Goal: Information Seeking & Learning: Learn about a topic

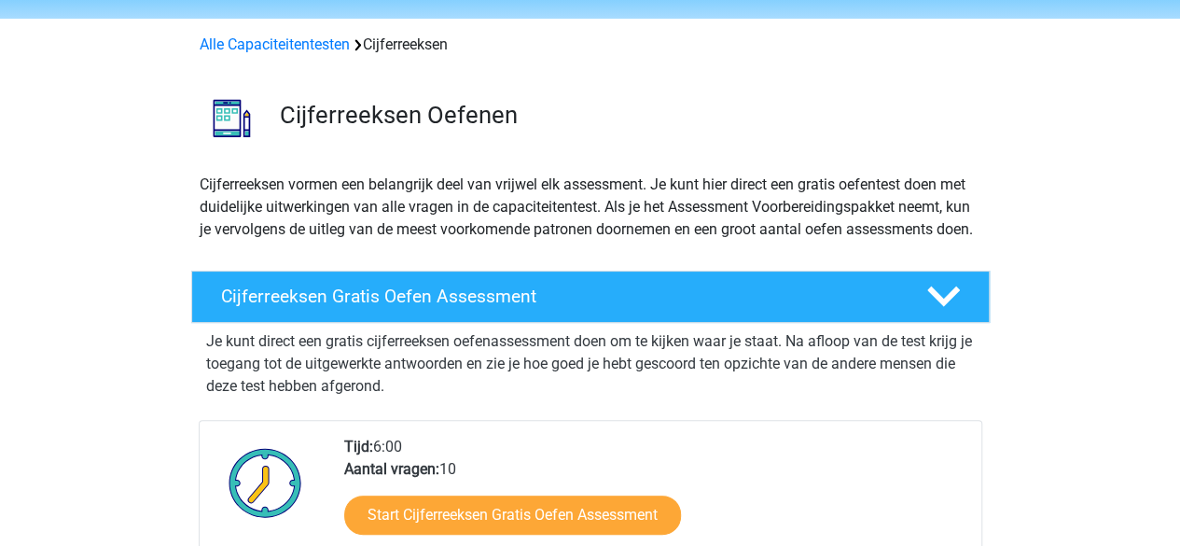
scroll to position [51, 0]
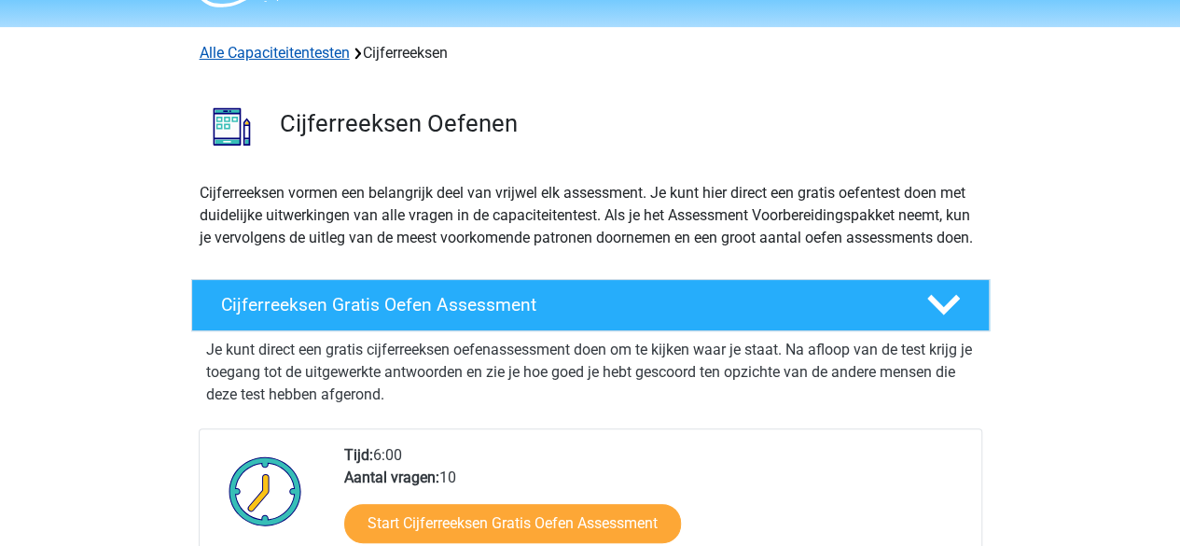
drag, startPoint x: 299, startPoint y: 70, endPoint x: 308, endPoint y: 57, distance: 15.5
click at [308, 57] on div "Alle Capaciteitentesten Cijferreeksen" at bounding box center [590, 49] width 886 height 45
click at [308, 57] on link "Alle Capaciteitentesten" at bounding box center [275, 53] width 150 height 18
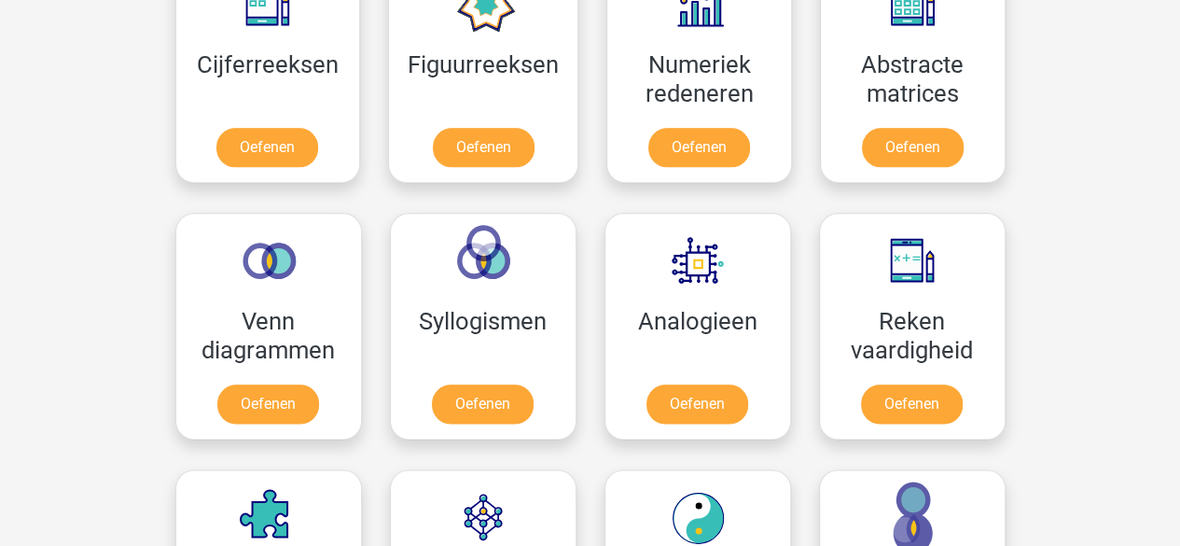
scroll to position [920, 0]
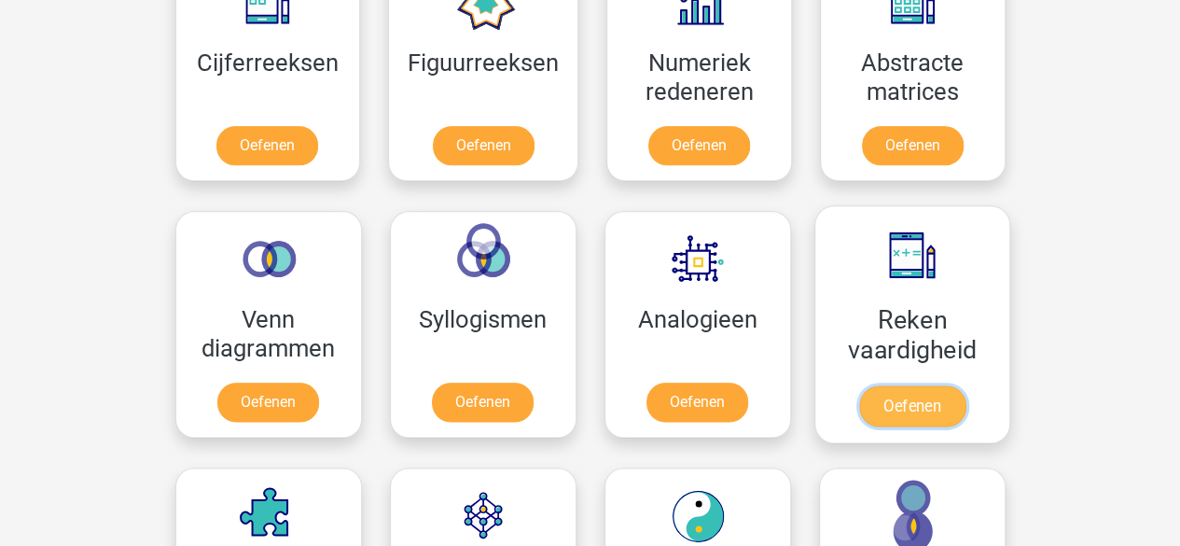
click at [918, 385] on link "Oefenen" at bounding box center [911, 405] width 106 height 41
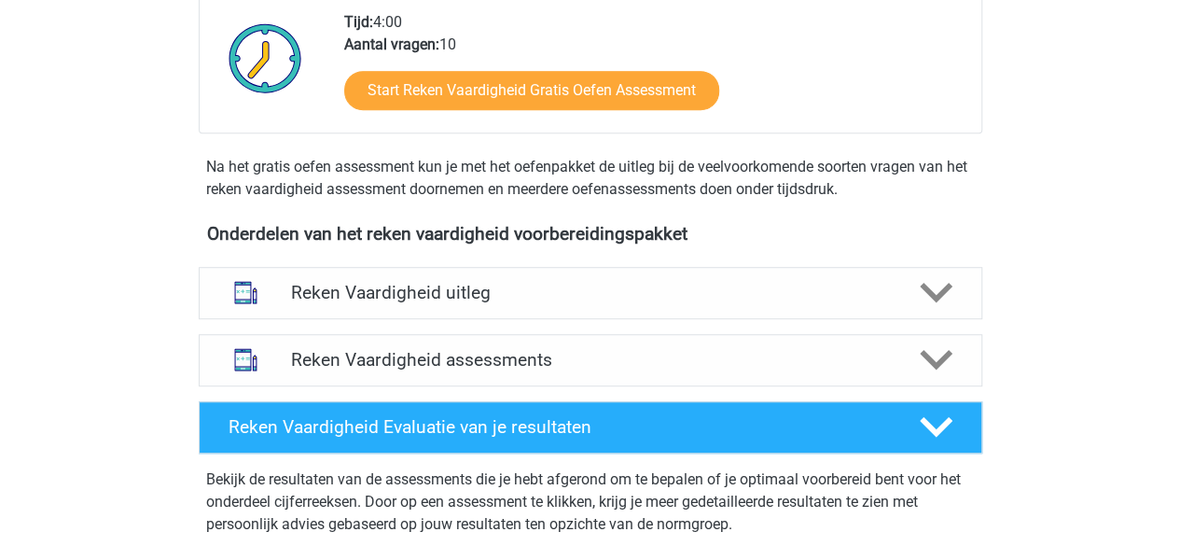
scroll to position [453, 0]
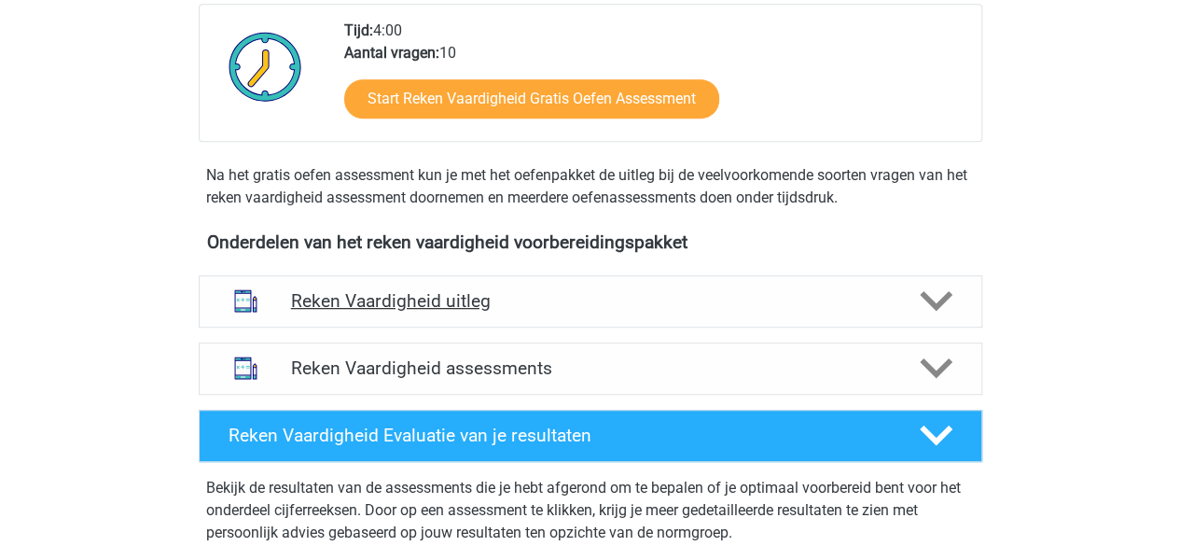
click at [685, 309] on h4 "Reken Vaardigheid uitleg" at bounding box center [590, 300] width 599 height 21
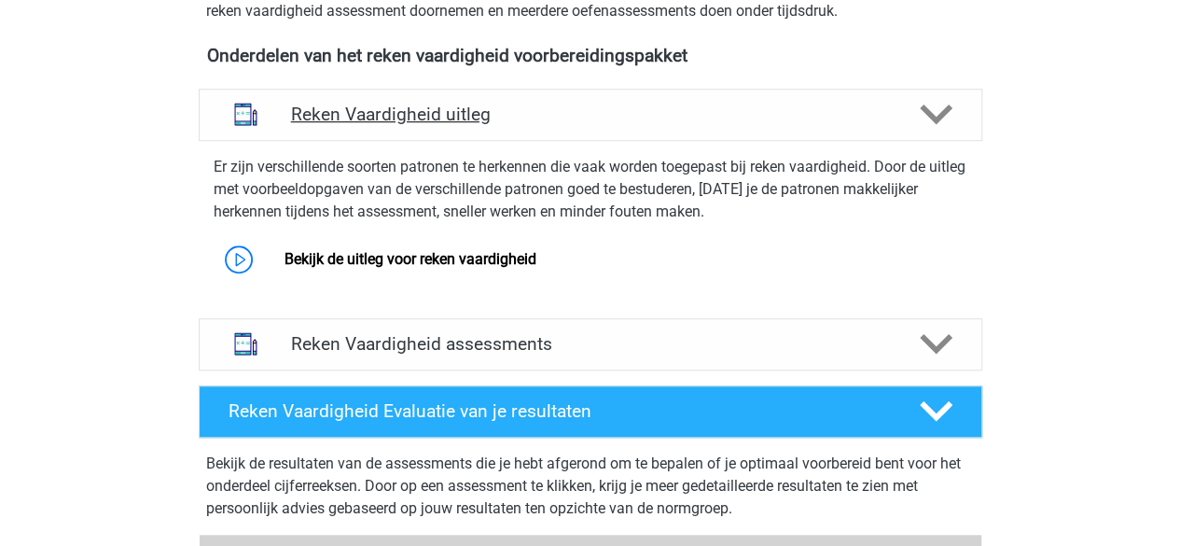
scroll to position [649, 0]
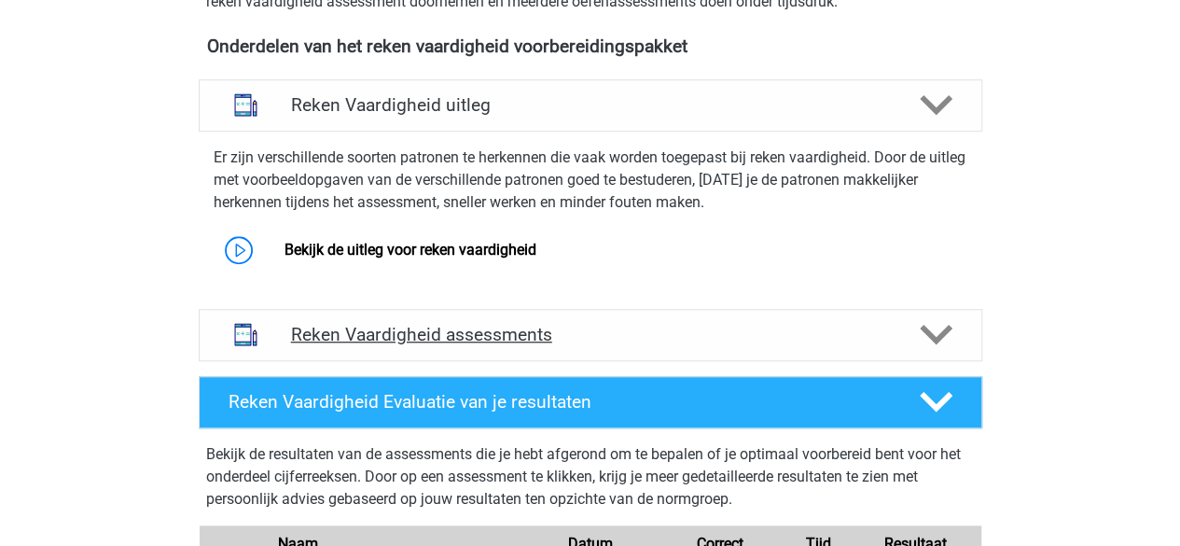
click at [595, 339] on h4 "Reken Vaardigheid assessments" at bounding box center [590, 334] width 599 height 21
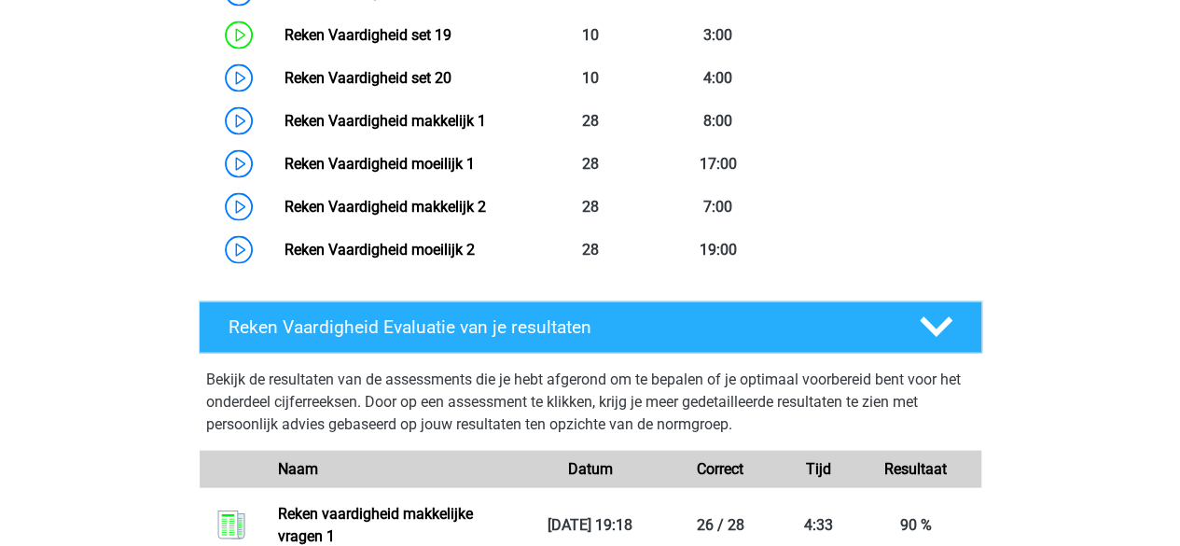
scroll to position [1891, 0]
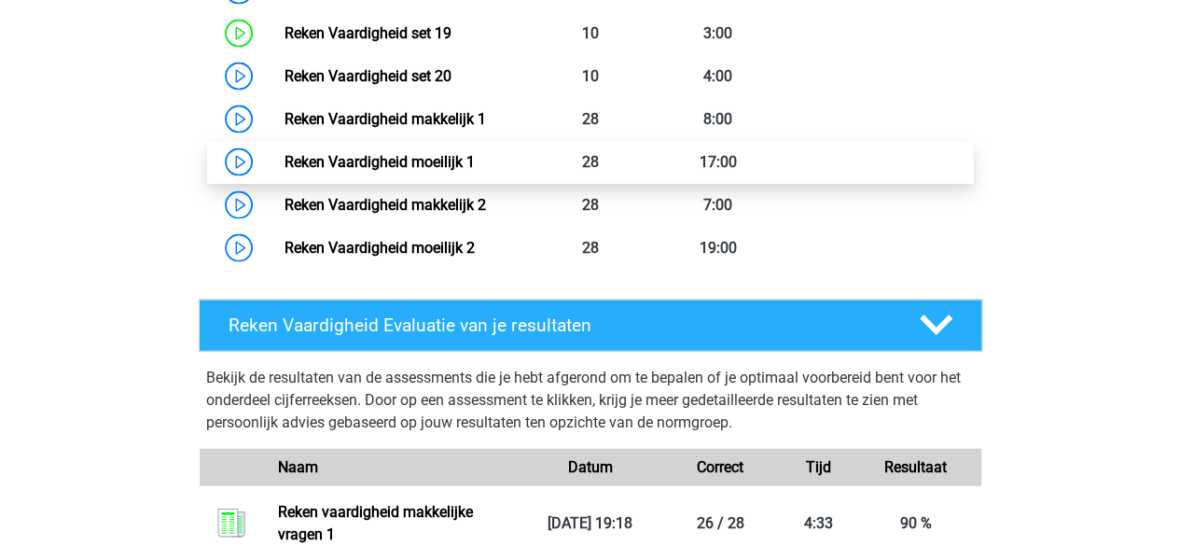
click at [455, 163] on link "Reken Vaardigheid moeilijk 1" at bounding box center [379, 162] width 190 height 18
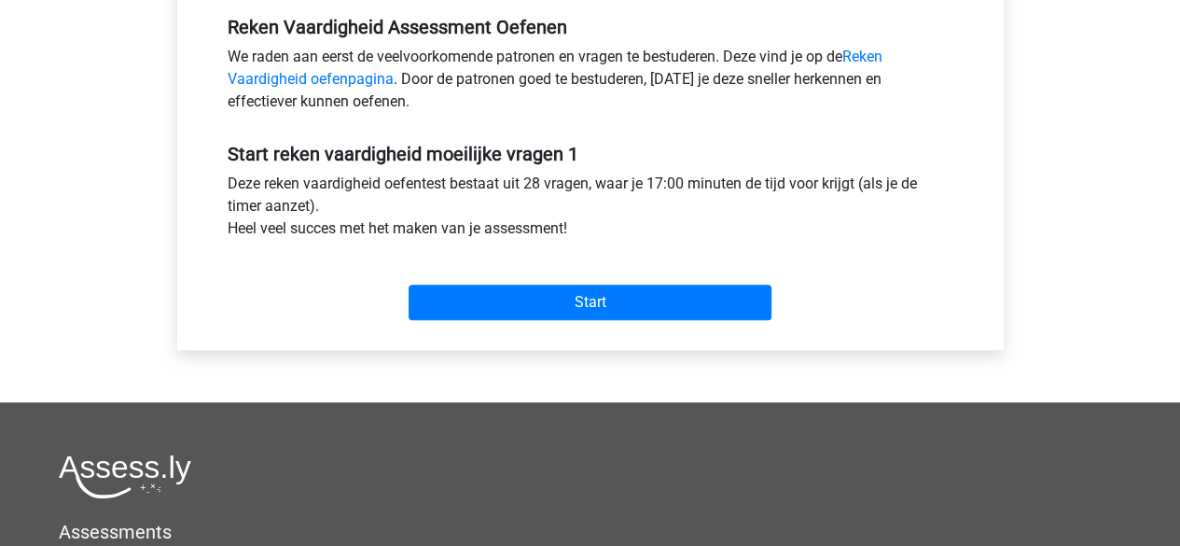
scroll to position [605, 0]
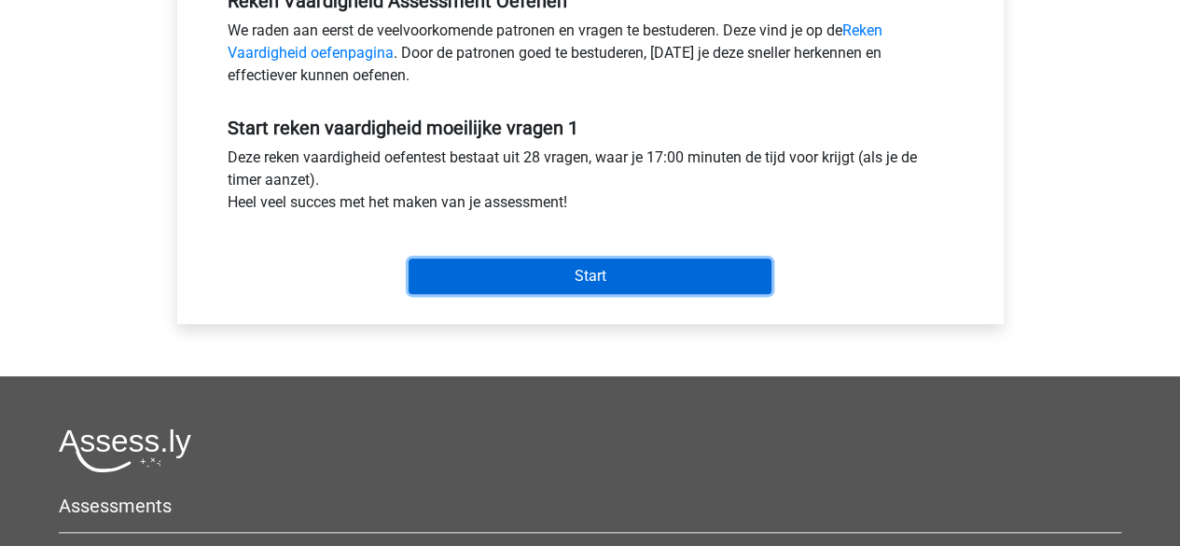
click at [528, 270] on input "Start" at bounding box center [589, 275] width 363 height 35
click at [621, 289] on input "Start" at bounding box center [589, 275] width 363 height 35
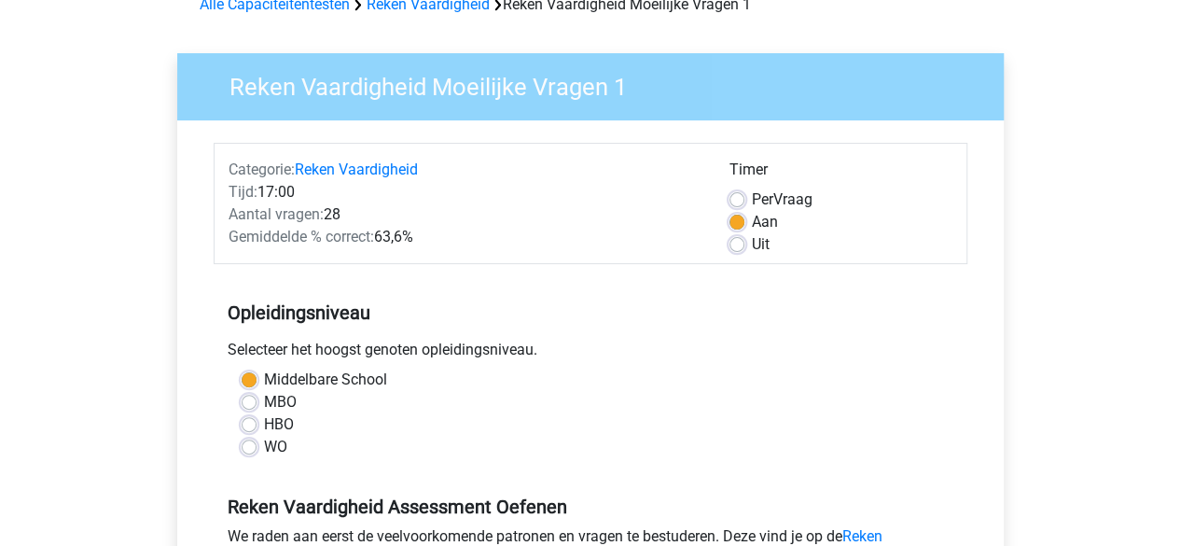
scroll to position [84, 0]
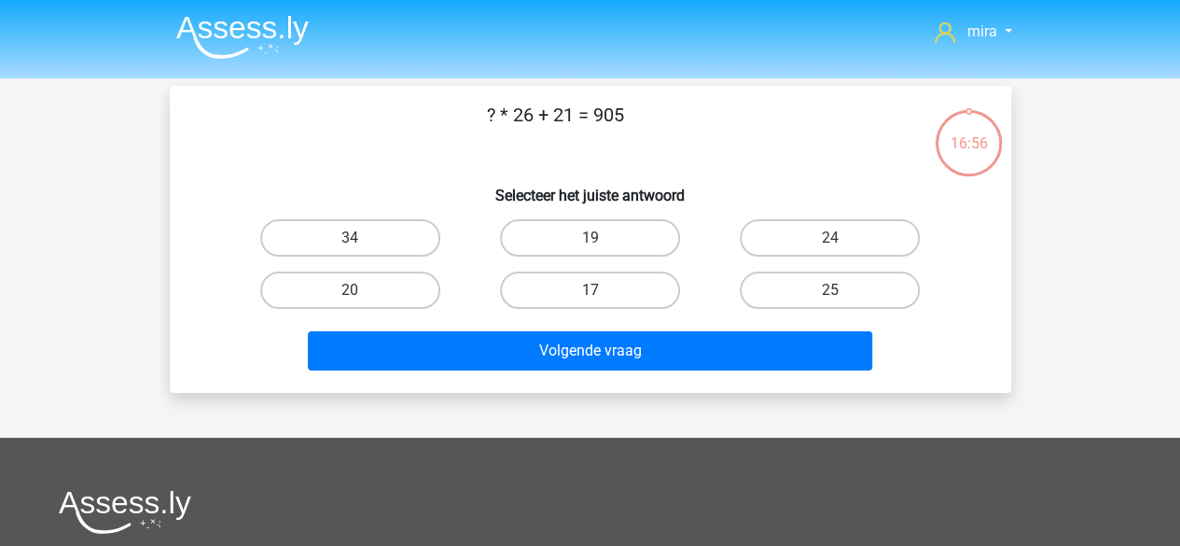
click at [608, 119] on p "? * 26 + 21 = 905" at bounding box center [556, 129] width 712 height 56
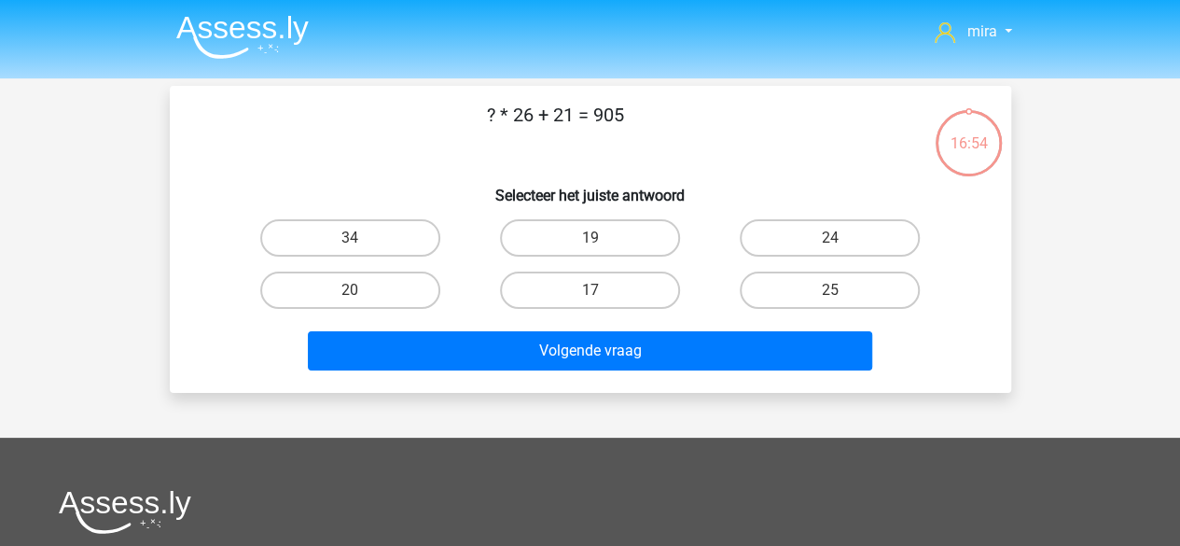
click at [608, 119] on p "? * 26 + 21 = 905" at bounding box center [556, 129] width 712 height 56
click at [813, 225] on label "24" at bounding box center [830, 237] width 180 height 37
click at [830, 238] on input "24" at bounding box center [836, 244] width 12 height 12
radio input "true"
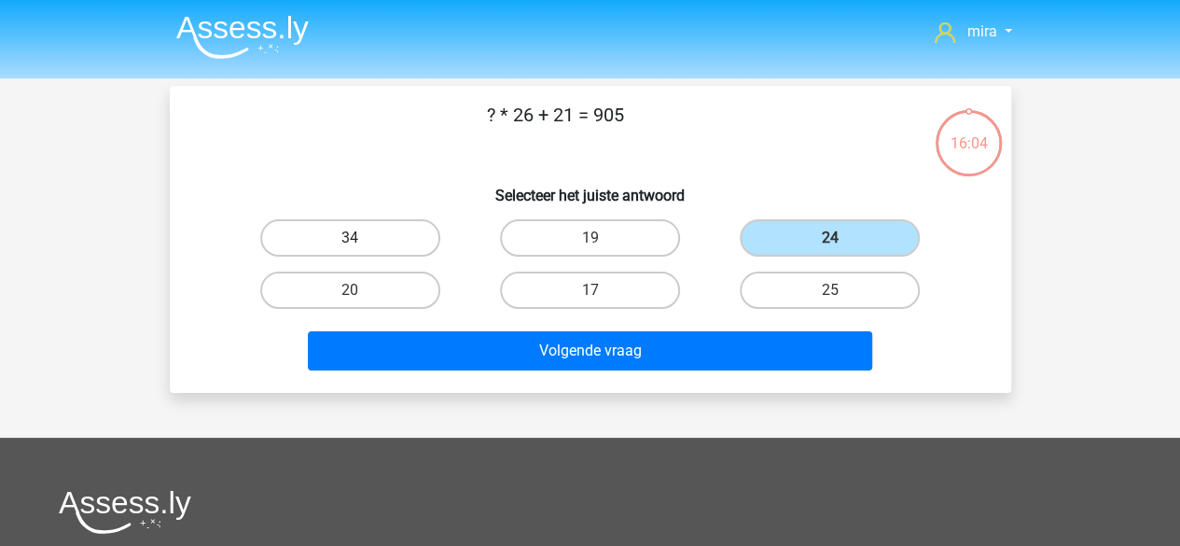
click at [421, 227] on label "34" at bounding box center [350, 237] width 180 height 37
click at [362, 238] on input "34" at bounding box center [356, 244] width 12 height 12
radio input "true"
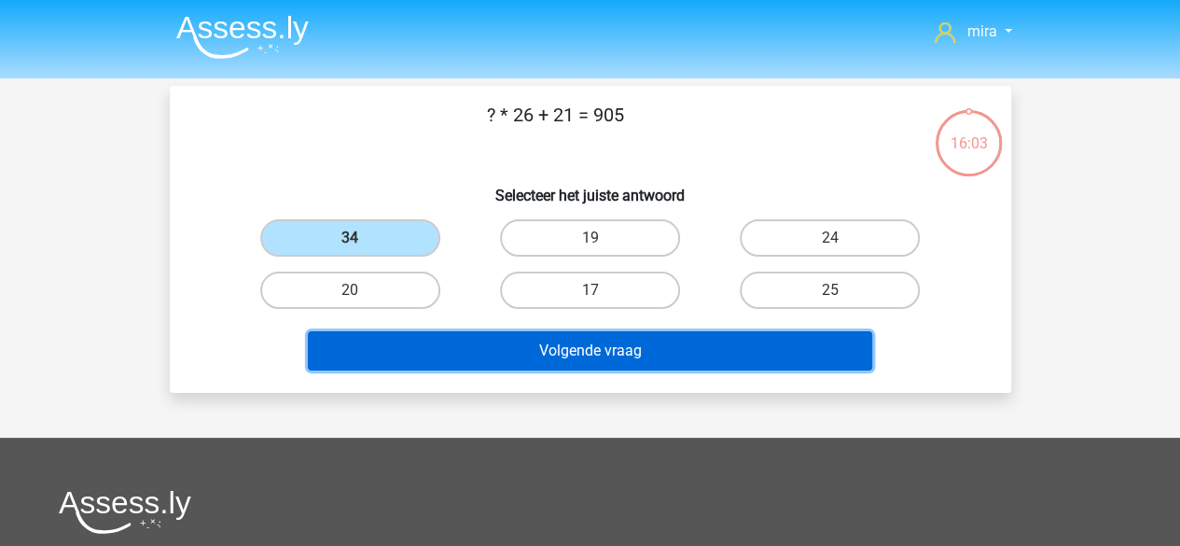
click at [526, 354] on button "Volgende vraag" at bounding box center [590, 350] width 564 height 39
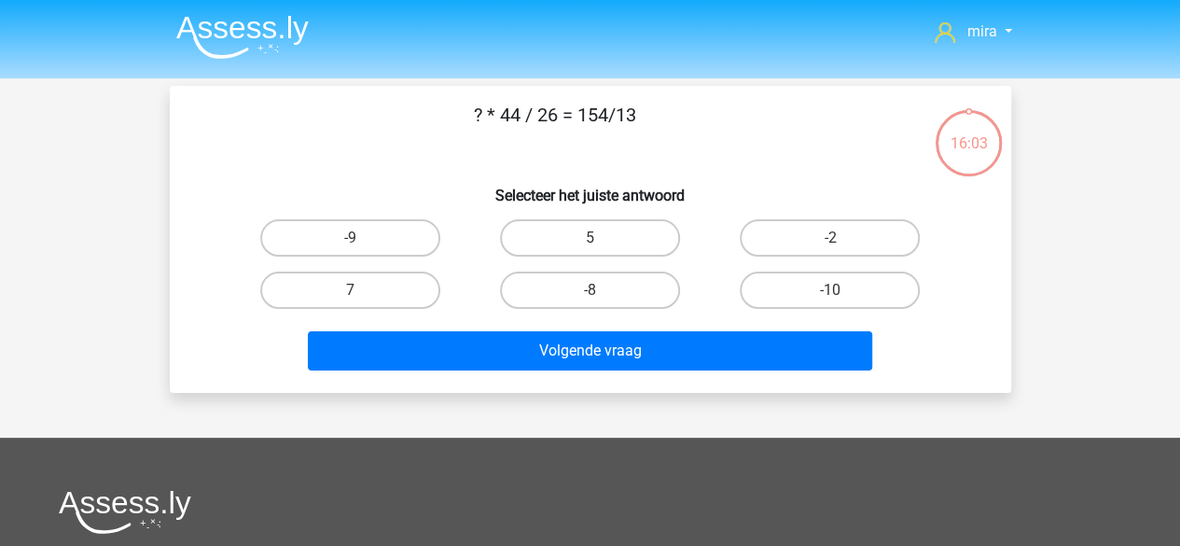
scroll to position [86, 0]
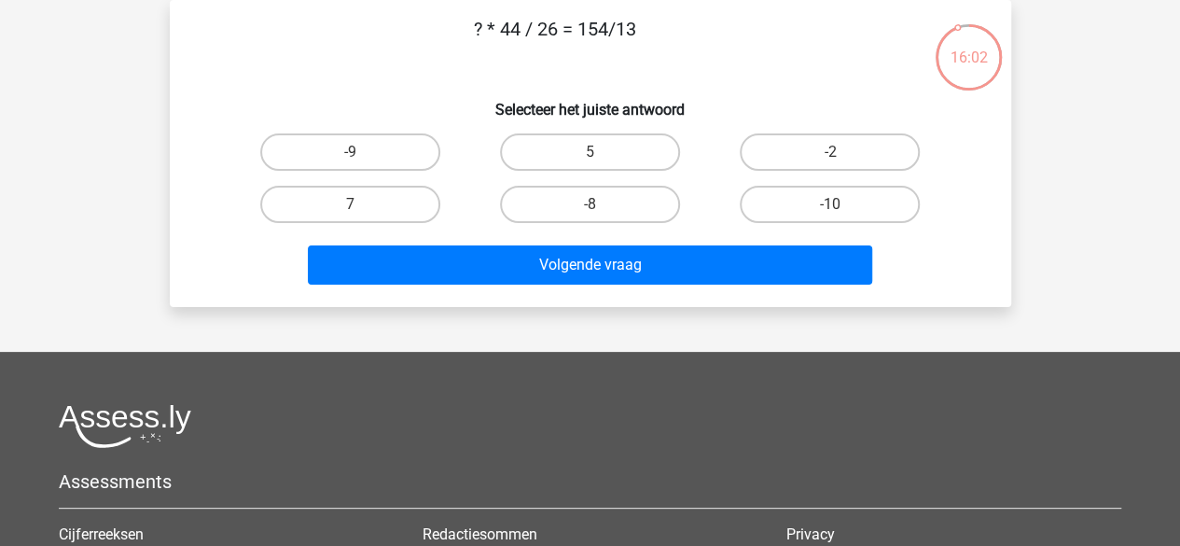
click at [529, 21] on p "? * 44 / 26 = 154/13" at bounding box center [556, 43] width 712 height 56
click at [553, 27] on p "? * 44 / 26 = 154/13" at bounding box center [556, 43] width 712 height 56
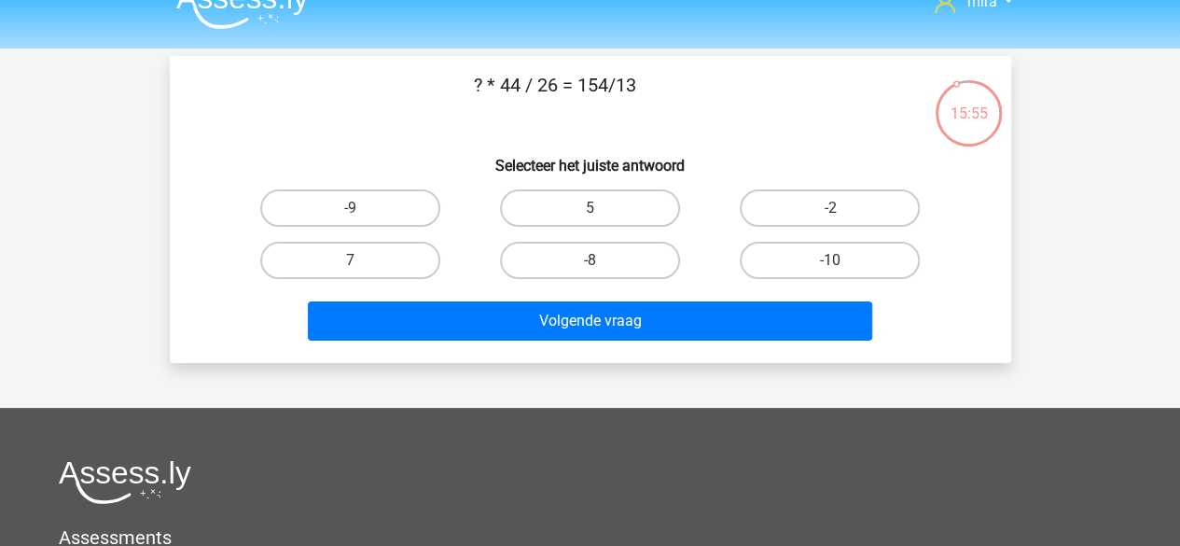
scroll to position [0, 0]
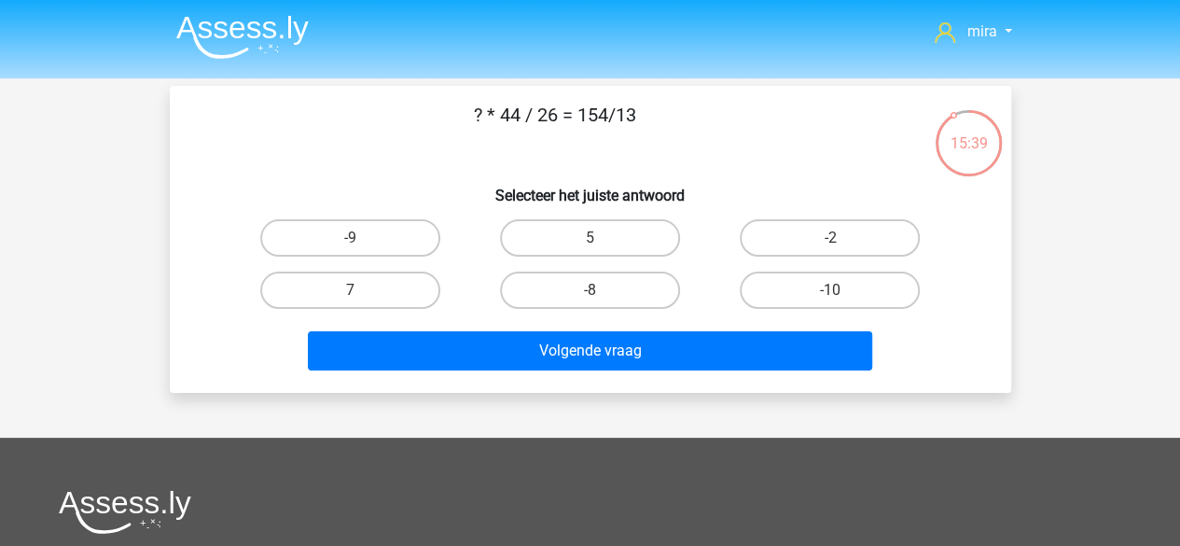
click at [601, 110] on p "? * 44 / 26 = 154/13" at bounding box center [556, 129] width 712 height 56
click at [512, 119] on p "? * 44 / 26 = 154/13" at bounding box center [556, 129] width 712 height 56
click at [420, 288] on label "7" at bounding box center [350, 289] width 180 height 37
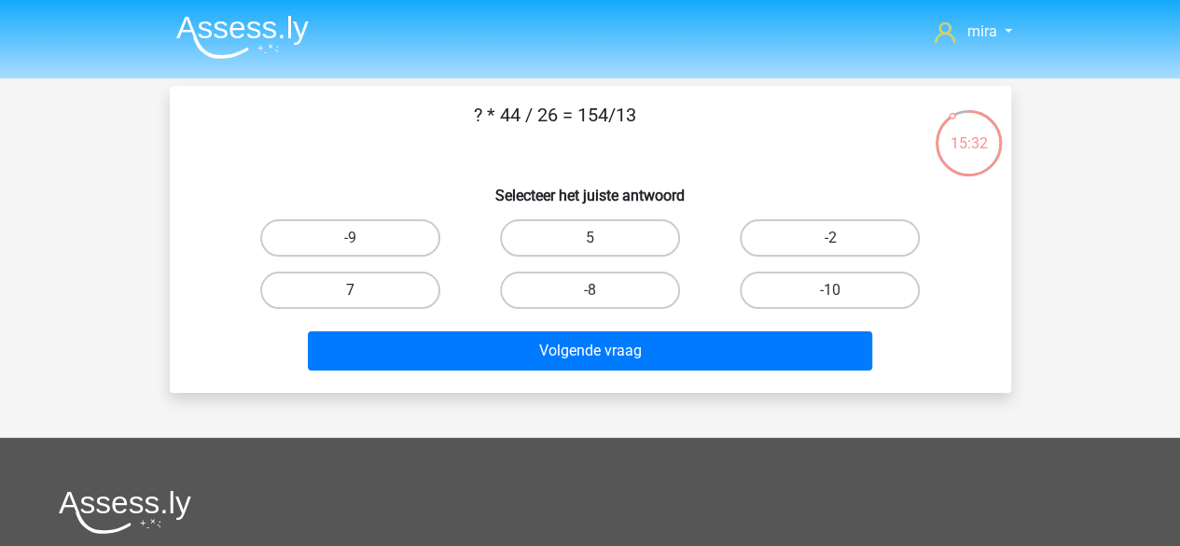
click at [362, 290] on input "7" at bounding box center [356, 296] width 12 height 12
radio input "true"
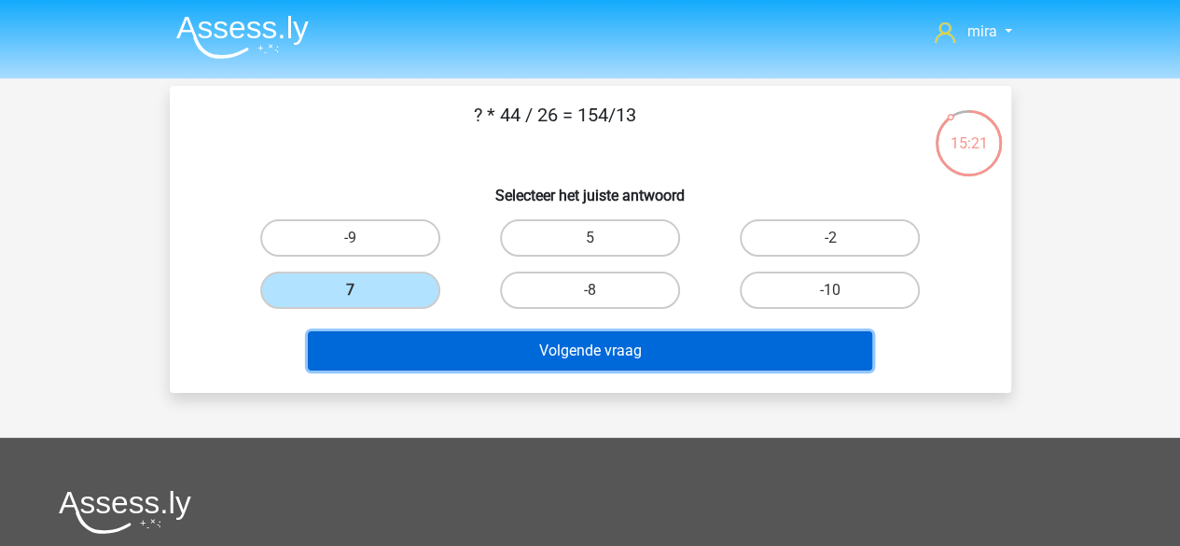
click at [604, 359] on button "Volgende vraag" at bounding box center [590, 350] width 564 height 39
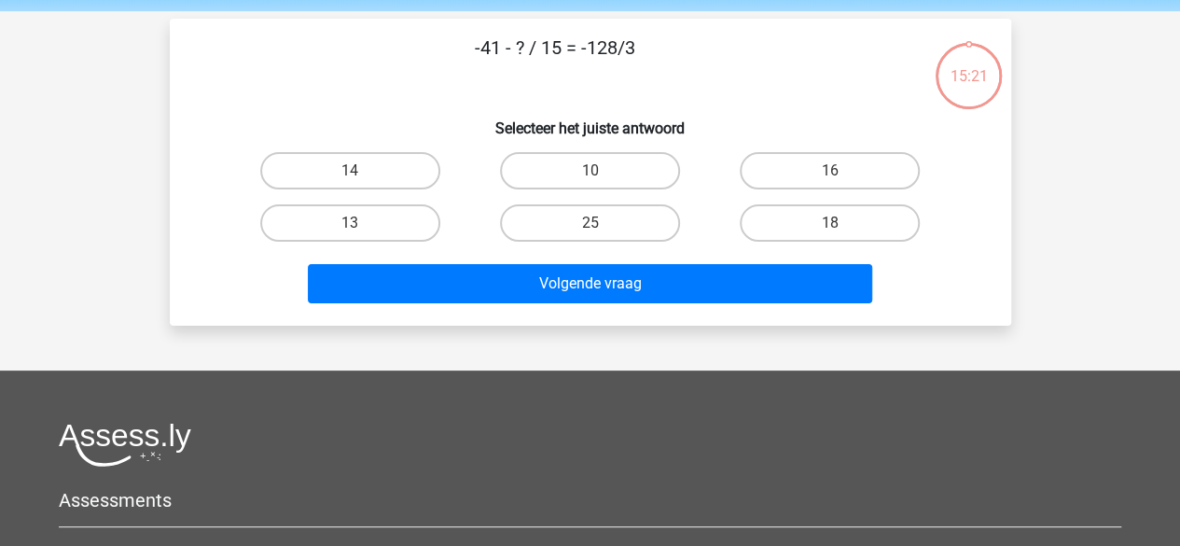
scroll to position [86, 0]
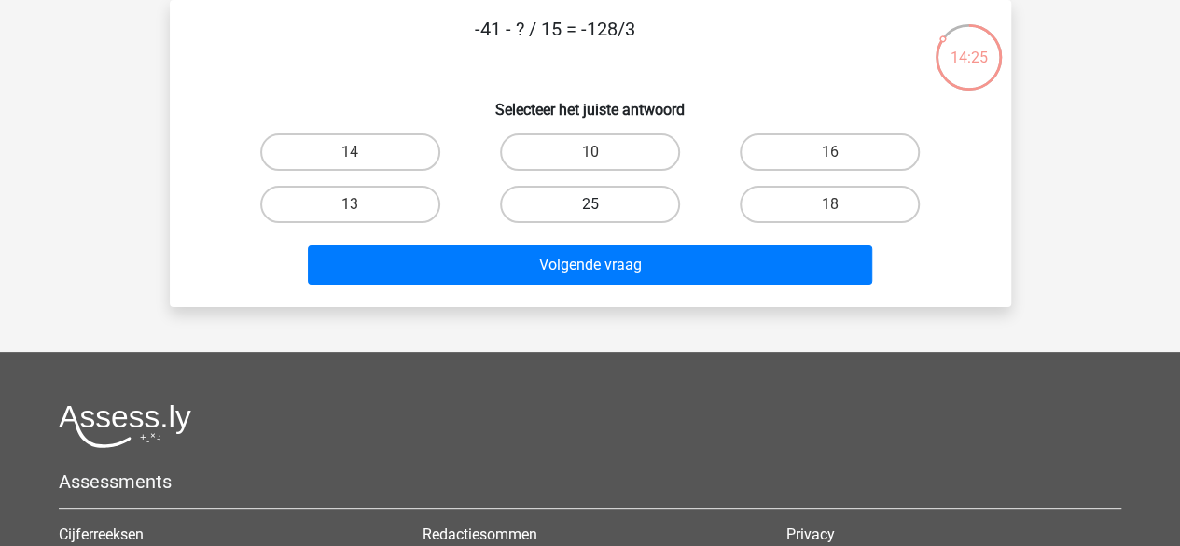
click at [597, 191] on label "25" at bounding box center [590, 204] width 180 height 37
click at [597, 204] on input "25" at bounding box center [595, 210] width 12 height 12
radio input "true"
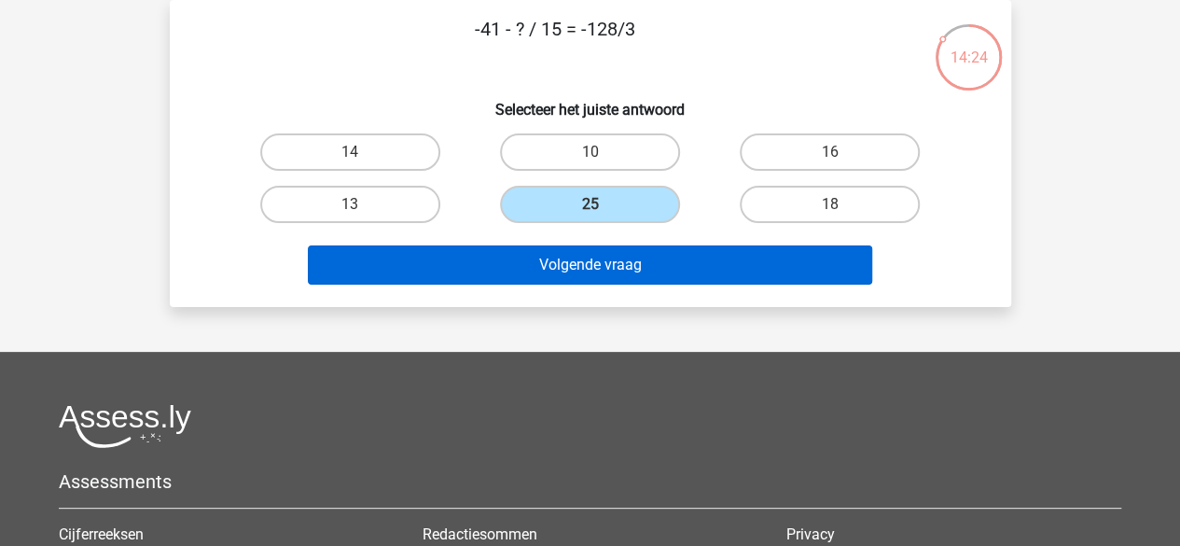
click at [620, 283] on div "Volgende vraag" at bounding box center [590, 268] width 720 height 47
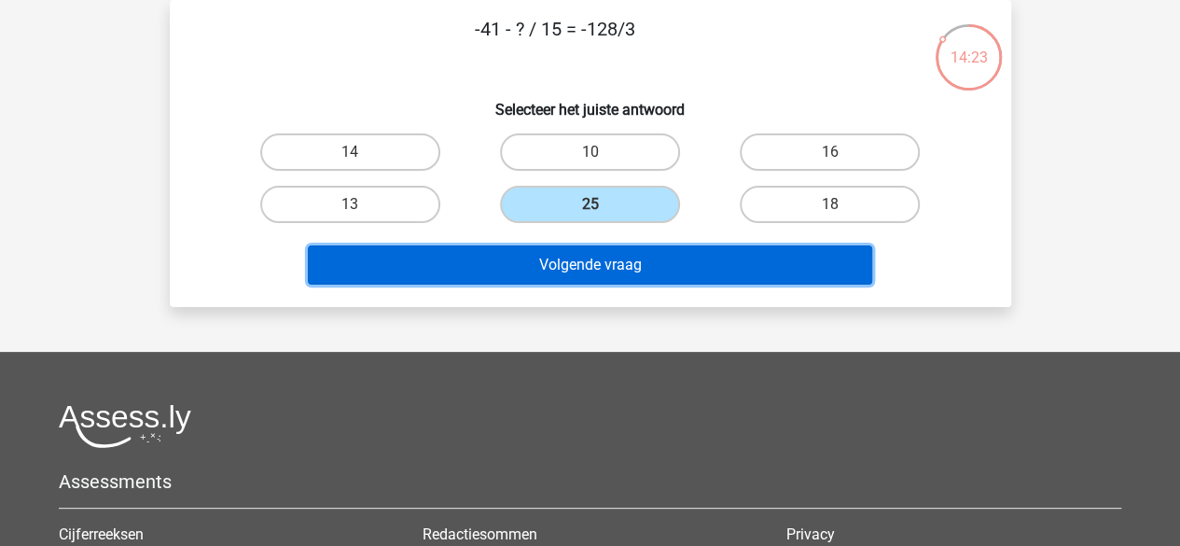
click at [619, 283] on button "Volgende vraag" at bounding box center [590, 264] width 564 height 39
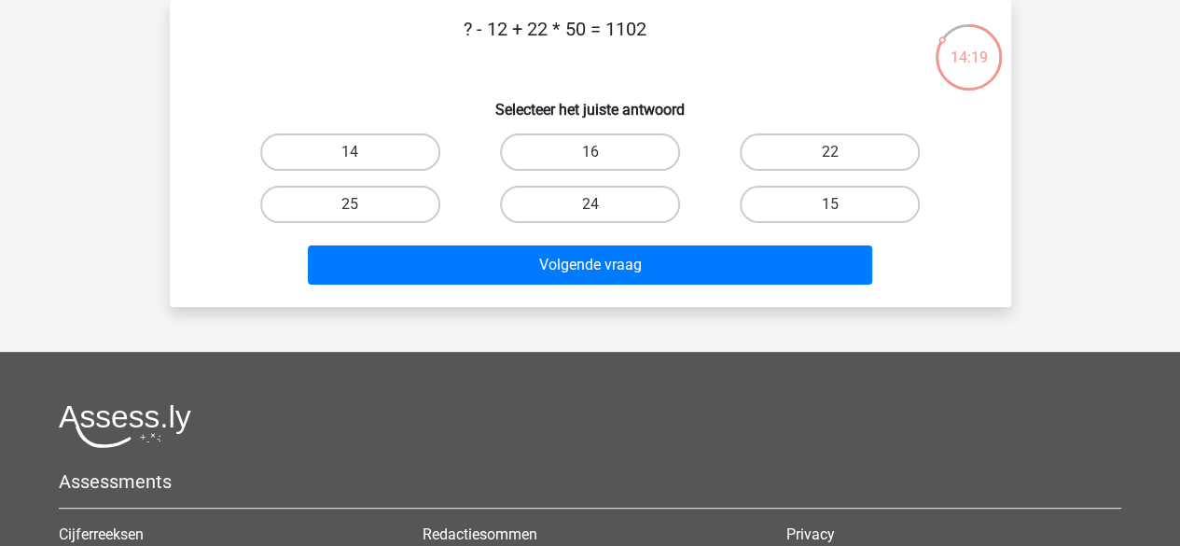
click at [532, 31] on p "? - 12 + 22 * 50 = 1102" at bounding box center [556, 43] width 712 height 56
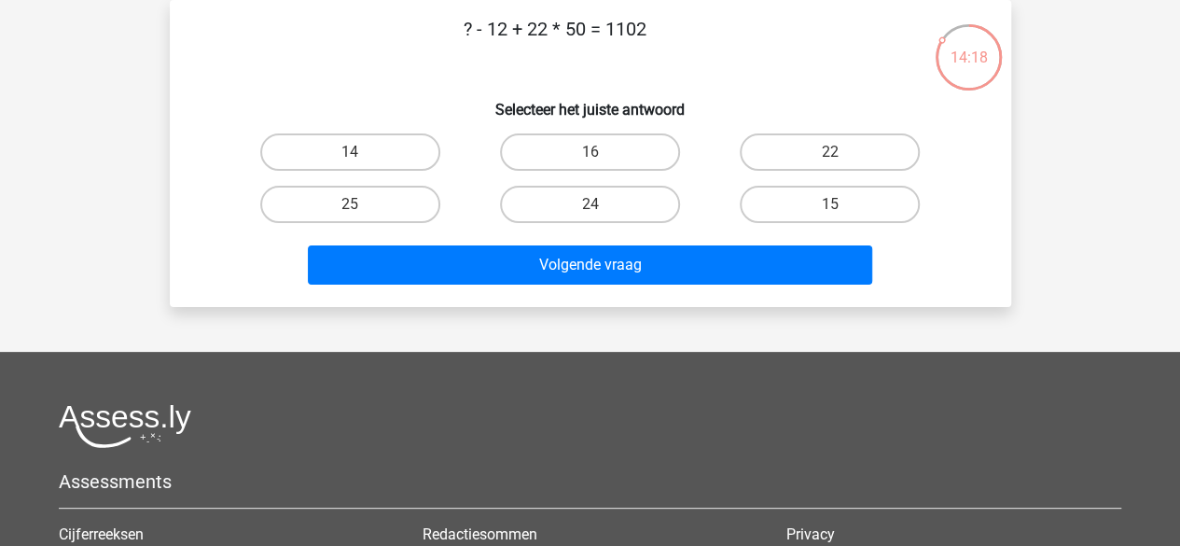
click at [532, 31] on p "? - 12 + 22 * 50 = 1102" at bounding box center [556, 43] width 712 height 56
click at [631, 35] on p "? - 12 + 22 * 50 = 1102" at bounding box center [556, 43] width 712 height 56
click at [637, 191] on label "24" at bounding box center [590, 204] width 180 height 37
click at [601, 204] on input "24" at bounding box center [595, 210] width 12 height 12
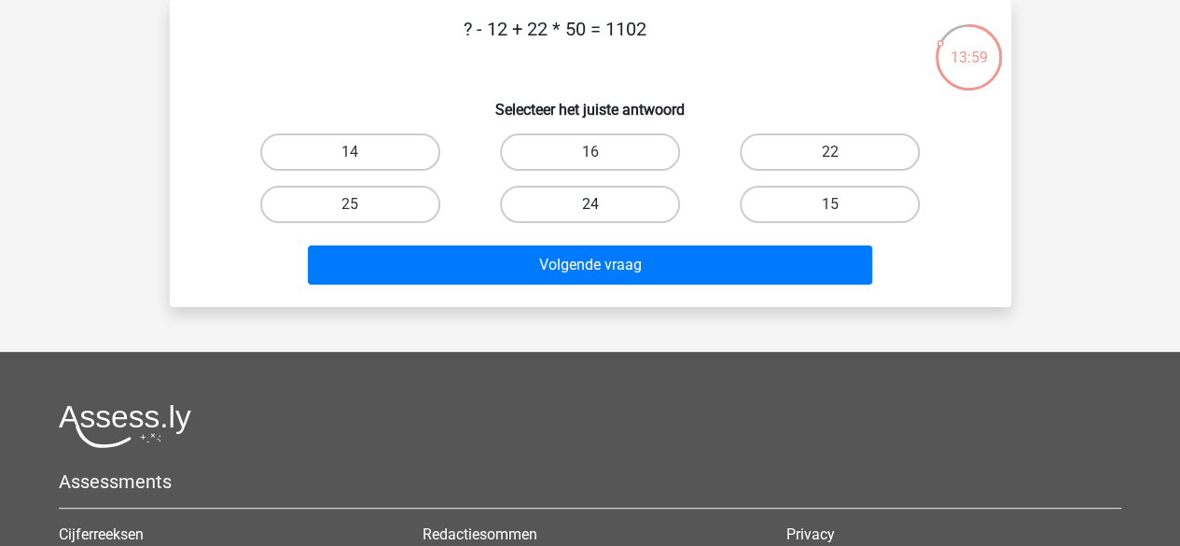
radio input "true"
click at [394, 158] on label "14" at bounding box center [350, 151] width 180 height 37
click at [362, 158] on input "14" at bounding box center [356, 158] width 12 height 12
radio input "true"
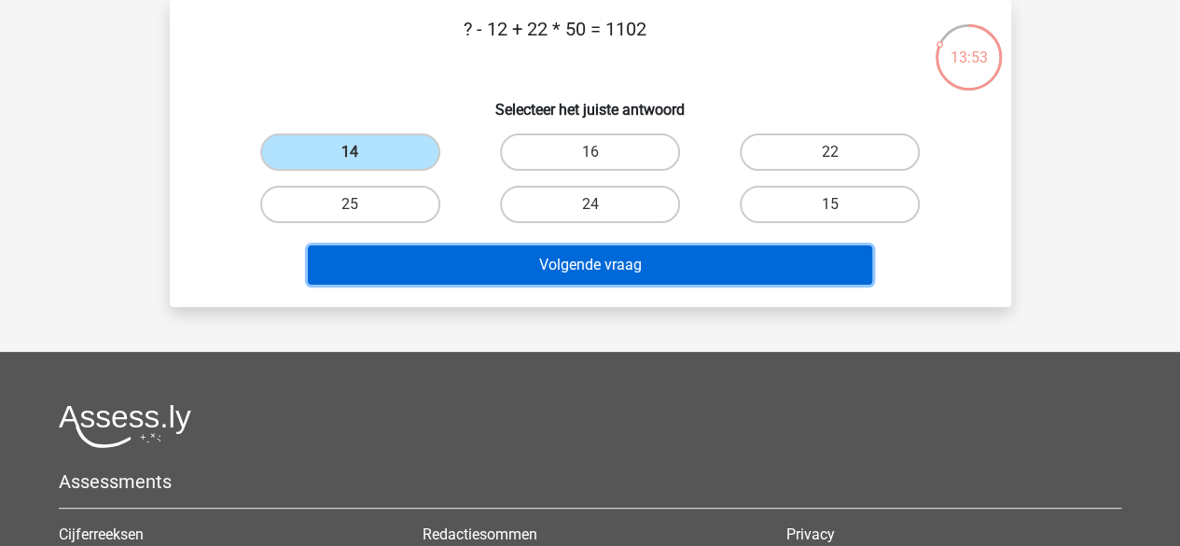
click at [485, 273] on button "Volgende vraag" at bounding box center [590, 264] width 564 height 39
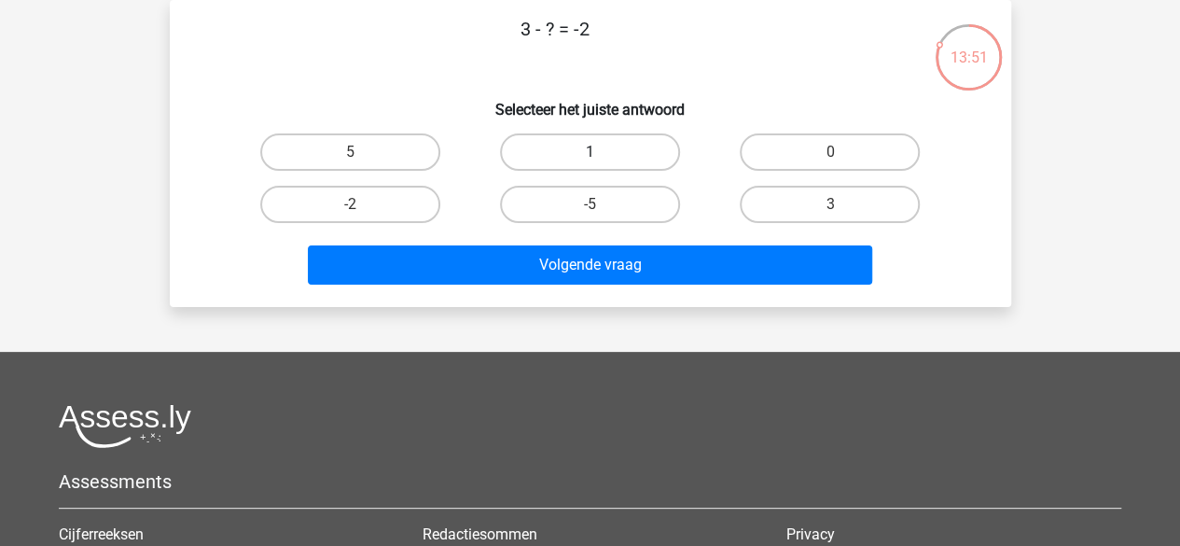
click at [530, 159] on label "1" at bounding box center [590, 151] width 180 height 37
click at [589, 159] on input "1" at bounding box center [595, 158] width 12 height 12
radio input "true"
click at [544, 210] on label "-5" at bounding box center [590, 204] width 180 height 37
click at [589, 210] on input "-5" at bounding box center [595, 210] width 12 height 12
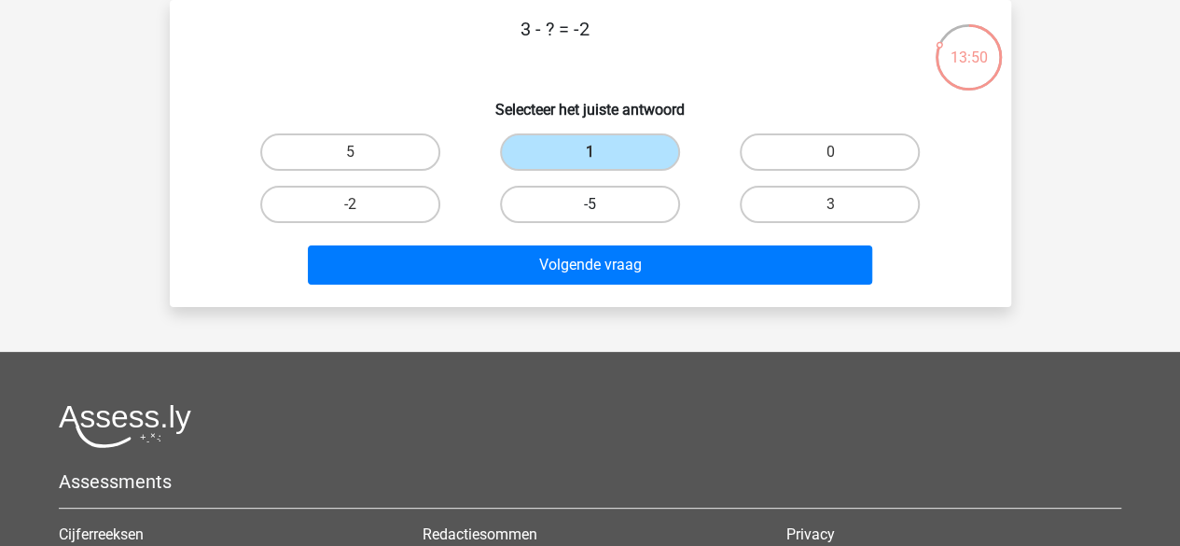
radio input "true"
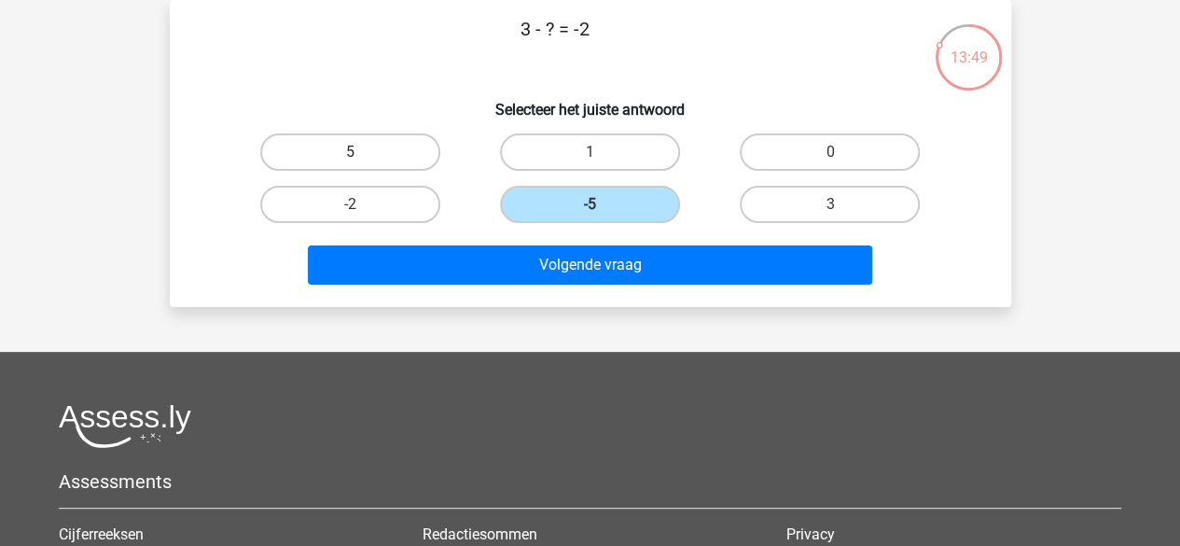
click at [392, 134] on label "5" at bounding box center [350, 151] width 180 height 37
click at [362, 152] on input "5" at bounding box center [356, 158] width 12 height 12
radio input "true"
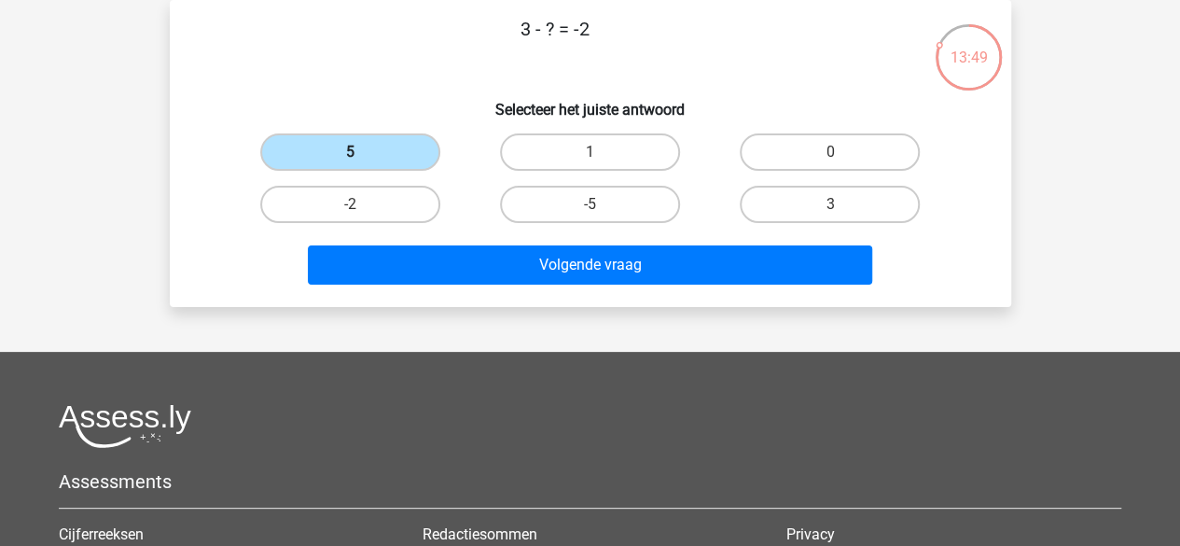
click at [396, 145] on label "5" at bounding box center [350, 151] width 180 height 37
click at [362, 152] on input "5" at bounding box center [356, 158] width 12 height 12
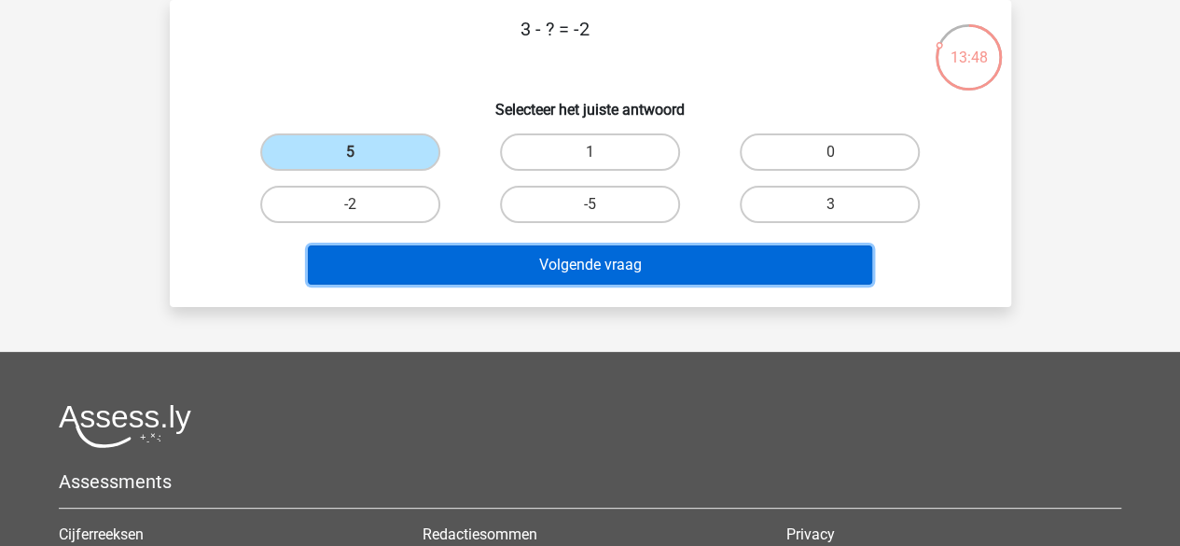
click at [465, 255] on button "Volgende vraag" at bounding box center [590, 264] width 564 height 39
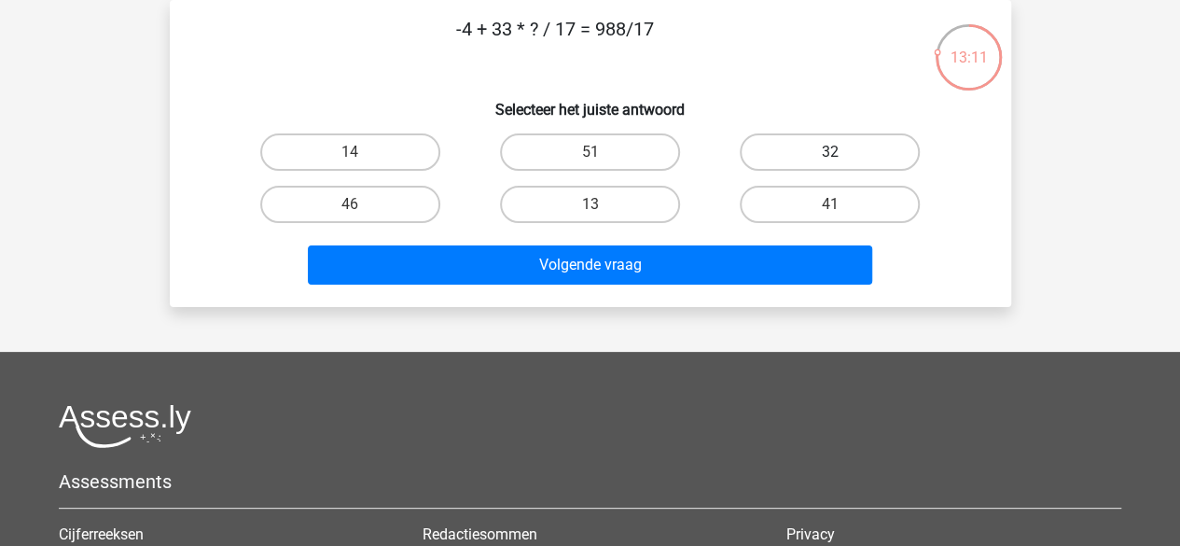
click at [774, 161] on label "32" at bounding box center [830, 151] width 180 height 37
click at [830, 161] on input "32" at bounding box center [836, 158] width 12 height 12
radio input "true"
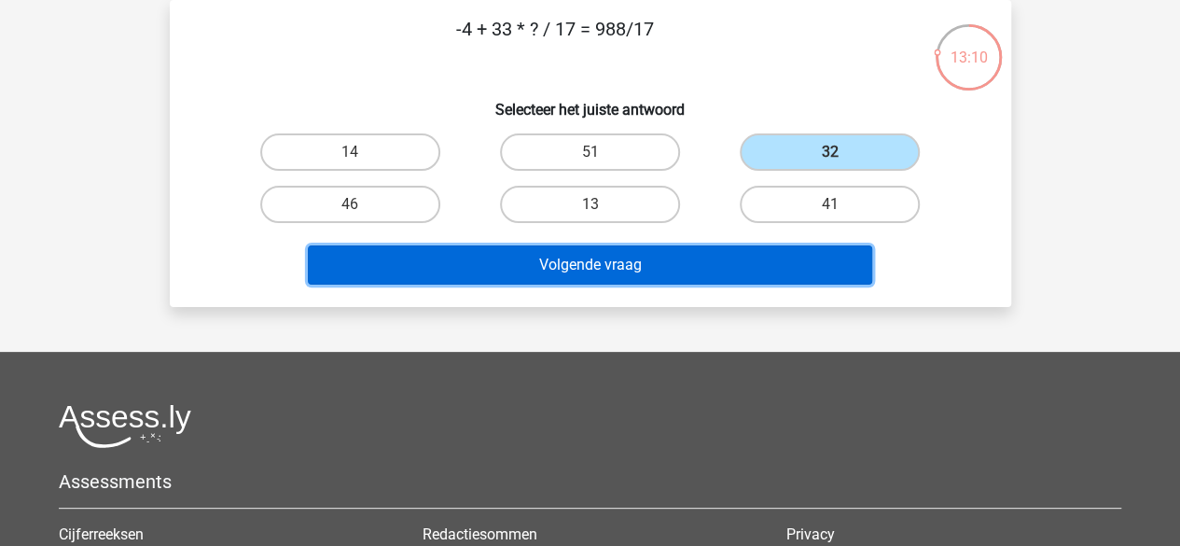
click at [706, 252] on button "Volgende vraag" at bounding box center [590, 264] width 564 height 39
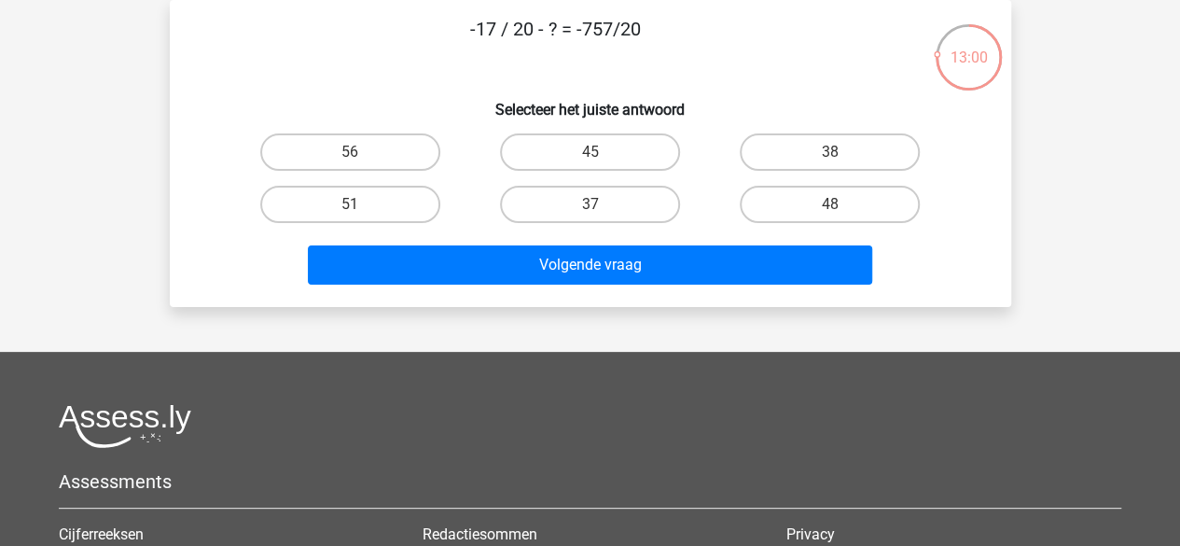
click at [521, 35] on p "-17 / 20 - ? = -757/20" at bounding box center [556, 43] width 712 height 56
click at [542, 40] on p "-17 / 20 - ? = -757/20" at bounding box center [556, 43] width 712 height 56
click at [582, 198] on label "37" at bounding box center [590, 204] width 180 height 37
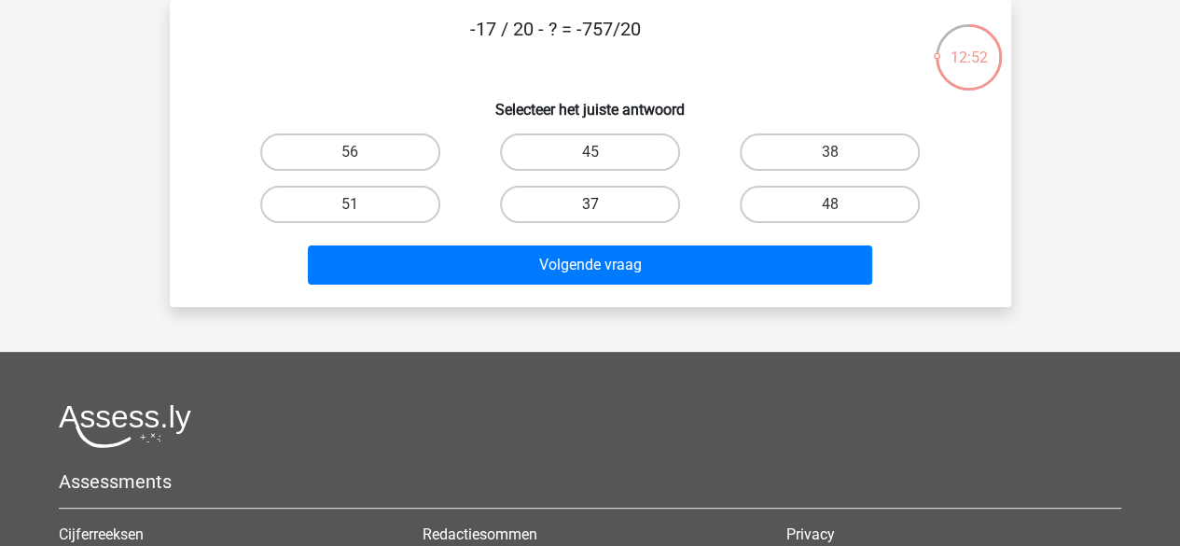
click at [589, 204] on input "37" at bounding box center [595, 210] width 12 height 12
radio input "true"
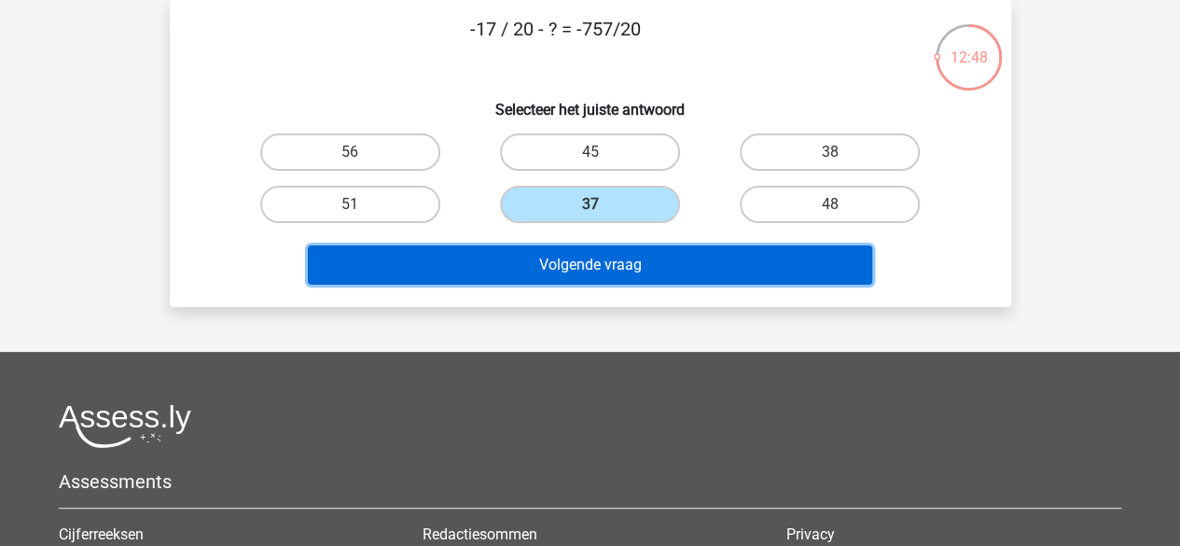
click at [574, 248] on button "Volgende vraag" at bounding box center [590, 264] width 564 height 39
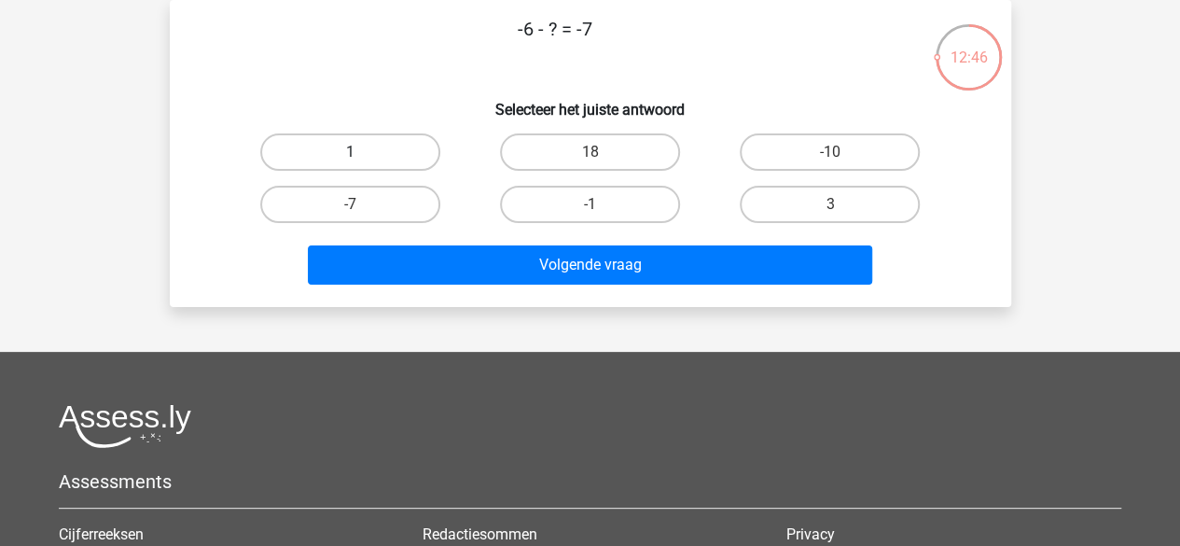
click at [370, 148] on label "1" at bounding box center [350, 151] width 180 height 37
click at [362, 152] on input "1" at bounding box center [356, 158] width 12 height 12
radio input "true"
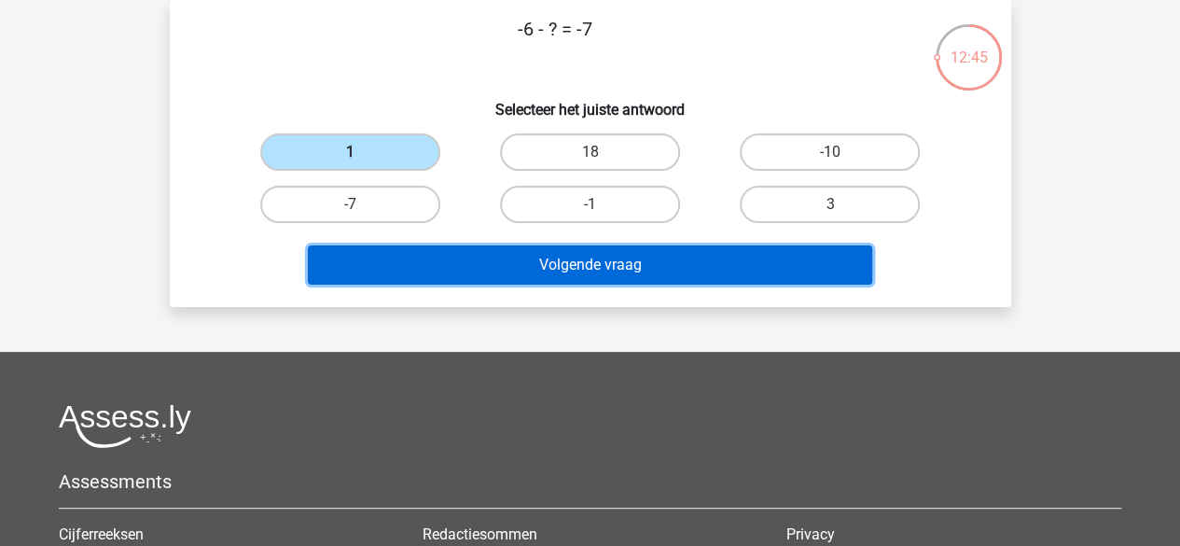
click at [395, 274] on button "Volgende vraag" at bounding box center [590, 264] width 564 height 39
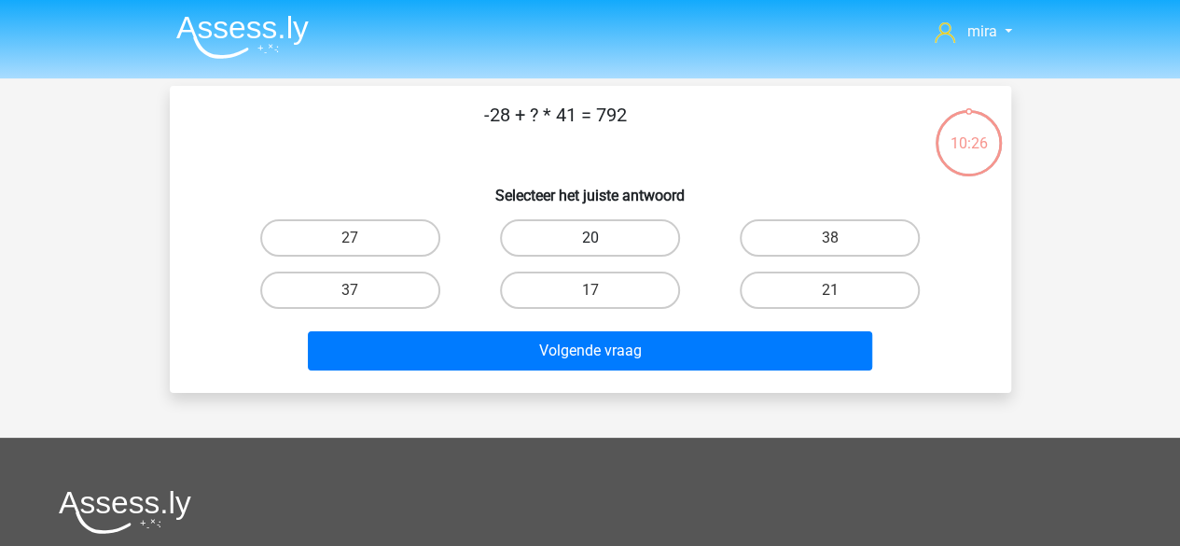
click at [561, 233] on label "20" at bounding box center [590, 237] width 180 height 37
click at [589, 238] on input "20" at bounding box center [595, 244] width 12 height 12
radio input "true"
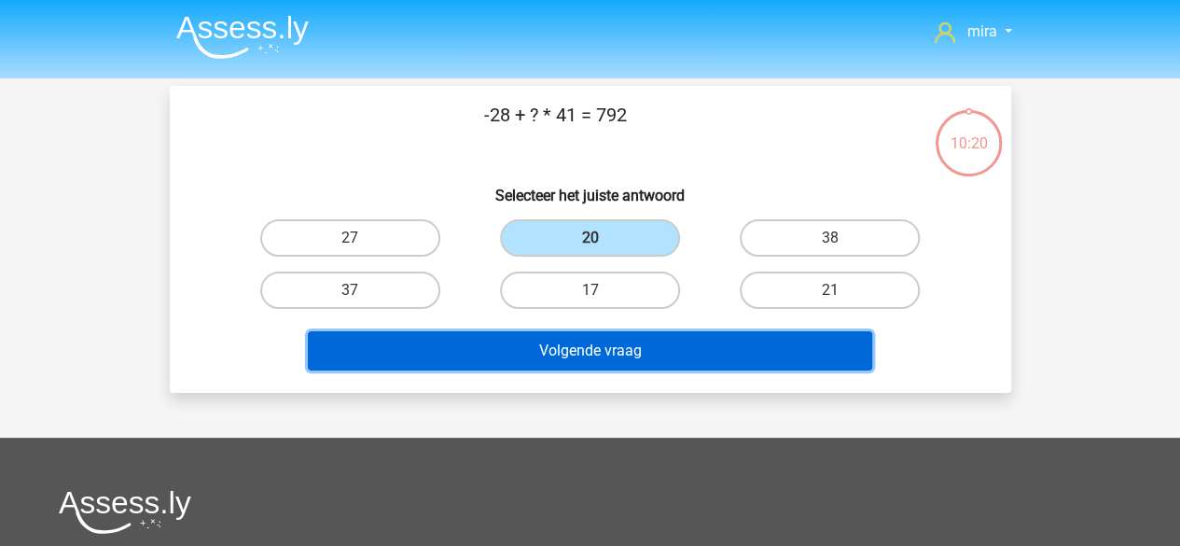
click at [571, 360] on button "Volgende vraag" at bounding box center [590, 350] width 564 height 39
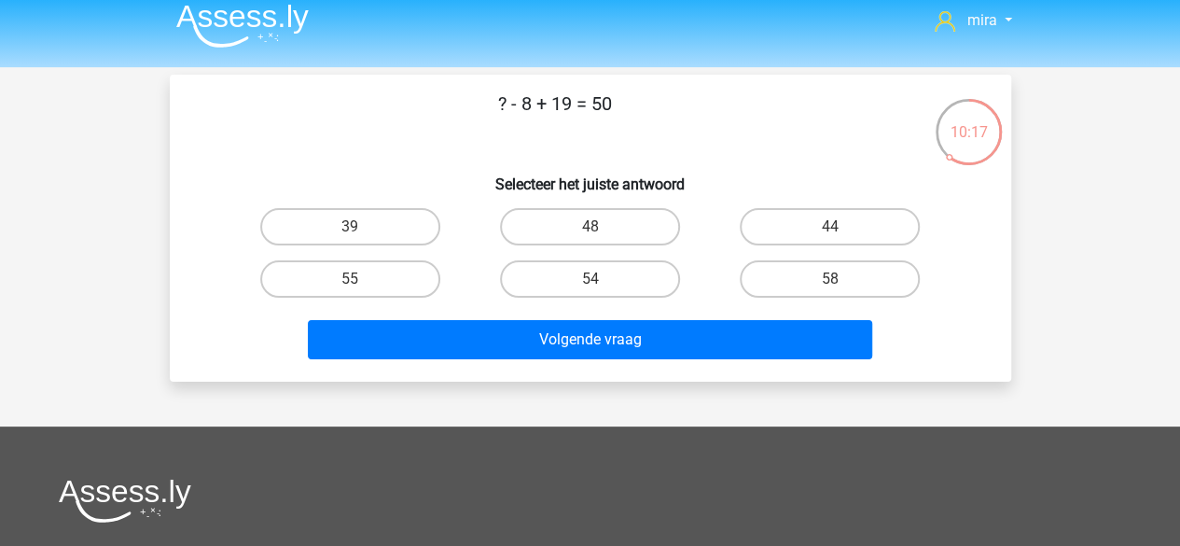
scroll to position [10, 0]
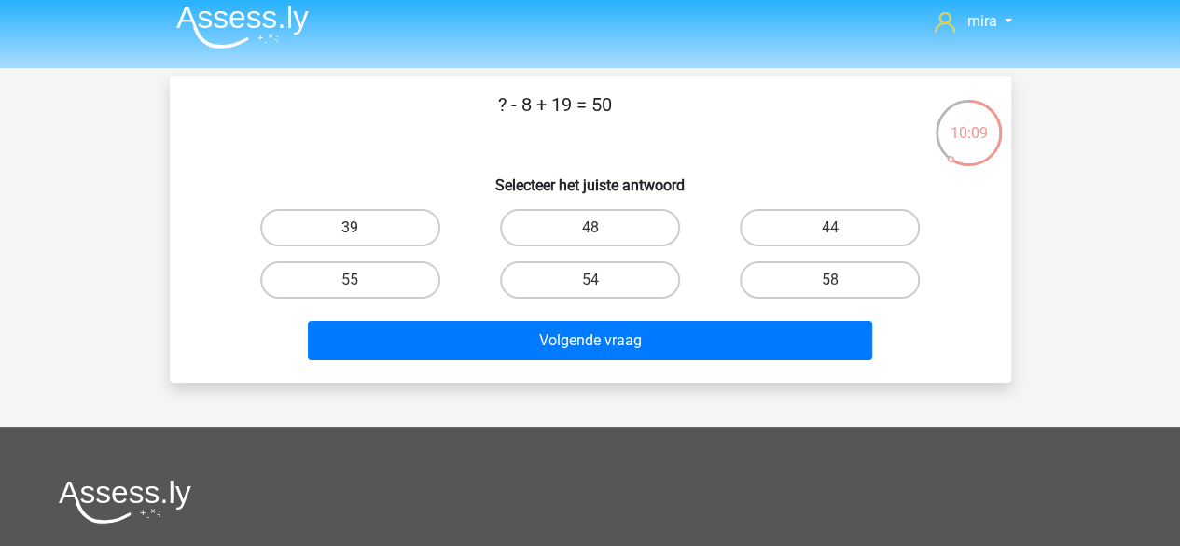
click at [388, 232] on label "39" at bounding box center [350, 227] width 180 height 37
click at [362, 232] on input "39" at bounding box center [356, 234] width 12 height 12
radio input "true"
click at [409, 318] on div "Volgende vraag" at bounding box center [590, 337] width 781 height 62
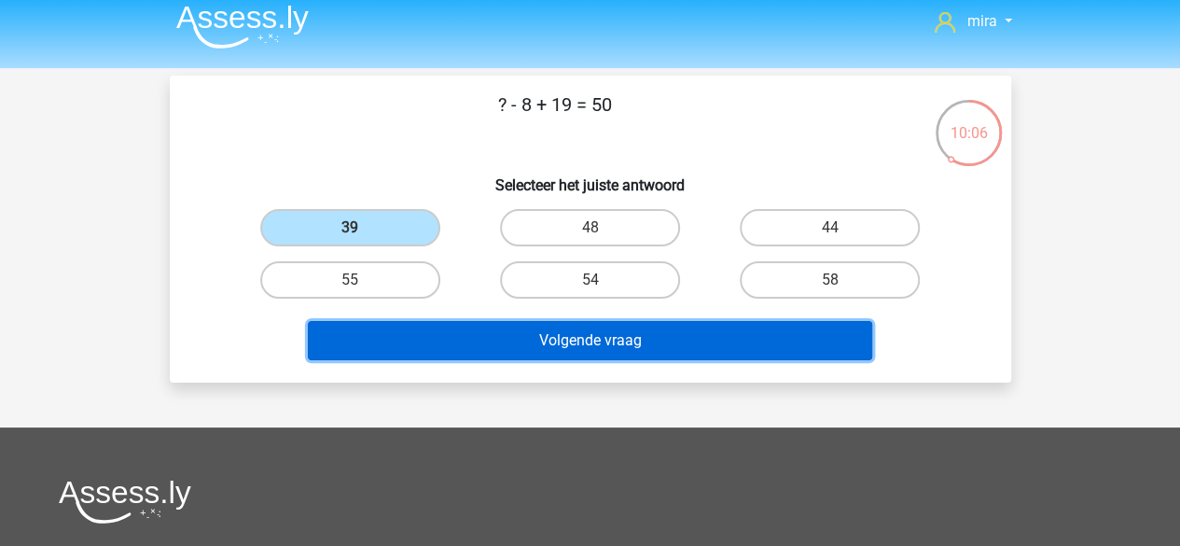
click at [410, 337] on button "Volgende vraag" at bounding box center [590, 340] width 564 height 39
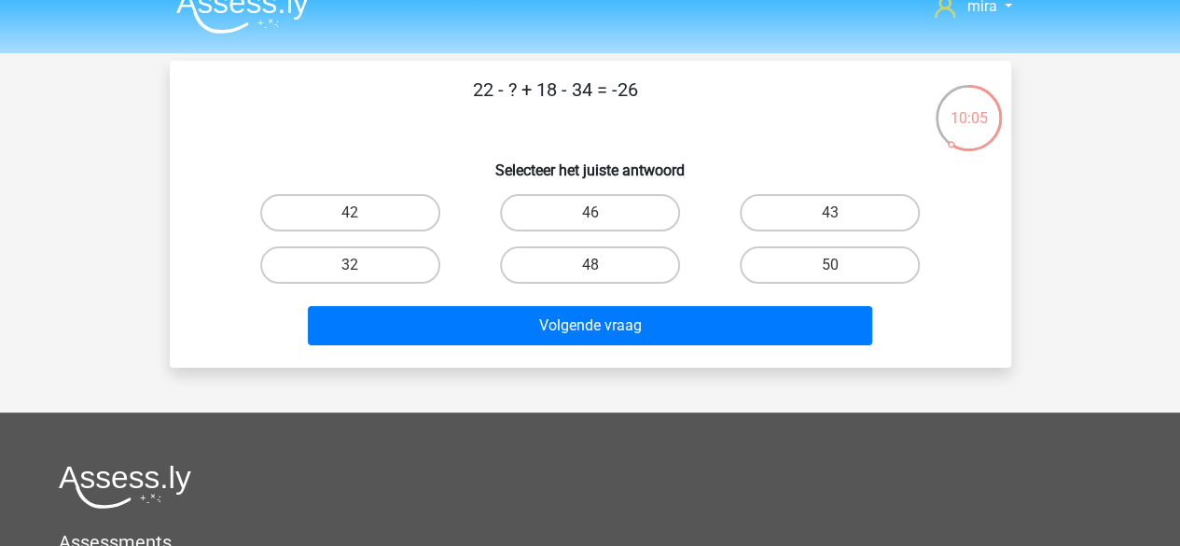
scroll to position [0, 0]
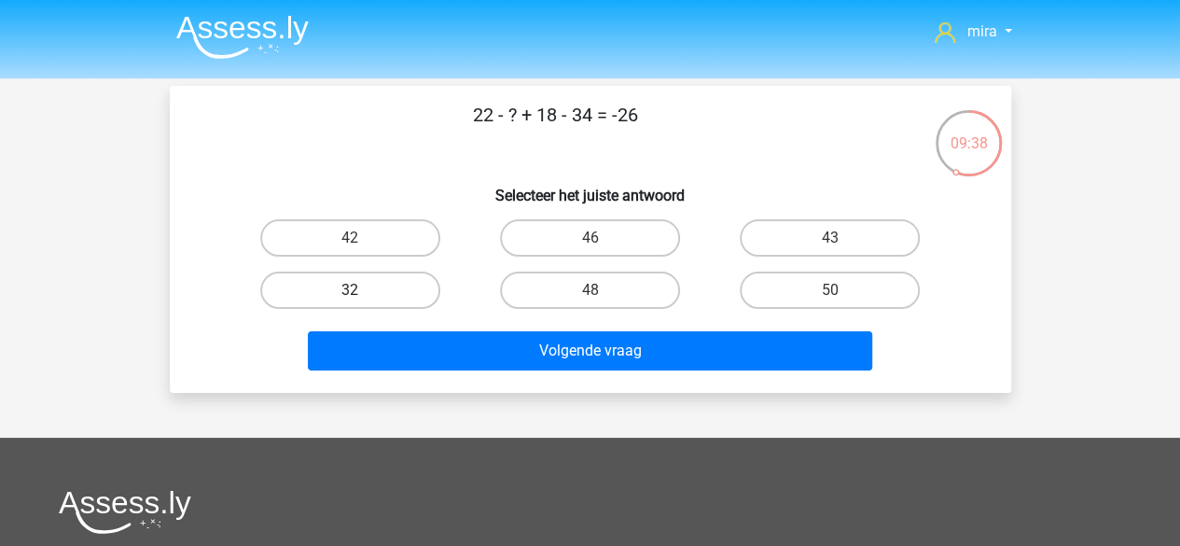
click at [371, 295] on label "32" at bounding box center [350, 289] width 180 height 37
click at [362, 295] on input "32" at bounding box center [356, 296] width 12 height 12
radio input "true"
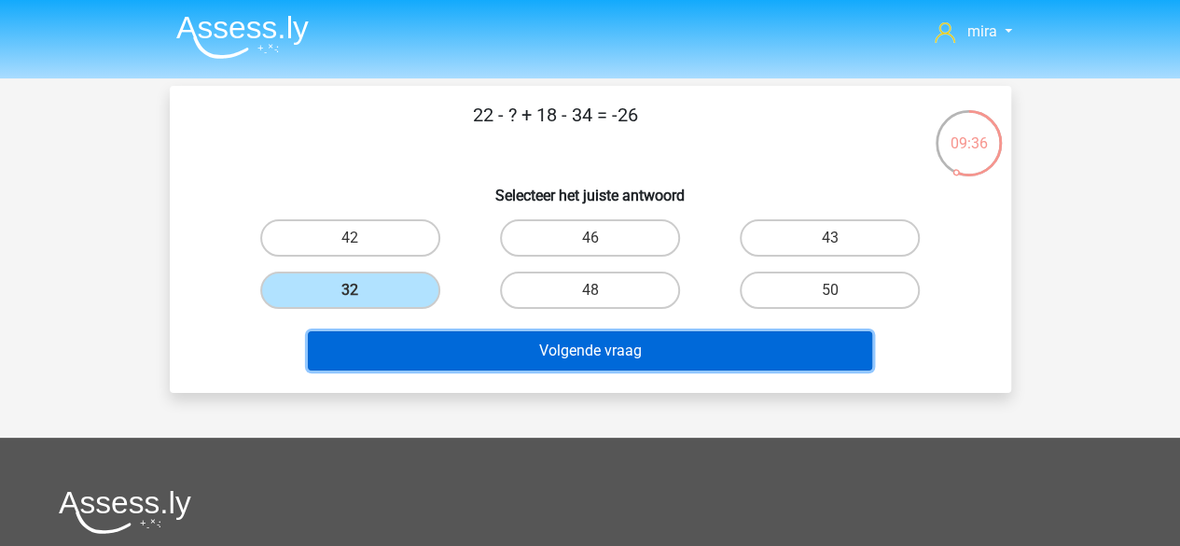
click at [441, 350] on button "Volgende vraag" at bounding box center [590, 350] width 564 height 39
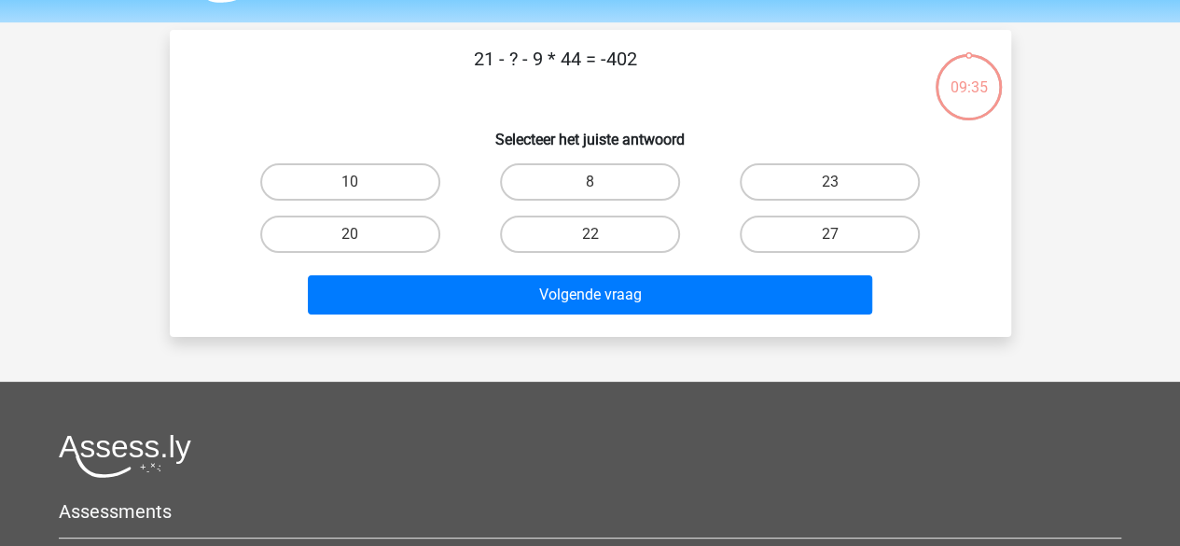
scroll to position [86, 0]
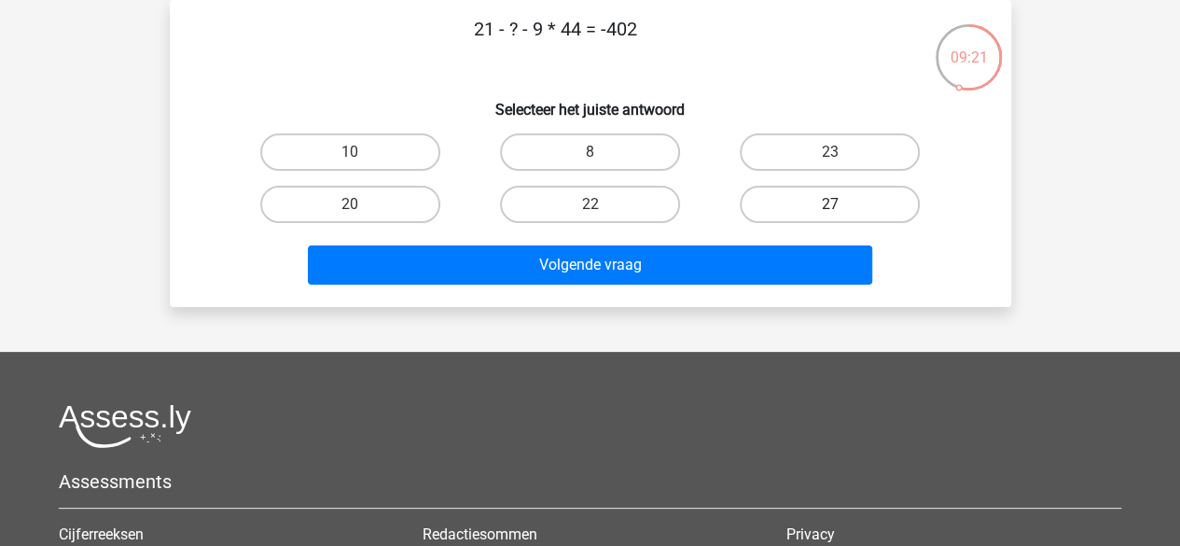
click at [799, 191] on label "27" at bounding box center [830, 204] width 180 height 37
click at [830, 204] on input "27" at bounding box center [836, 210] width 12 height 12
radio input "true"
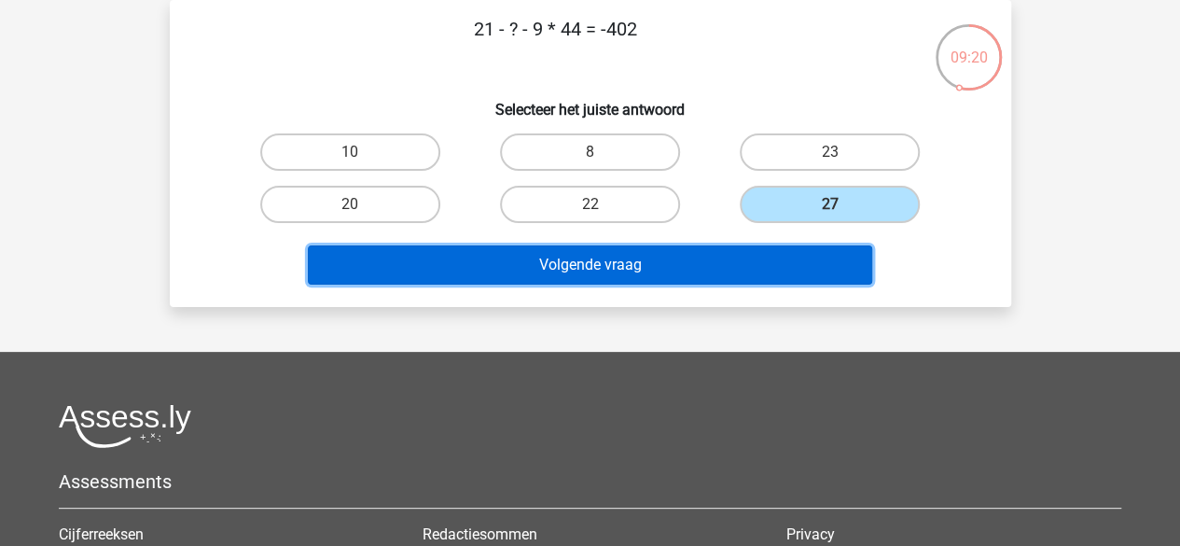
click at [735, 270] on button "Volgende vraag" at bounding box center [590, 264] width 564 height 39
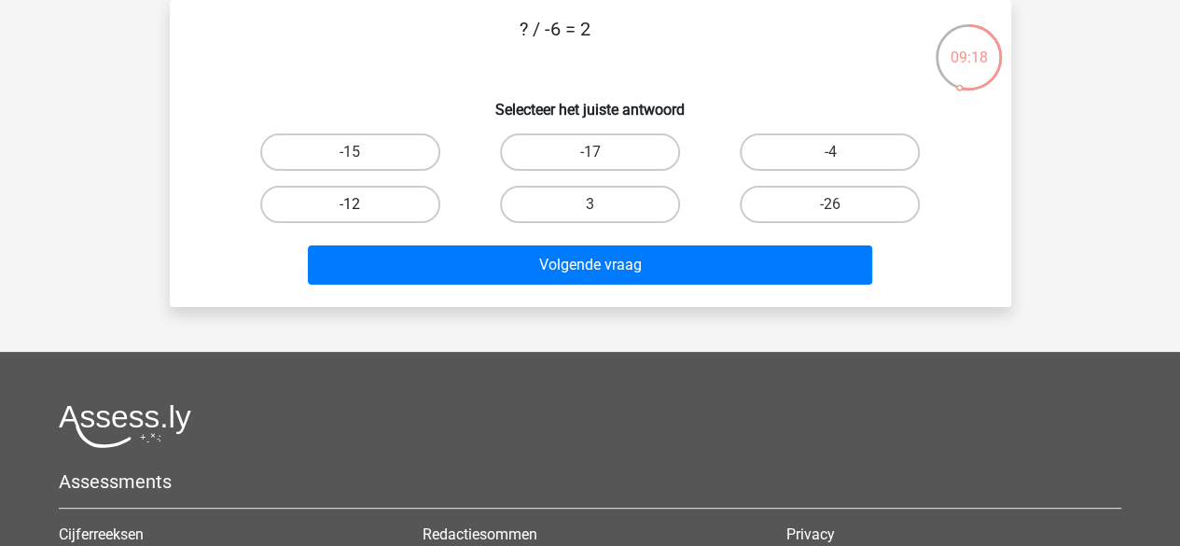
click at [396, 208] on label "-12" at bounding box center [350, 204] width 180 height 37
click at [362, 208] on input "-12" at bounding box center [356, 210] width 12 height 12
radio input "true"
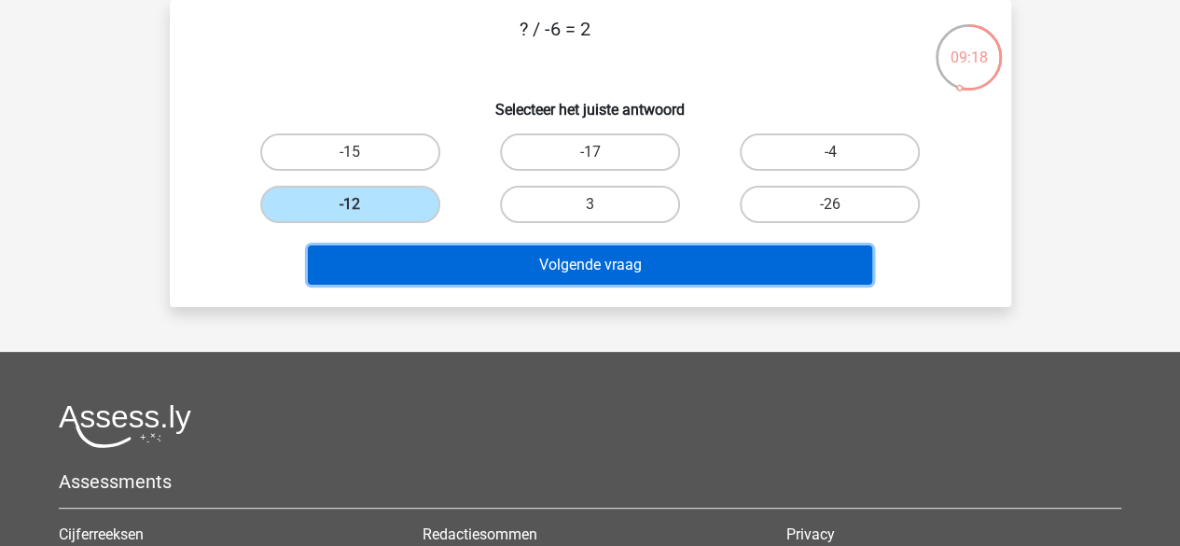
click at [413, 257] on button "Volgende vraag" at bounding box center [590, 264] width 564 height 39
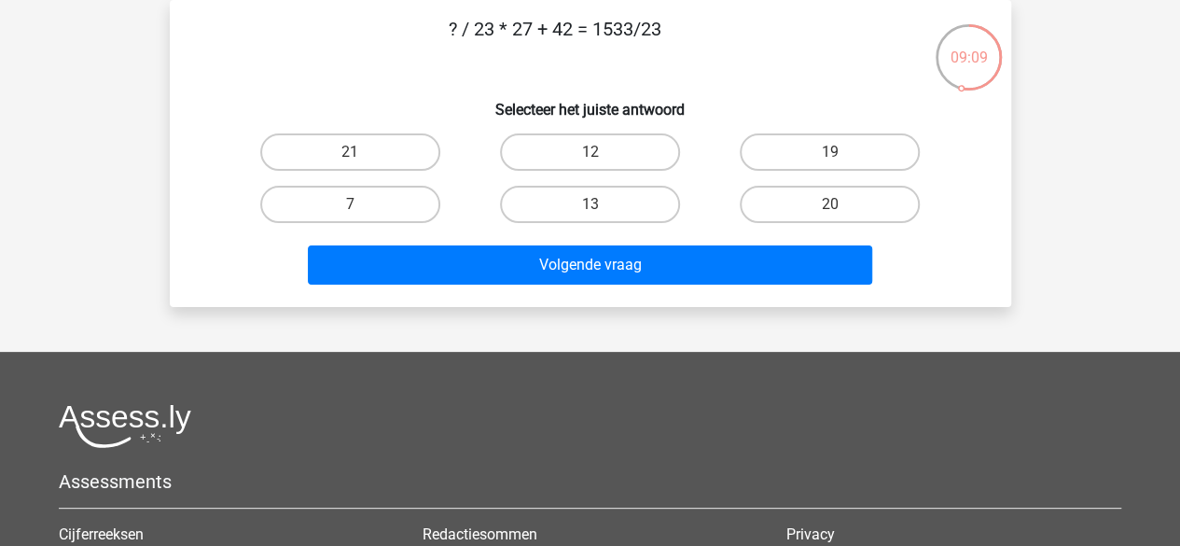
click at [555, 31] on p "? / 23 * 27 + 42 = 1533/23" at bounding box center [556, 43] width 712 height 56
click at [394, 146] on label "21" at bounding box center [350, 151] width 180 height 37
click at [362, 152] on input "21" at bounding box center [356, 158] width 12 height 12
radio input "true"
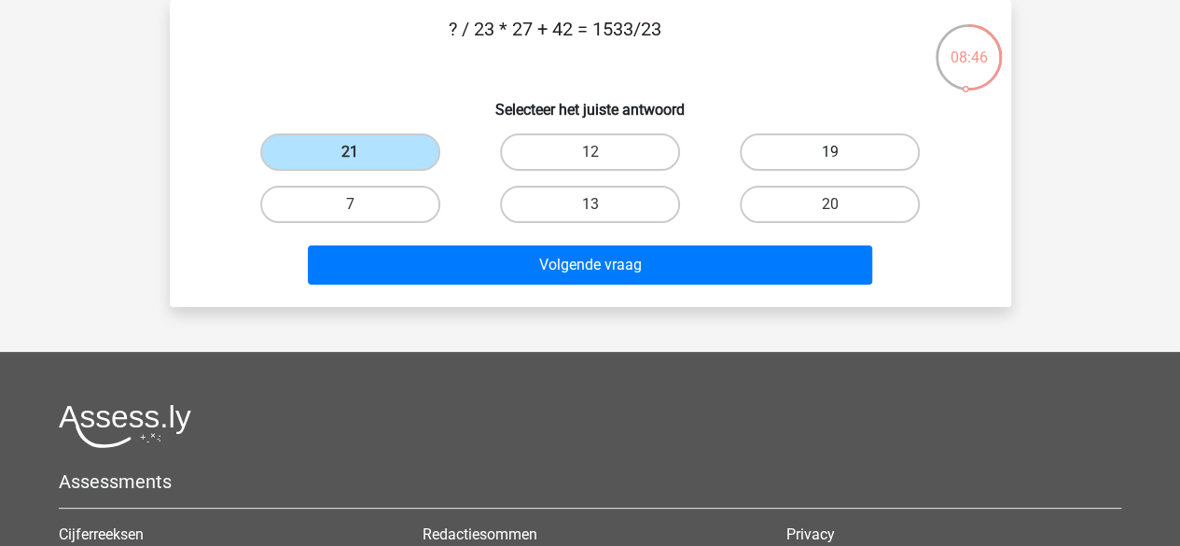
click at [777, 146] on label "19" at bounding box center [830, 151] width 180 height 37
click at [830, 152] on input "19" at bounding box center [836, 158] width 12 height 12
radio input "true"
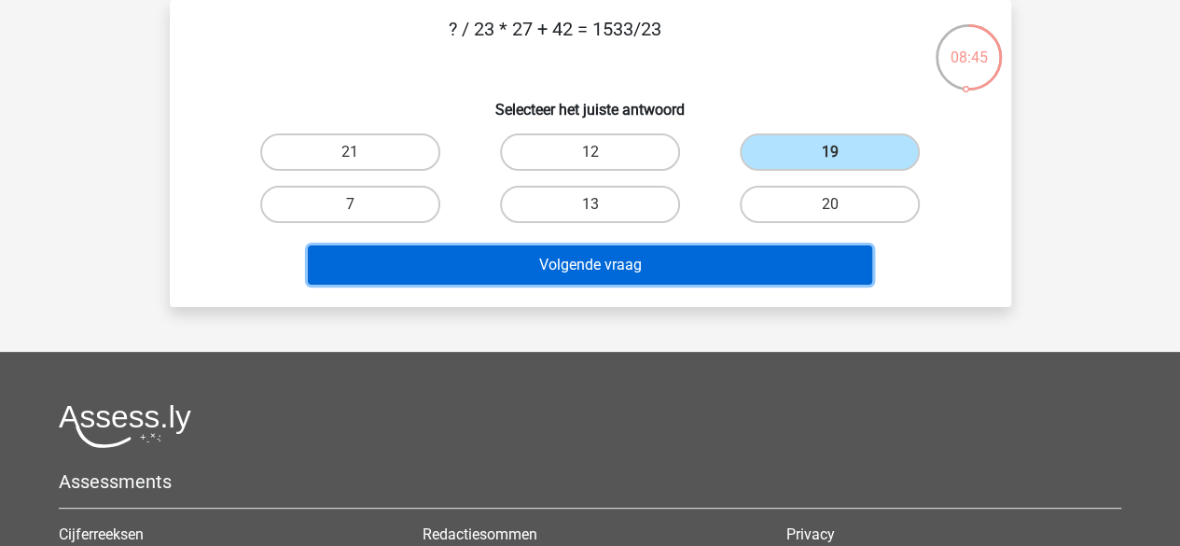
click at [707, 259] on button "Volgende vraag" at bounding box center [590, 264] width 564 height 39
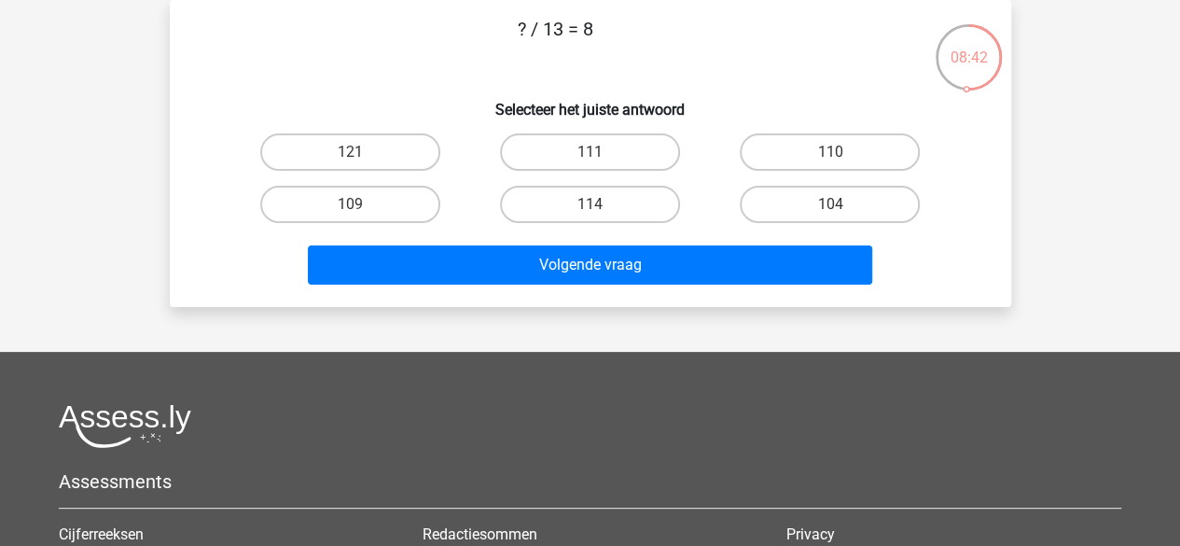
click at [546, 32] on p "? / 13 = 8" at bounding box center [556, 43] width 712 height 56
click at [799, 207] on label "104" at bounding box center [830, 204] width 180 height 37
click at [830, 207] on input "104" at bounding box center [836, 210] width 12 height 12
radio input "true"
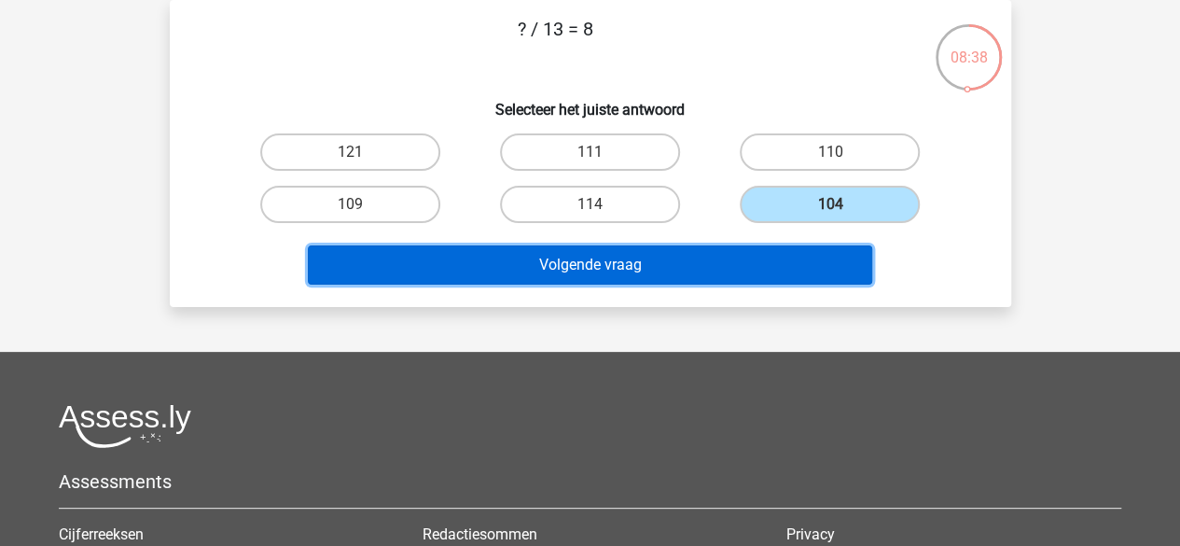
click at [745, 264] on button "Volgende vraag" at bounding box center [590, 264] width 564 height 39
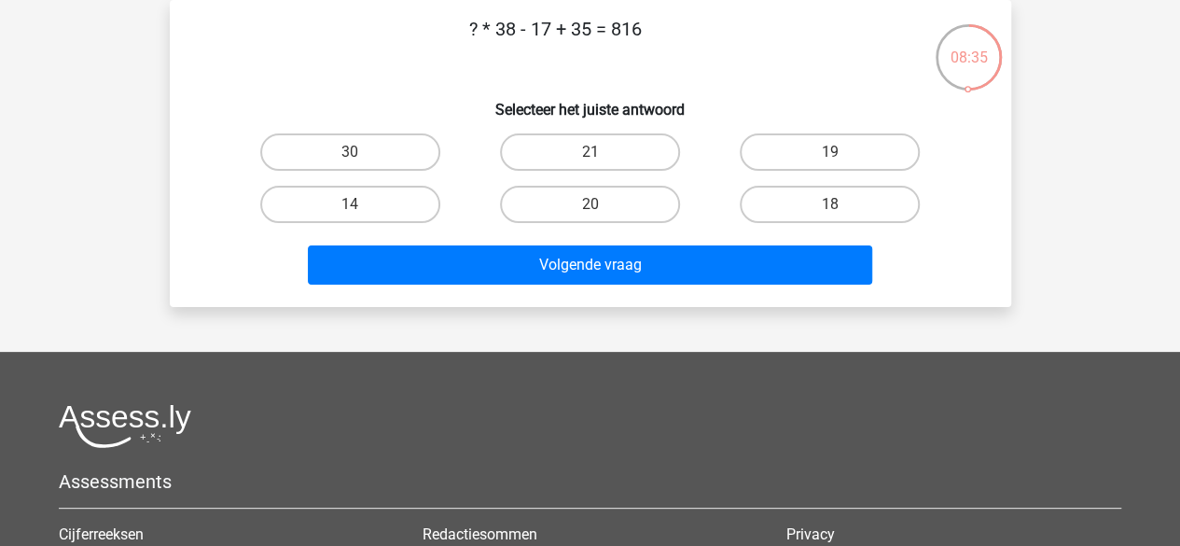
click at [539, 30] on p "? * 38 - 17 + 35 = 816" at bounding box center [556, 43] width 712 height 56
click at [580, 33] on p "? * 38 - 17 + 35 = 816" at bounding box center [556, 43] width 712 height 56
click at [599, 154] on input "21" at bounding box center [595, 158] width 12 height 12
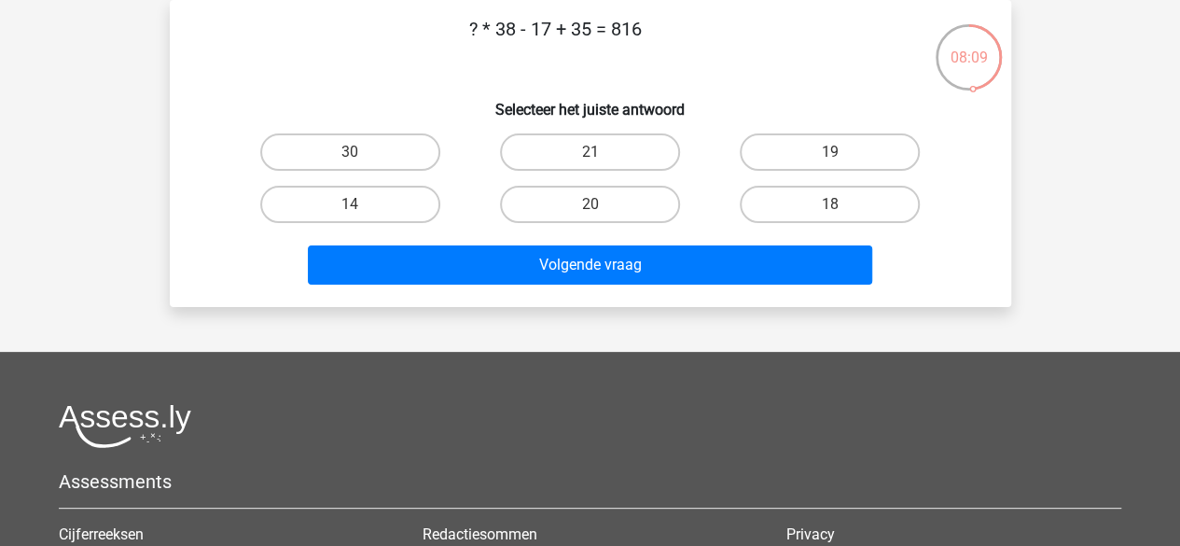
radio input "true"
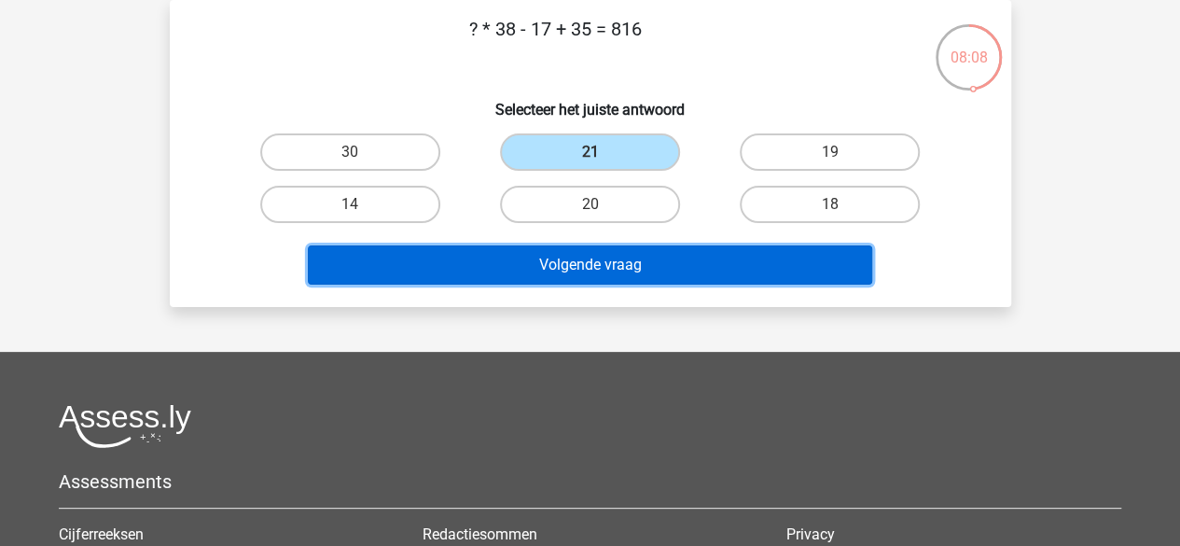
click at [617, 249] on button "Volgende vraag" at bounding box center [590, 264] width 564 height 39
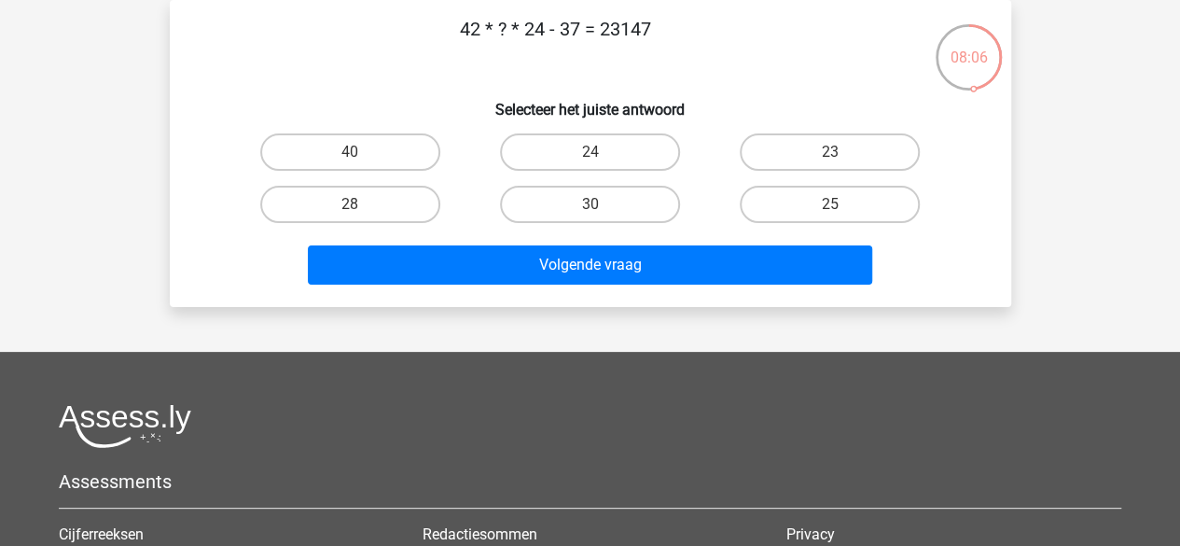
click at [526, 30] on p "42 * ? * 24 - 37 = 23147" at bounding box center [556, 43] width 712 height 56
click at [540, 33] on p "42 * ? * 24 - 37 = 23147" at bounding box center [556, 43] width 712 height 56
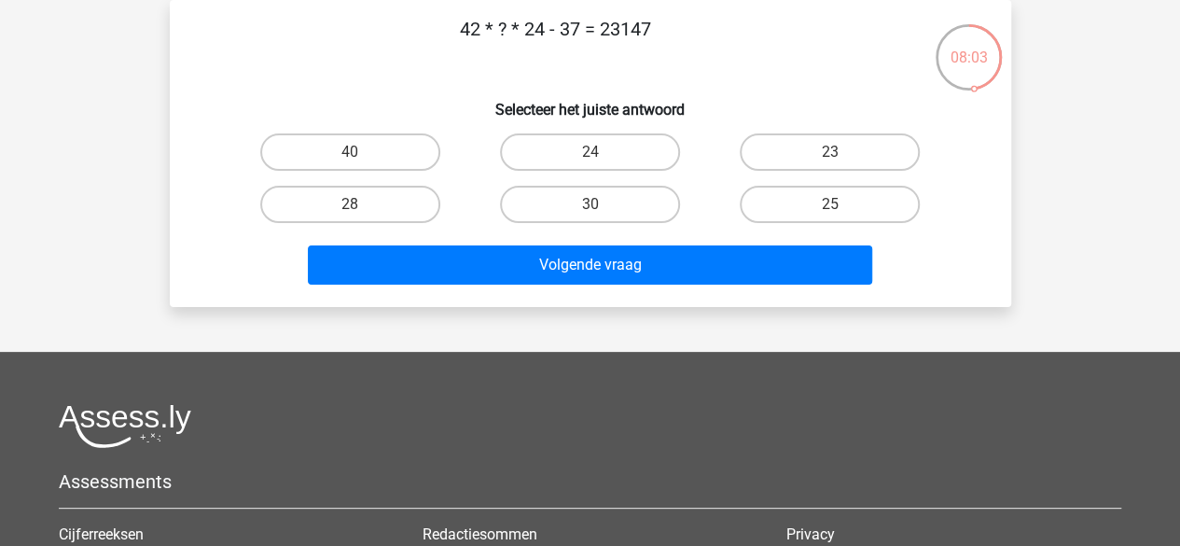
click at [550, 34] on p "42 * ? * 24 - 37 = 23147" at bounding box center [556, 43] width 712 height 56
click at [640, 33] on p "42 * ? * 24 - 37 = 23147" at bounding box center [556, 43] width 712 height 56
click at [539, 31] on p "42 * ? * 24 - 37 = 23147" at bounding box center [556, 43] width 712 height 56
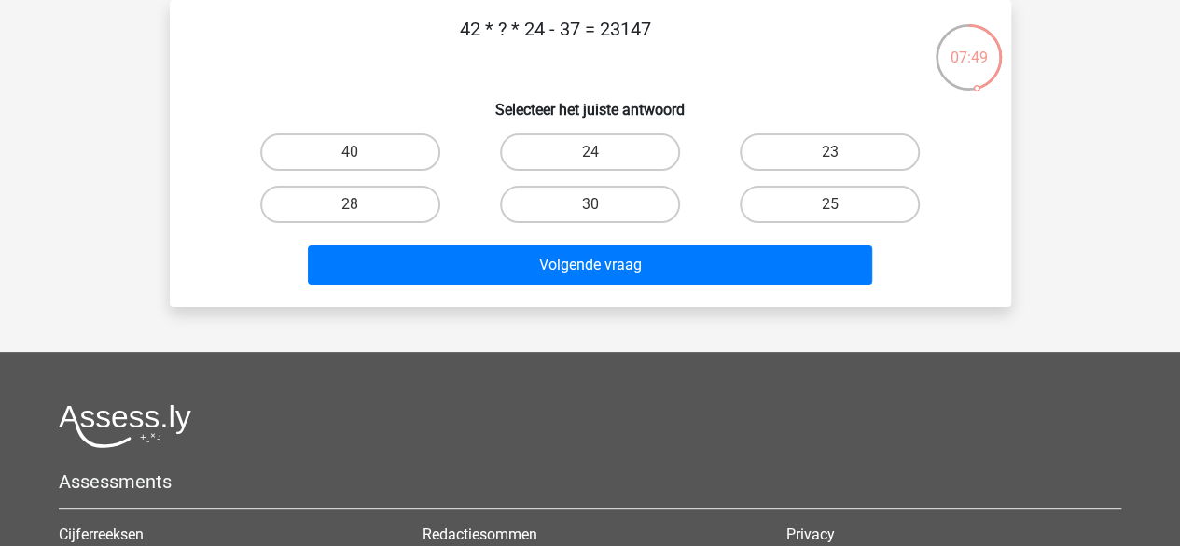
click at [510, 31] on p "42 * ? * 24 - 37 = 23147" at bounding box center [556, 43] width 712 height 56
click at [480, 31] on p "42 * ? * 24 - 37 = 23147" at bounding box center [556, 43] width 712 height 56
click at [491, 40] on p "42 * ? * 24 - 37 = 23147" at bounding box center [556, 43] width 712 height 56
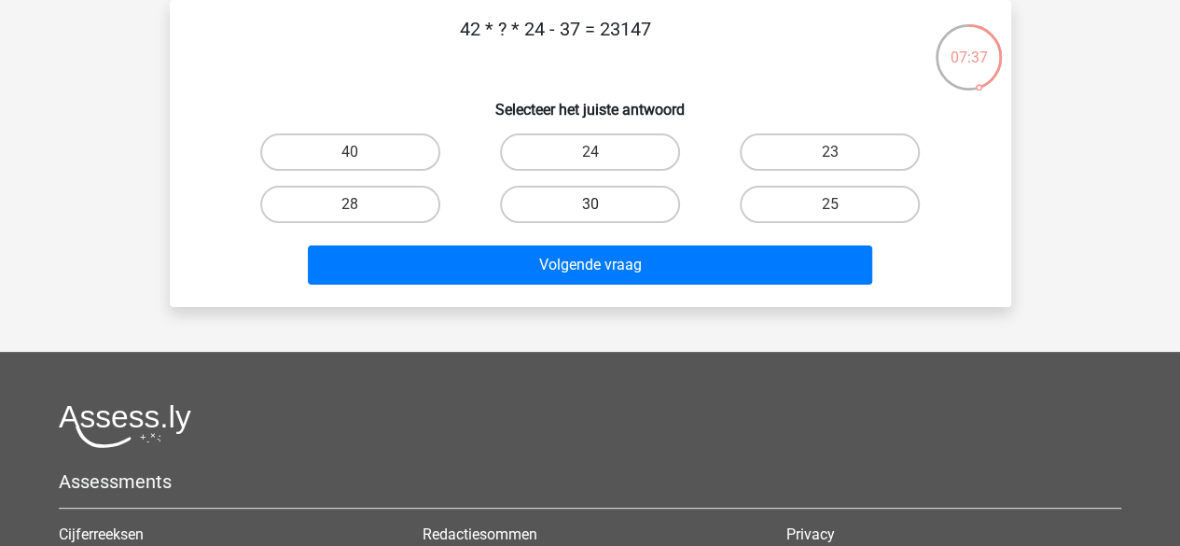
click at [606, 195] on label "30" at bounding box center [590, 204] width 180 height 37
click at [601, 204] on input "30" at bounding box center [595, 210] width 12 height 12
radio input "true"
click at [437, 206] on label "28" at bounding box center [350, 204] width 180 height 37
click at [362, 206] on input "28" at bounding box center [356, 210] width 12 height 12
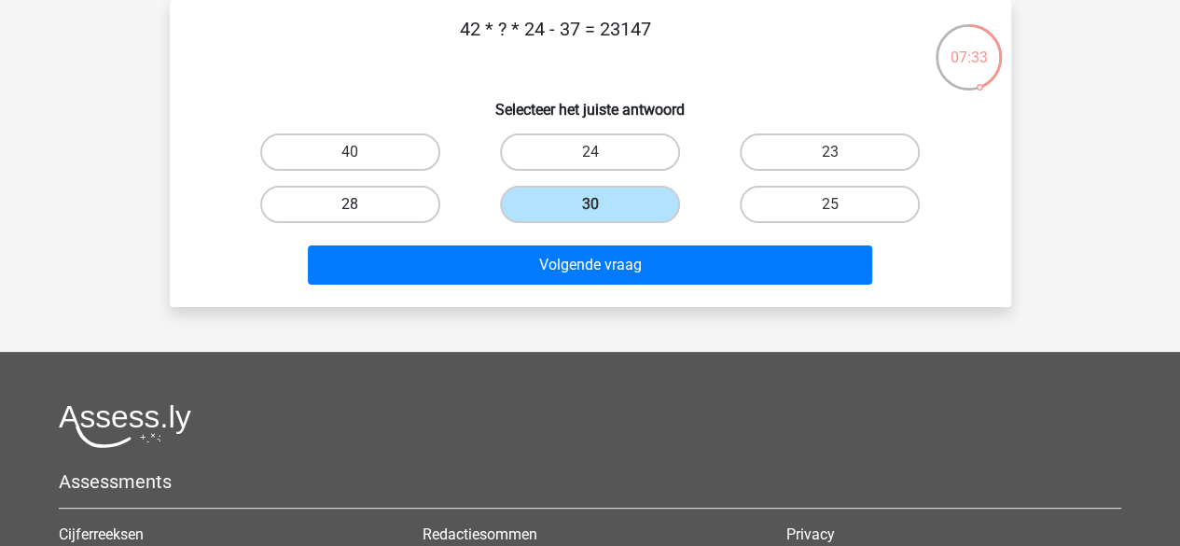
radio input "true"
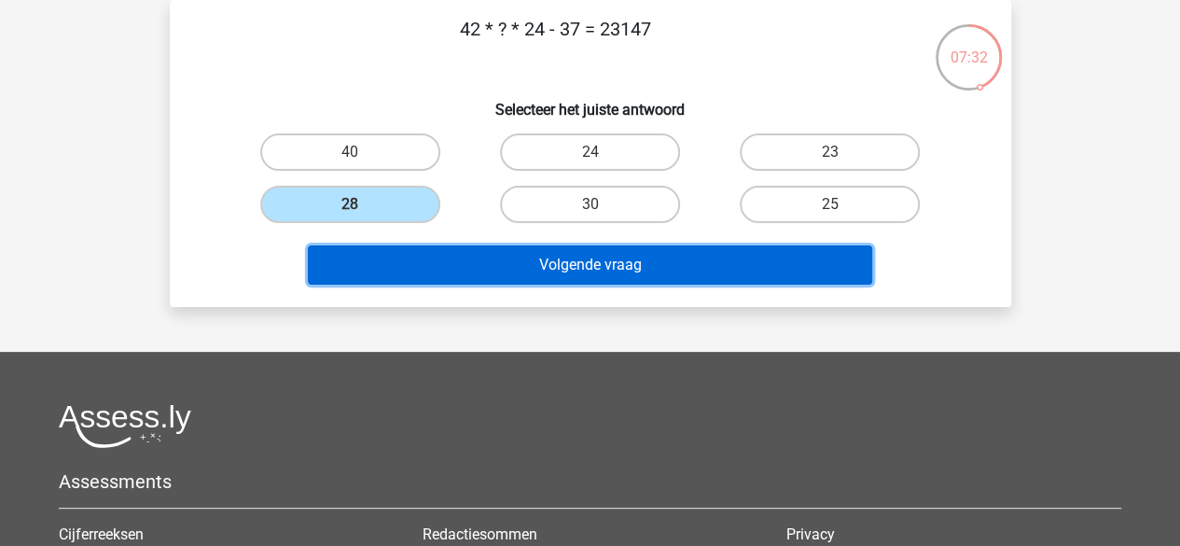
click at [524, 255] on button "Volgende vraag" at bounding box center [590, 264] width 564 height 39
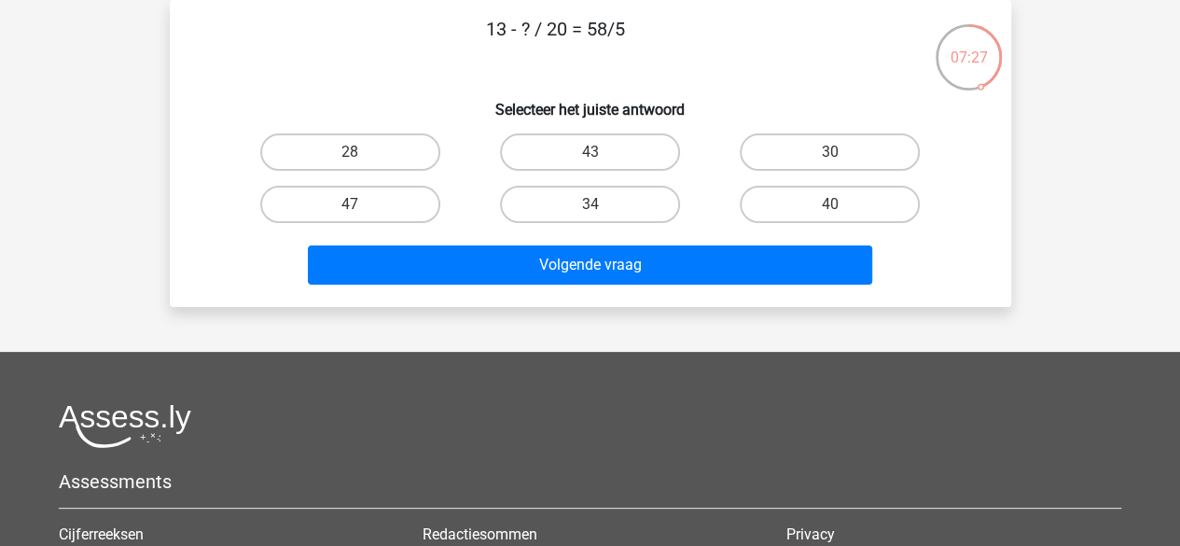
click at [563, 31] on p "13 - ? / 20 = 58/5" at bounding box center [556, 43] width 712 height 56
click at [553, 28] on p "13 - ? / 20 = 58/5" at bounding box center [556, 43] width 712 height 56
click at [494, 30] on p "13 - ? / 20 = 58/5" at bounding box center [556, 43] width 712 height 56
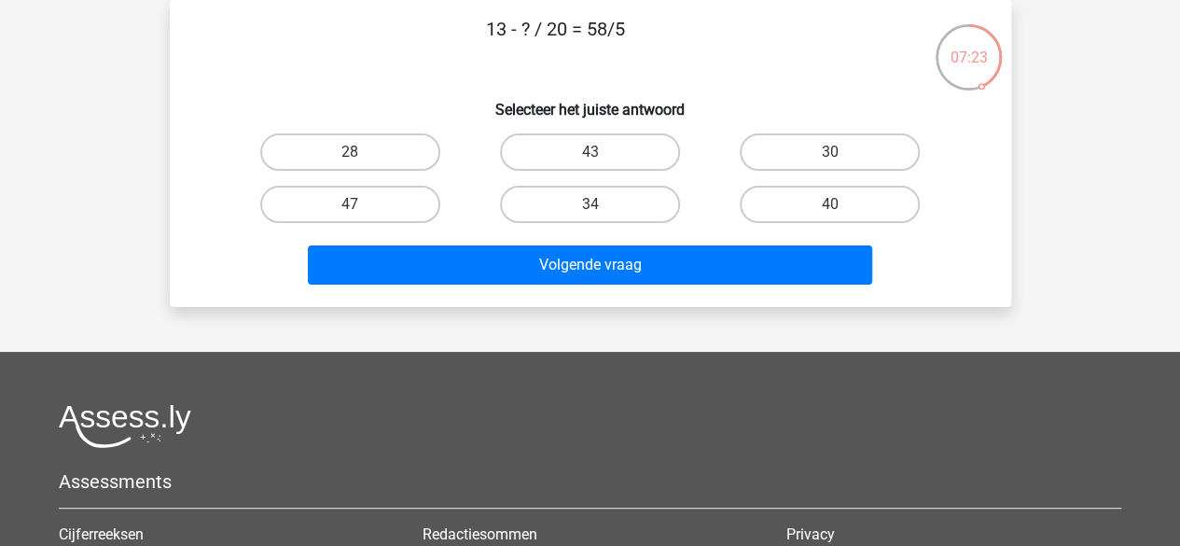
click at [494, 30] on p "13 - ? / 20 = 58/5" at bounding box center [556, 43] width 712 height 56
click at [599, 35] on p "13 - ? / 20 = 58/5" at bounding box center [556, 43] width 712 height 56
click at [449, 136] on div "28" at bounding box center [350, 151] width 225 height 37
click at [440, 137] on div "28" at bounding box center [350, 151] width 225 height 37
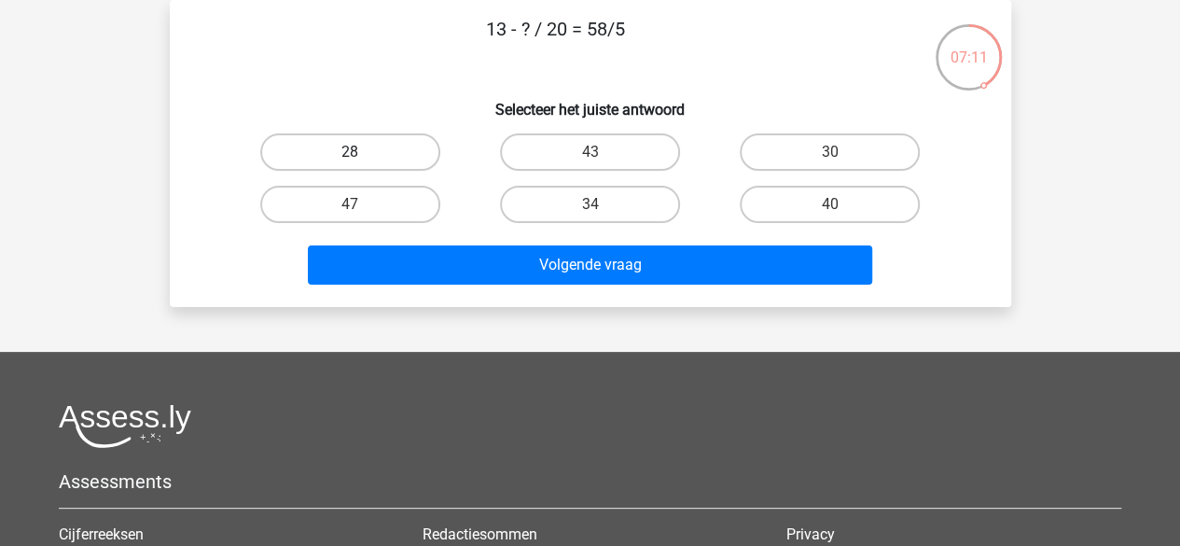
click at [422, 153] on label "28" at bounding box center [350, 151] width 180 height 37
click at [362, 153] on input "28" at bounding box center [356, 158] width 12 height 12
radio input "true"
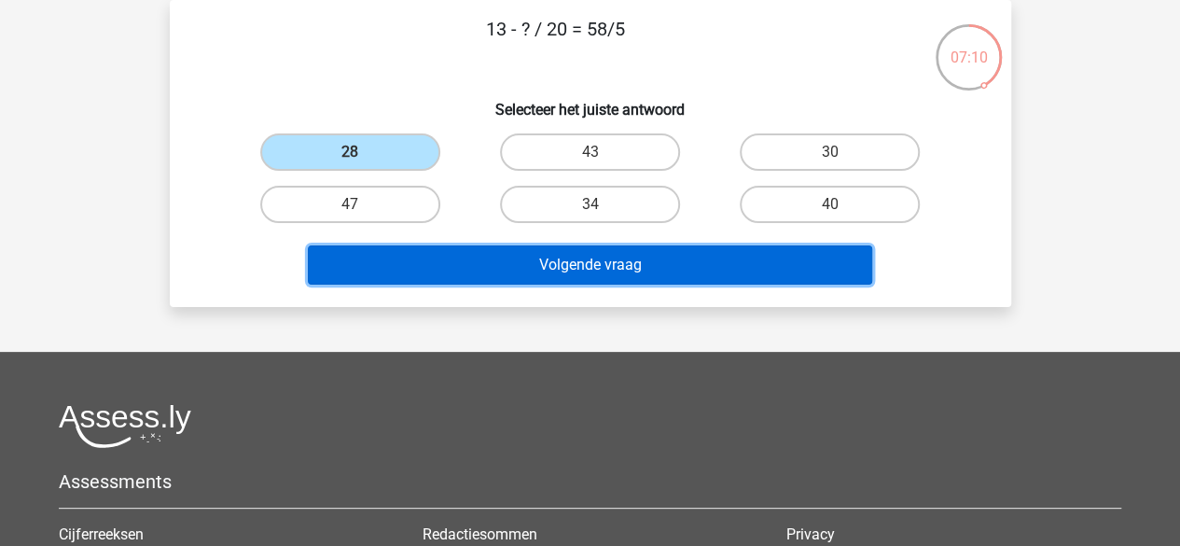
click at [477, 274] on button "Volgende vraag" at bounding box center [590, 264] width 564 height 39
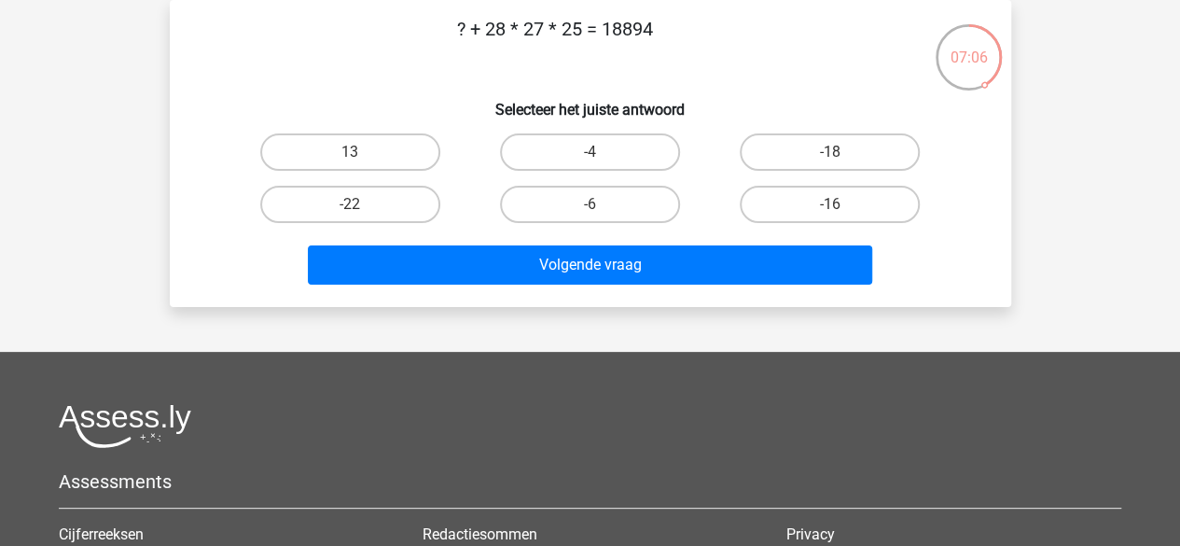
click at [517, 27] on p "? + 28 * 27 * 25 = 18894" at bounding box center [556, 43] width 712 height 56
click at [507, 27] on p "? + 28 * 27 * 25 = 18894" at bounding box center [556, 43] width 712 height 56
click at [487, 38] on p "? + 28 * 27 * 25 = 18894" at bounding box center [556, 43] width 712 height 56
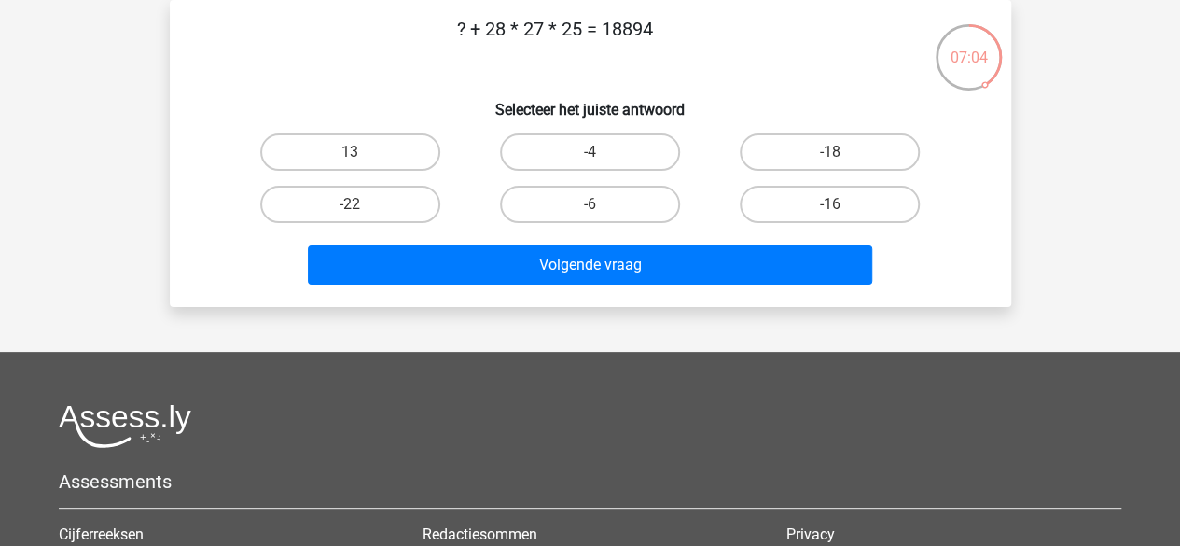
click at [487, 38] on p "? + 28 * 27 * 25 = 18894" at bounding box center [556, 43] width 712 height 56
click at [393, 152] on label "13" at bounding box center [350, 151] width 180 height 37
click at [362, 152] on input "13" at bounding box center [356, 158] width 12 height 12
radio input "true"
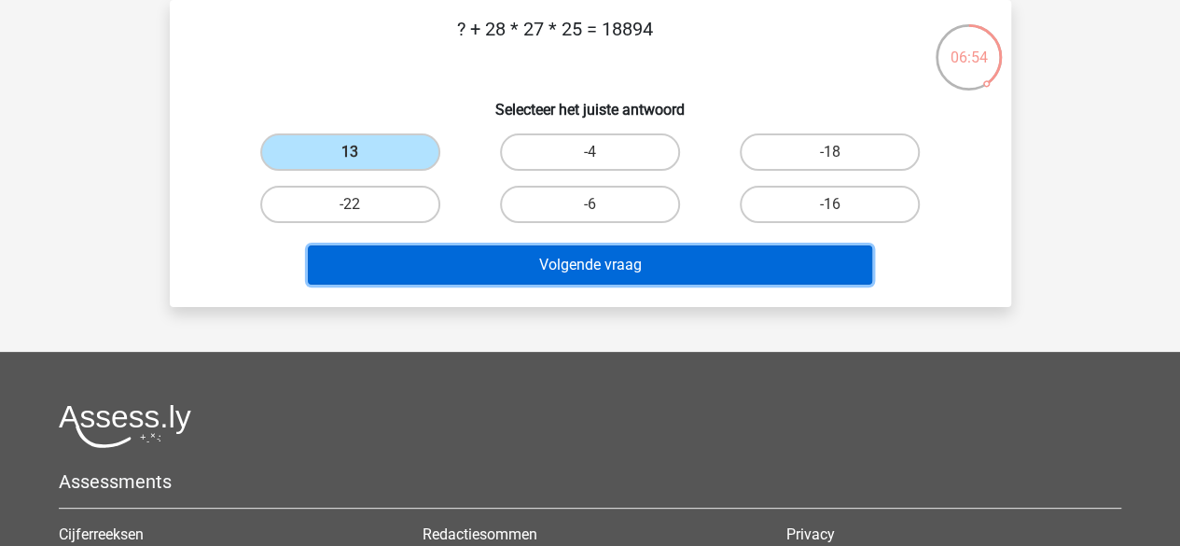
click at [429, 262] on button "Volgende vraag" at bounding box center [590, 264] width 564 height 39
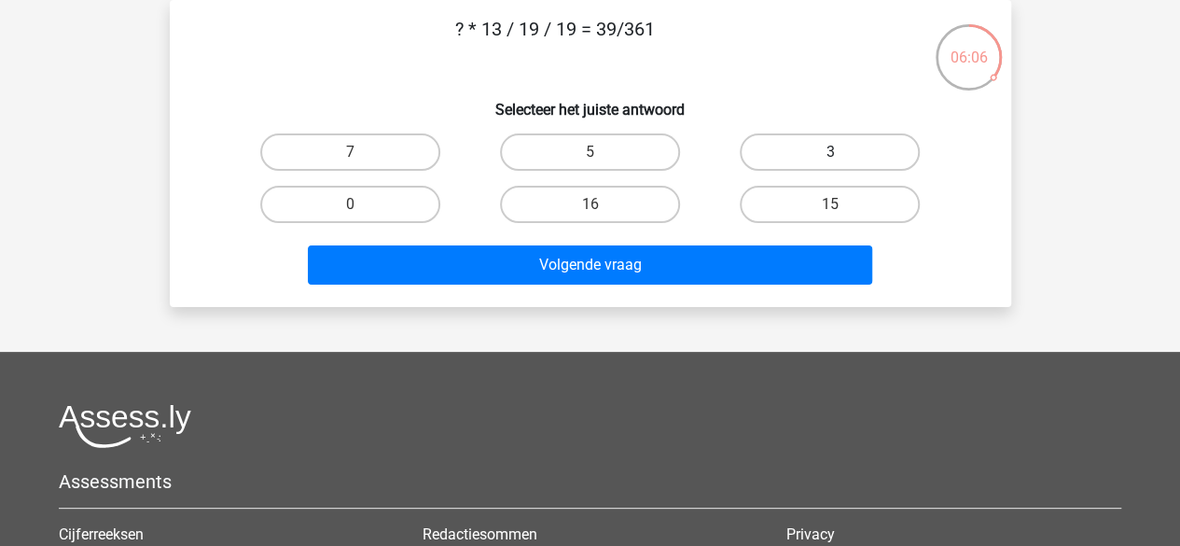
click at [781, 154] on label "3" at bounding box center [830, 151] width 180 height 37
click at [830, 154] on input "3" at bounding box center [836, 158] width 12 height 12
radio input "true"
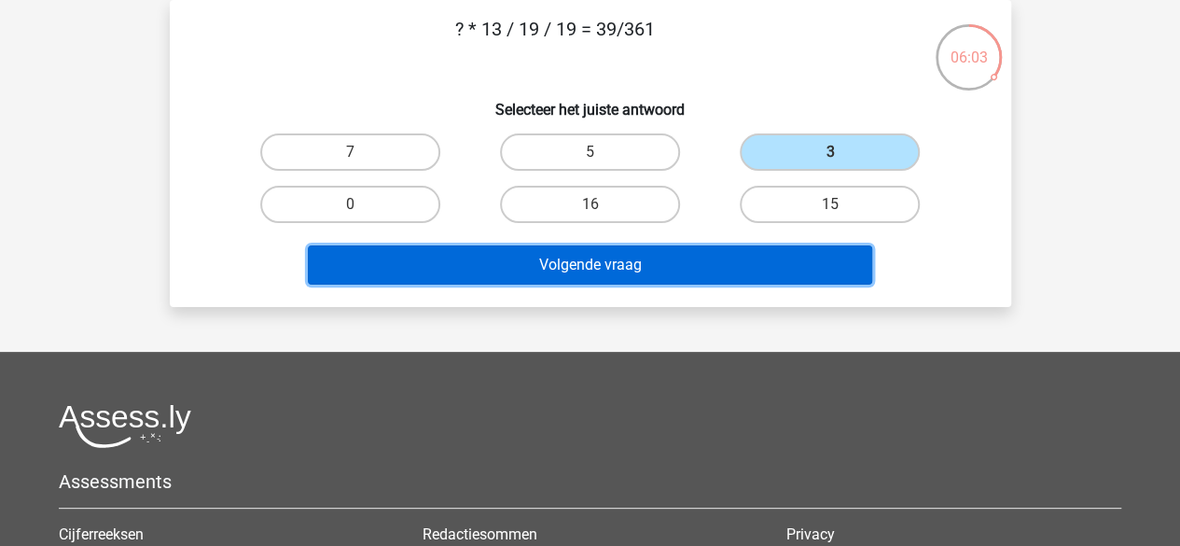
click at [742, 260] on button "Volgende vraag" at bounding box center [590, 264] width 564 height 39
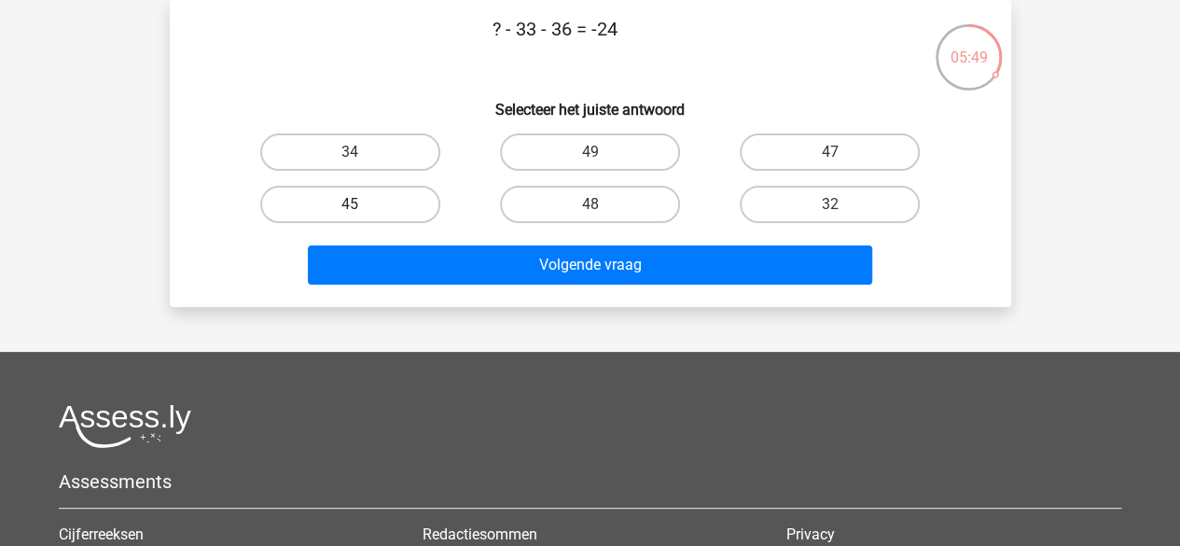
click at [338, 201] on label "45" at bounding box center [350, 204] width 180 height 37
click at [350, 204] on input "45" at bounding box center [356, 210] width 12 height 12
radio input "true"
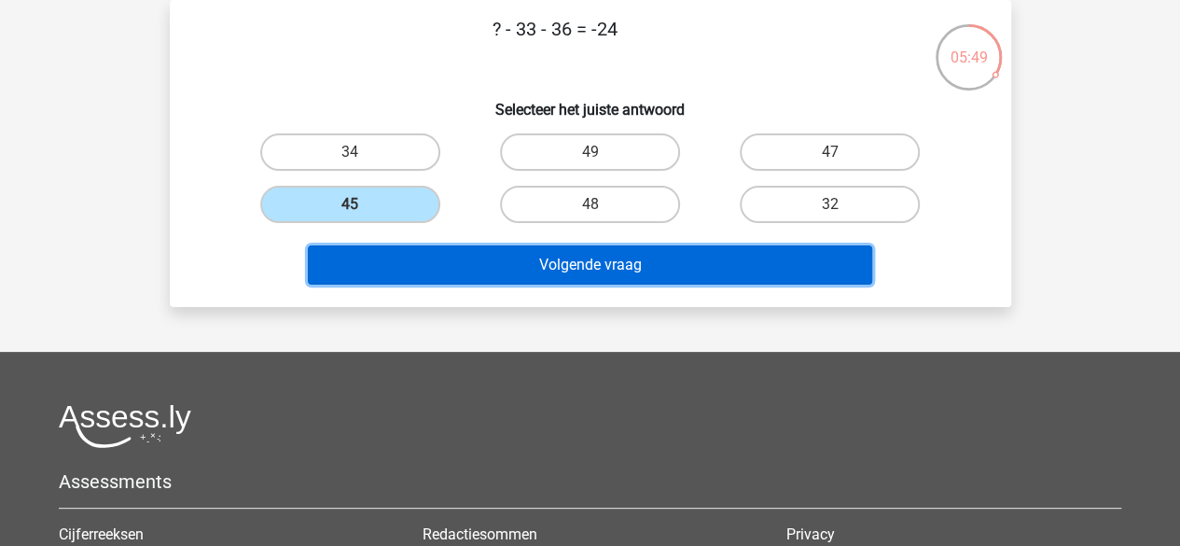
click at [396, 253] on button "Volgende vraag" at bounding box center [590, 264] width 564 height 39
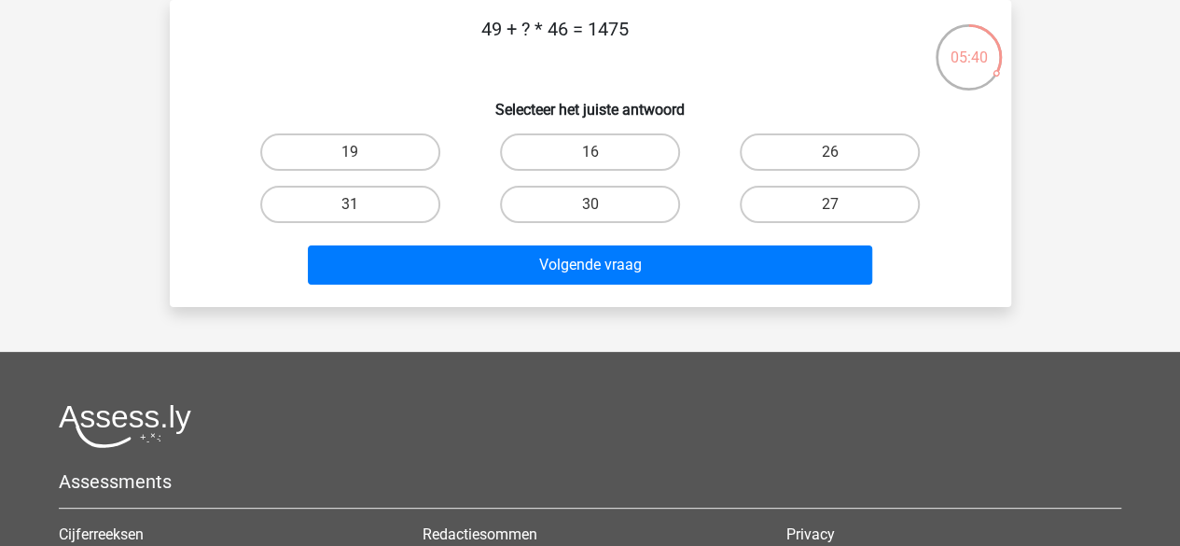
click at [613, 35] on p "49 + ? * 46 = 1475" at bounding box center [556, 43] width 712 height 56
click at [389, 216] on label "31" at bounding box center [350, 204] width 180 height 37
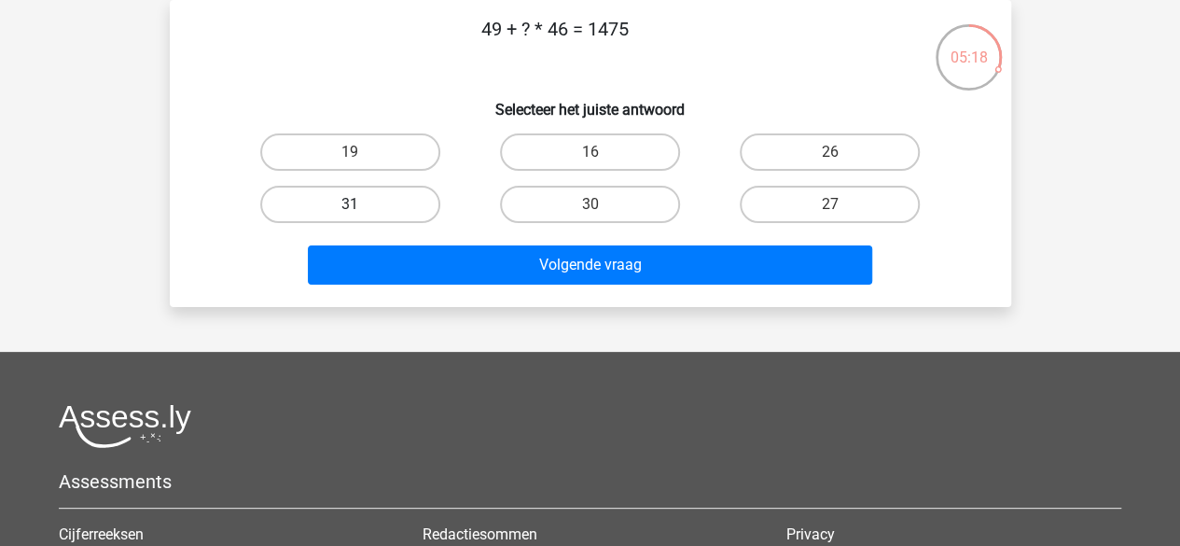
click at [362, 216] on input "31" at bounding box center [356, 210] width 12 height 12
radio input "true"
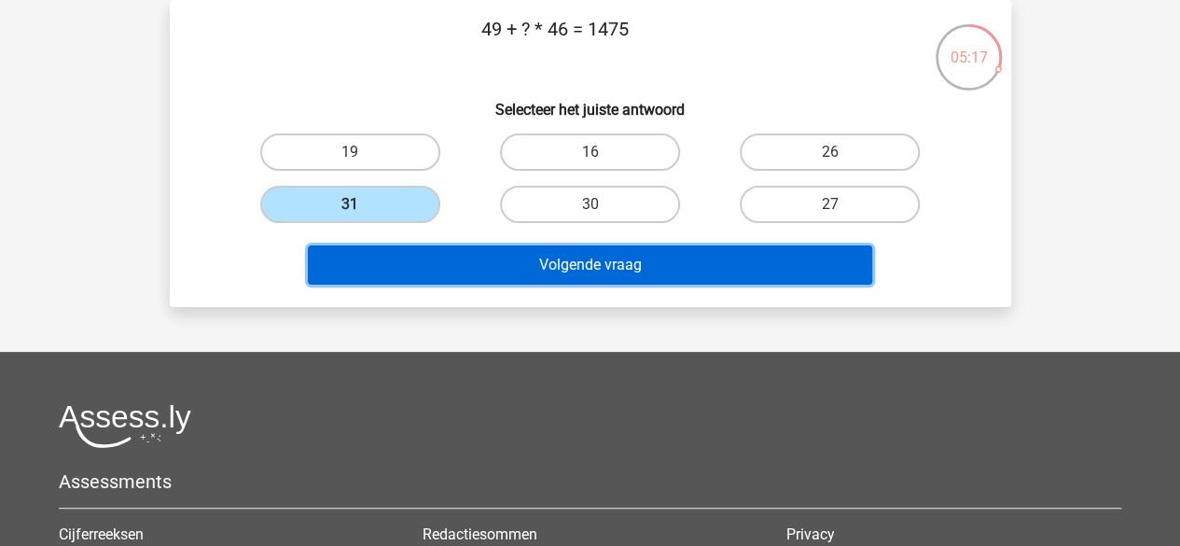
click at [399, 257] on button "Volgende vraag" at bounding box center [590, 264] width 564 height 39
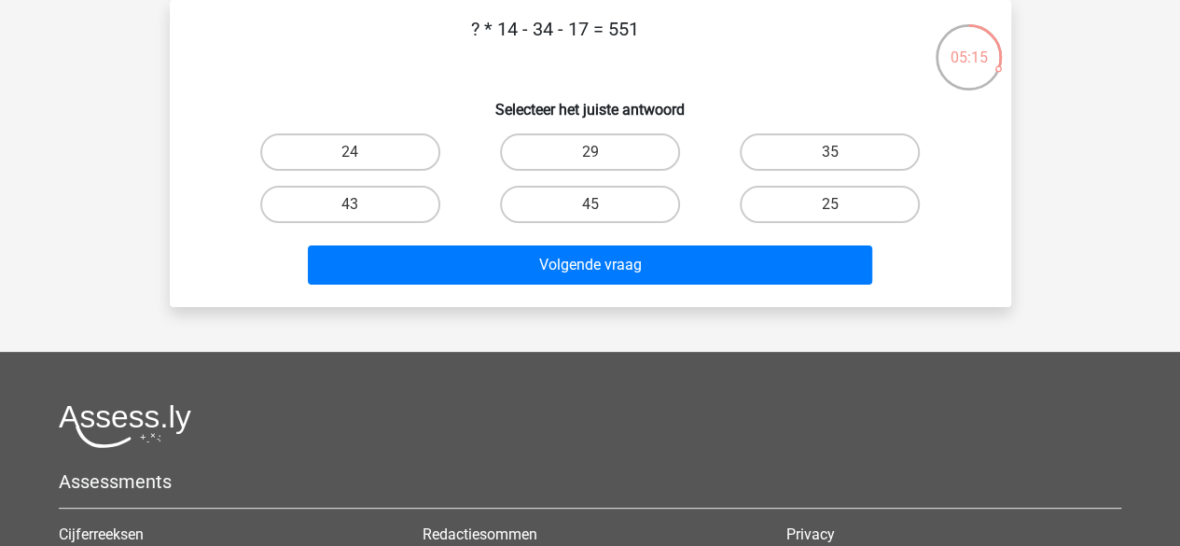
click at [502, 26] on p "? * 14 - 34 - 17 = 551" at bounding box center [556, 43] width 712 height 56
drag, startPoint x: 546, startPoint y: 35, endPoint x: 573, endPoint y: 34, distance: 26.1
click at [573, 34] on p "? * 14 - 34 - 17 = 551" at bounding box center [556, 43] width 712 height 56
click at [573, 35] on p "? * 14 - 34 - 17 = 551" at bounding box center [556, 43] width 712 height 56
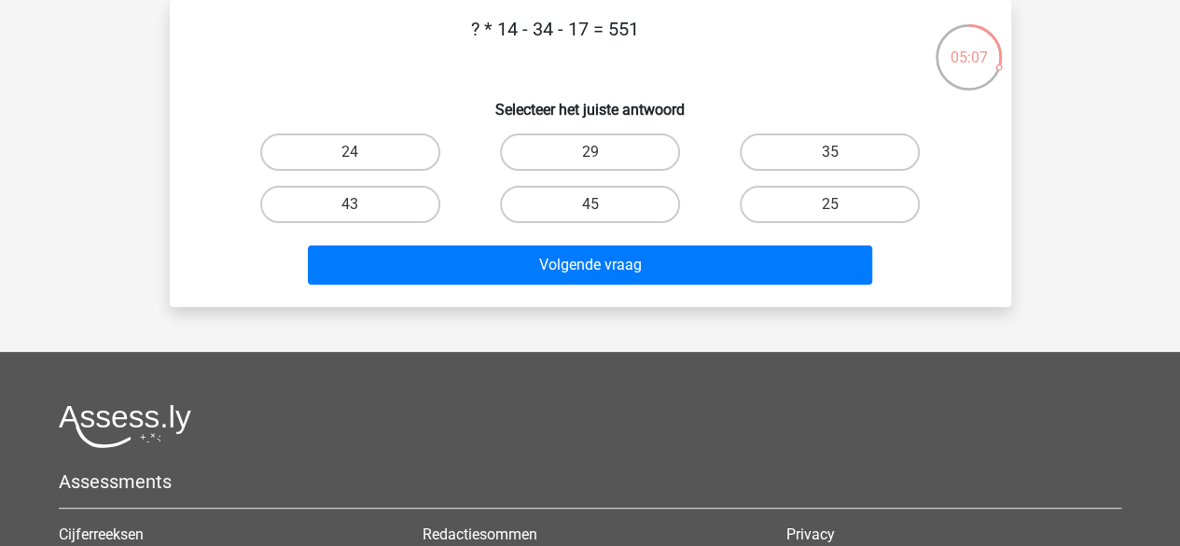
drag, startPoint x: 561, startPoint y: 35, endPoint x: 628, endPoint y: 38, distance: 66.3
click at [628, 38] on p "? * 14 - 34 - 17 = 551" at bounding box center [556, 43] width 712 height 56
drag, startPoint x: 640, startPoint y: 35, endPoint x: 611, endPoint y: 34, distance: 29.0
click at [611, 34] on p "? * 14 - 34 - 17 = 551" at bounding box center [556, 43] width 712 height 56
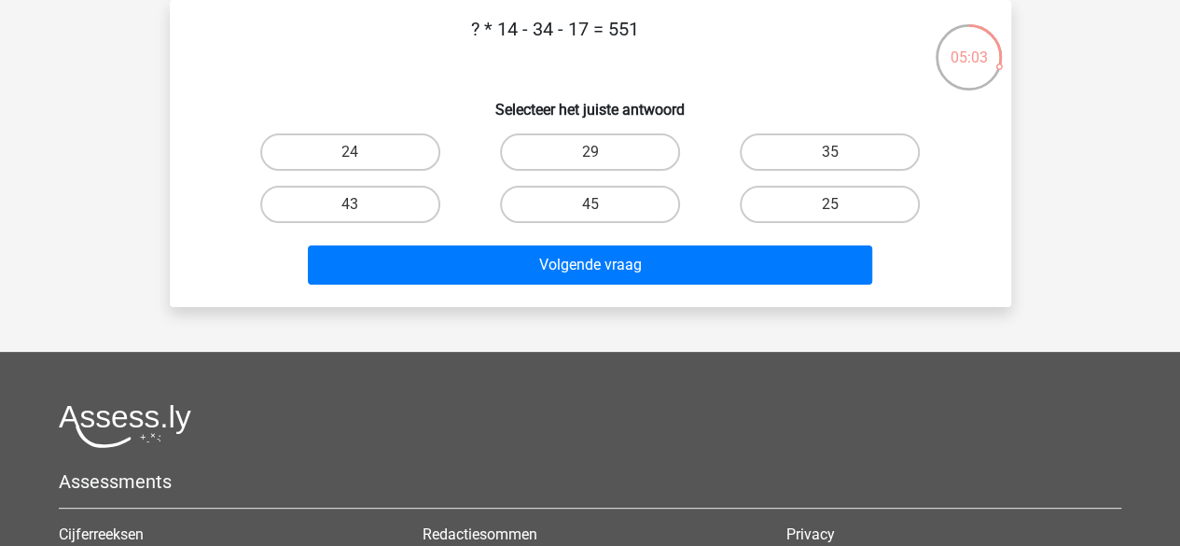
click at [611, 34] on p "? * 14 - 34 - 17 = 551" at bounding box center [556, 43] width 712 height 56
drag, startPoint x: 611, startPoint y: 34, endPoint x: 645, endPoint y: 31, distance: 34.6
click at [645, 31] on p "? * 14 - 34 - 17 = 551" at bounding box center [556, 43] width 712 height 56
drag, startPoint x: 513, startPoint y: 28, endPoint x: 495, endPoint y: 29, distance: 17.7
click at [495, 29] on p "? * 14 - 34 - 17 = 551" at bounding box center [556, 43] width 712 height 56
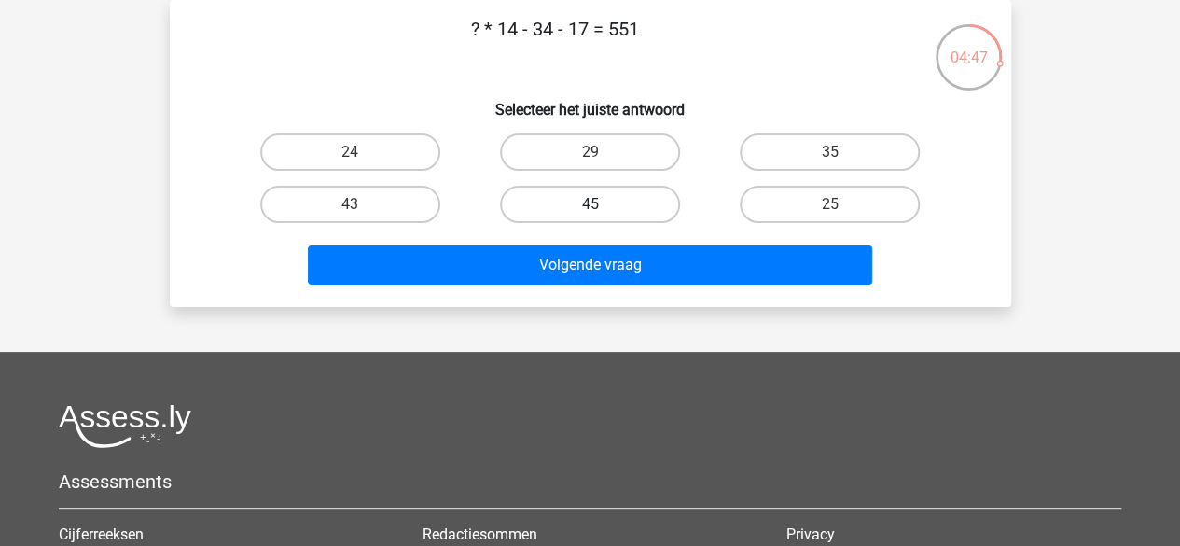
click at [561, 210] on label "45" at bounding box center [590, 204] width 180 height 37
click at [589, 210] on input "45" at bounding box center [595, 210] width 12 height 12
radio input "true"
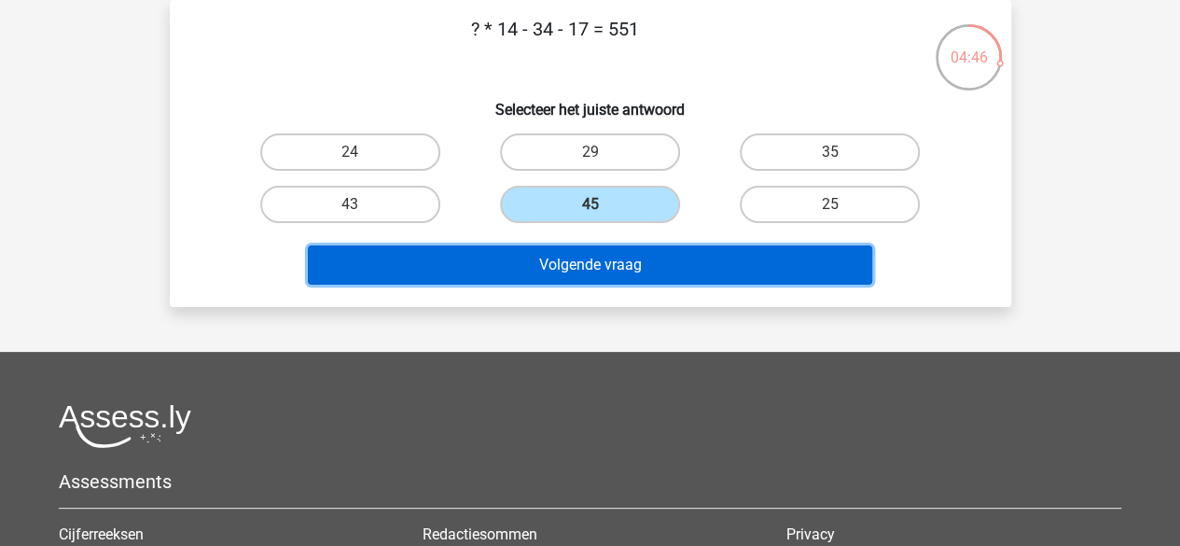
click at [561, 268] on button "Volgende vraag" at bounding box center [590, 264] width 564 height 39
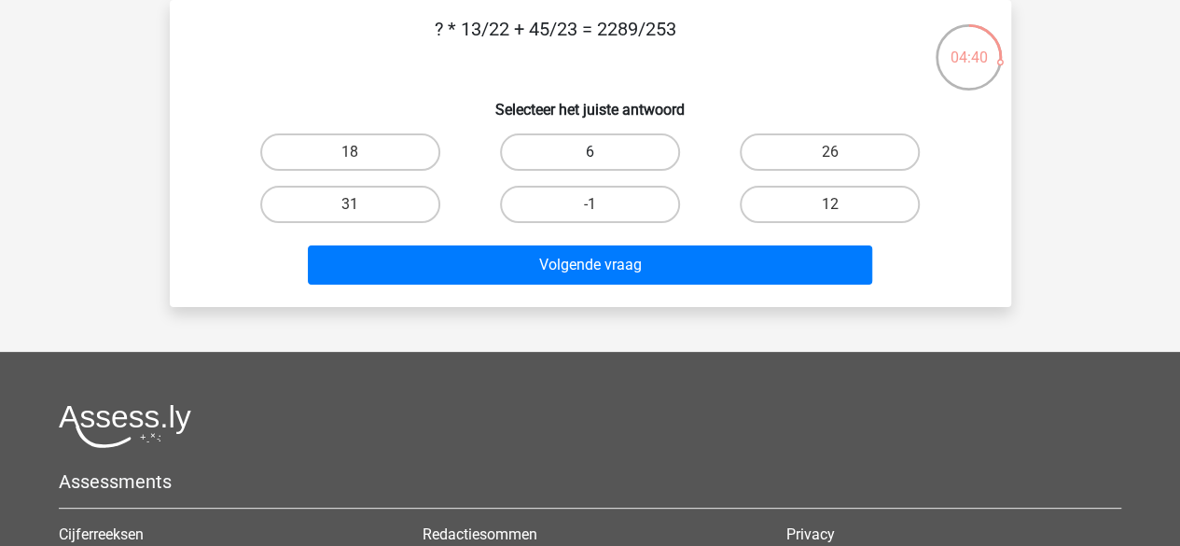
click at [565, 152] on label "6" at bounding box center [590, 151] width 180 height 37
click at [589, 152] on input "6" at bounding box center [595, 158] width 12 height 12
radio input "true"
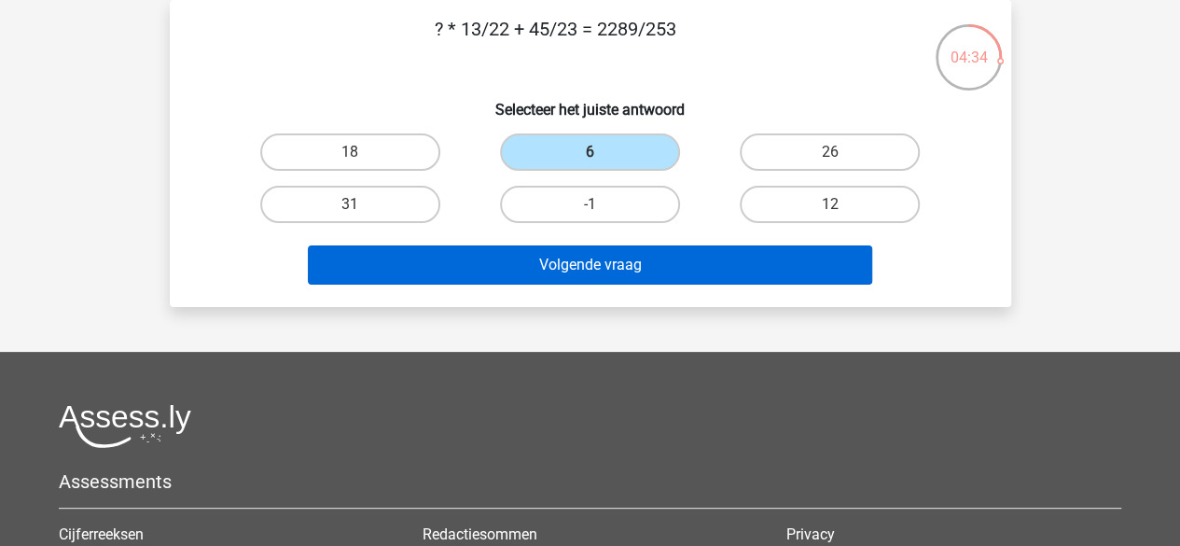
drag, startPoint x: 479, startPoint y: 242, endPoint x: 487, endPoint y: 252, distance: 12.7
click at [487, 252] on div "Volgende vraag" at bounding box center [590, 261] width 781 height 62
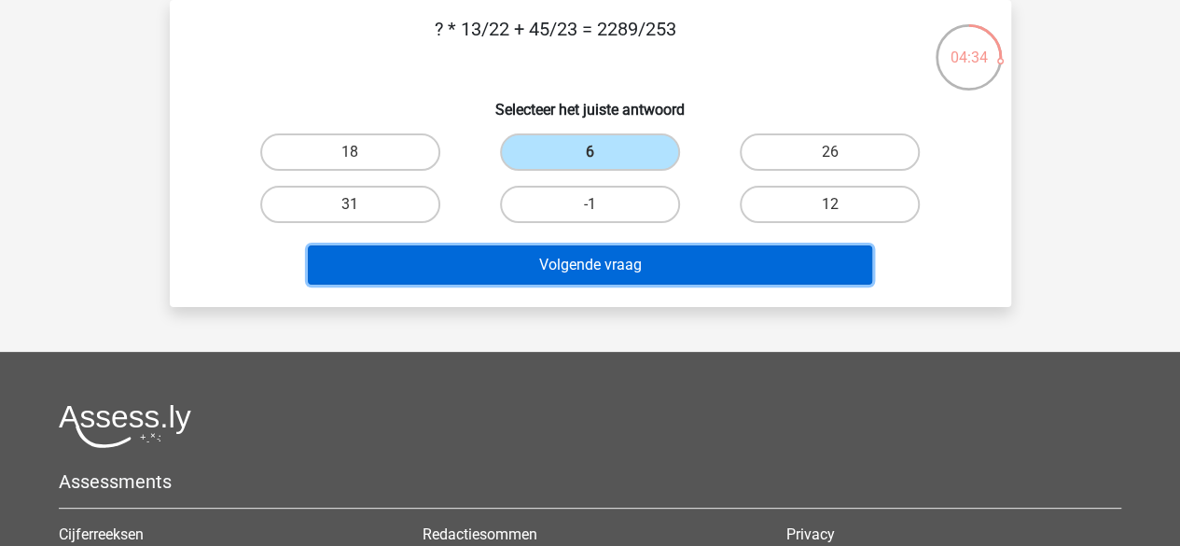
click at [487, 252] on button "Volgende vraag" at bounding box center [590, 264] width 564 height 39
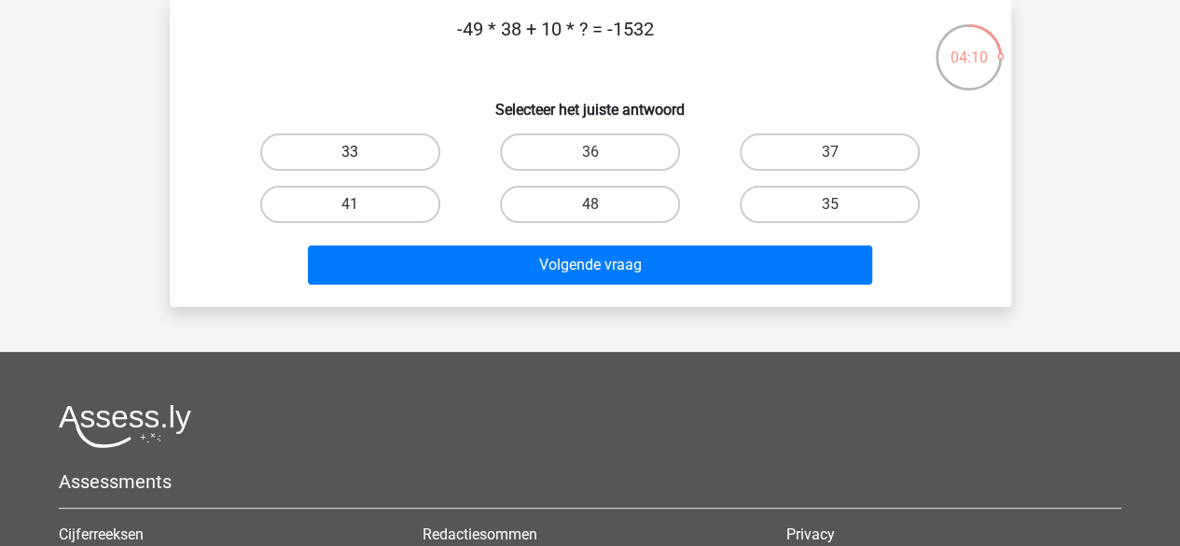
click at [392, 145] on label "33" at bounding box center [350, 151] width 180 height 37
click at [362, 152] on input "33" at bounding box center [356, 158] width 12 height 12
radio input "true"
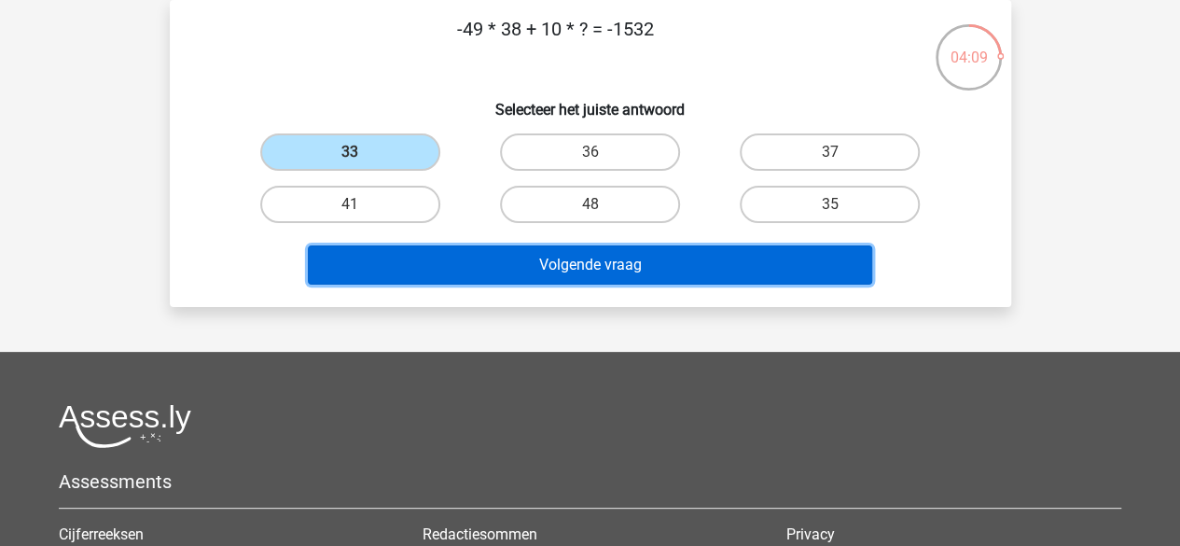
click at [476, 267] on button "Volgende vraag" at bounding box center [590, 264] width 564 height 39
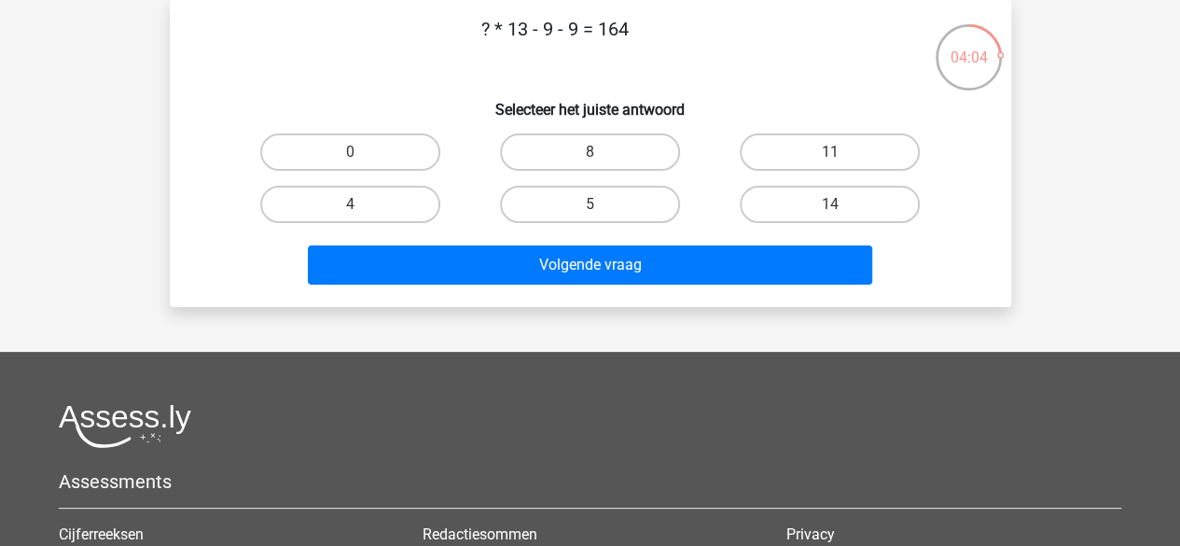
drag, startPoint x: 537, startPoint y: 26, endPoint x: 580, endPoint y: 29, distance: 43.0
click at [580, 29] on p "? * 13 - 9 - 9 = 164" at bounding box center [556, 43] width 712 height 56
drag, startPoint x: 602, startPoint y: 29, endPoint x: 615, endPoint y: 29, distance: 12.1
click at [615, 29] on p "? * 13 - 9 - 9 = 164" at bounding box center [556, 43] width 712 height 56
click at [818, 210] on label "14" at bounding box center [830, 204] width 180 height 37
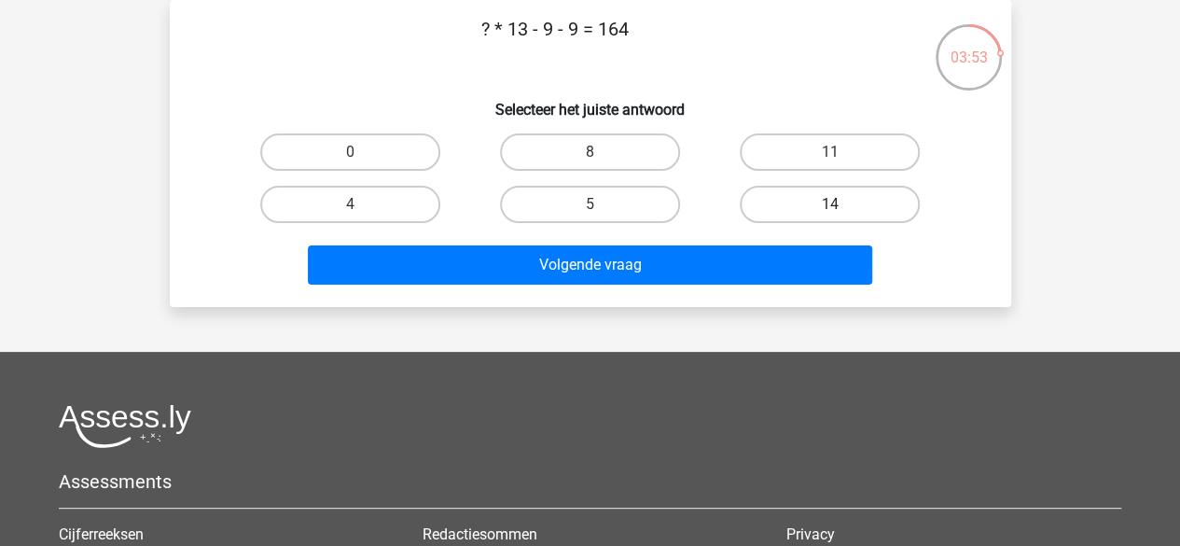
click at [830, 210] on input "14" at bounding box center [836, 210] width 12 height 12
radio input "true"
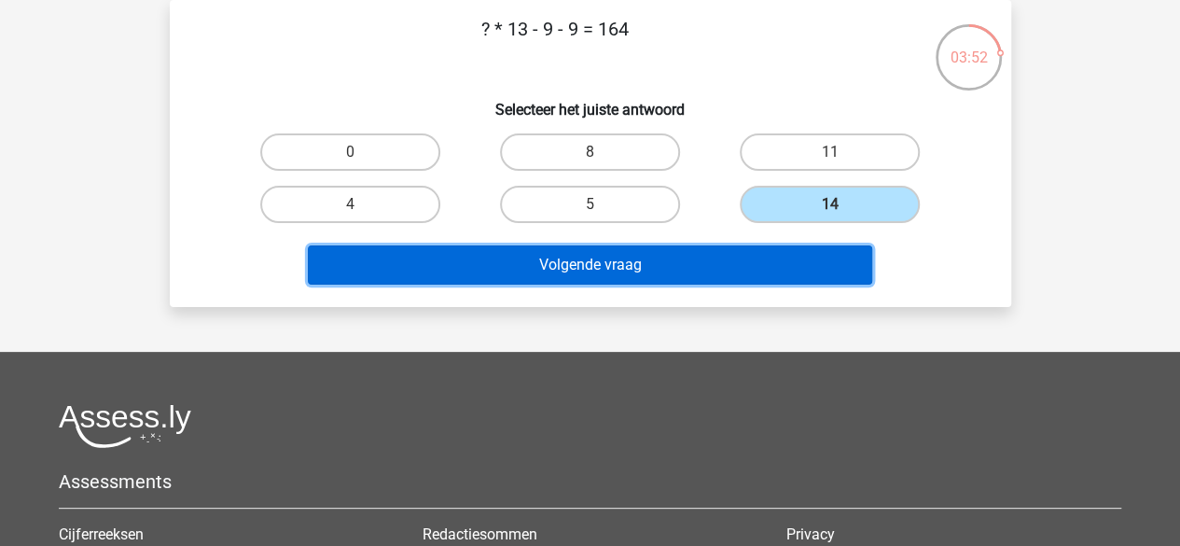
click at [809, 249] on button "Volgende vraag" at bounding box center [590, 264] width 564 height 39
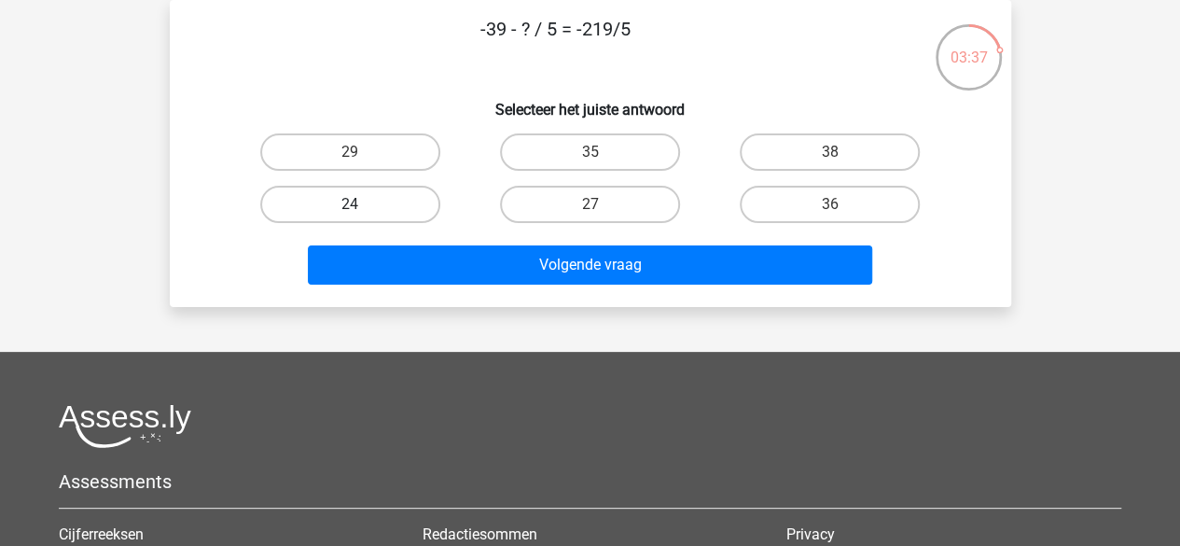
click at [405, 199] on label "24" at bounding box center [350, 204] width 180 height 37
click at [362, 204] on input "24" at bounding box center [356, 210] width 12 height 12
radio input "true"
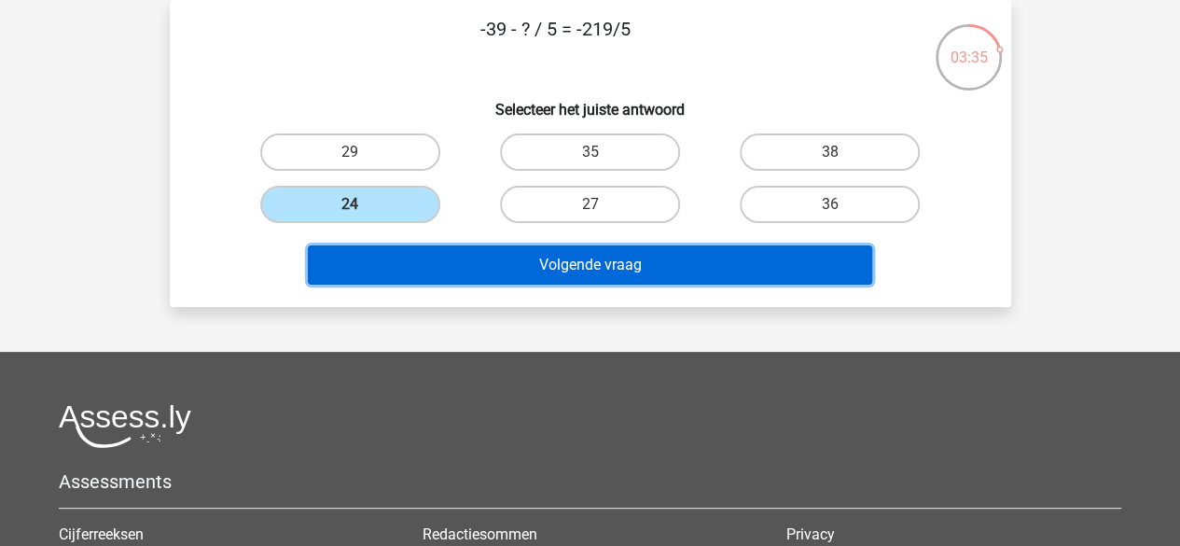
click at [432, 266] on button "Volgende vraag" at bounding box center [590, 264] width 564 height 39
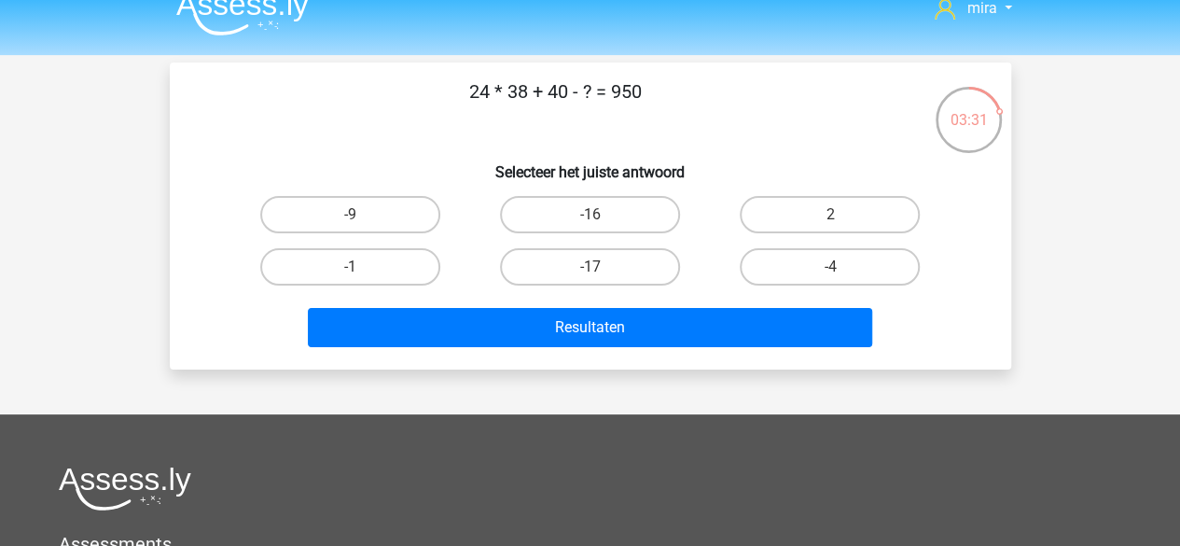
scroll to position [0, 0]
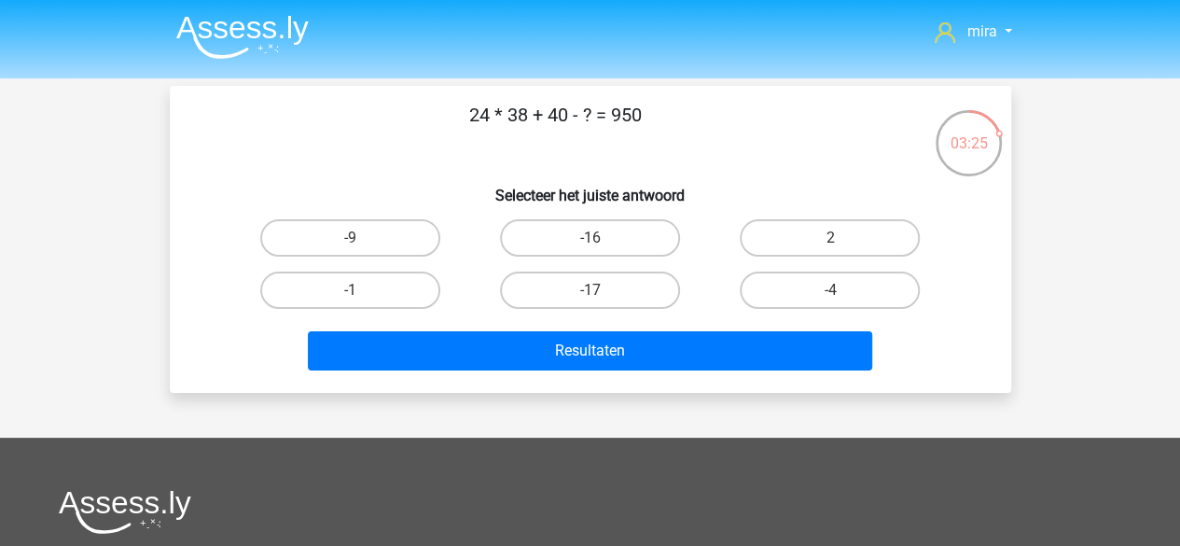
drag, startPoint x: 546, startPoint y: 118, endPoint x: 571, endPoint y: 118, distance: 24.3
click at [571, 118] on p "24 * 38 + 40 - ? = 950" at bounding box center [556, 129] width 712 height 56
drag, startPoint x: 604, startPoint y: 120, endPoint x: 645, endPoint y: 112, distance: 41.9
click at [645, 112] on p "24 * 38 + 40 - ? = 950" at bounding box center [556, 129] width 712 height 56
drag, startPoint x: 526, startPoint y: 109, endPoint x: 476, endPoint y: 115, distance: 50.7
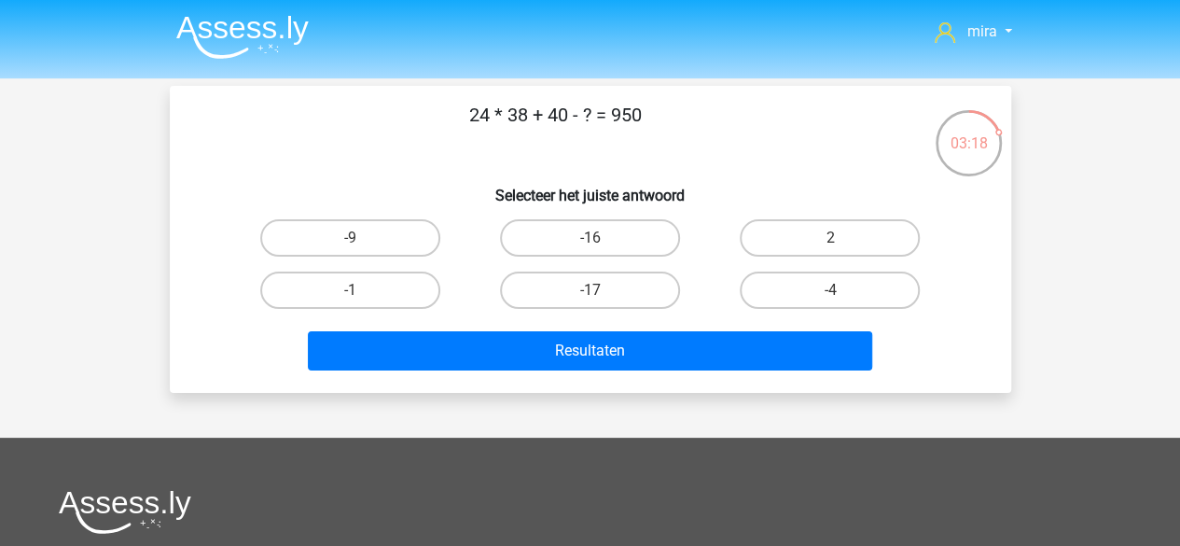
click at [476, 115] on p "24 * 38 + 40 - ? = 950" at bounding box center [556, 129] width 712 height 56
click at [869, 231] on label "2" at bounding box center [830, 237] width 180 height 37
click at [842, 238] on input "2" at bounding box center [836, 244] width 12 height 12
radio input "true"
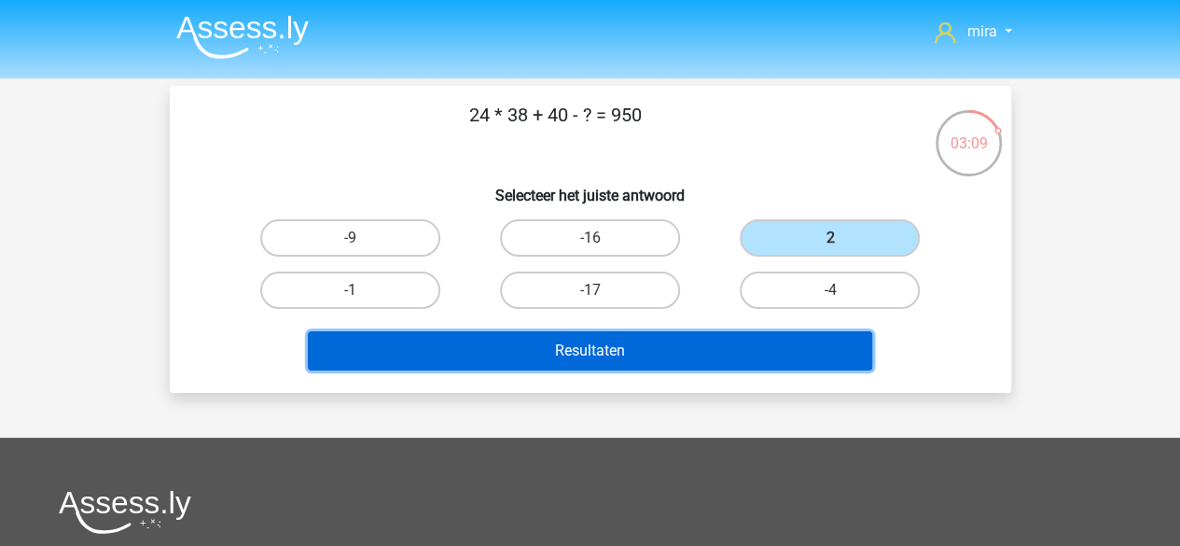
click at [770, 340] on button "Resultaten" at bounding box center [590, 350] width 564 height 39
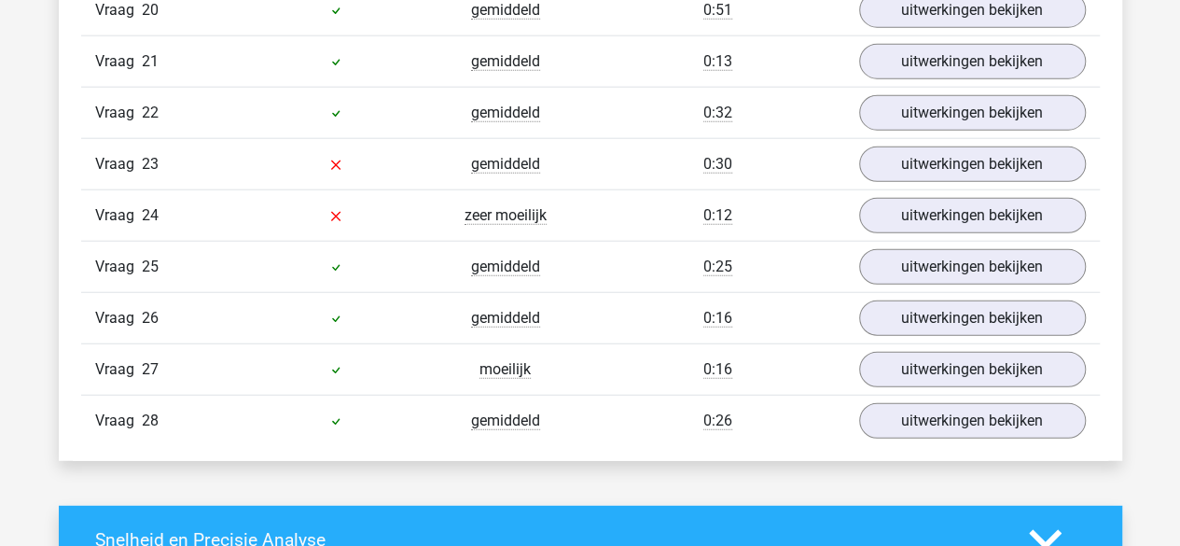
scroll to position [2262, 0]
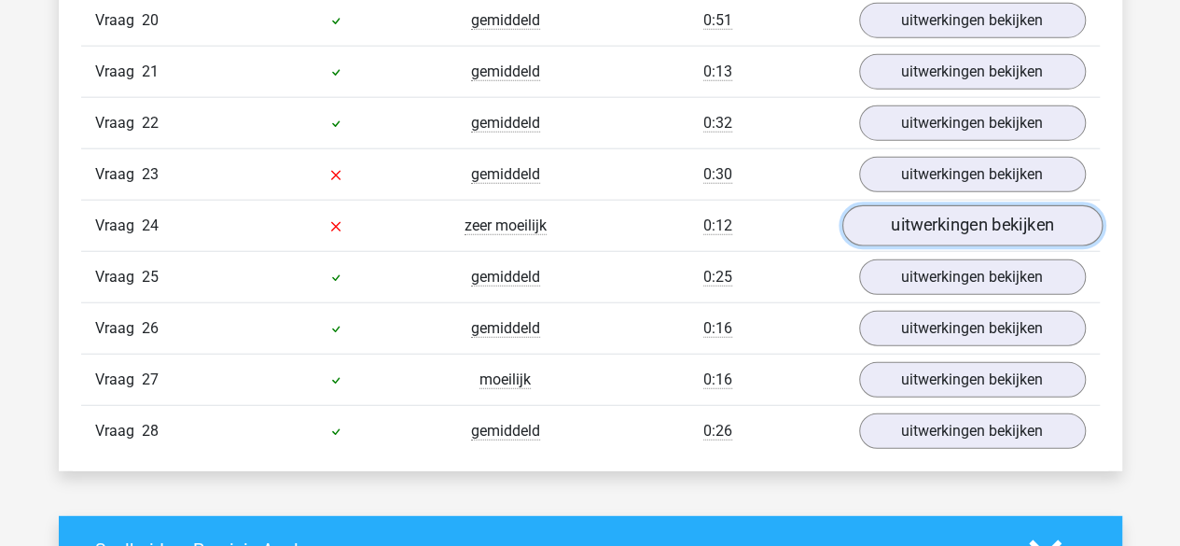
click at [921, 214] on link "uitwerkingen bekijken" at bounding box center [971, 225] width 260 height 41
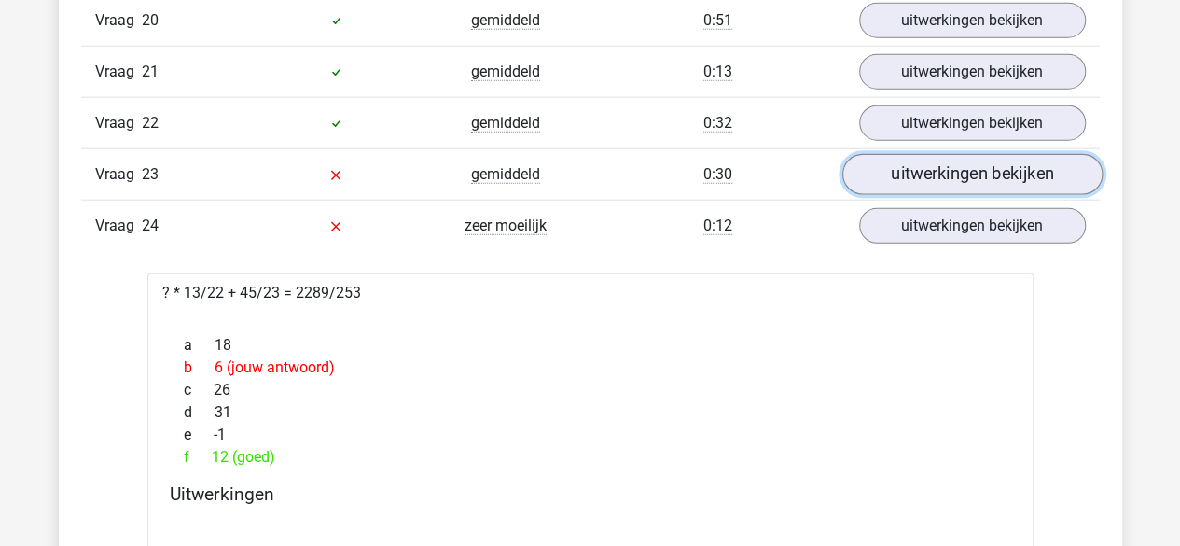
click at [917, 154] on link "uitwerkingen bekijken" at bounding box center [971, 174] width 260 height 41
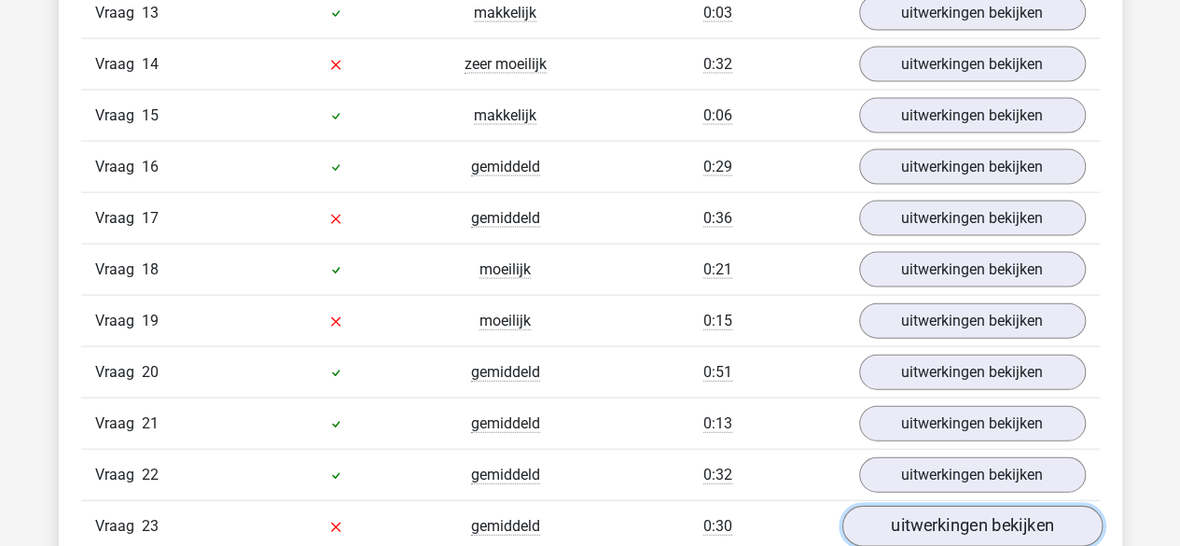
scroll to position [1908, 0]
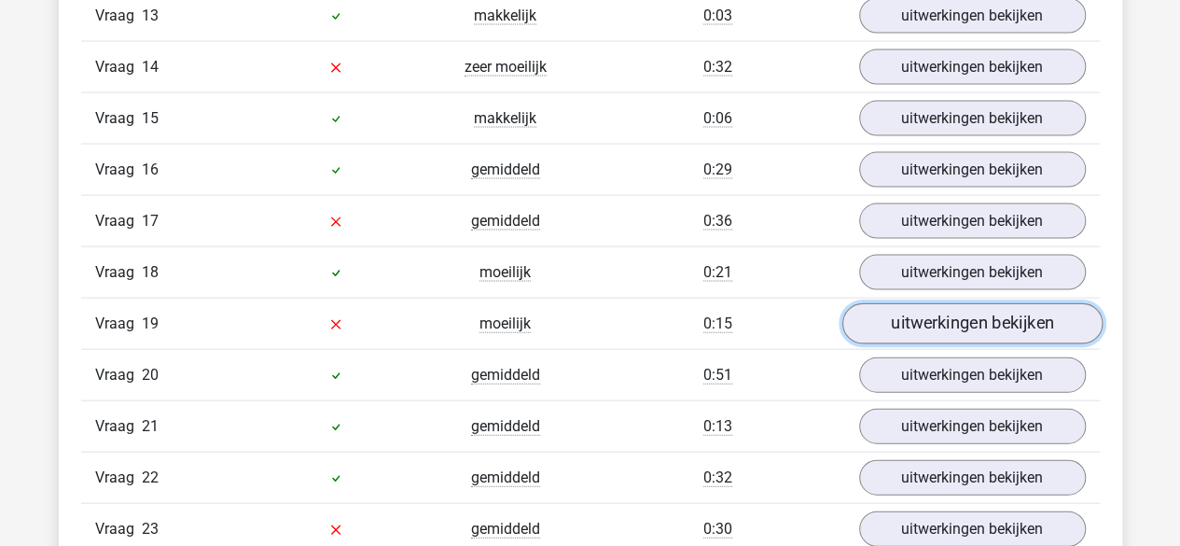
click at [910, 303] on link "uitwerkingen bekijken" at bounding box center [971, 323] width 260 height 41
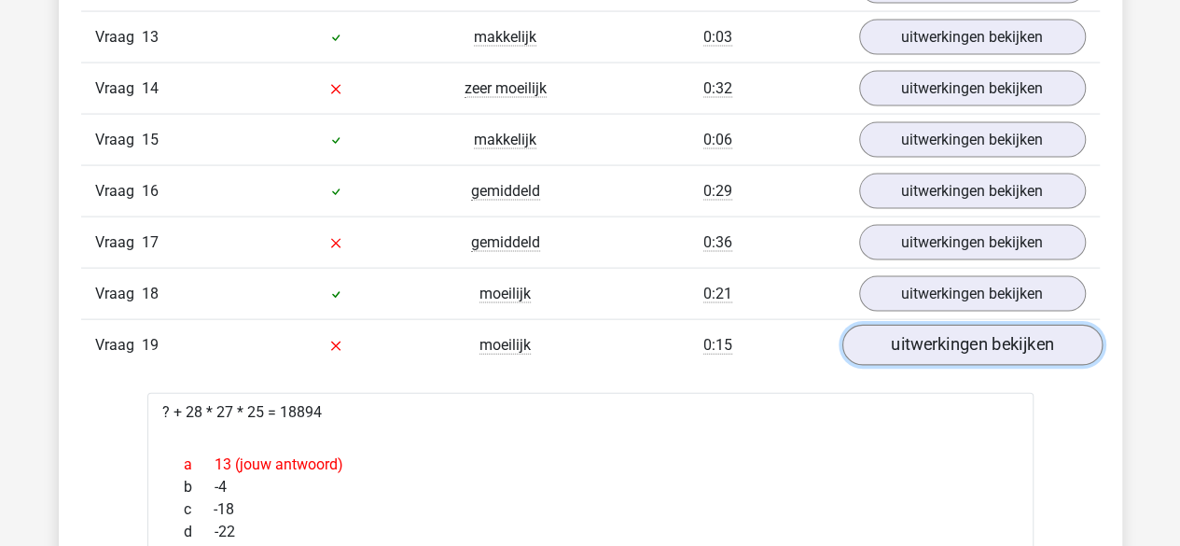
scroll to position [1848, 0]
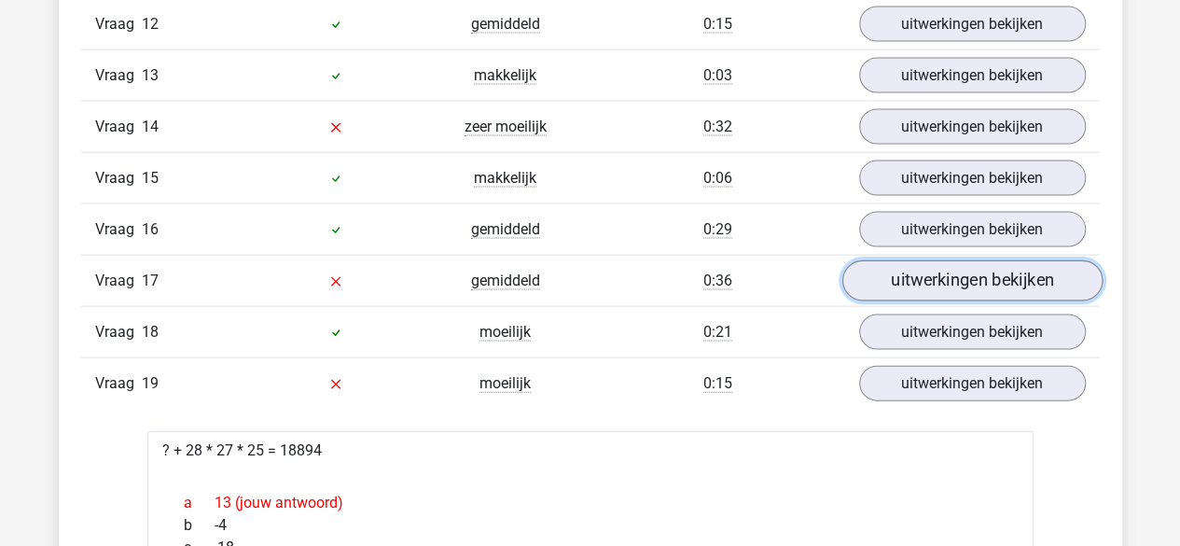
click at [896, 279] on link "uitwerkingen bekijken" at bounding box center [971, 280] width 260 height 41
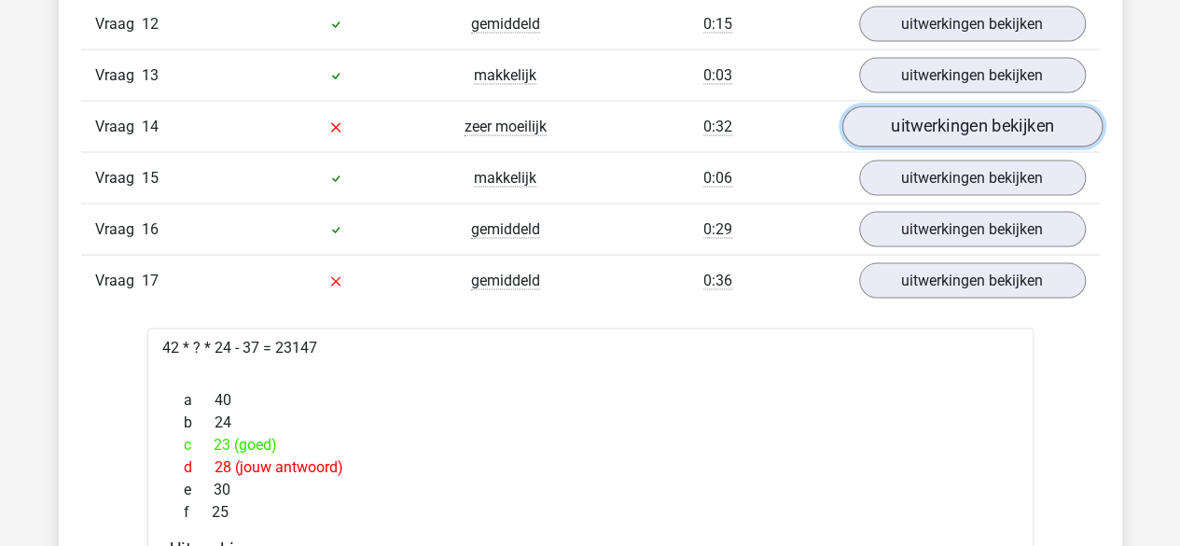
click at [950, 118] on link "uitwerkingen bekijken" at bounding box center [971, 126] width 260 height 41
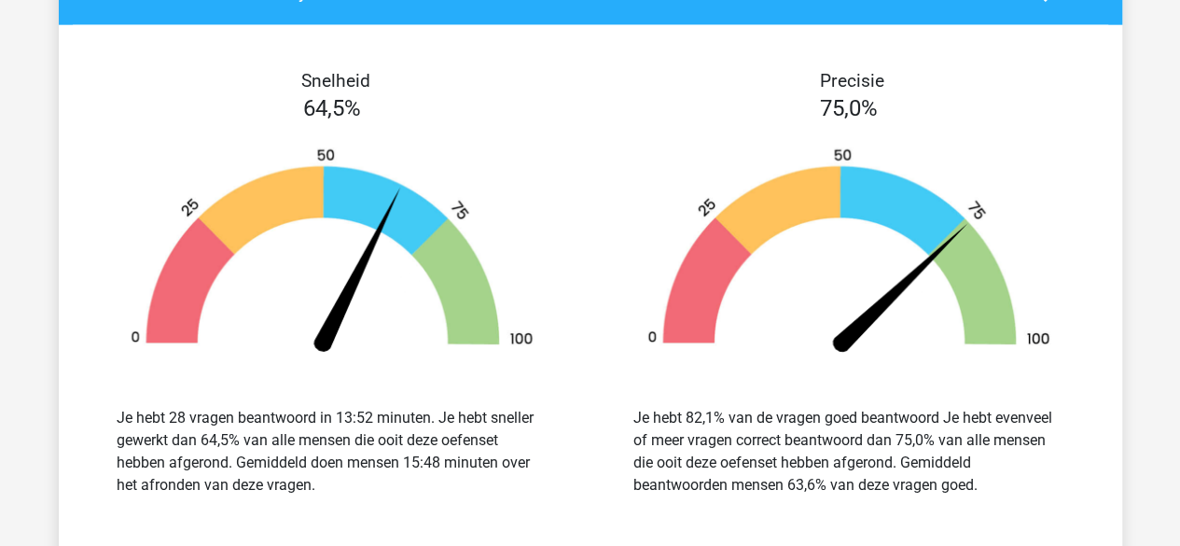
scroll to position [9361, 0]
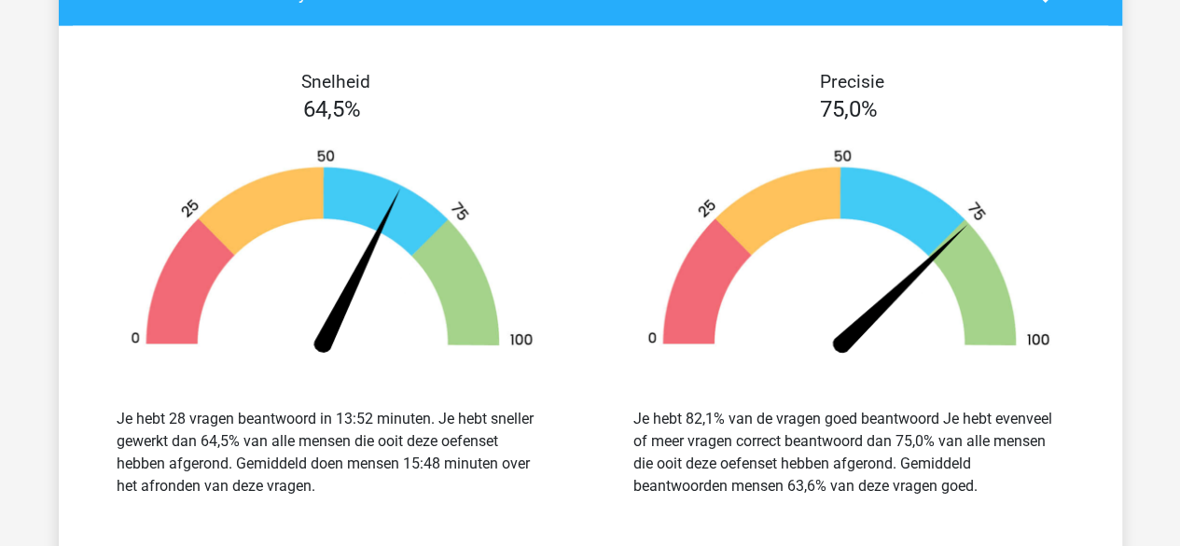
click at [952, 92] on div "75,0%" at bounding box center [848, 109] width 517 height 34
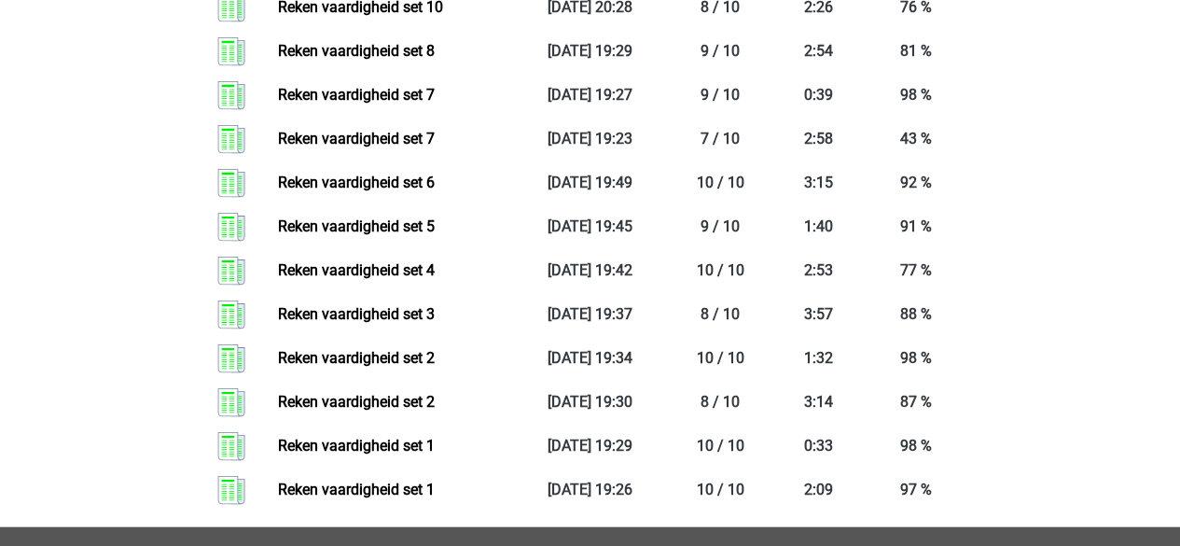
scroll to position [1659, 0]
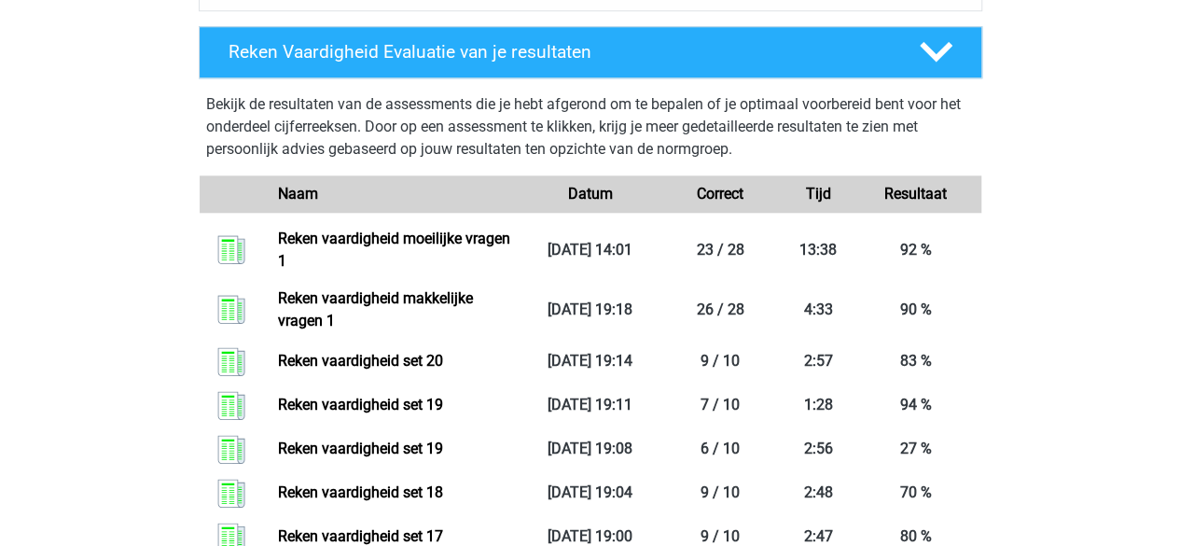
scroll to position [840, 0]
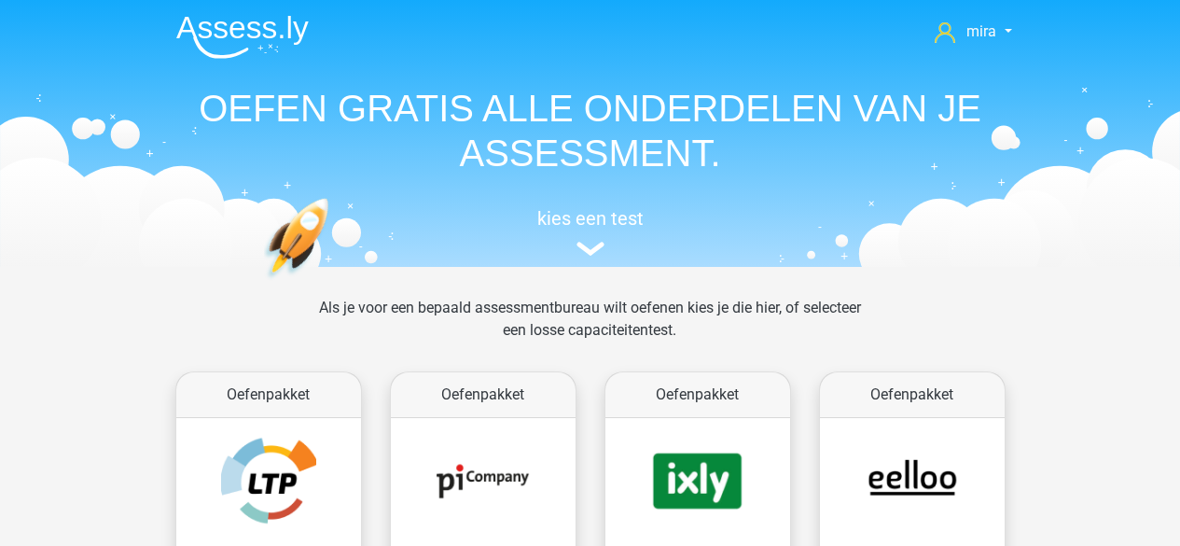
scroll to position [920, 0]
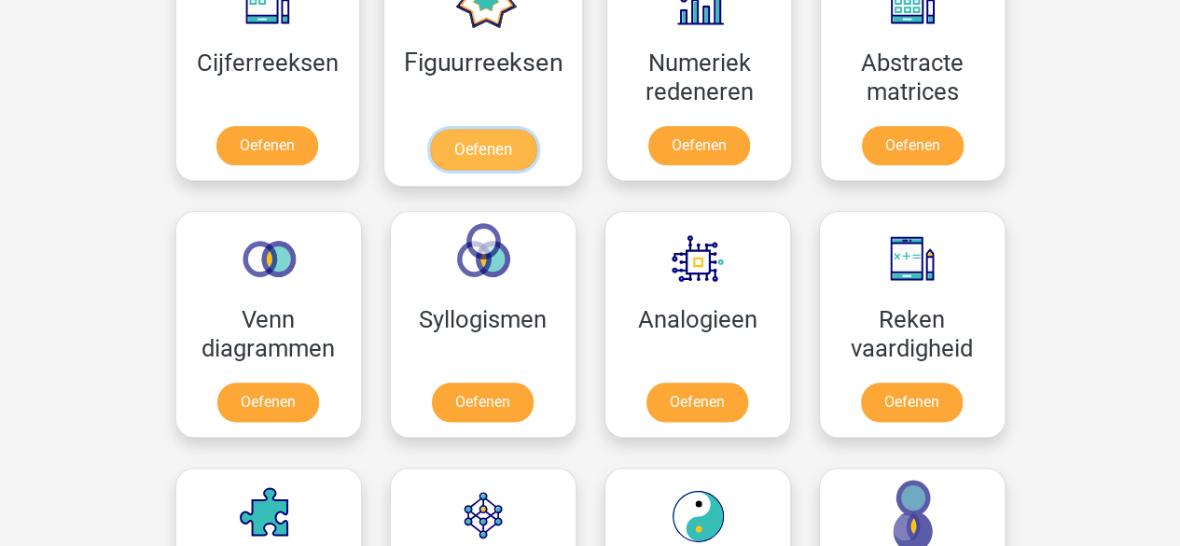
click at [451, 141] on link "Oefenen" at bounding box center [483, 149] width 106 height 41
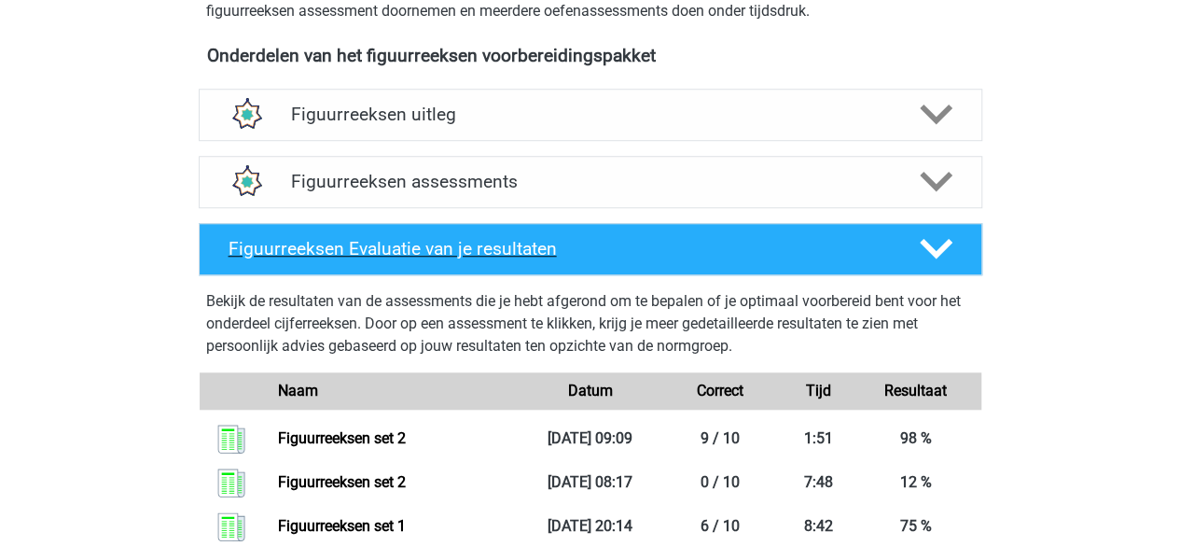
scroll to position [663, 0]
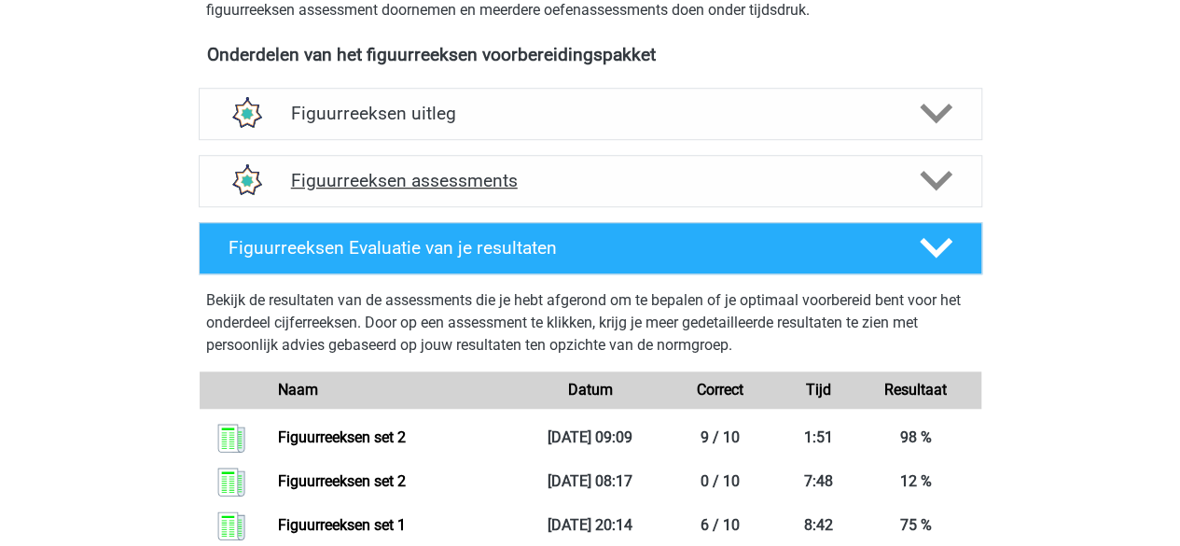
click at [448, 189] on h4 "Figuurreeksen assessments" at bounding box center [590, 180] width 599 height 21
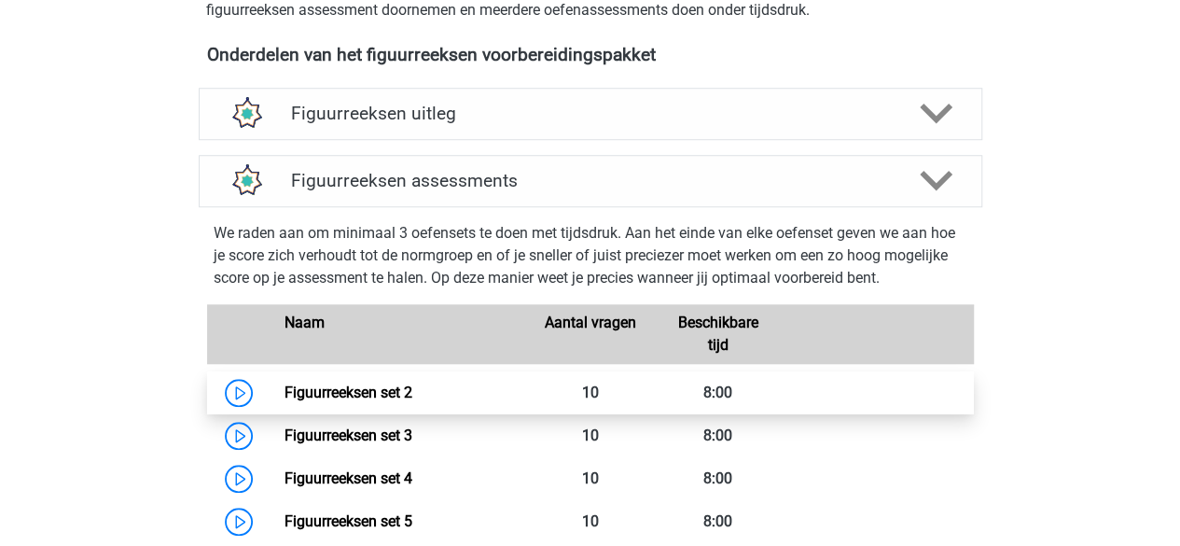
scroll to position [667, 0]
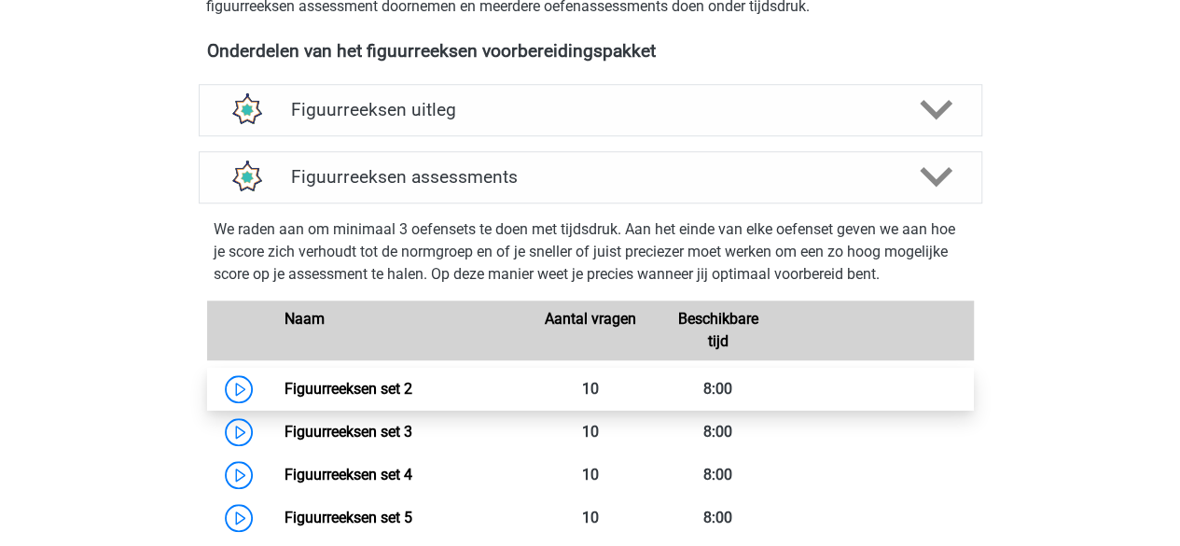
click at [377, 389] on link "Figuurreeksen set 2" at bounding box center [348, 389] width 128 height 18
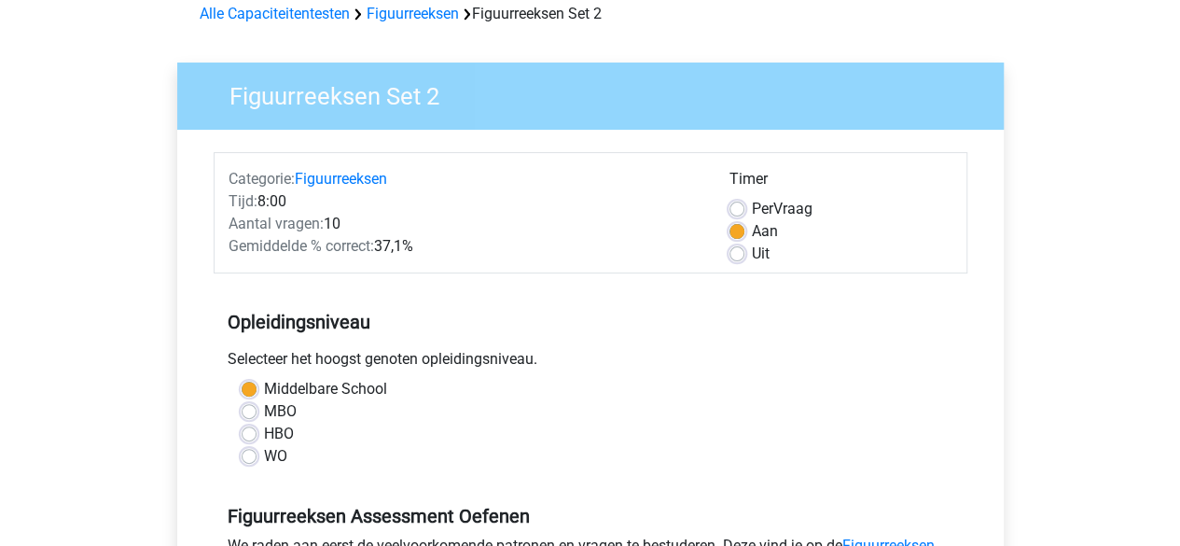
scroll to position [92, 0]
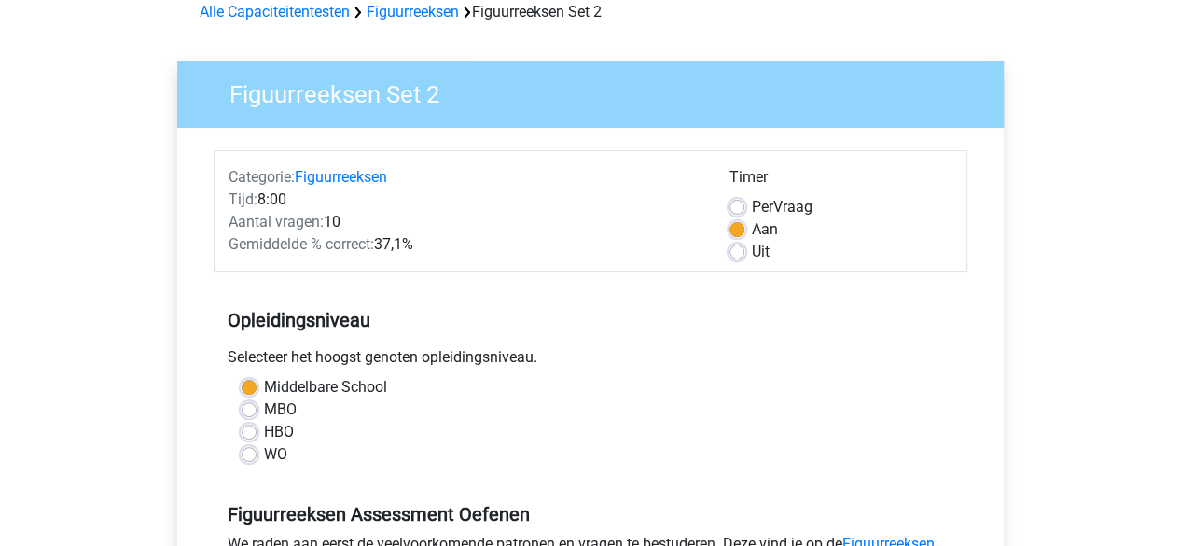
click at [752, 212] on label "Per Vraag" at bounding box center [782, 207] width 61 height 22
click at [740, 212] on input "Per Vraag" at bounding box center [736, 205] width 15 height 19
radio input "true"
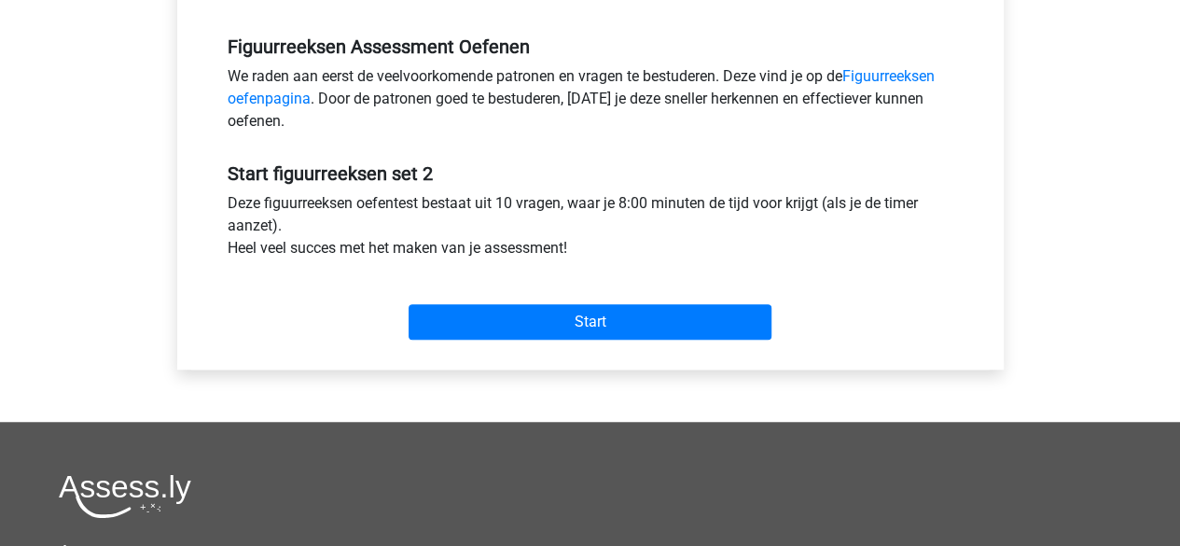
scroll to position [617, 0]
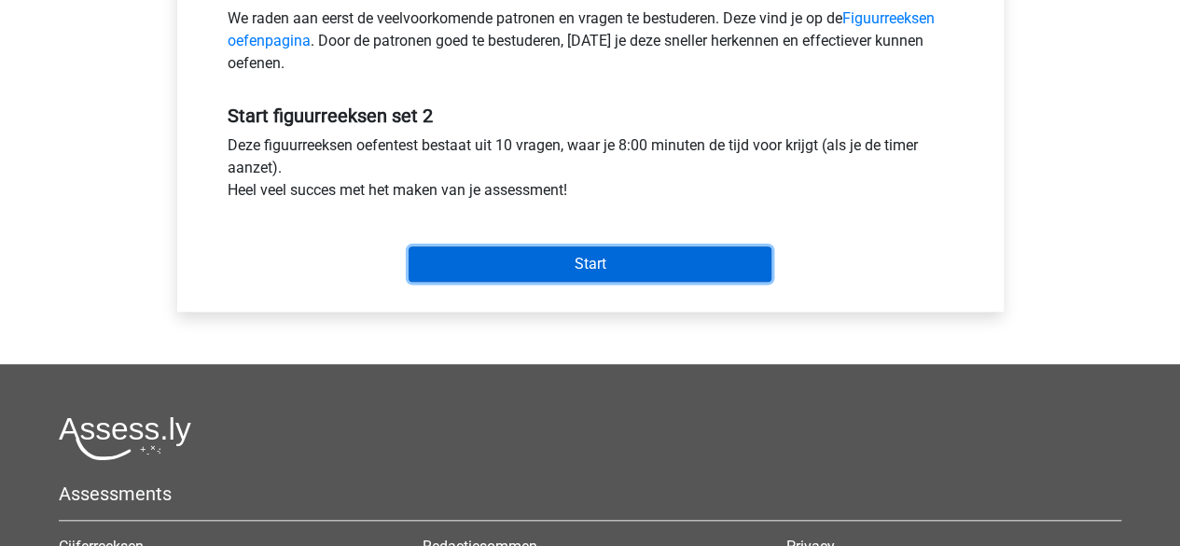
click at [649, 255] on input "Start" at bounding box center [589, 263] width 363 height 35
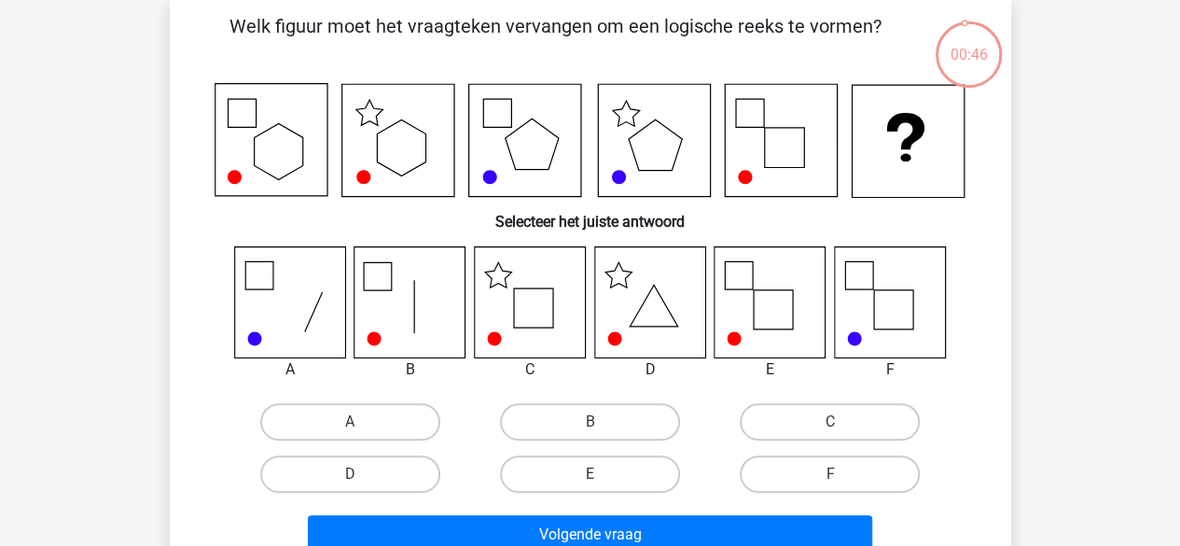
scroll to position [90, 0]
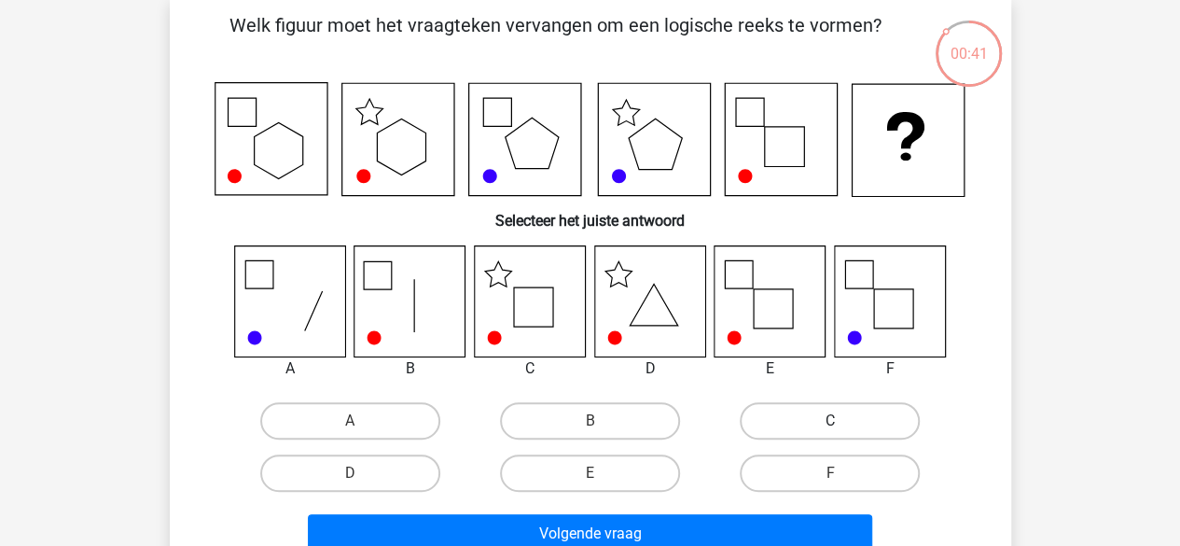
click at [764, 419] on label "C" at bounding box center [830, 420] width 180 height 37
click at [830, 421] on input "C" at bounding box center [836, 427] width 12 height 12
radio input "true"
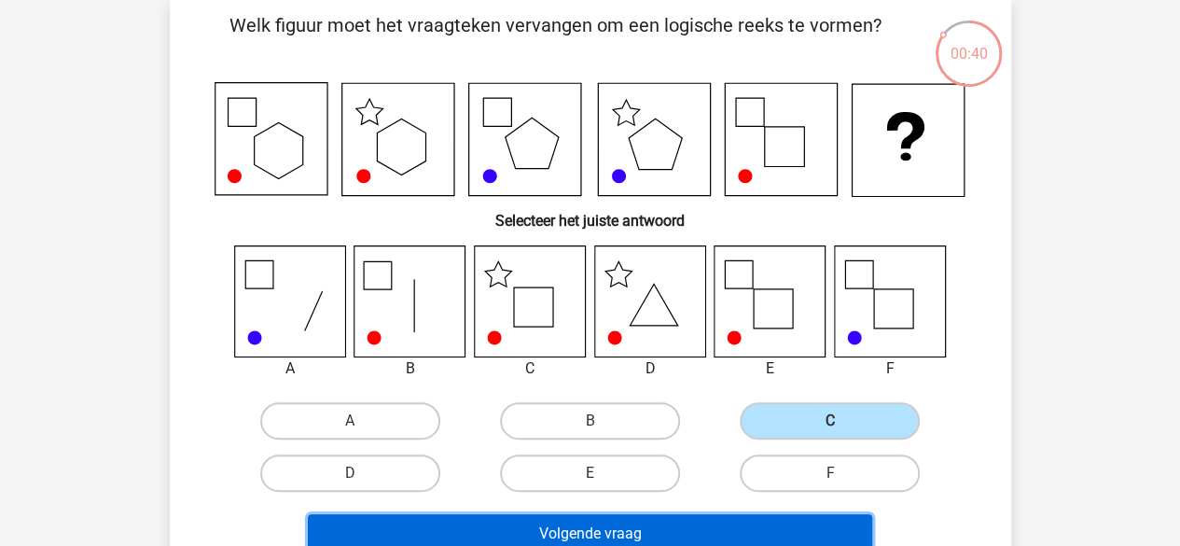
click at [727, 526] on button "Volgende vraag" at bounding box center [590, 533] width 564 height 39
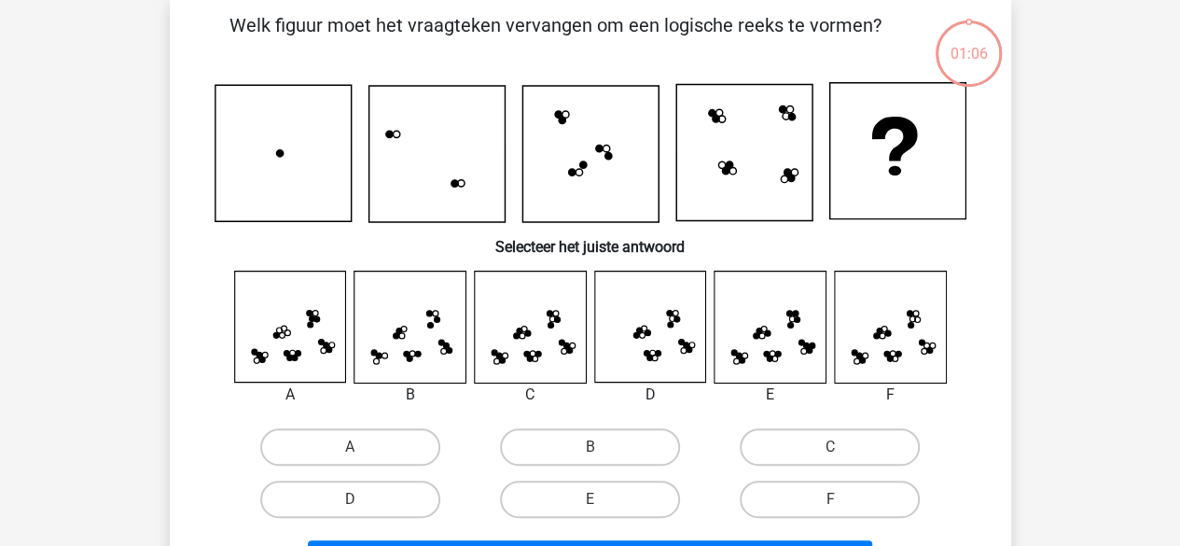
scroll to position [86, 0]
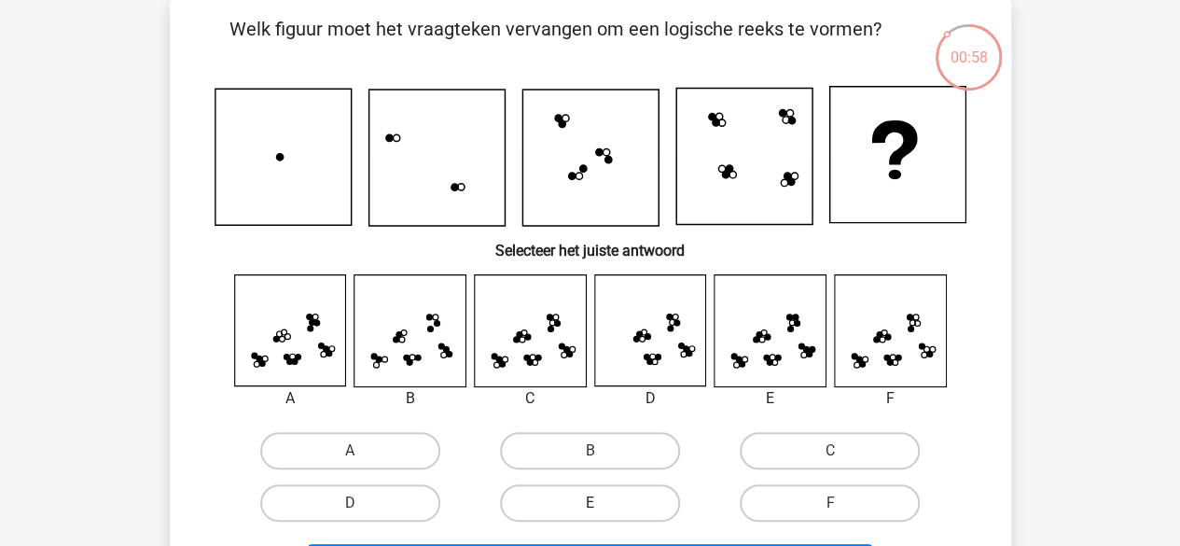
click at [643, 495] on label "E" at bounding box center [590, 502] width 180 height 37
click at [601, 503] on input "E" at bounding box center [595, 509] width 12 height 12
radio input "true"
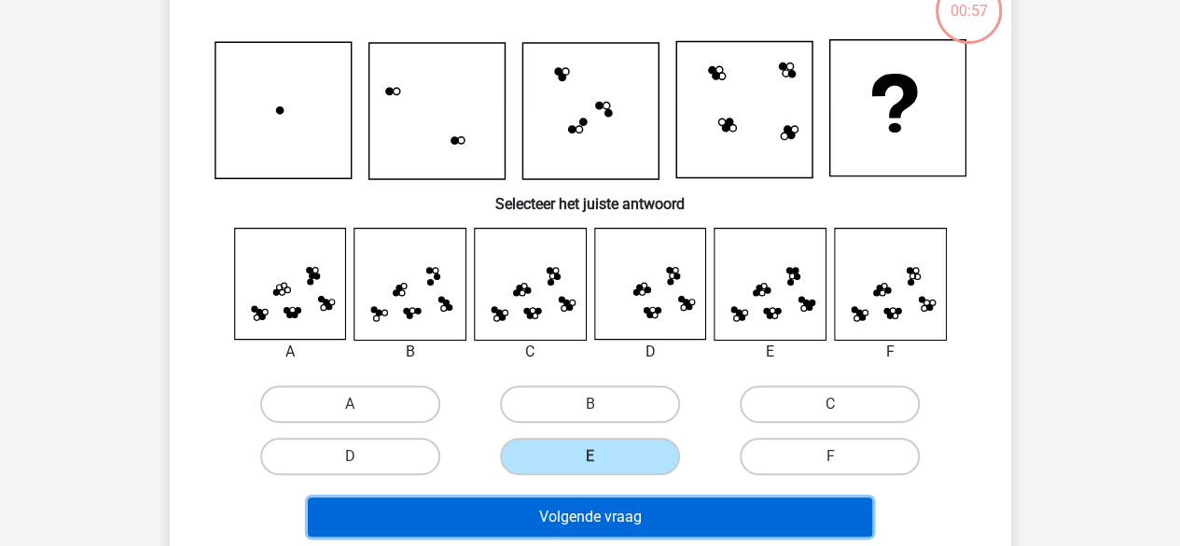
click at [652, 527] on button "Volgende vraag" at bounding box center [590, 516] width 564 height 39
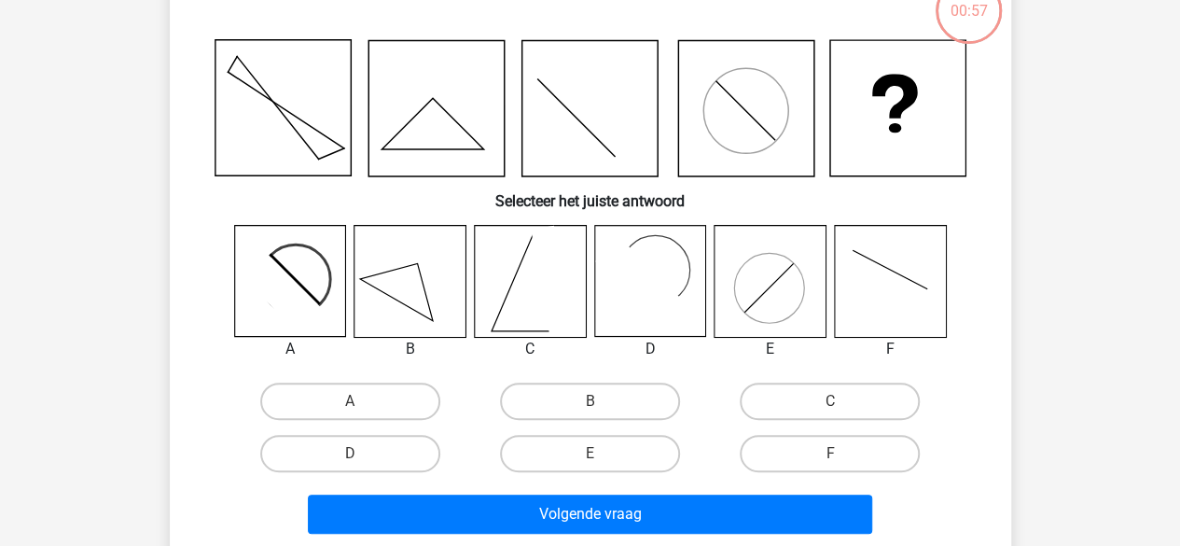
scroll to position [86, 0]
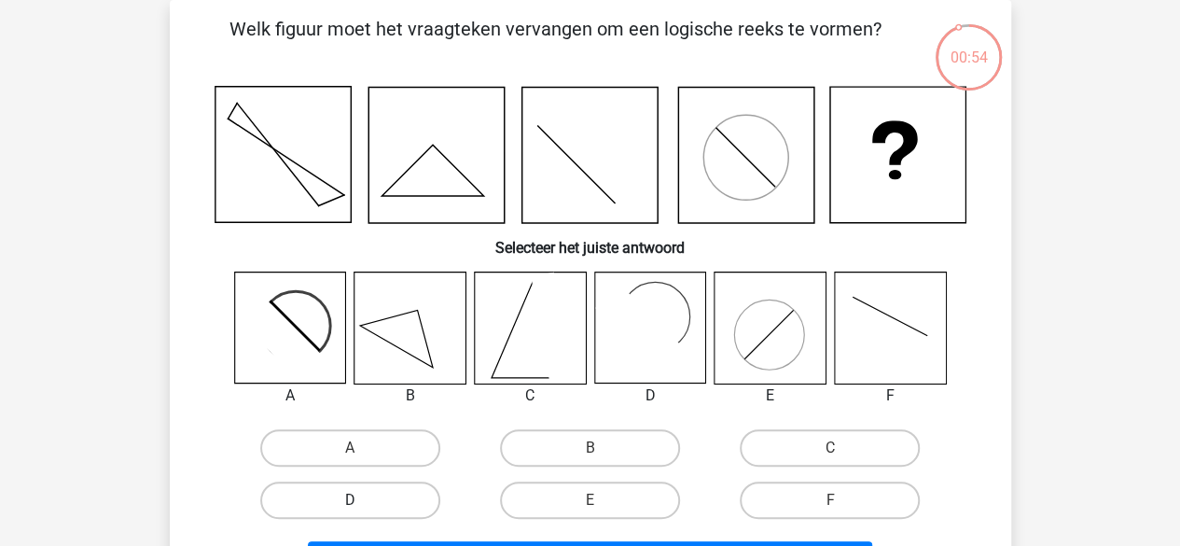
click at [397, 496] on label "D" at bounding box center [350, 499] width 180 height 37
click at [362, 500] on input "D" at bounding box center [356, 506] width 12 height 12
radio input "true"
click at [356, 441] on label "A" at bounding box center [350, 447] width 180 height 37
click at [356, 448] on input "A" at bounding box center [356, 454] width 12 height 12
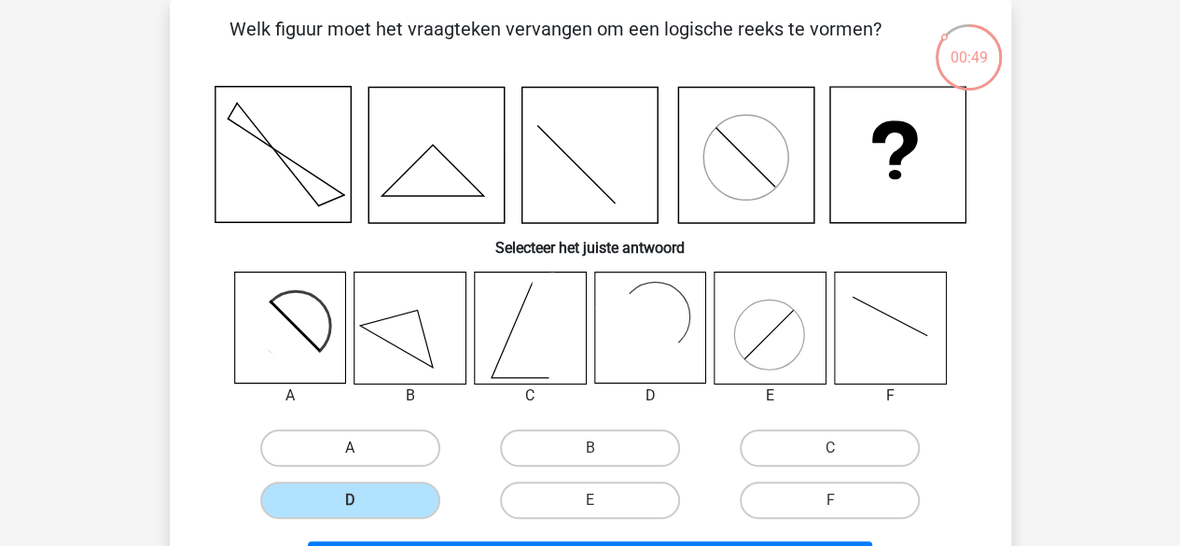
radio input "true"
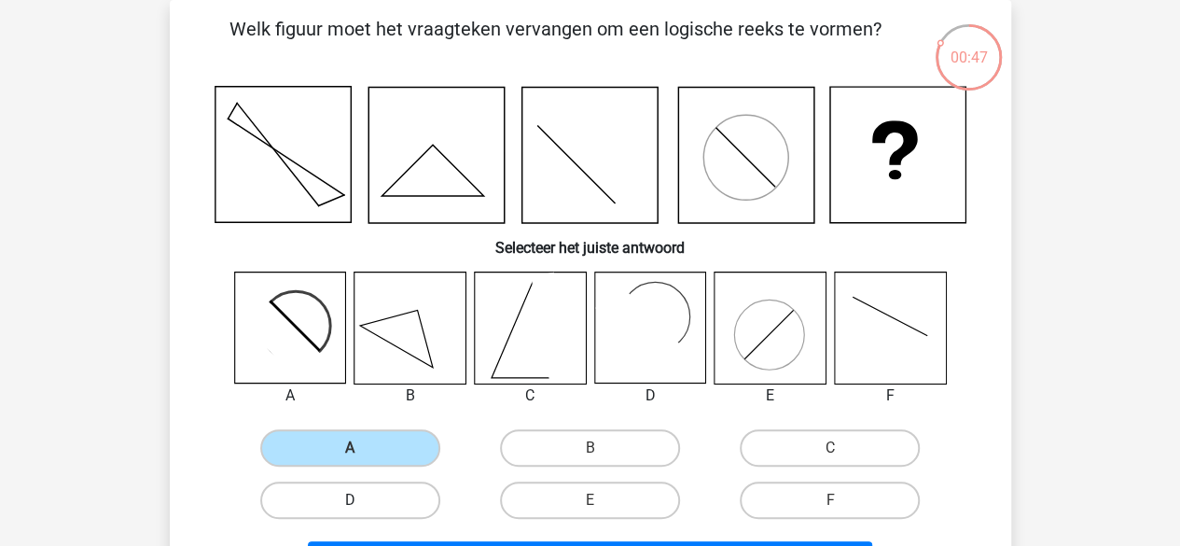
scroll to position [122, 0]
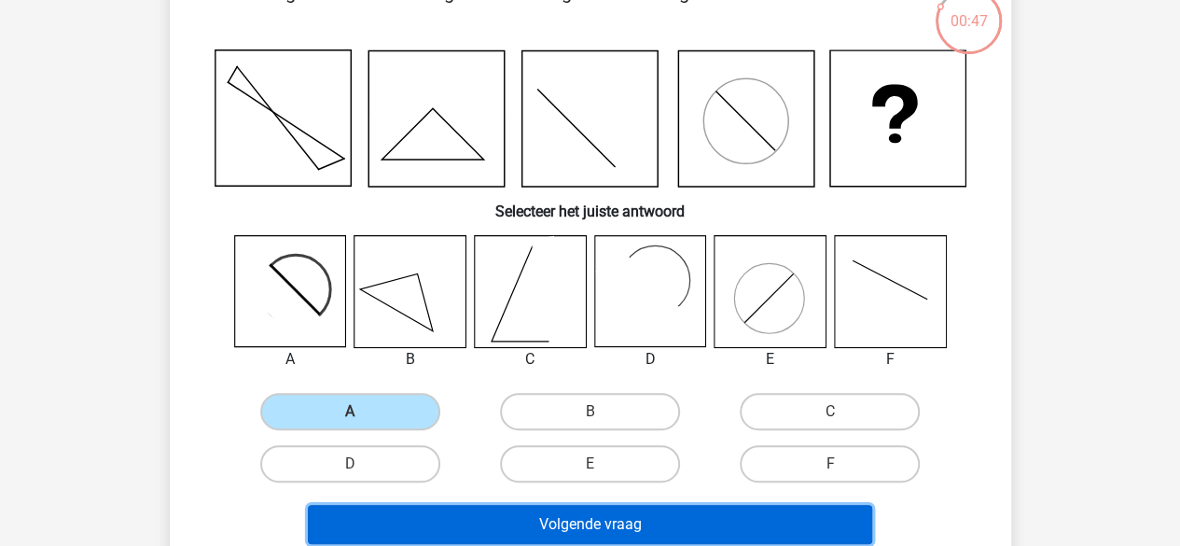
click at [406, 512] on button "Volgende vraag" at bounding box center [590, 524] width 564 height 39
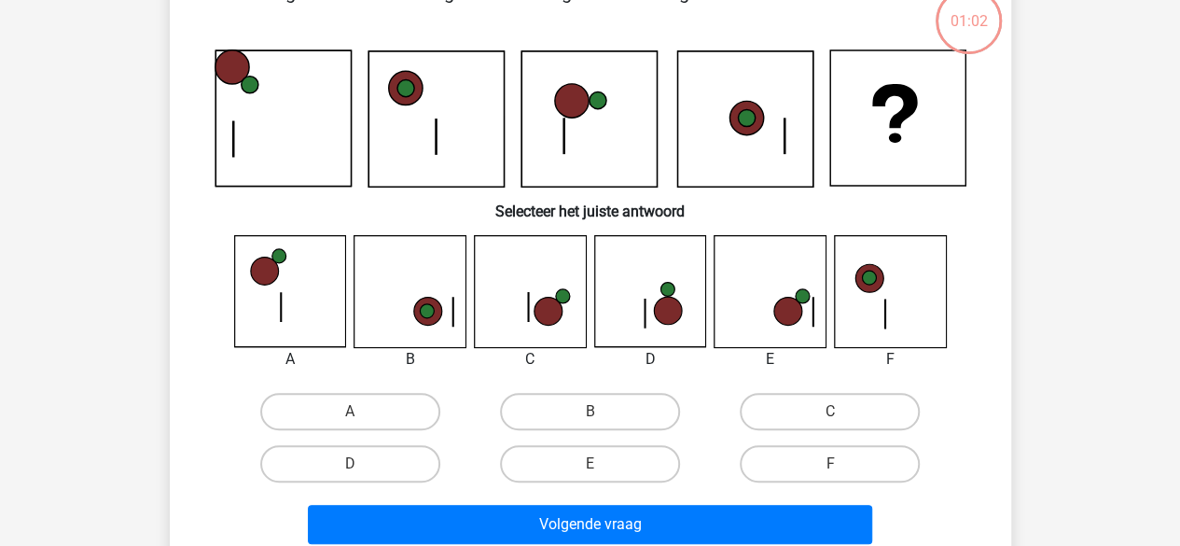
scroll to position [86, 0]
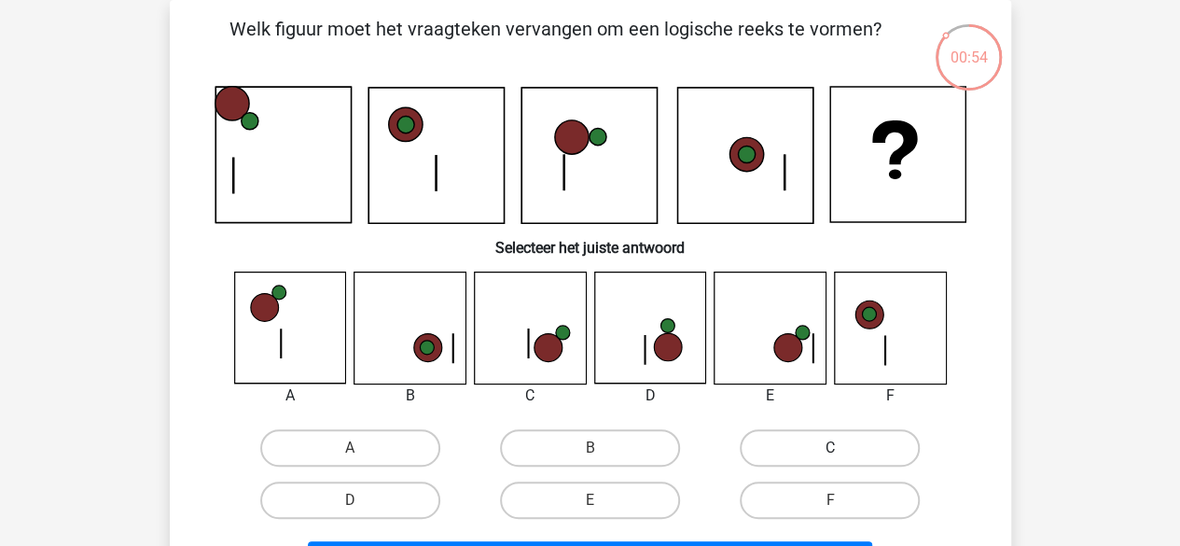
click at [803, 465] on label "C" at bounding box center [830, 447] width 180 height 37
click at [830, 460] on input "C" at bounding box center [836, 454] width 12 height 12
radio input "true"
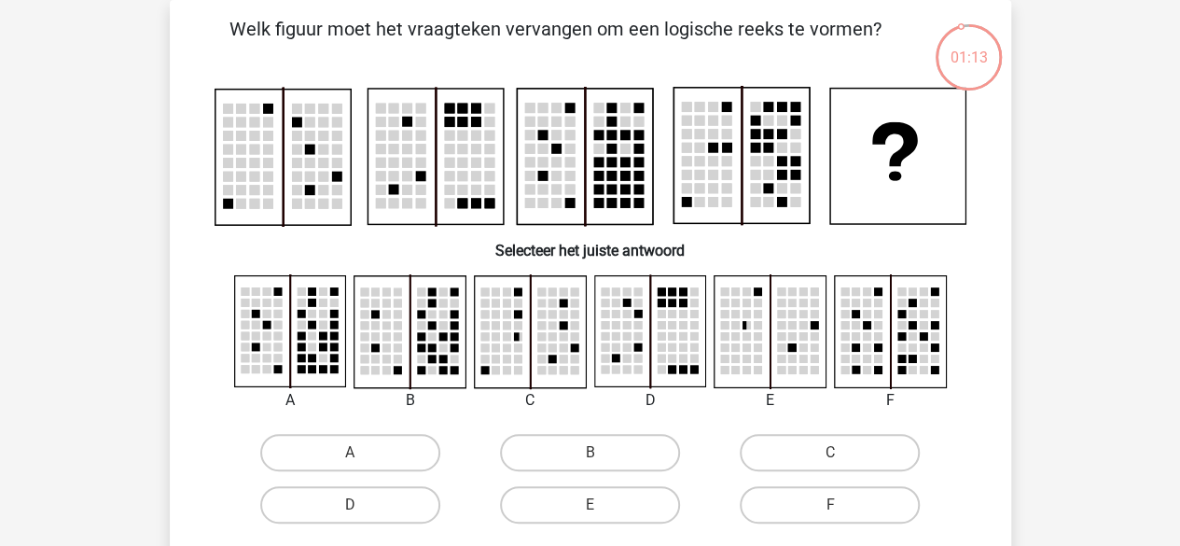
click at [591, 477] on div "B" at bounding box center [590, 452] width 240 height 52
click at [591, 493] on label "E" at bounding box center [590, 504] width 180 height 37
click at [591, 505] on input "E" at bounding box center [595, 511] width 12 height 12
radio input "true"
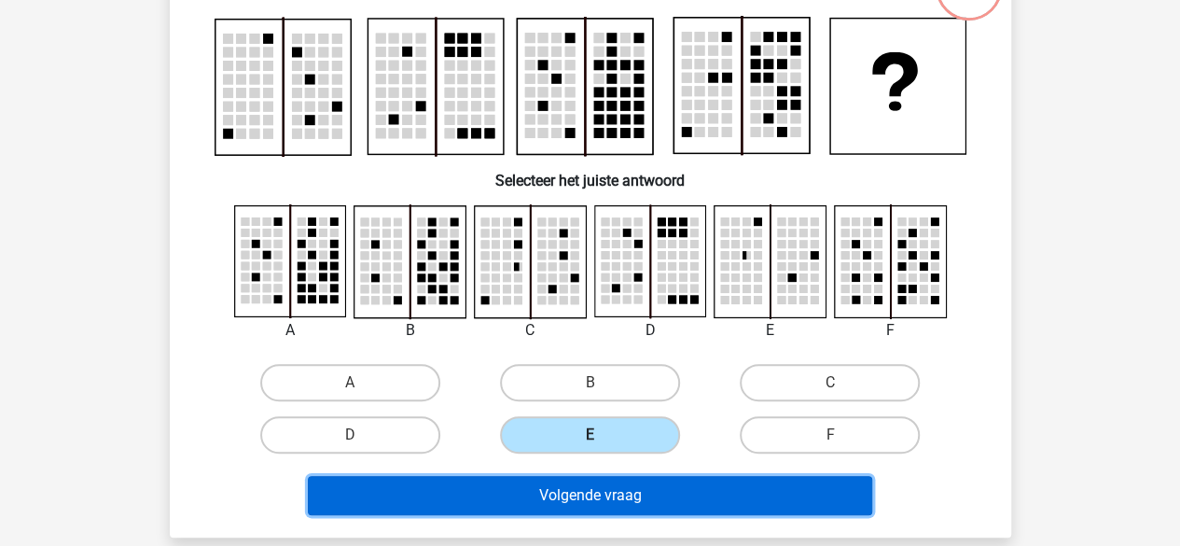
click at [591, 493] on button "Volgende vraag" at bounding box center [590, 495] width 564 height 39
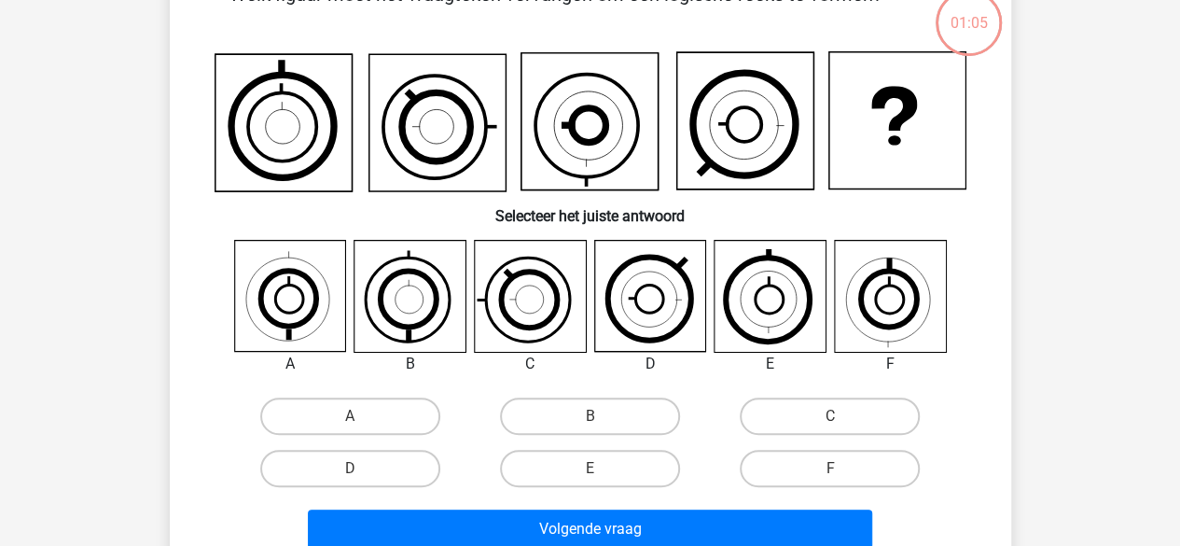
scroll to position [121, 0]
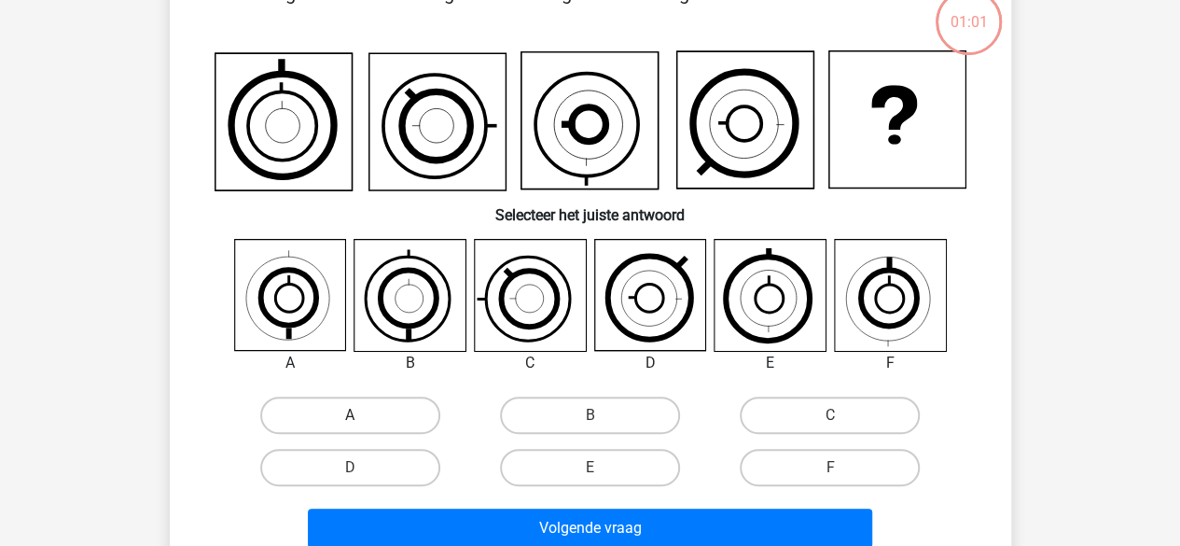
click at [386, 421] on label "A" at bounding box center [350, 414] width 180 height 37
click at [362, 421] on input "A" at bounding box center [356, 421] width 12 height 12
radio input "true"
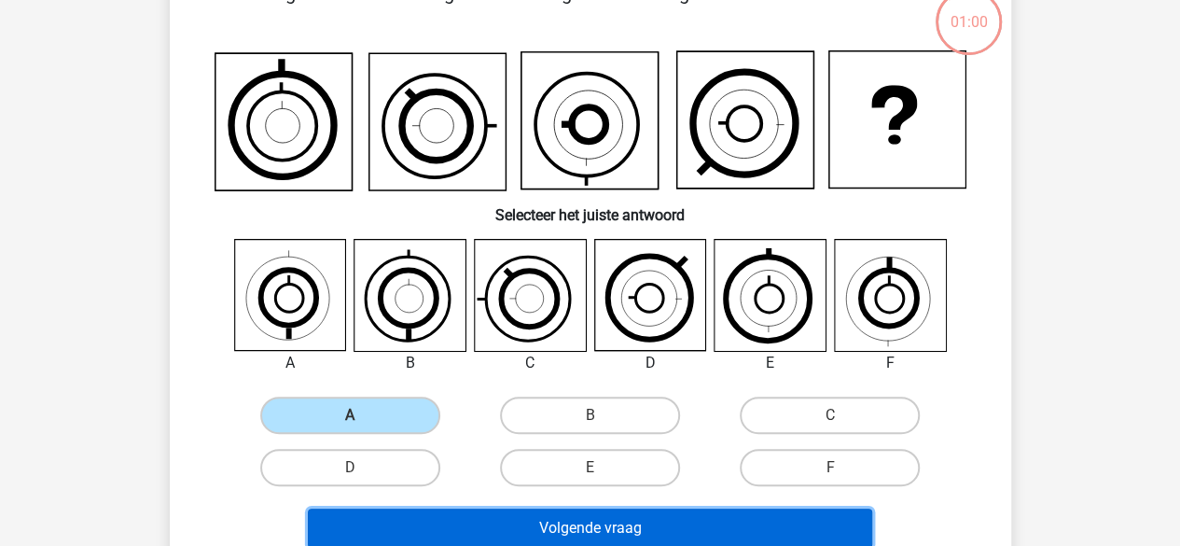
click at [488, 527] on button "Volgende vraag" at bounding box center [590, 527] width 564 height 39
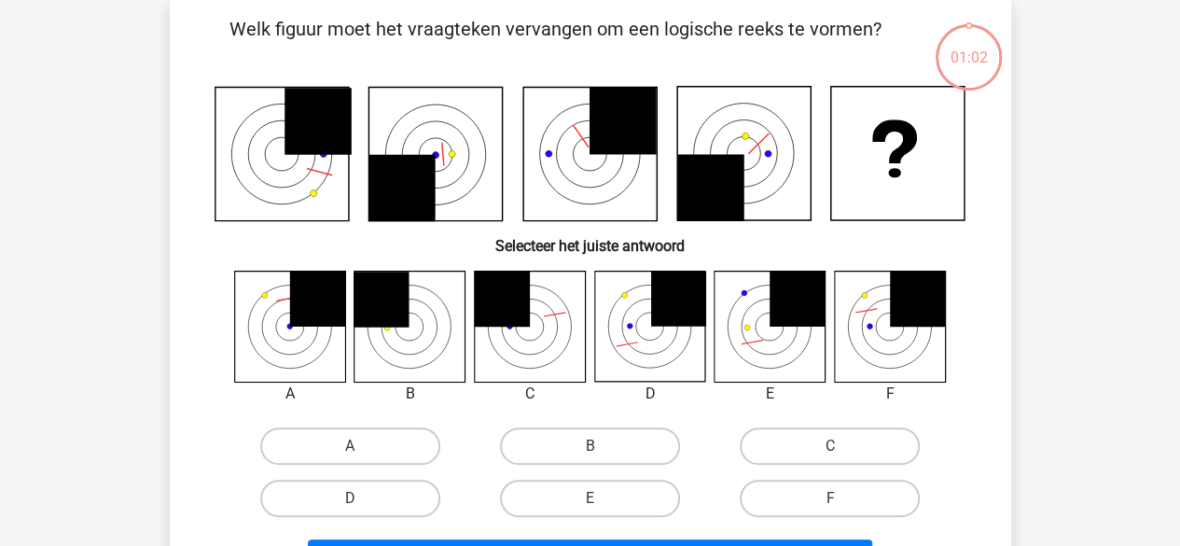
scroll to position [86, 0]
click at [801, 510] on label "F" at bounding box center [830, 497] width 180 height 37
click at [830, 510] on input "F" at bounding box center [836, 504] width 12 height 12
radio input "true"
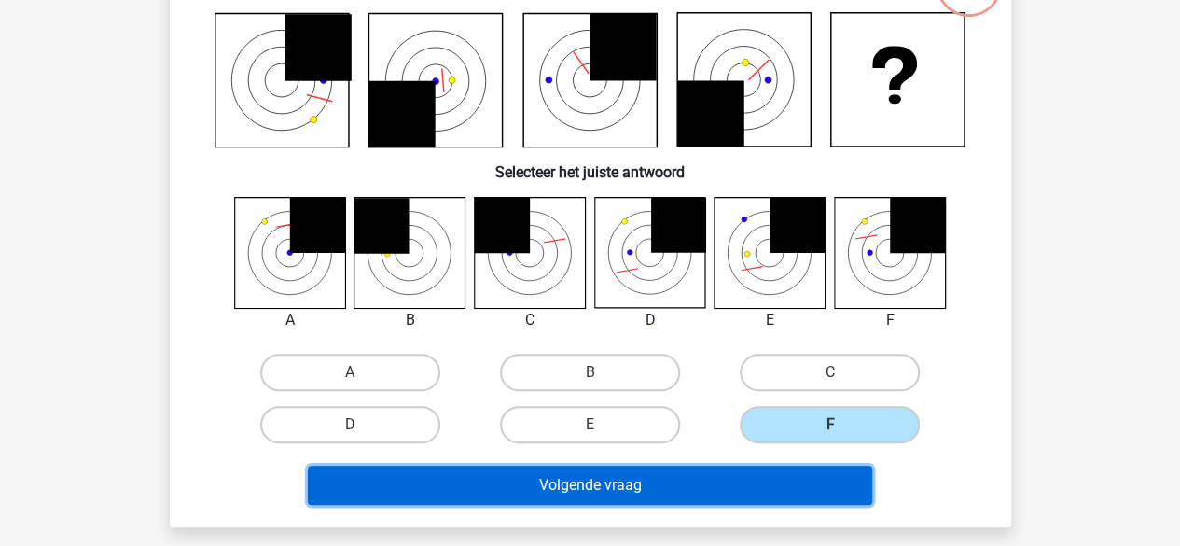
click at [718, 503] on button "Volgende vraag" at bounding box center [590, 484] width 564 height 39
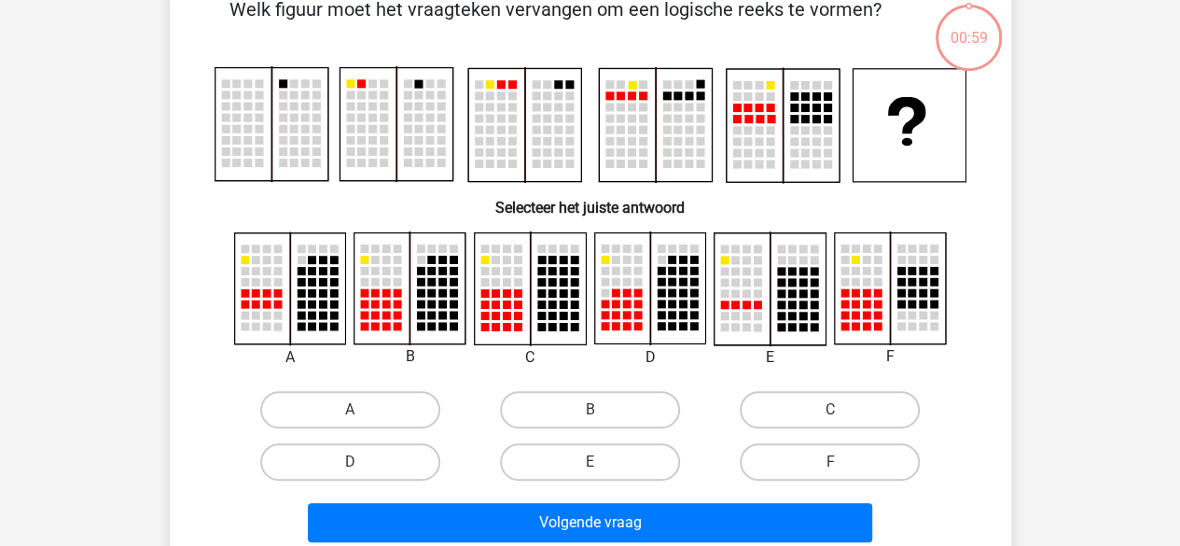
scroll to position [86, 0]
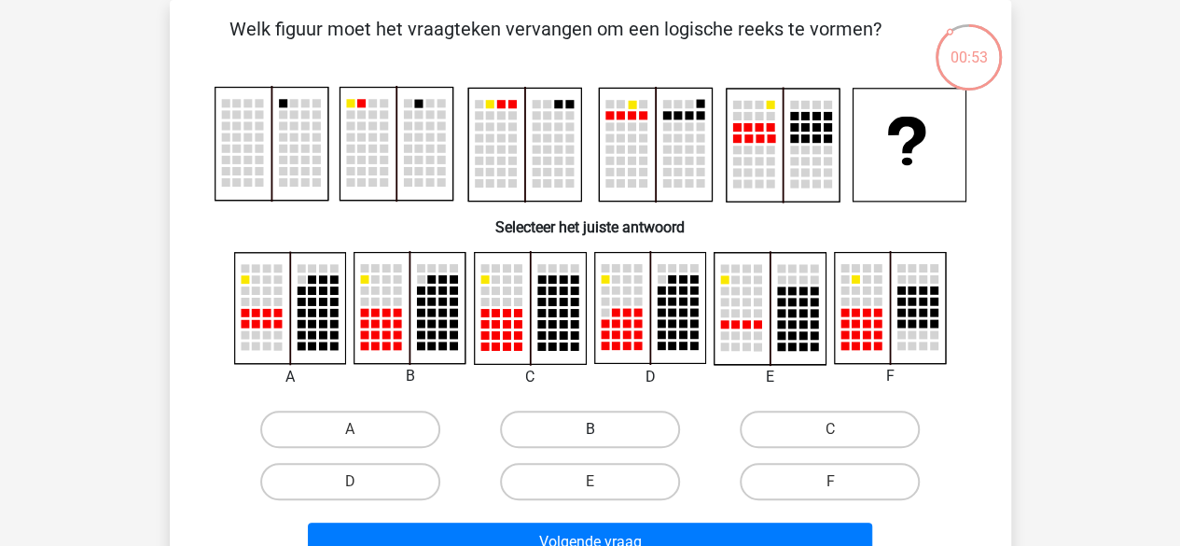
click at [519, 439] on label "B" at bounding box center [590, 428] width 180 height 37
click at [589, 439] on input "B" at bounding box center [595, 435] width 12 height 12
radio input "true"
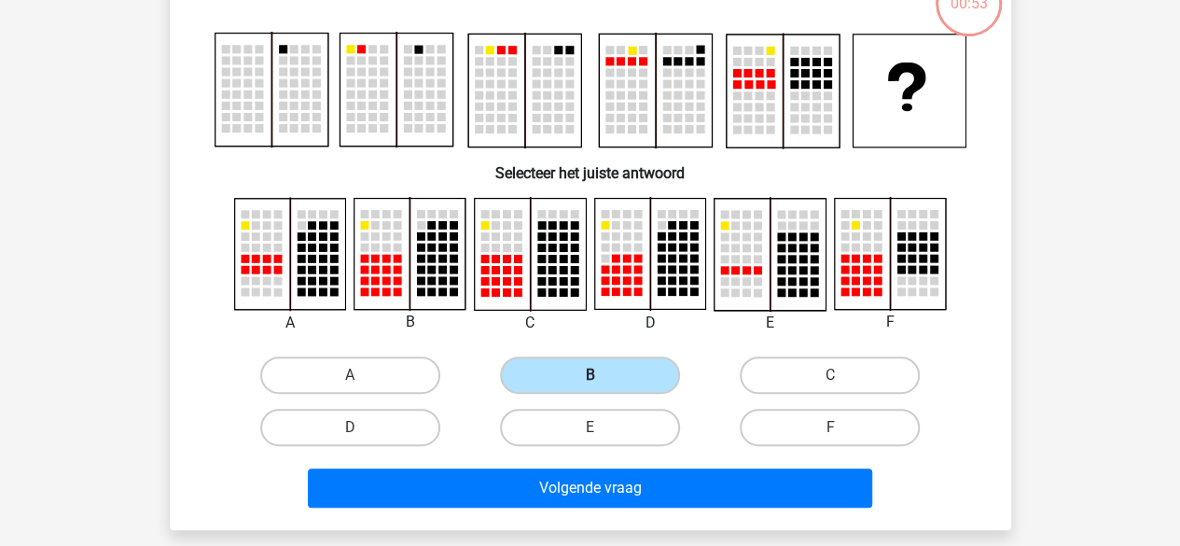
scroll to position [146, 0]
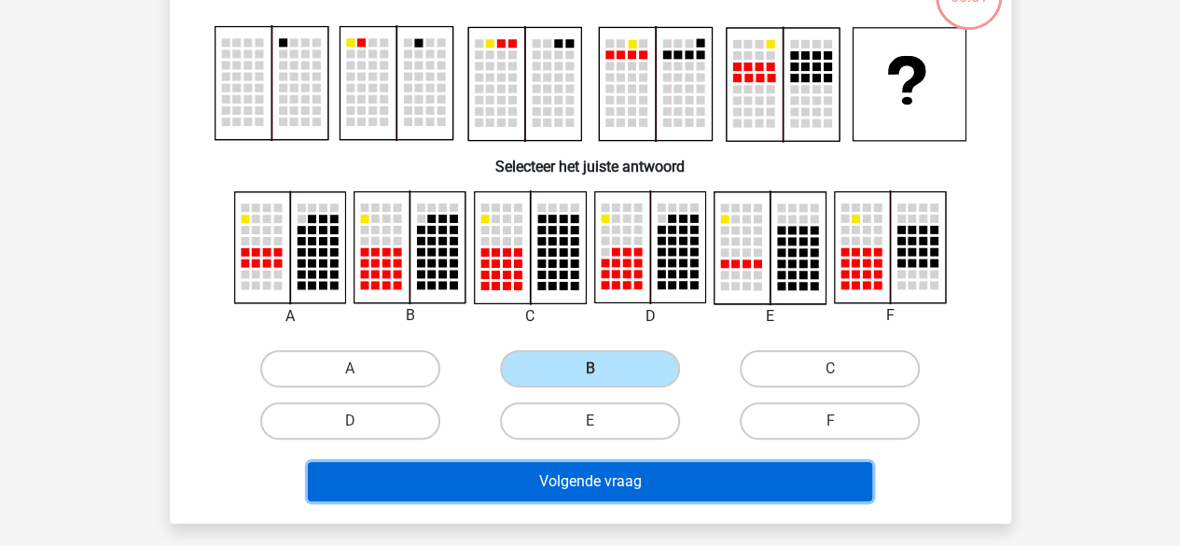
click at [508, 474] on button "Volgende vraag" at bounding box center [590, 481] width 564 height 39
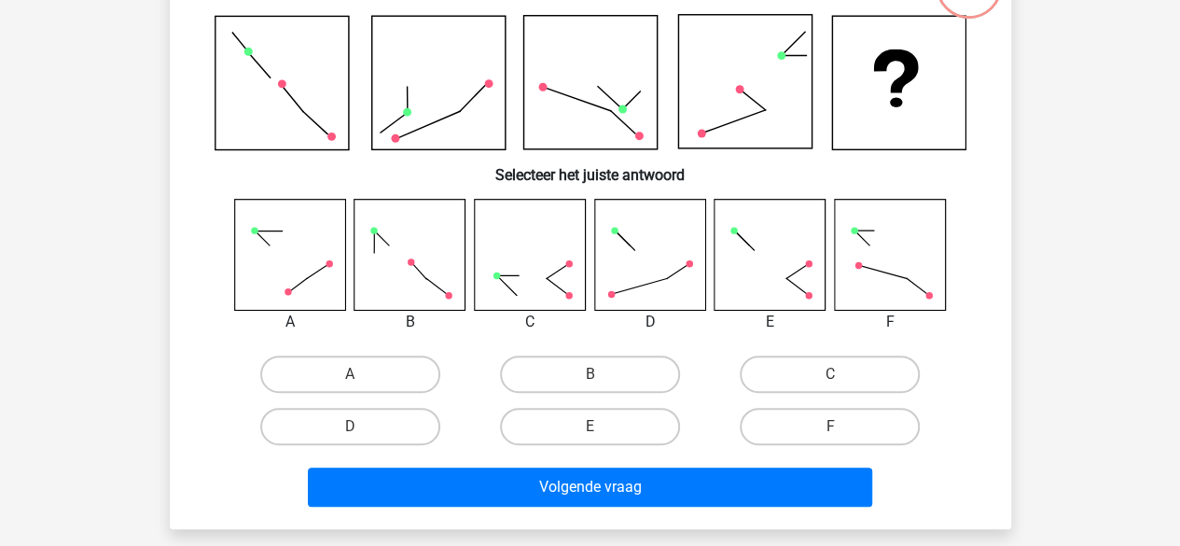
scroll to position [159, 0]
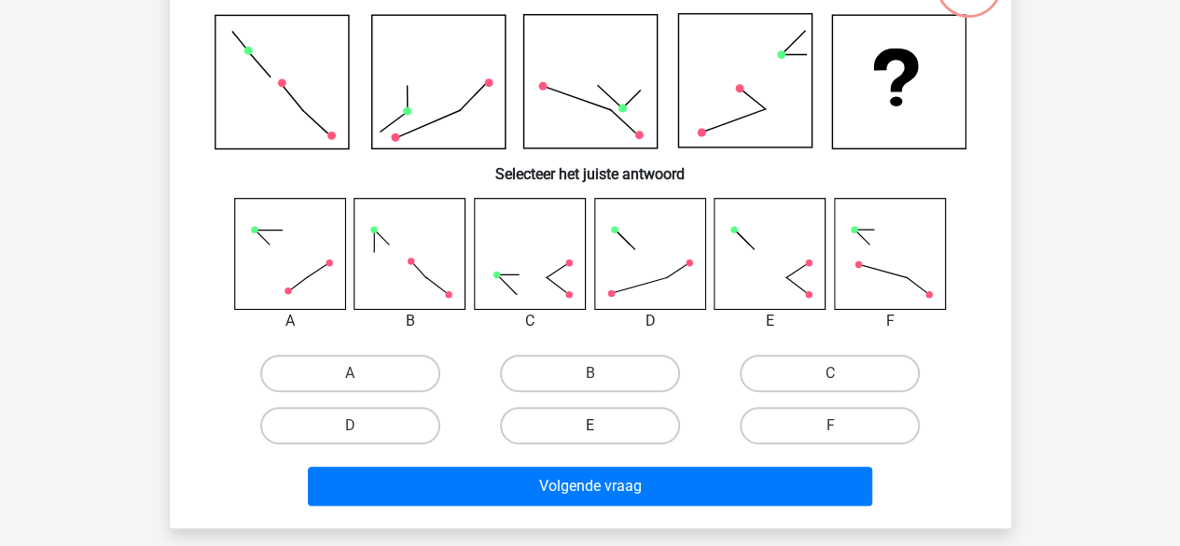
click at [565, 426] on label "E" at bounding box center [590, 425] width 180 height 37
click at [589, 426] on input "E" at bounding box center [595, 431] width 12 height 12
radio input "true"
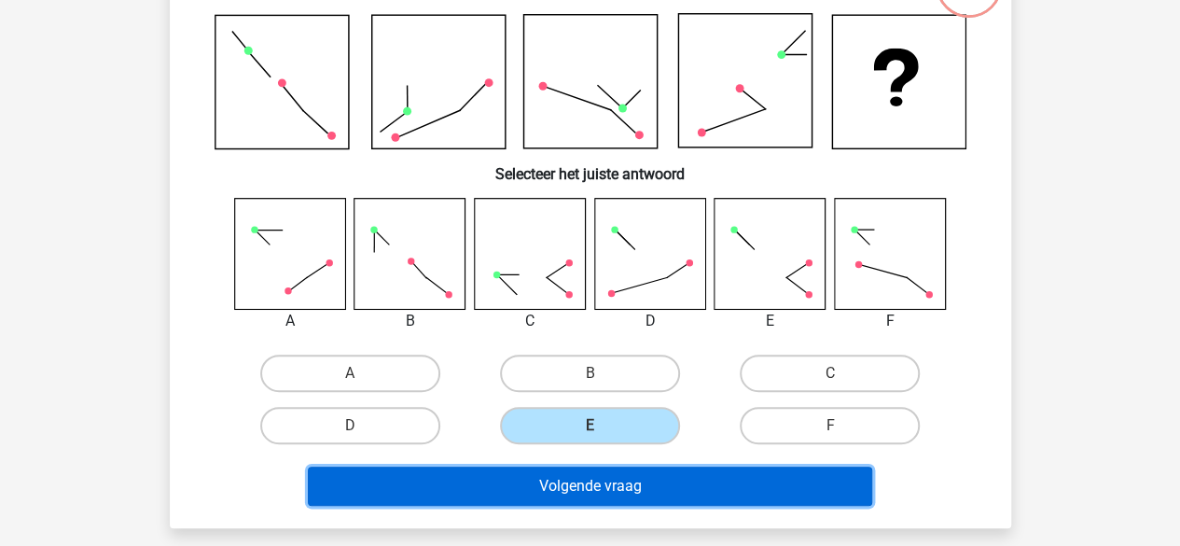
click at [520, 499] on button "Volgende vraag" at bounding box center [590, 485] width 564 height 39
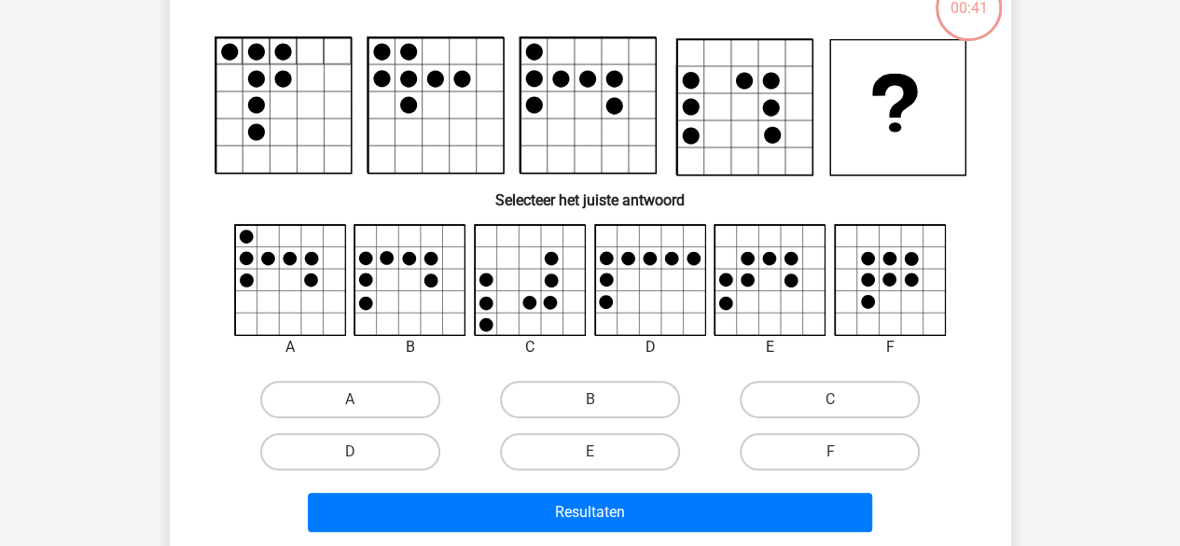
scroll to position [137, 0]
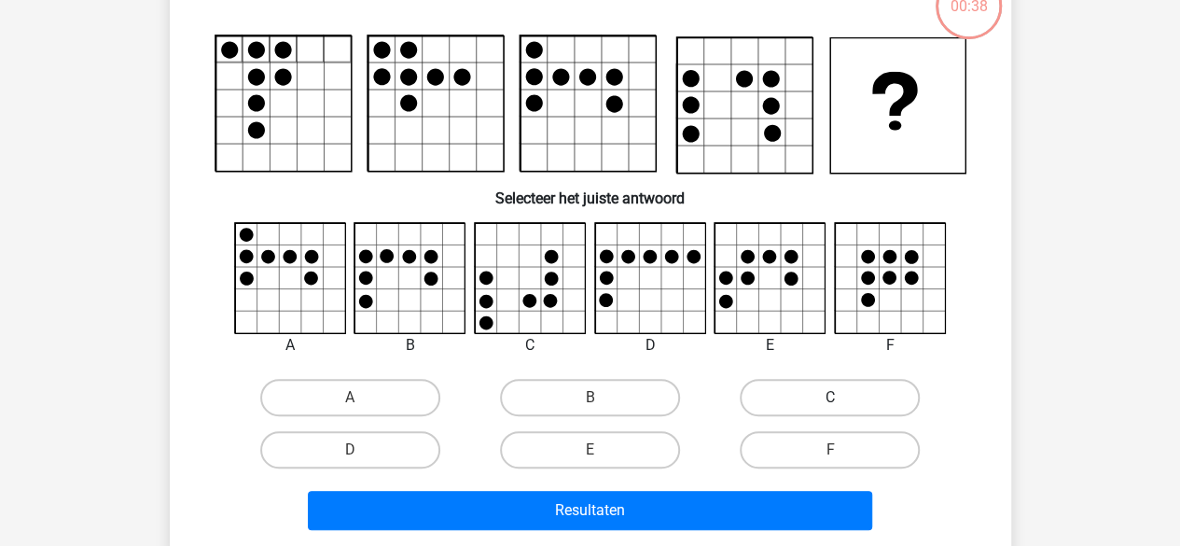
click at [787, 393] on label "C" at bounding box center [830, 397] width 180 height 37
click at [830, 397] on input "C" at bounding box center [836, 403] width 12 height 12
radio input "true"
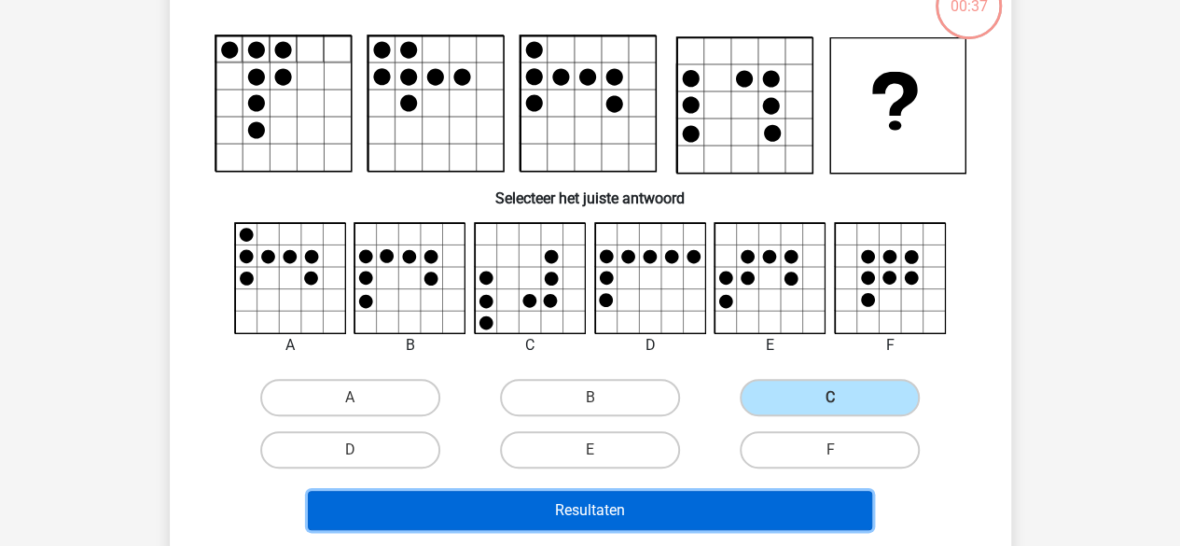
click at [693, 518] on button "Resultaten" at bounding box center [590, 510] width 564 height 39
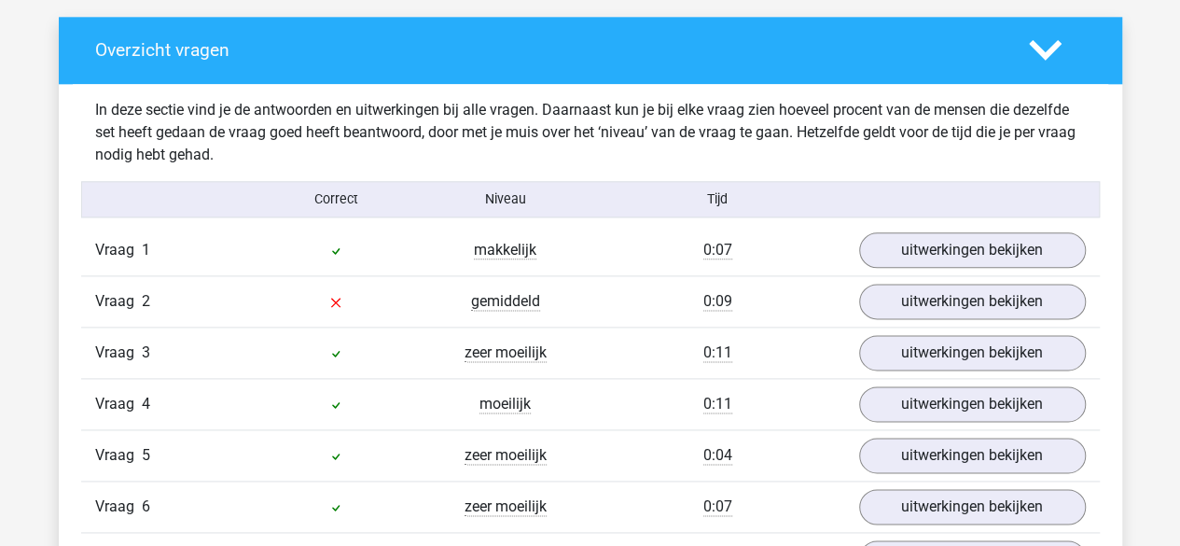
scroll to position [1056, 0]
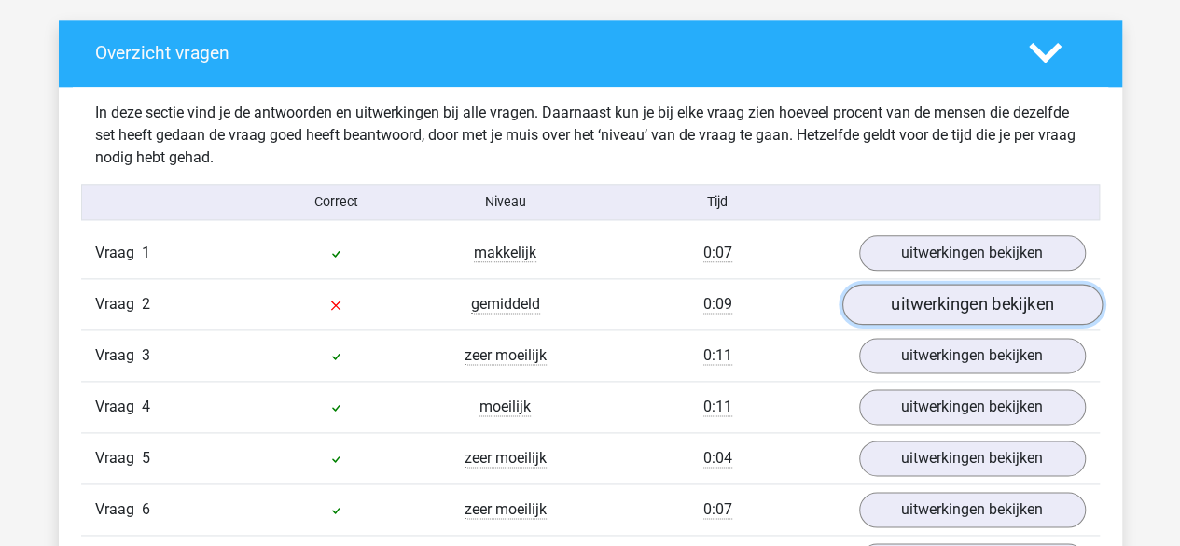
click at [961, 306] on link "uitwerkingen bekijken" at bounding box center [971, 303] width 260 height 41
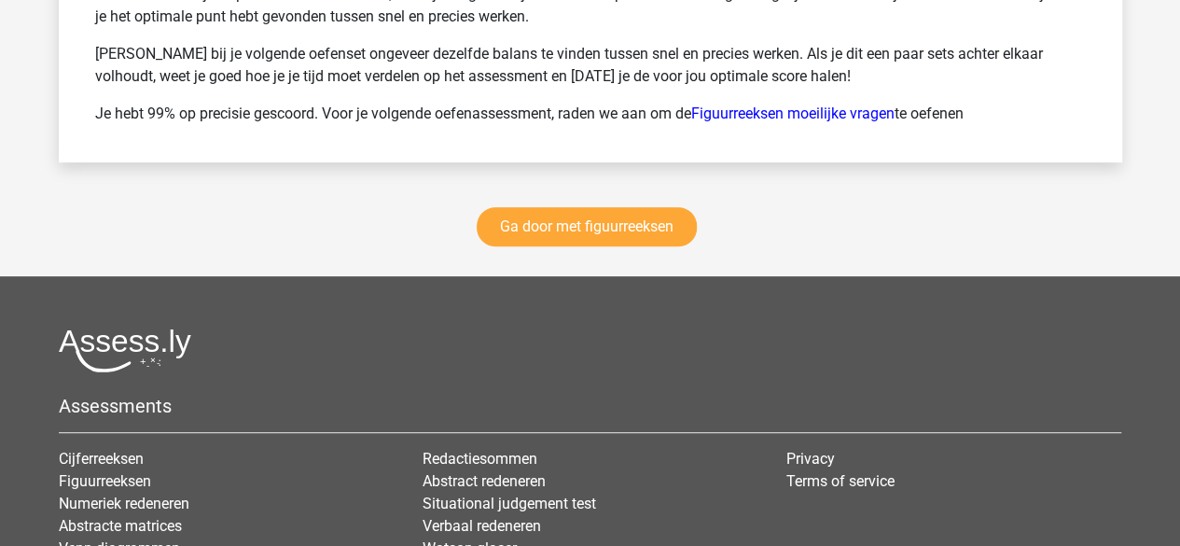
scroll to position [3873, 0]
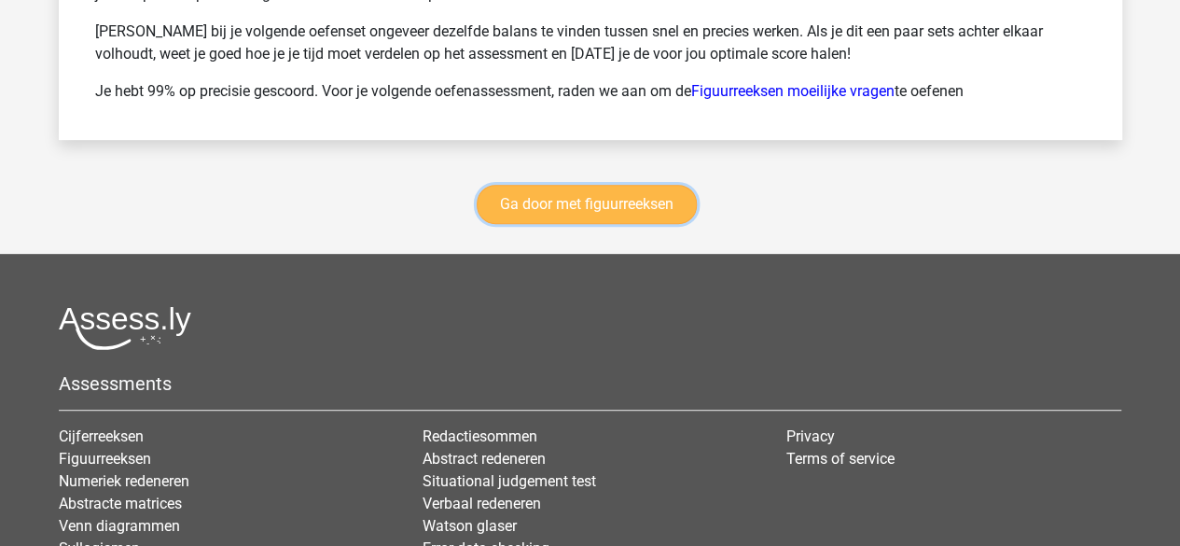
click at [644, 208] on link "Ga door met figuurreeksen" at bounding box center [587, 204] width 220 height 39
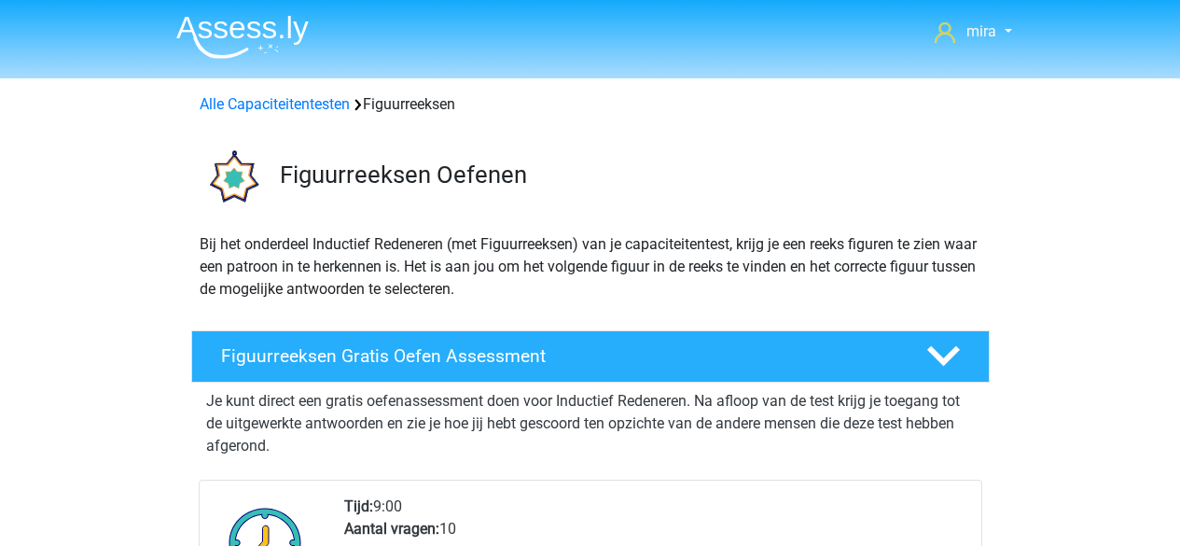
scroll to position [809, 0]
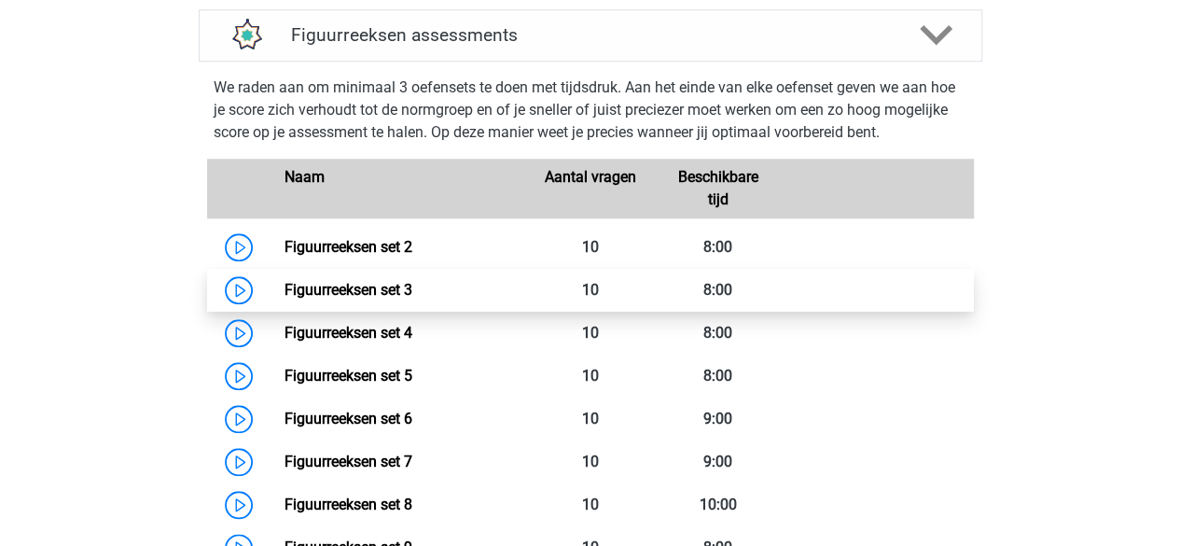
click at [380, 286] on link "Figuurreeksen set 3" at bounding box center [348, 290] width 128 height 18
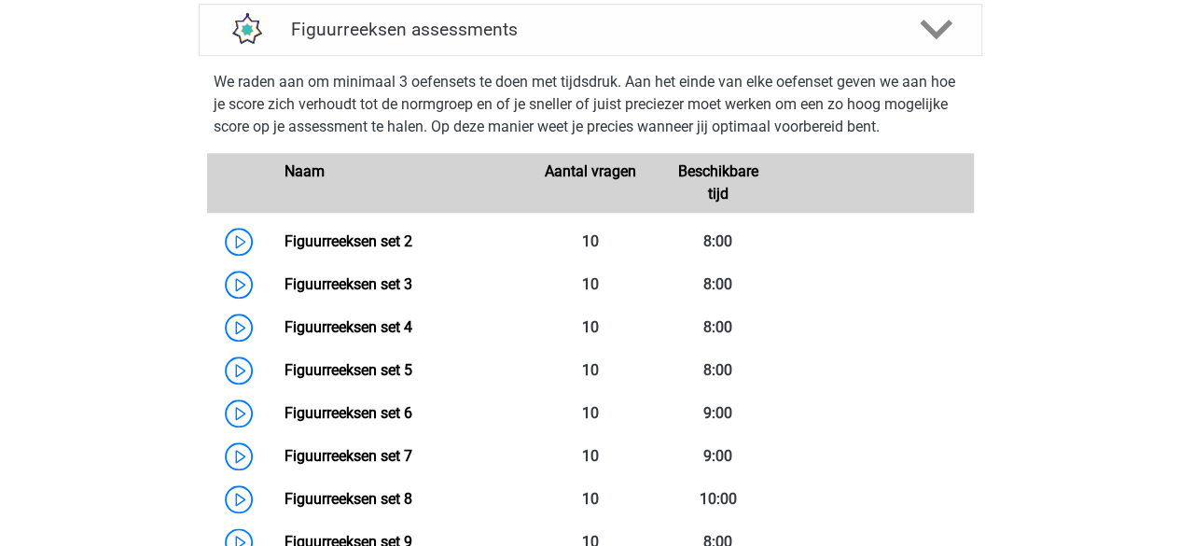
scroll to position [723, 0]
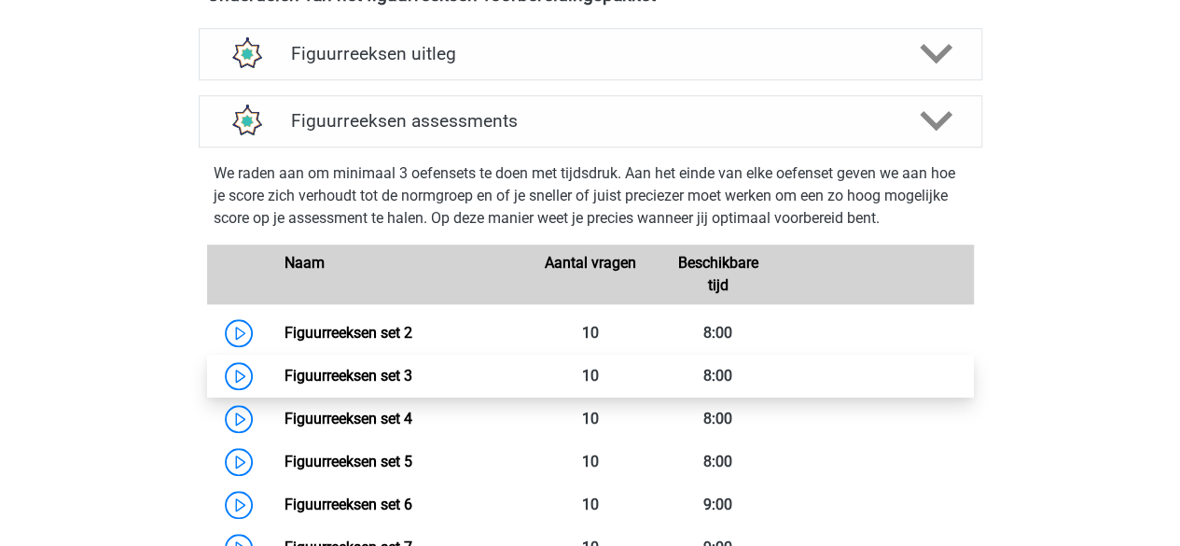
click at [412, 372] on link "Figuurreeksen set 3" at bounding box center [348, 375] width 128 height 18
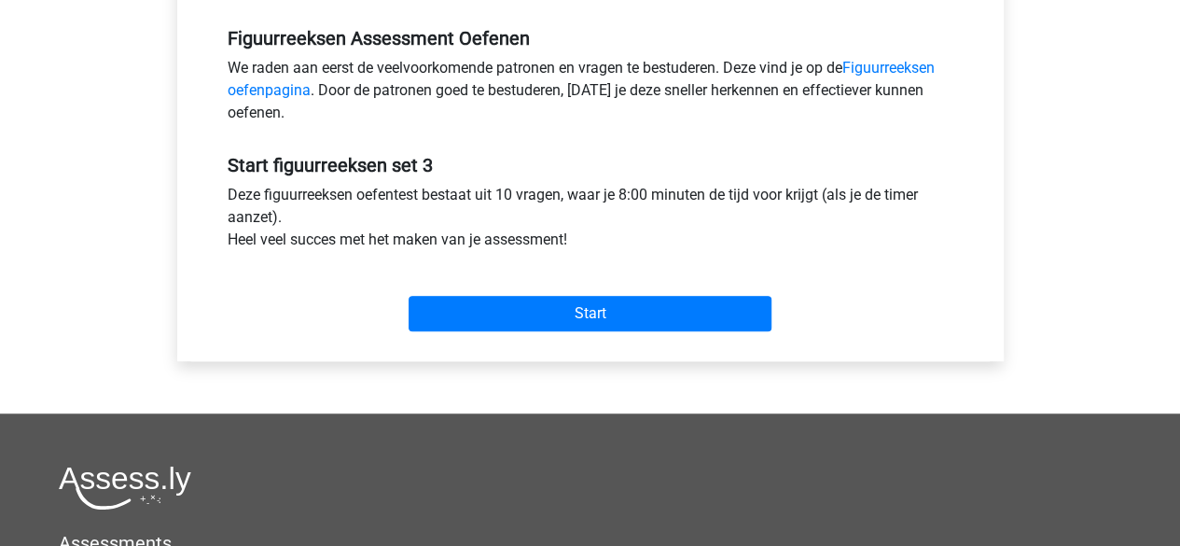
scroll to position [570, 0]
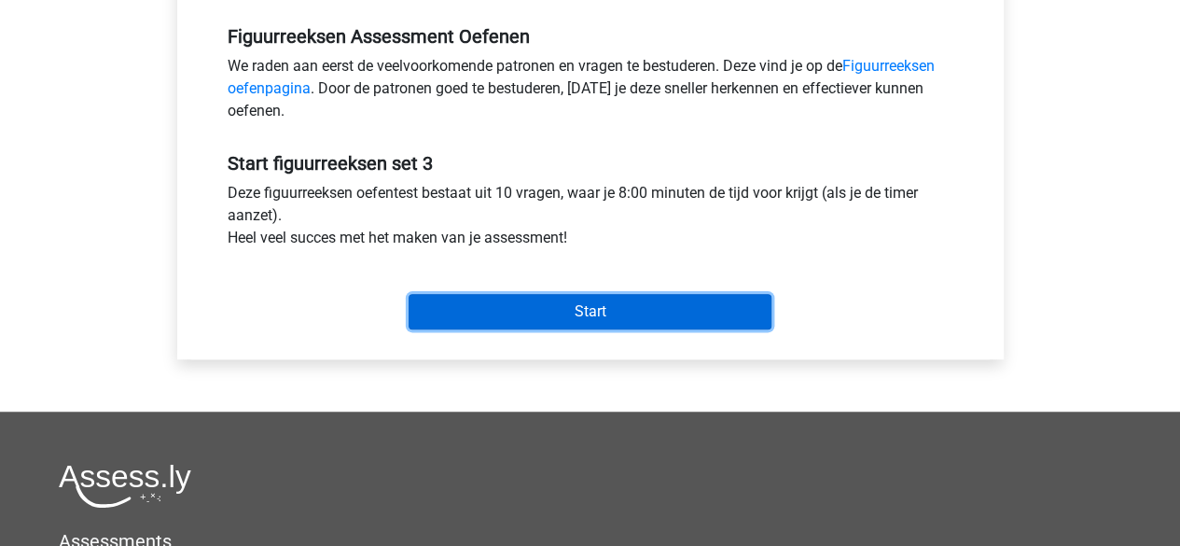
click at [546, 327] on input "Start" at bounding box center [589, 311] width 363 height 35
click at [686, 297] on input "Start" at bounding box center [589, 311] width 363 height 35
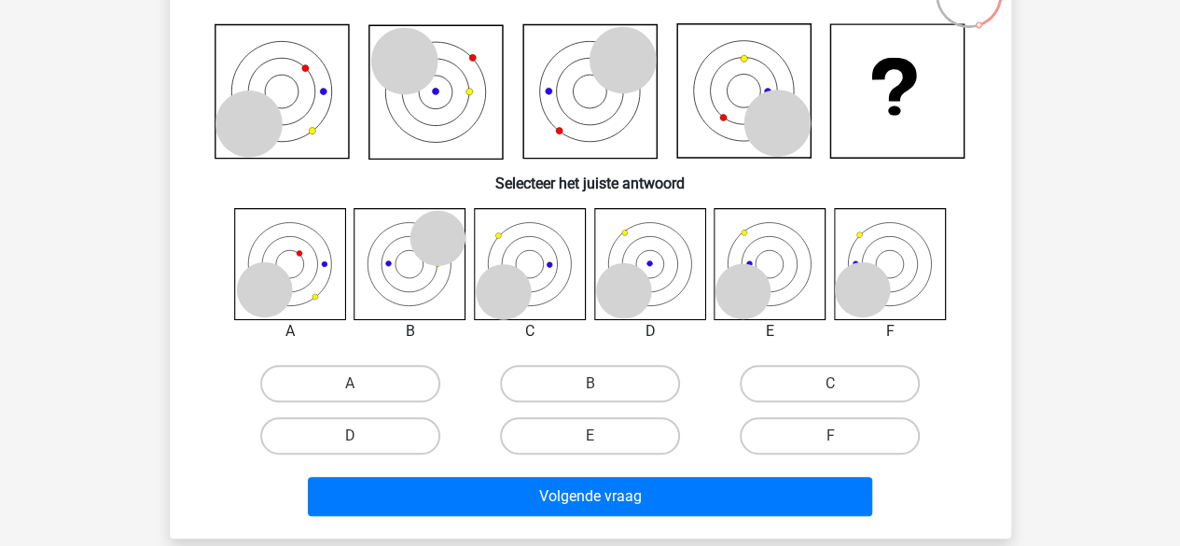
scroll to position [151, 0]
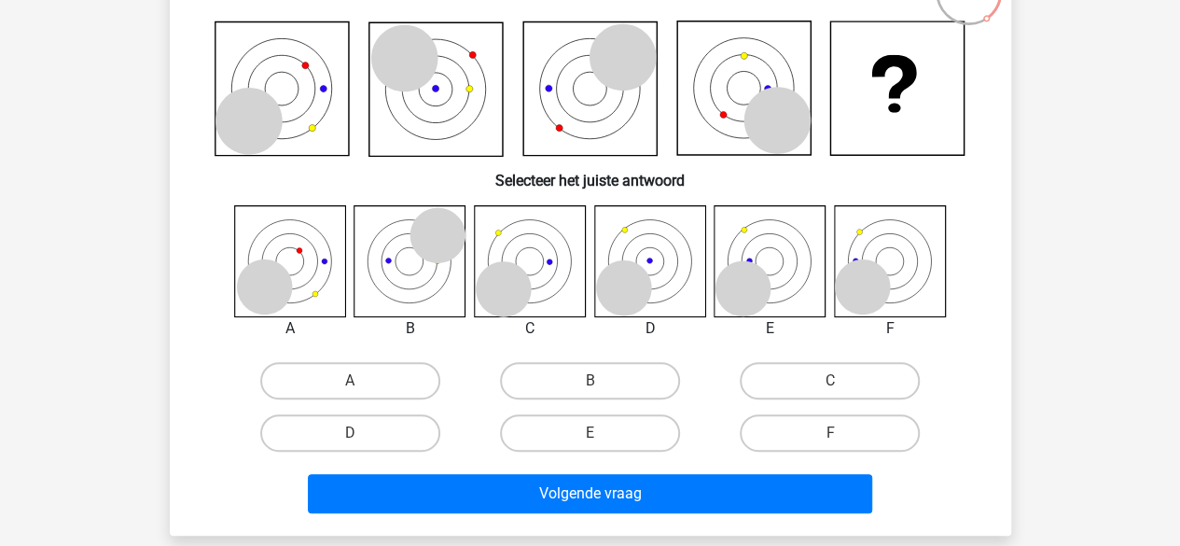
click at [286, 62] on icon at bounding box center [280, 88] width 133 height 133
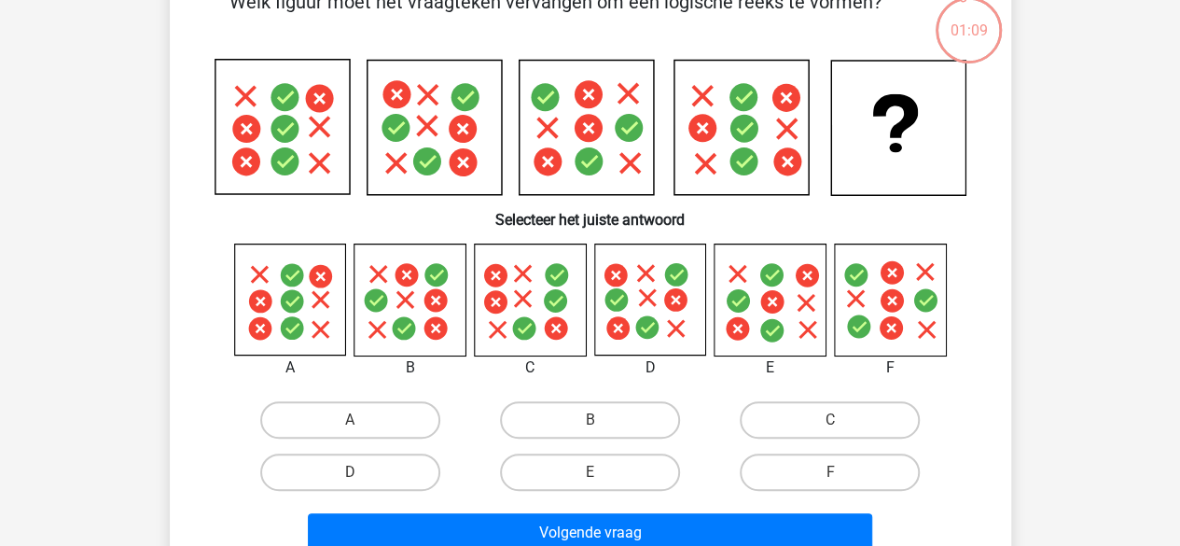
scroll to position [112, 0]
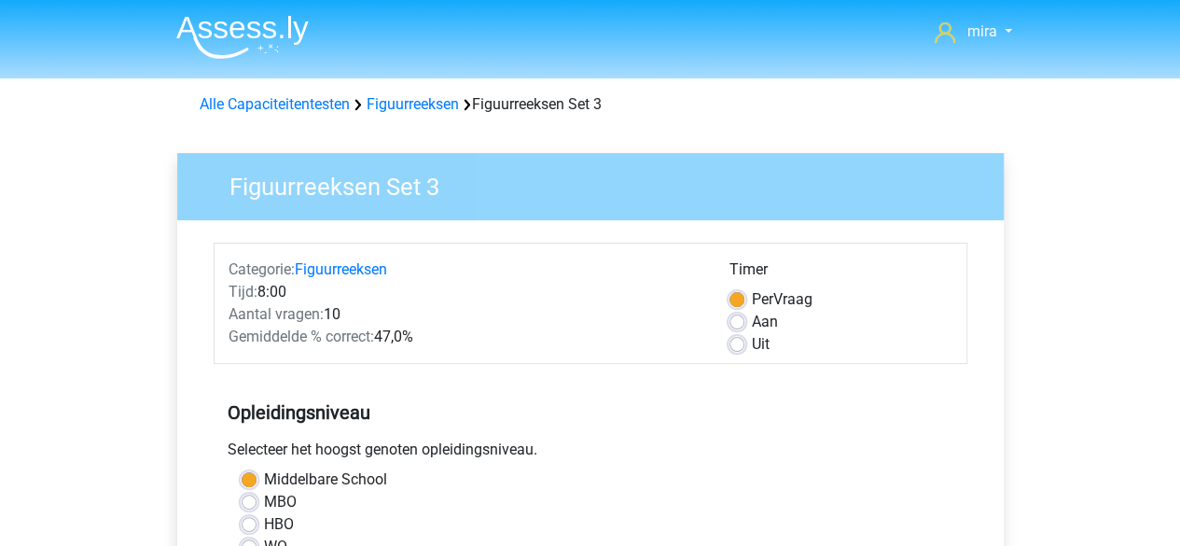
click at [752, 325] on label "Aan" at bounding box center [765, 322] width 26 height 22
click at [733, 325] on input "Aan" at bounding box center [736, 320] width 15 height 19
radio input "true"
click at [734, 332] on div "Timer Per Vraag Aan Uit" at bounding box center [840, 306] width 251 height 97
click at [735, 333] on div "Uit" at bounding box center [840, 344] width 223 height 22
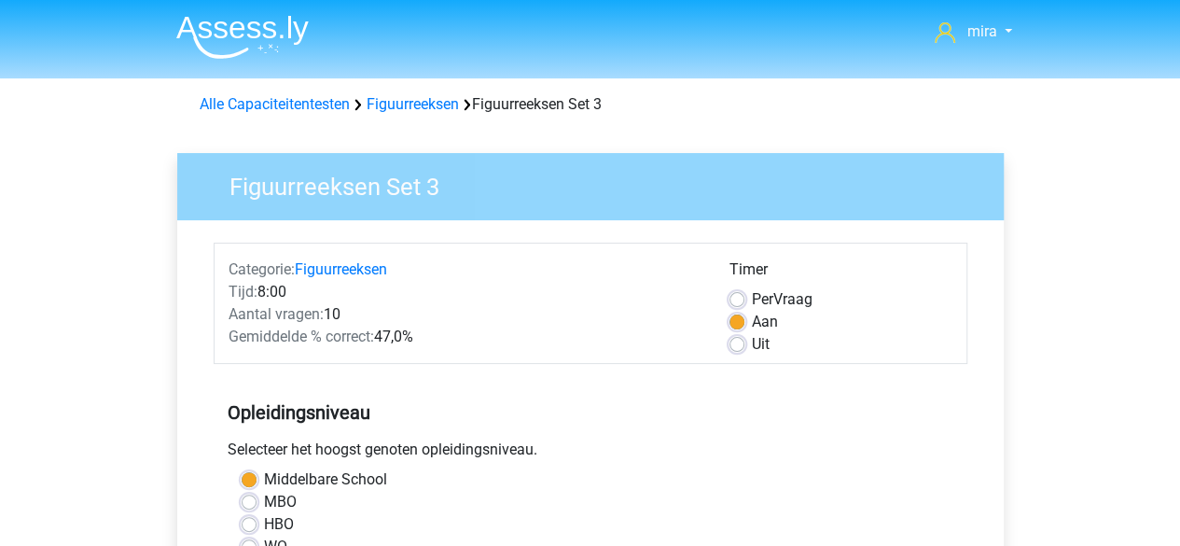
click at [752, 347] on label "Uit" at bounding box center [761, 344] width 18 height 22
click at [740, 347] on input "Uit" at bounding box center [736, 342] width 15 height 19
radio input "true"
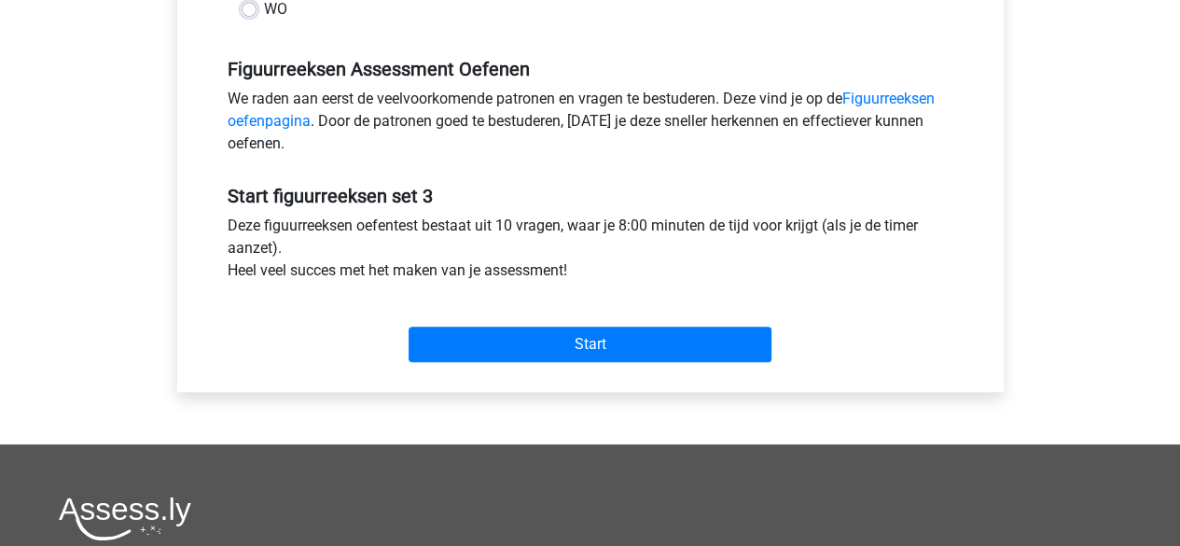
scroll to position [541, 0]
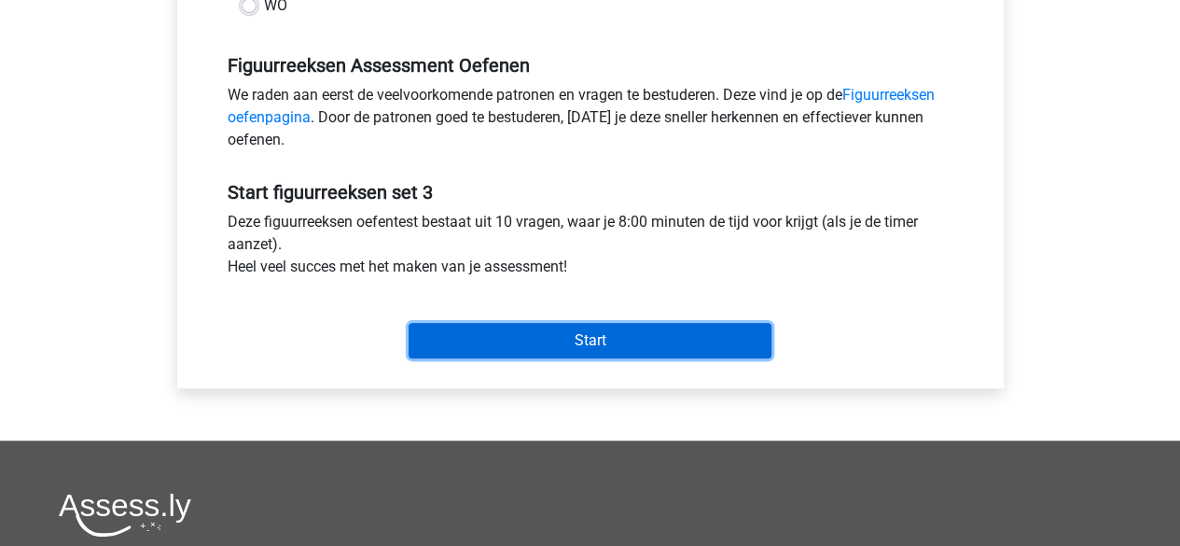
click at [717, 331] on input "Start" at bounding box center [589, 340] width 363 height 35
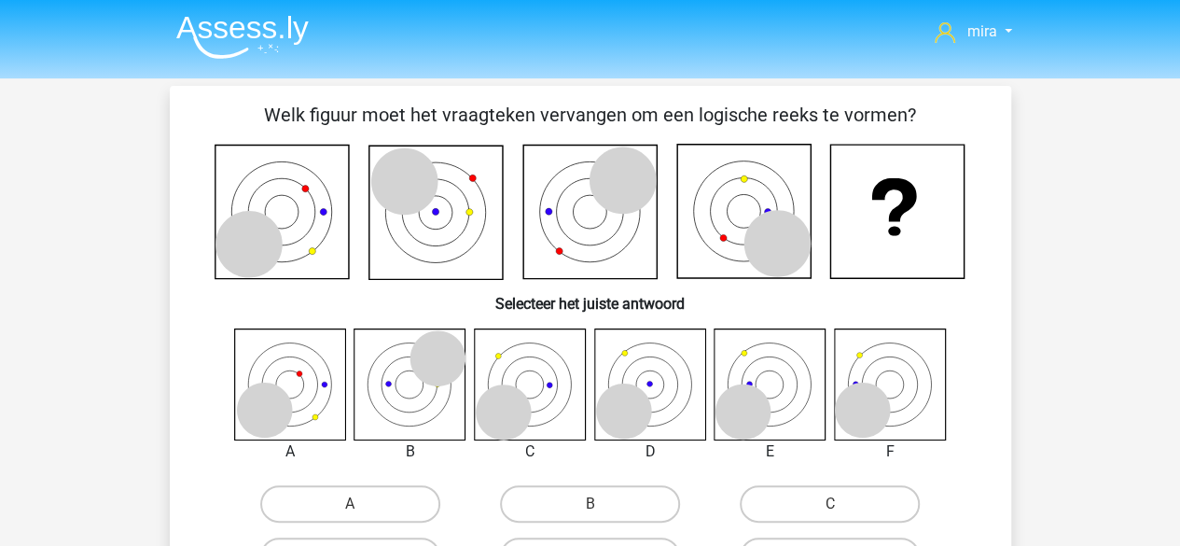
drag, startPoint x: 0, startPoint y: 0, endPoint x: 757, endPoint y: 421, distance: 866.2
click at [757, 421] on icon at bounding box center [769, 384] width 113 height 113
click at [757, 421] on icon at bounding box center [743, 412] width 56 height 56
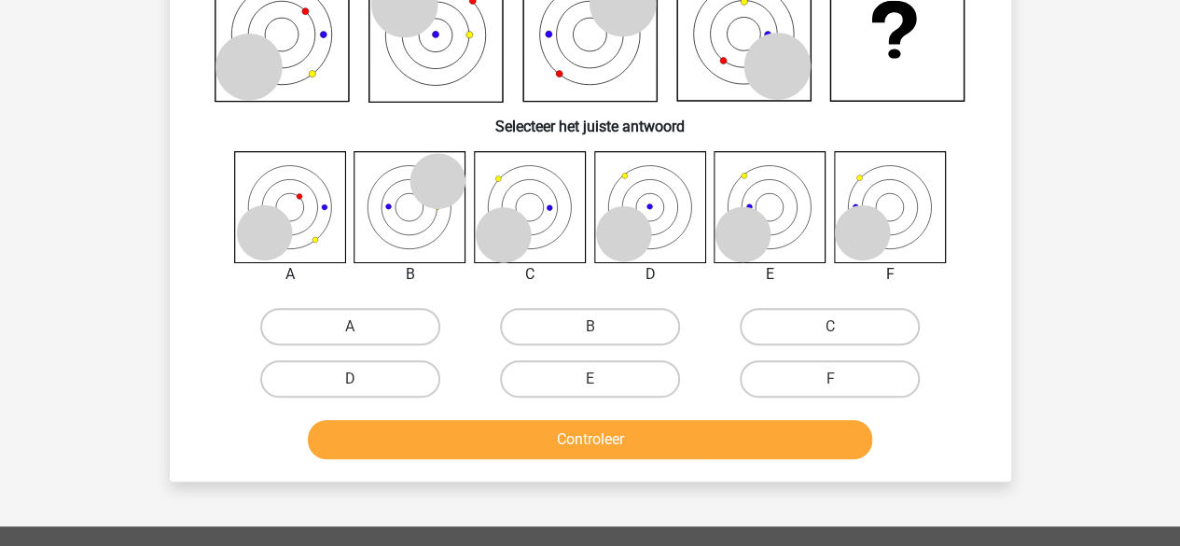
scroll to position [180, 0]
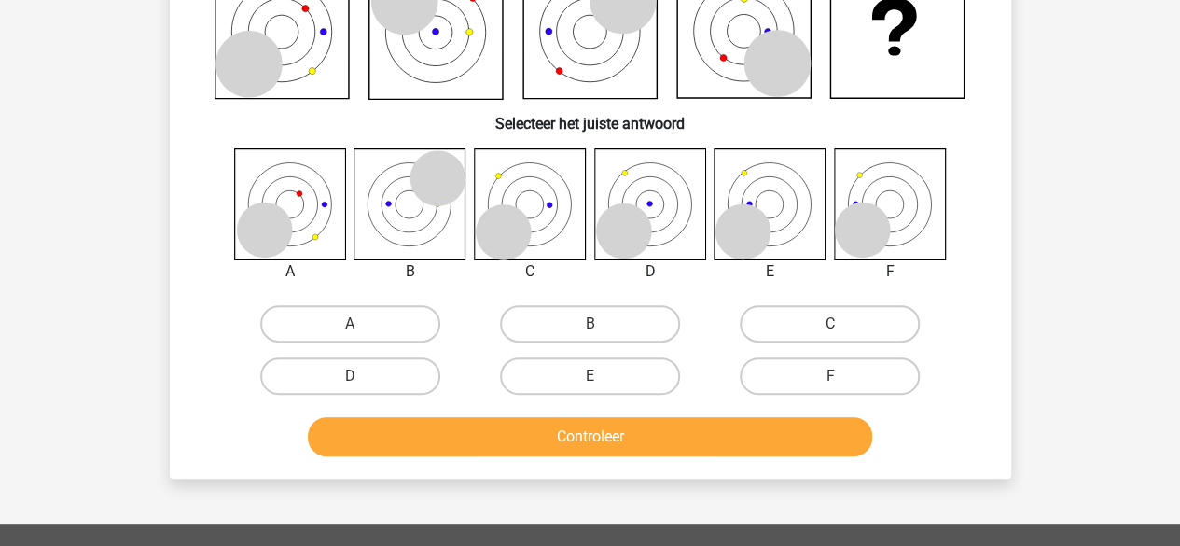
click at [589, 382] on input "E" at bounding box center [595, 382] width 12 height 12
radio input "true"
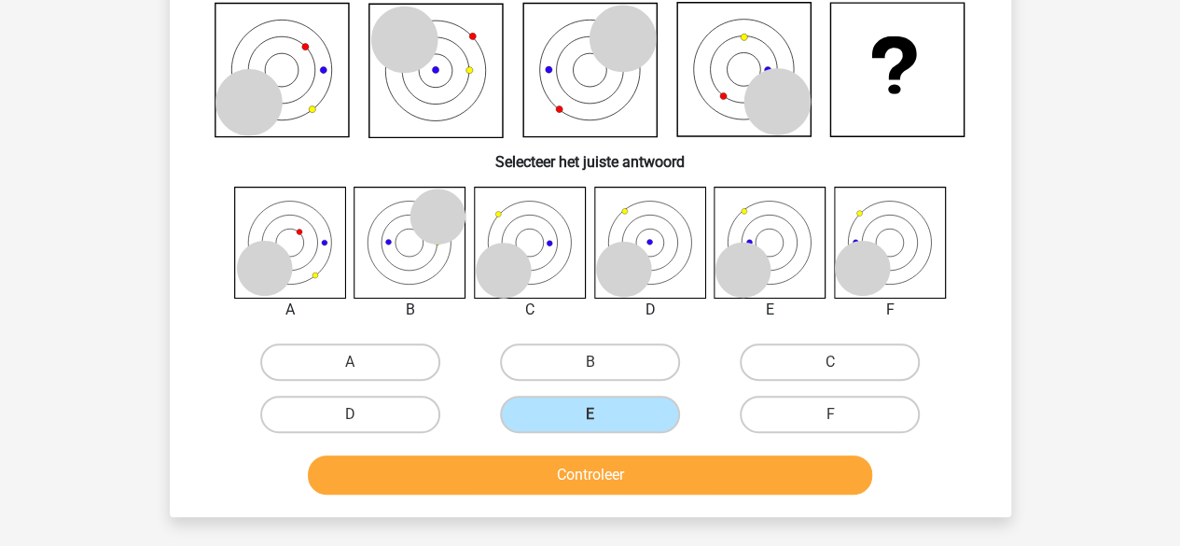
scroll to position [141, 0]
click at [612, 471] on button "Controleer" at bounding box center [590, 475] width 564 height 39
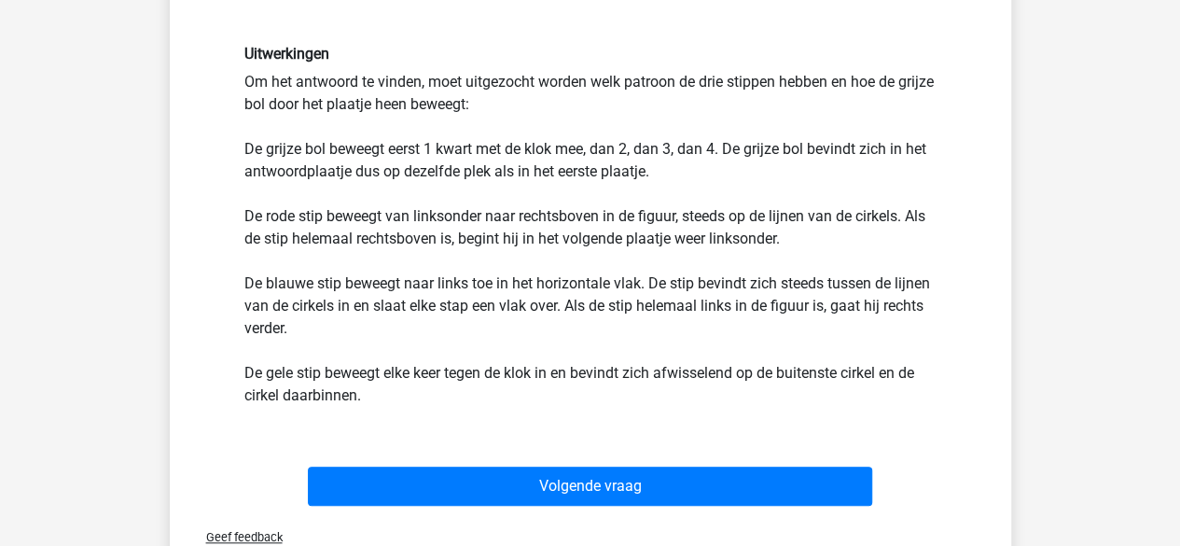
scroll to position [583, 0]
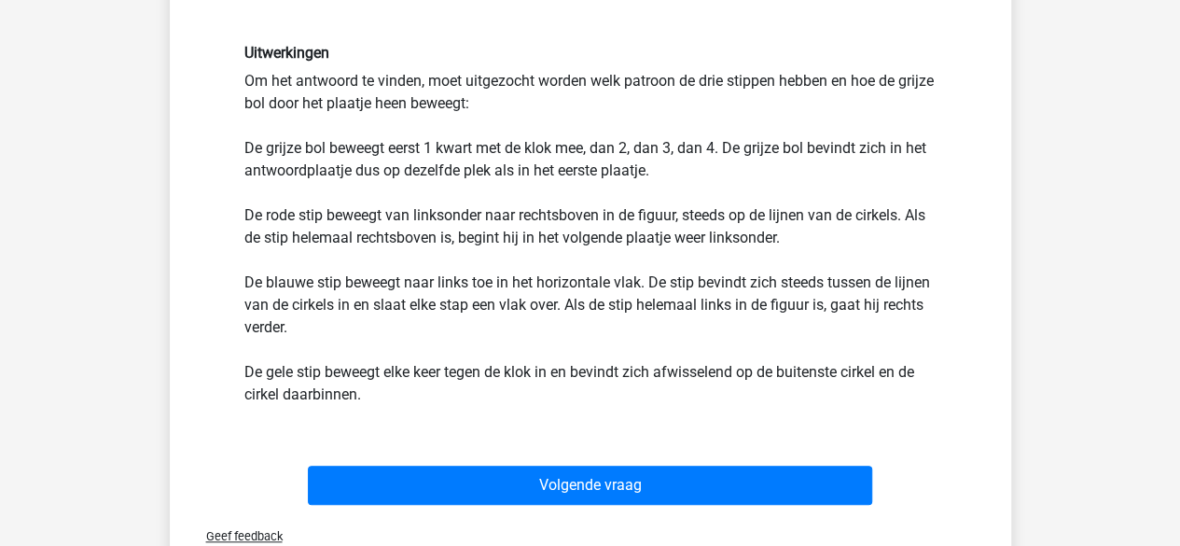
click at [514, 366] on div "Uitwerkingen Om het antwoord te vinden, moet uitgezocht worden welk patroon de …" at bounding box center [590, 224] width 720 height 361
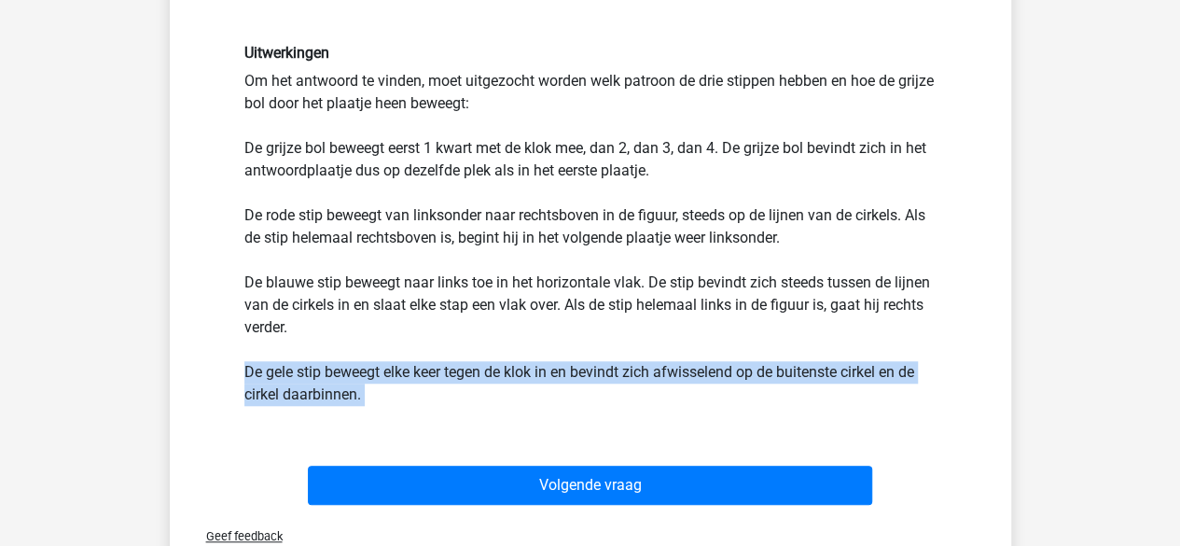
click at [514, 366] on div "Uitwerkingen Om het antwoord te vinden, moet uitgezocht worden welk patroon de …" at bounding box center [590, 224] width 720 height 361
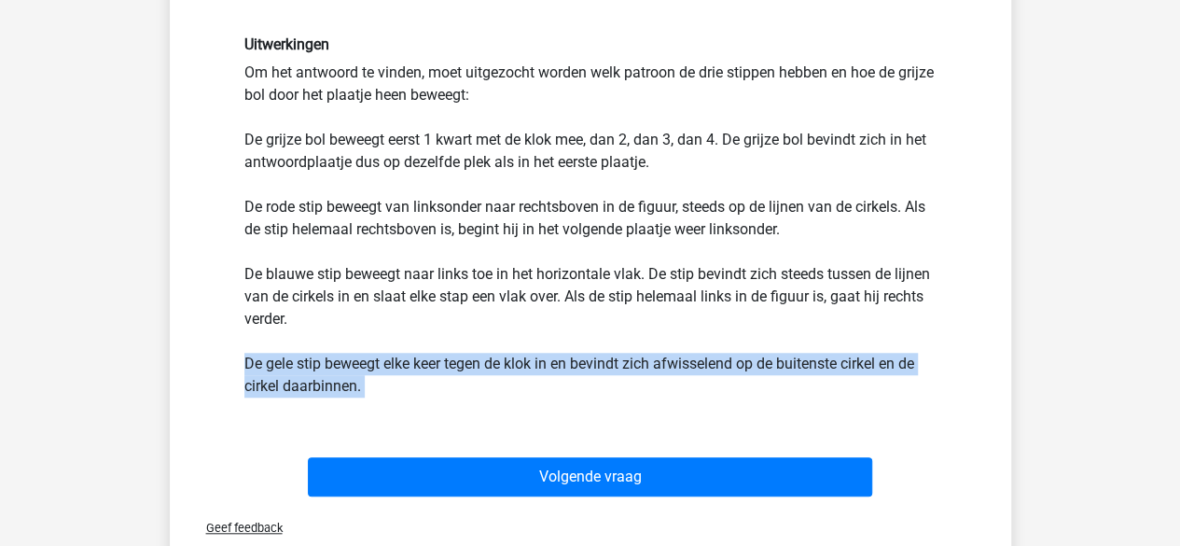
scroll to position [598, 0]
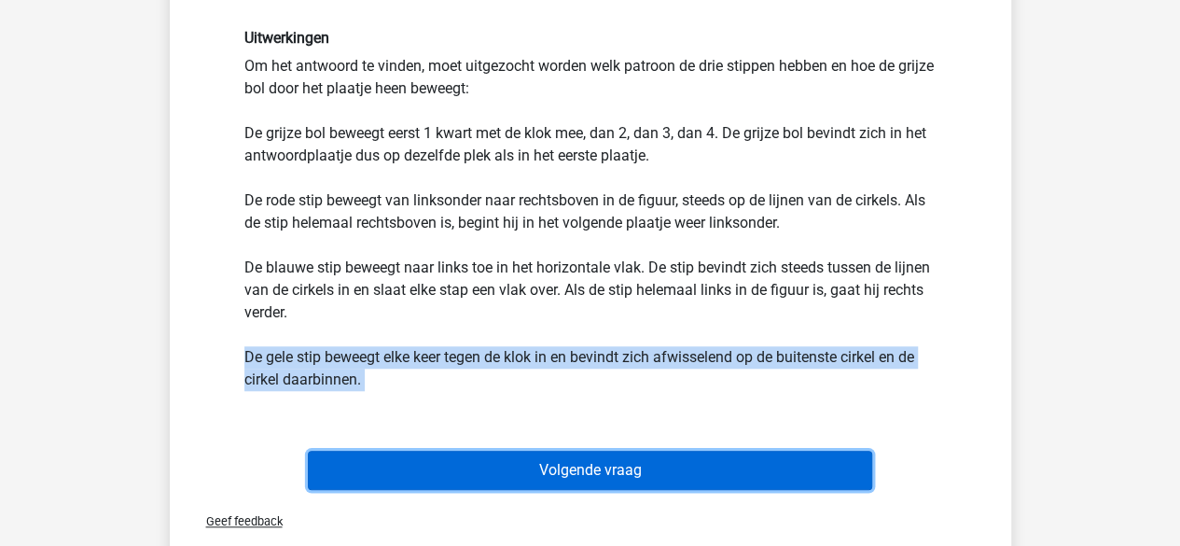
click at [546, 477] on button "Volgende vraag" at bounding box center [590, 469] width 564 height 39
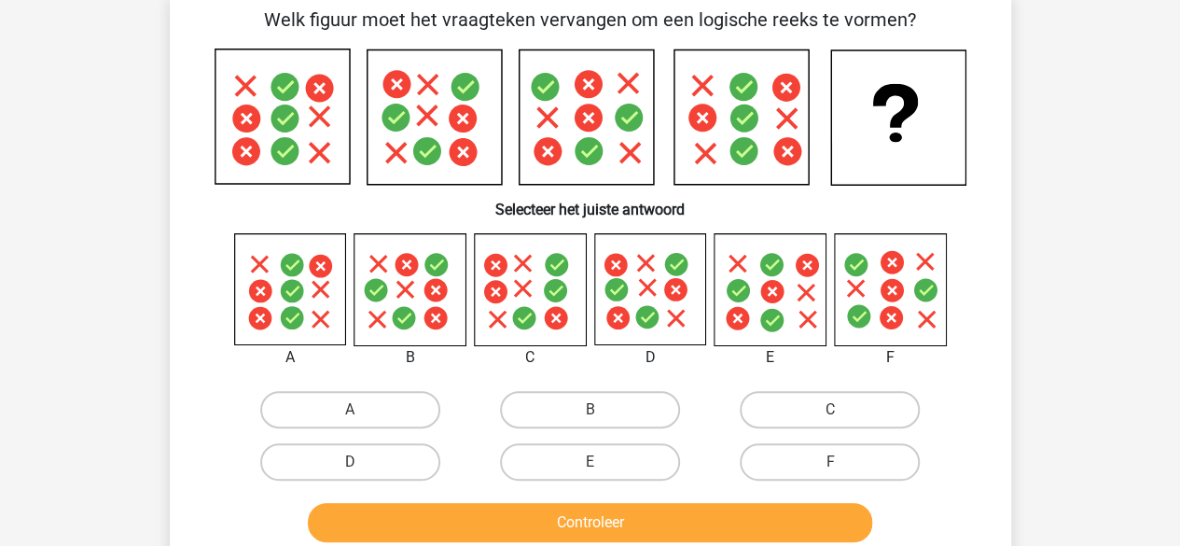
scroll to position [86, 0]
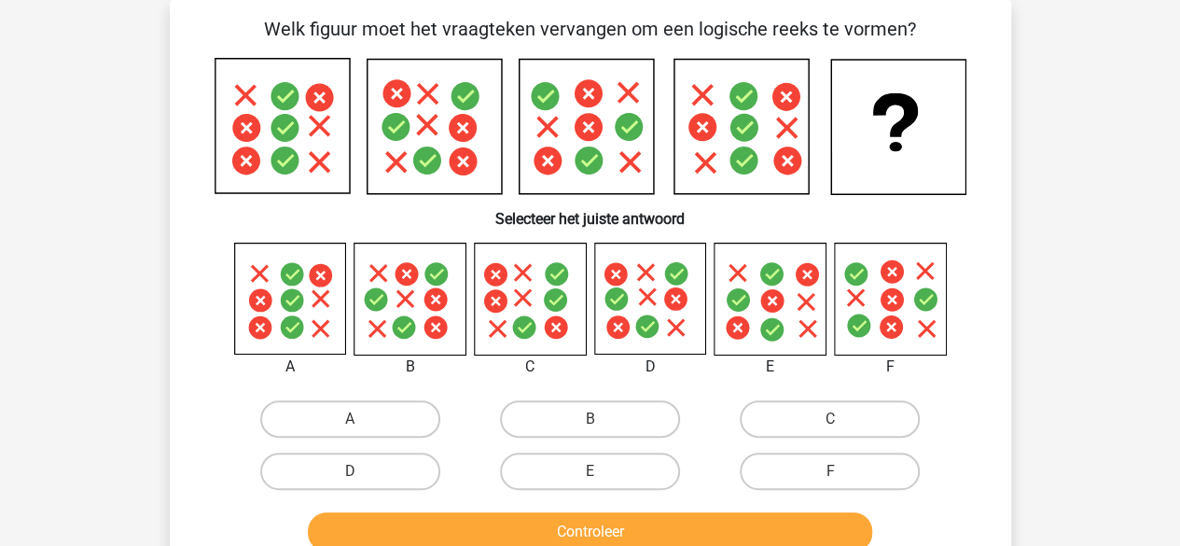
click at [742, 263] on icon at bounding box center [769, 298] width 111 height 111
click at [650, 363] on div "D" at bounding box center [650, 366] width 141 height 22
click at [298, 362] on div "A" at bounding box center [290, 366] width 141 height 22
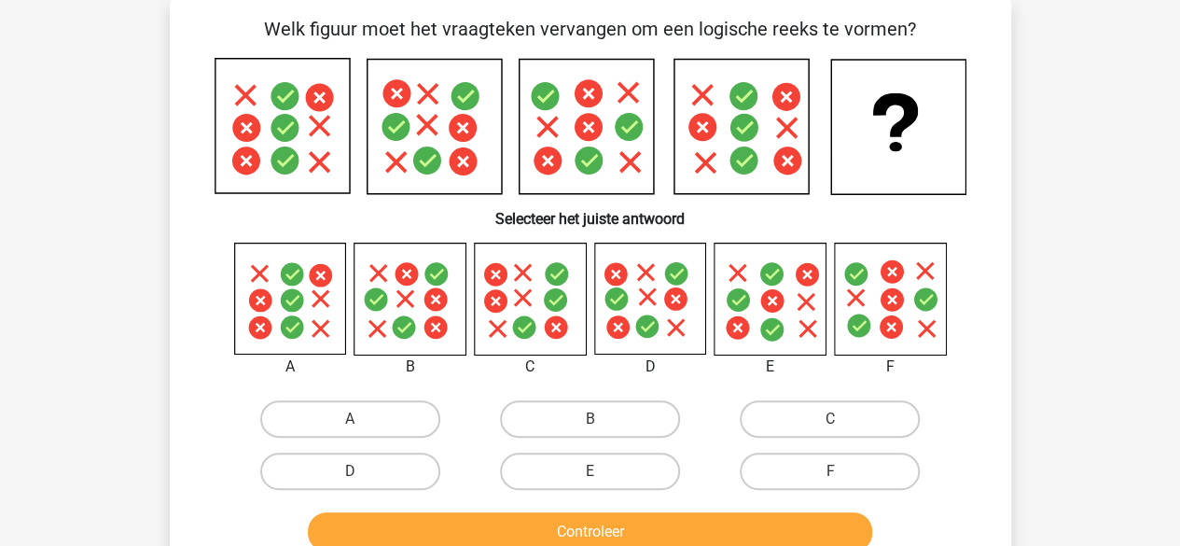
click at [298, 362] on div "A" at bounding box center [290, 366] width 141 height 22
click at [282, 122] on icon at bounding box center [284, 128] width 28 height 28
click at [627, 472] on label "E" at bounding box center [590, 470] width 180 height 37
click at [601, 472] on input "E" at bounding box center [595, 477] width 12 height 12
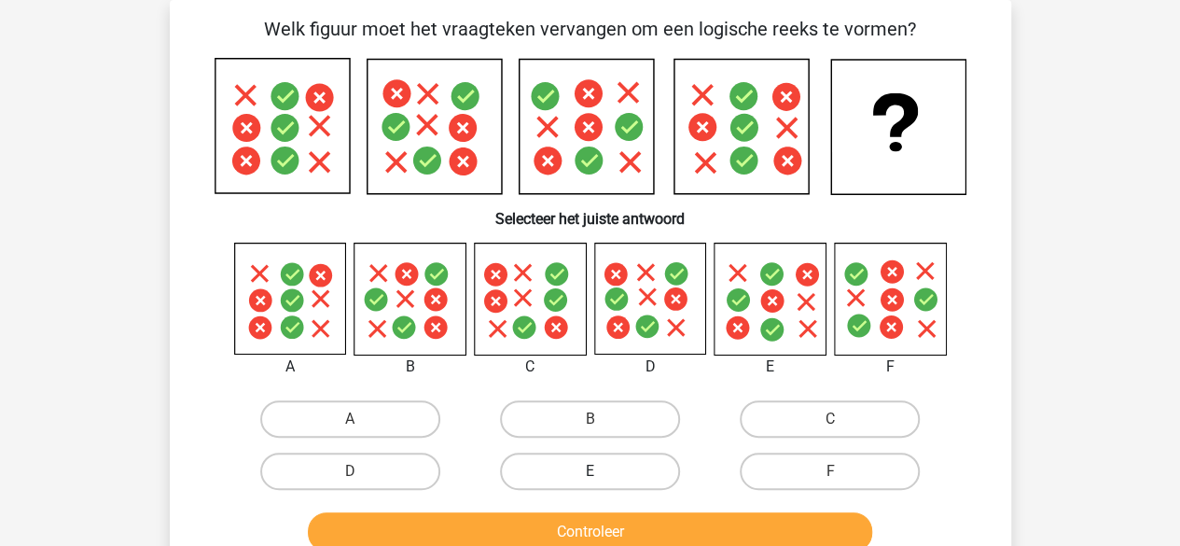
radio input "true"
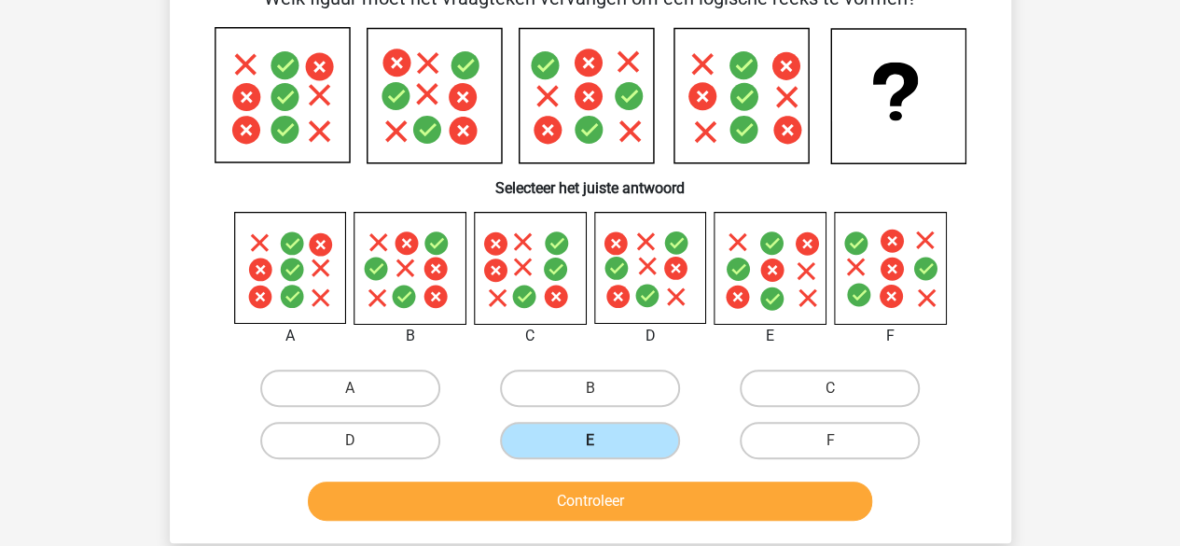
scroll to position [118, 0]
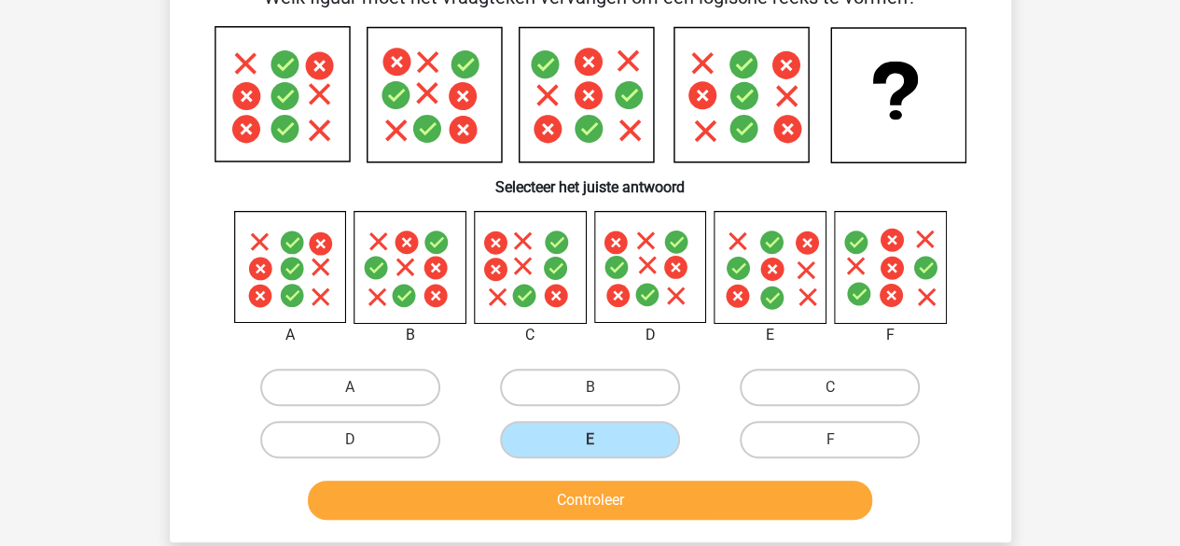
click at [619, 310] on icon at bounding box center [649, 267] width 111 height 111
drag, startPoint x: 619, startPoint y: 310, endPoint x: 449, endPoint y: 465, distance: 230.3
click at [449, 465] on div "Welk figuur moet het vraagteken vervangen om een logische reeks te vormen?" at bounding box center [590, 255] width 826 height 544
click at [436, 456] on div "D" at bounding box center [350, 439] width 225 height 37
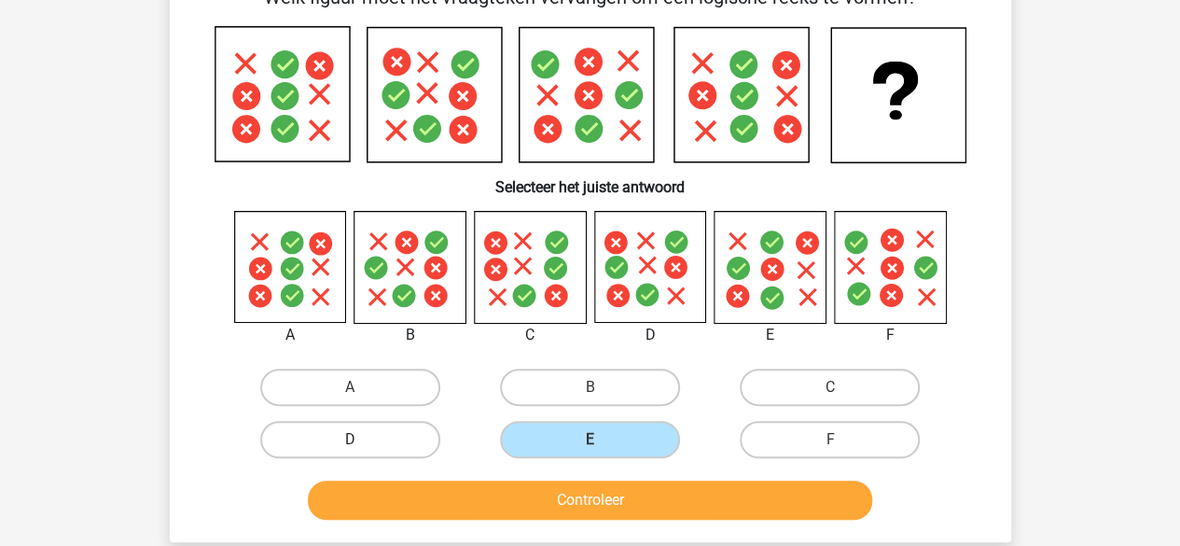
click at [412, 444] on label "D" at bounding box center [350, 439] width 180 height 37
click at [362, 444] on input "D" at bounding box center [356, 445] width 12 height 12
radio input "true"
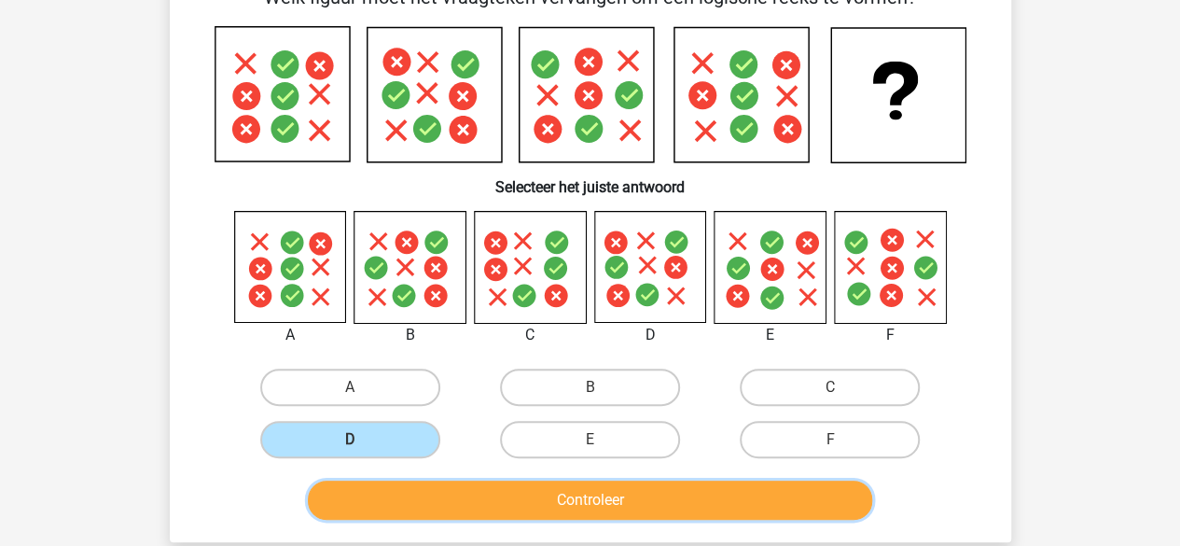
click at [483, 490] on button "Controleer" at bounding box center [590, 499] width 564 height 39
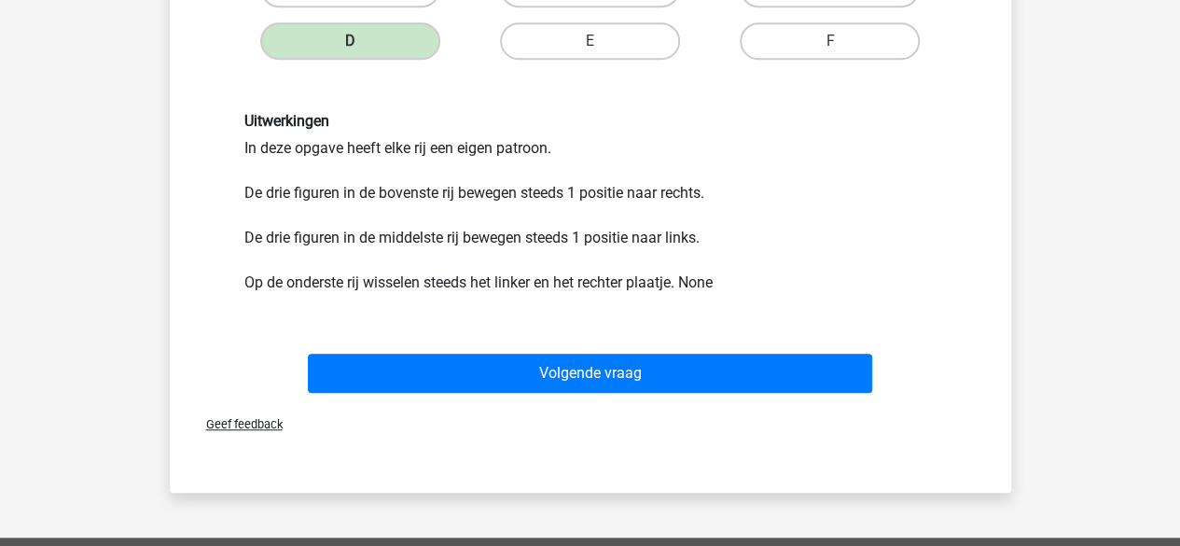
scroll to position [517, 0]
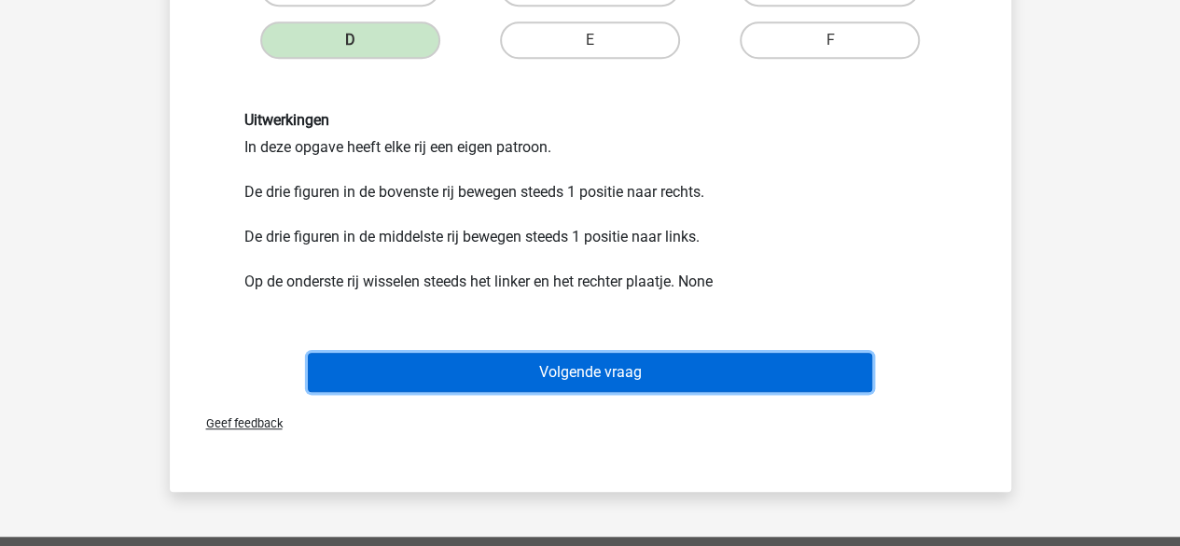
click at [456, 369] on button "Volgende vraag" at bounding box center [590, 372] width 564 height 39
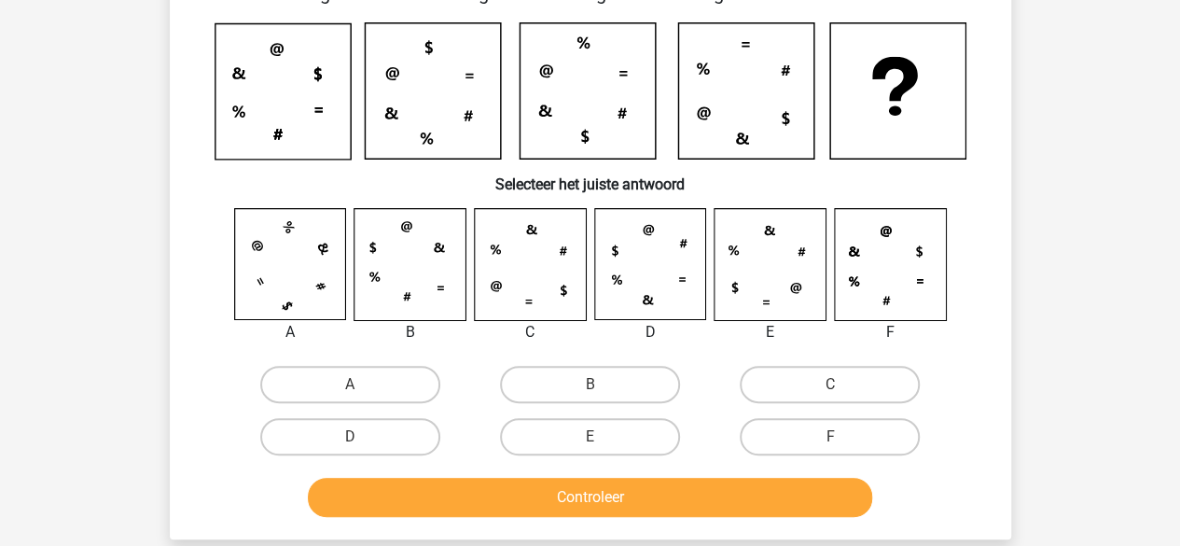
scroll to position [86, 0]
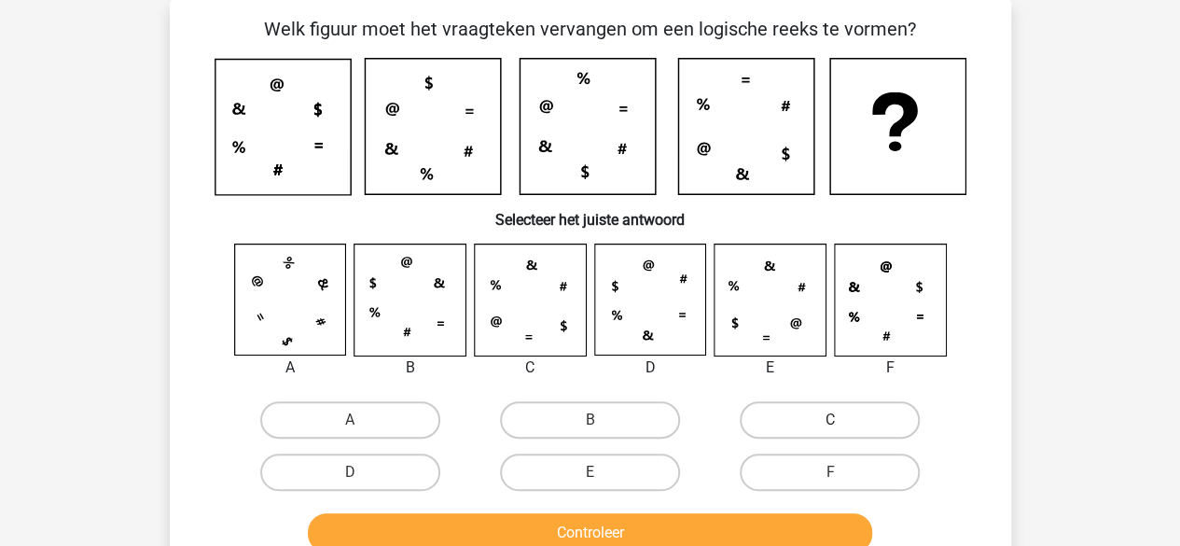
click at [783, 434] on label "C" at bounding box center [830, 419] width 180 height 37
click at [830, 432] on input "C" at bounding box center [836, 426] width 12 height 12
radio input "true"
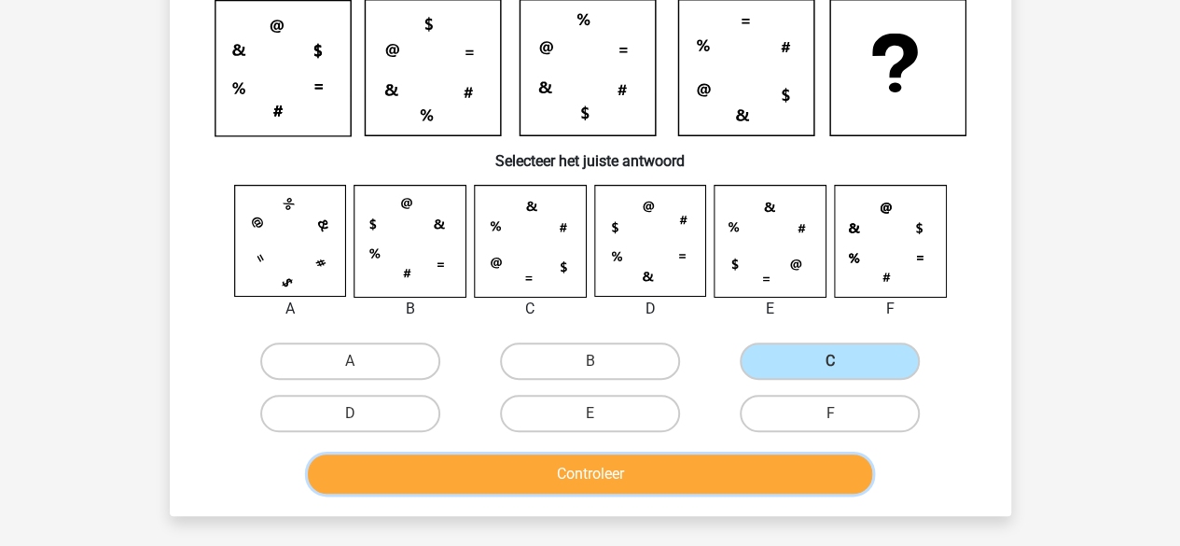
click at [758, 489] on button "Controleer" at bounding box center [590, 473] width 564 height 39
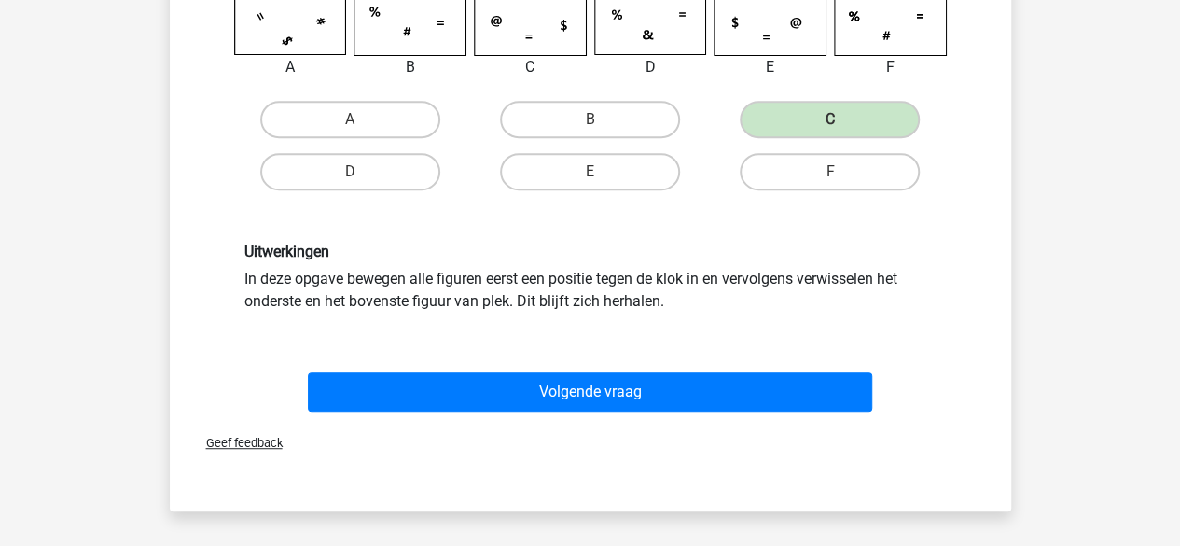
scroll to position [387, 0]
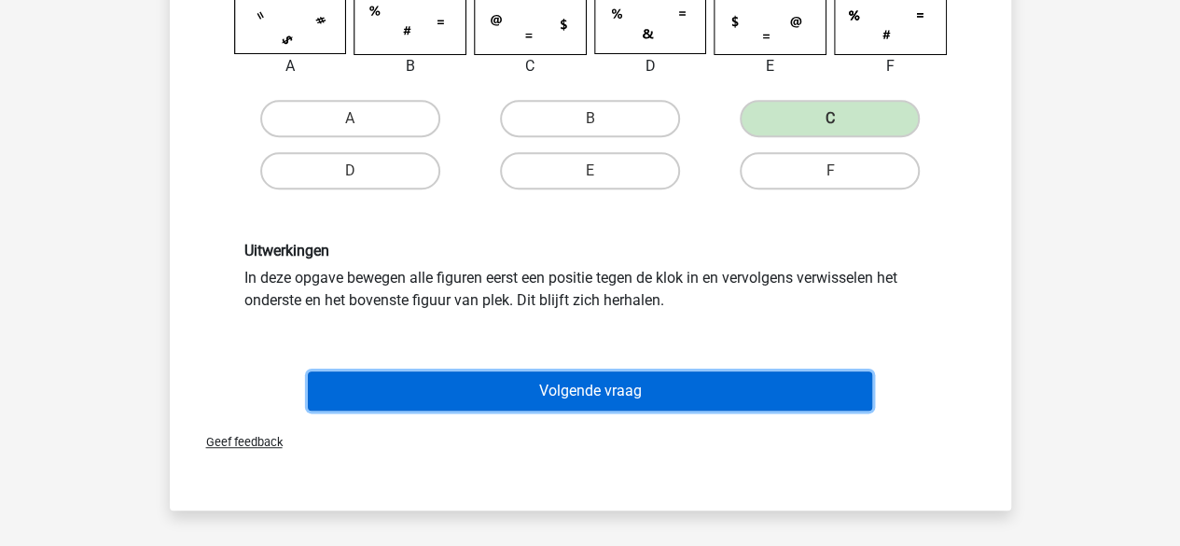
click at [681, 402] on button "Volgende vraag" at bounding box center [590, 390] width 564 height 39
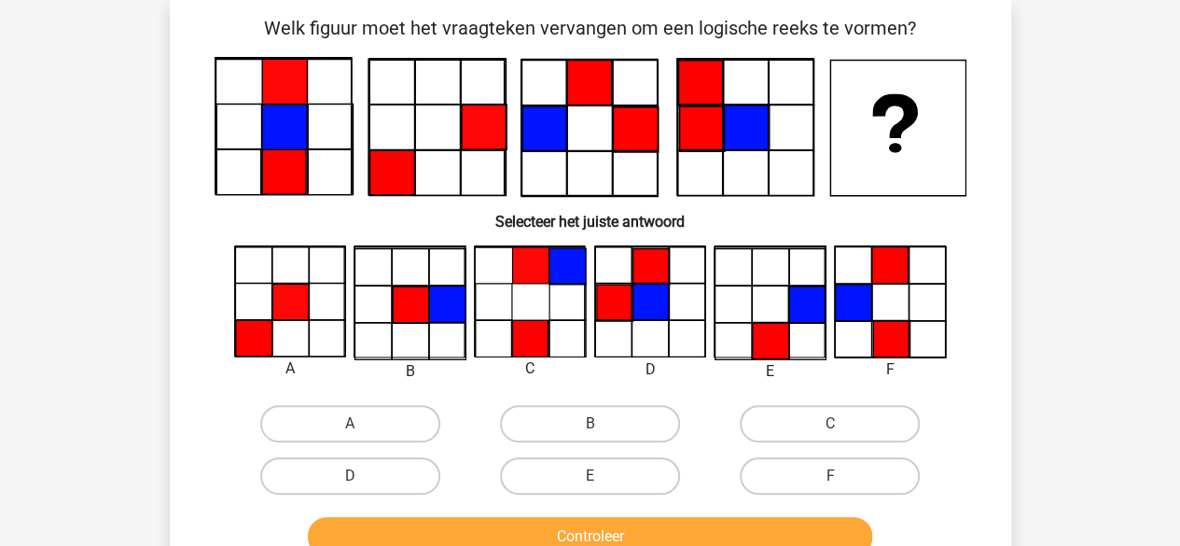
scroll to position [86, 0]
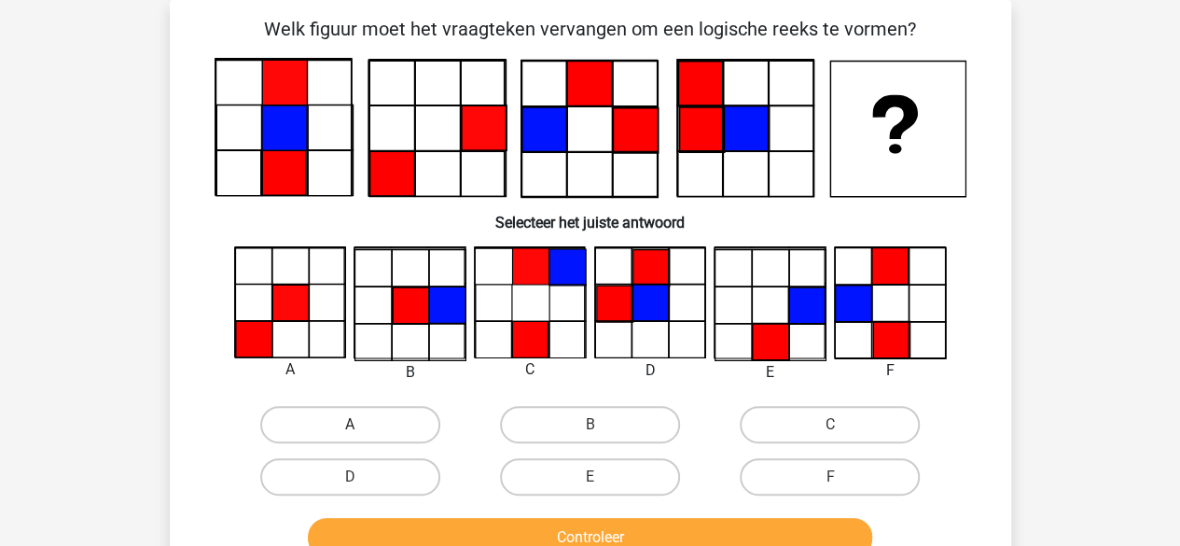
click at [386, 409] on label "A" at bounding box center [350, 424] width 180 height 37
click at [362, 424] on input "A" at bounding box center [356, 430] width 12 height 12
radio input "true"
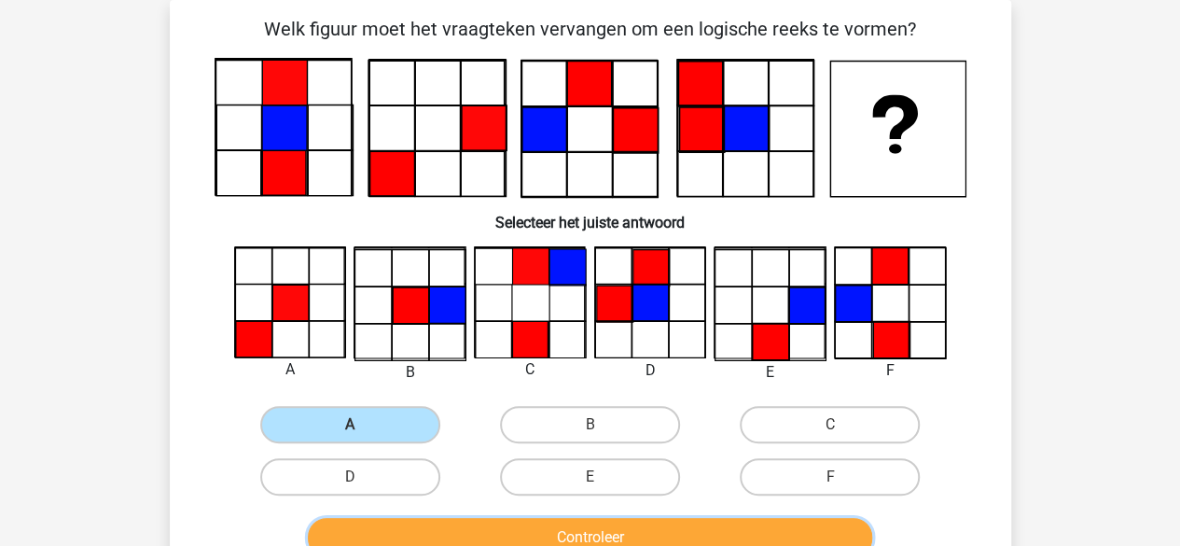
click at [425, 524] on button "Controleer" at bounding box center [590, 537] width 564 height 39
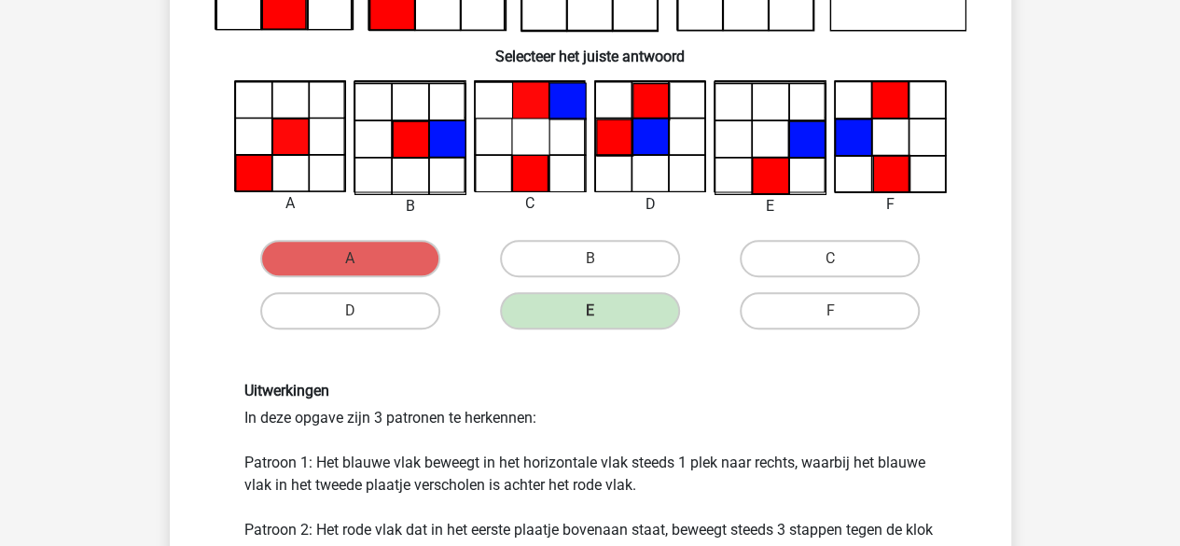
scroll to position [243, 0]
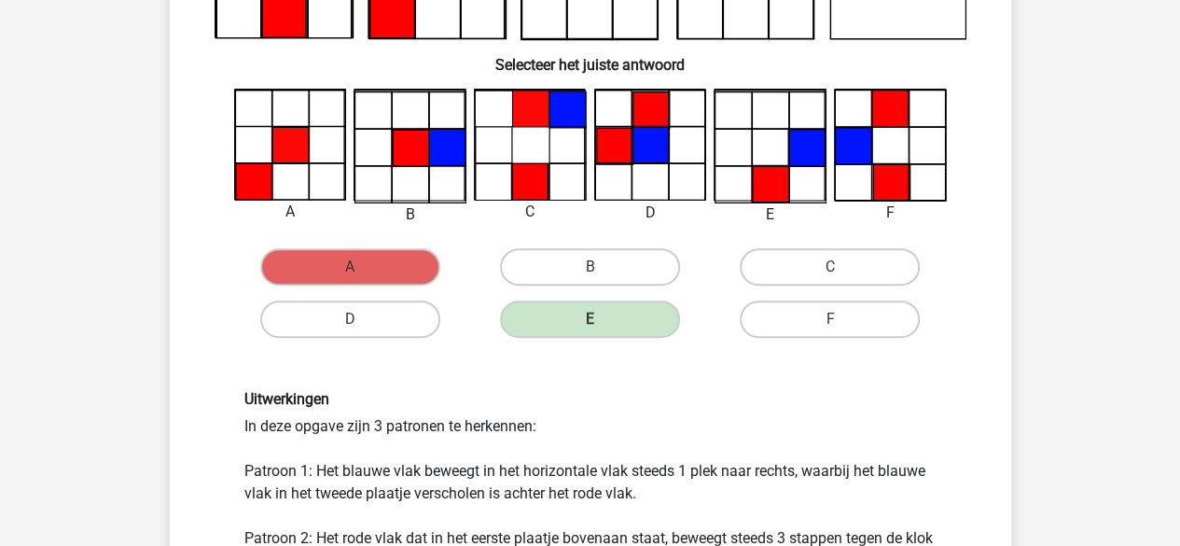
click at [477, 463] on div "Uitwerkingen In deze opgave zijn 3 patronen te herkennen: Patroon 1: Het blauwe…" at bounding box center [590, 514] width 720 height 249
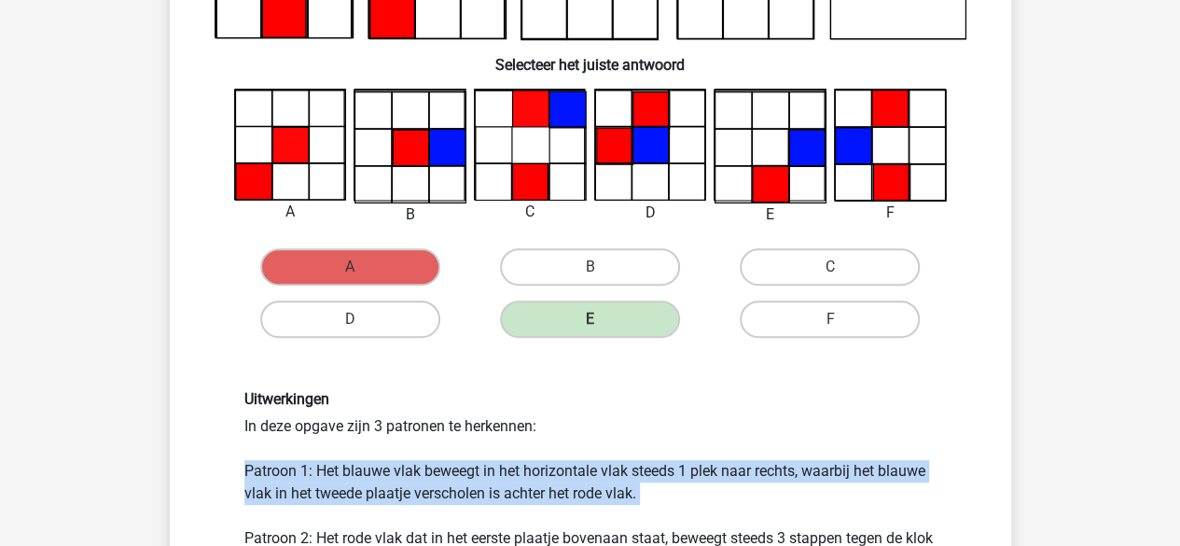
click at [477, 463] on div "Uitwerkingen In deze opgave zijn 3 patronen te herkennen: Patroon 1: Het blauwe…" at bounding box center [590, 514] width 720 height 249
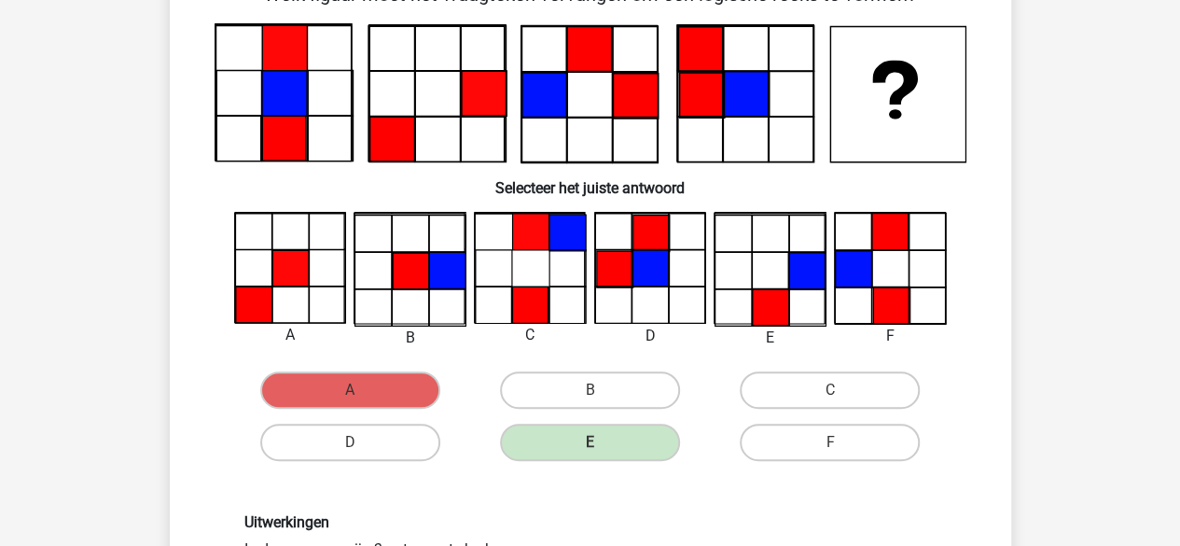
scroll to position [311, 0]
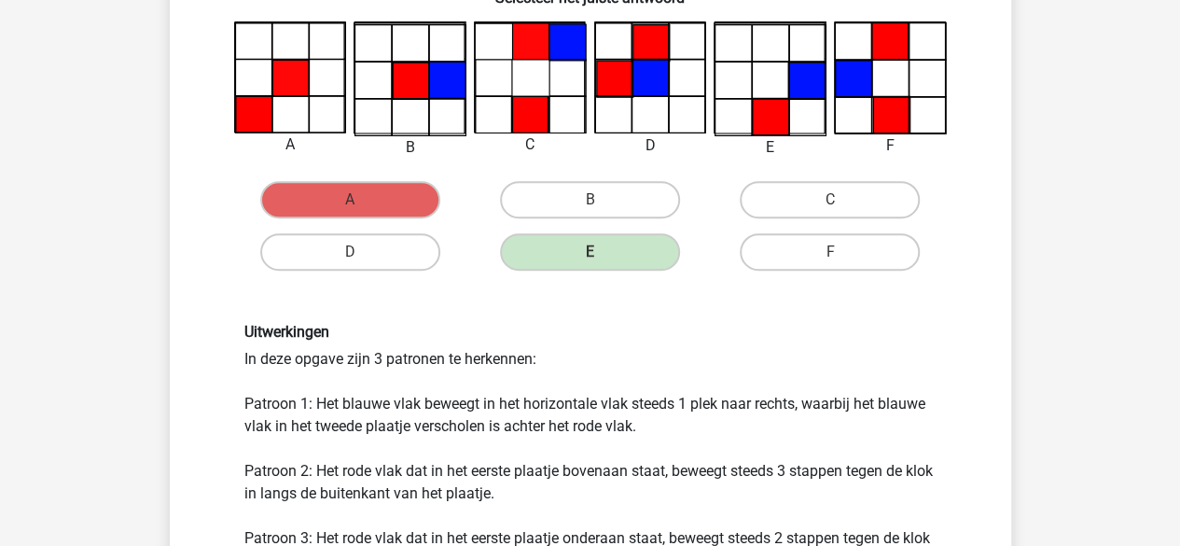
click at [522, 468] on div "Uitwerkingen In deze opgave zijn 3 patronen te herkennen: Patroon 1: Het blauwe…" at bounding box center [590, 447] width 720 height 249
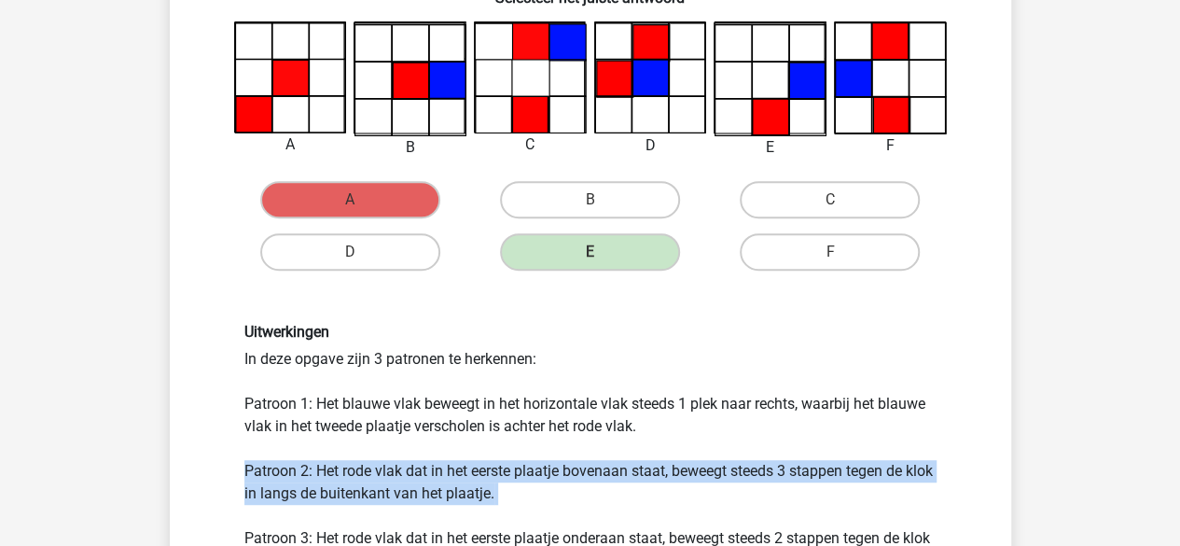
click at [522, 468] on div "Uitwerkingen In deze opgave zijn 3 patronen te herkennen: Patroon 1: Het blauwe…" at bounding box center [590, 447] width 720 height 249
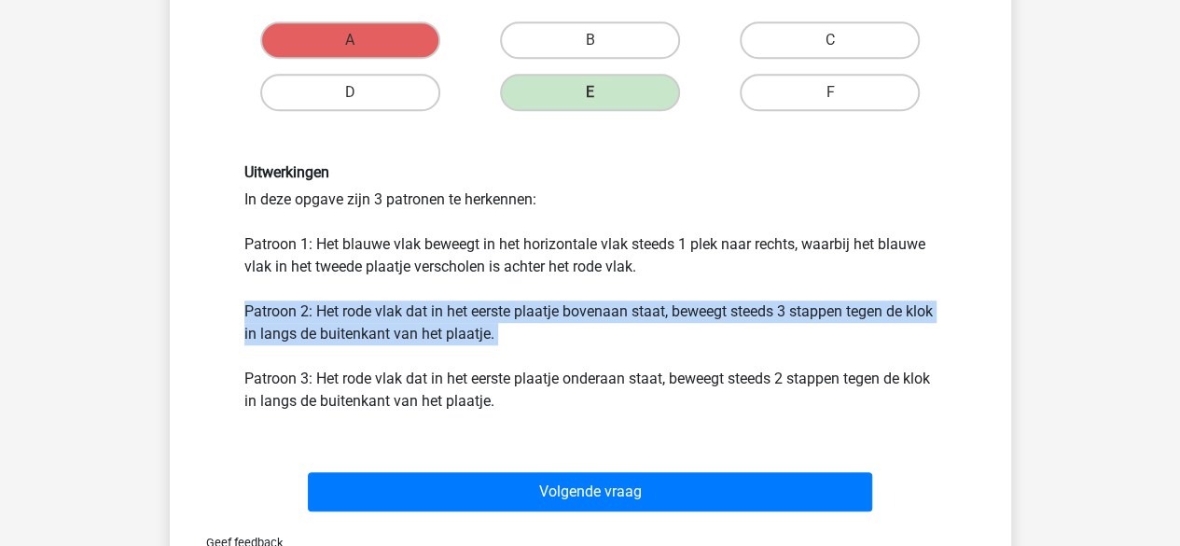
scroll to position [671, 0]
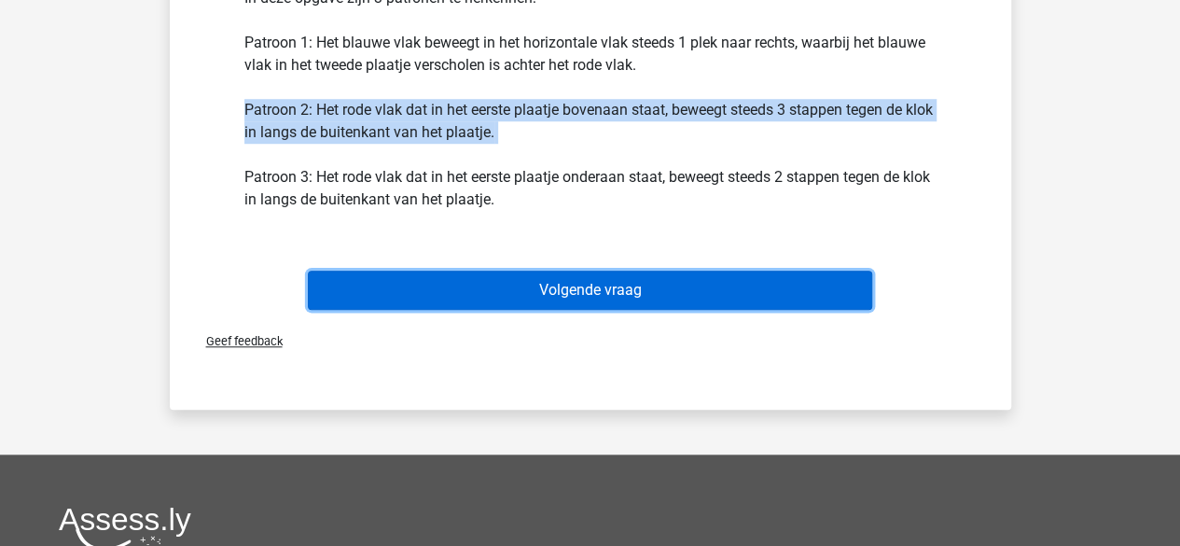
click at [505, 303] on button "Volgende vraag" at bounding box center [590, 289] width 564 height 39
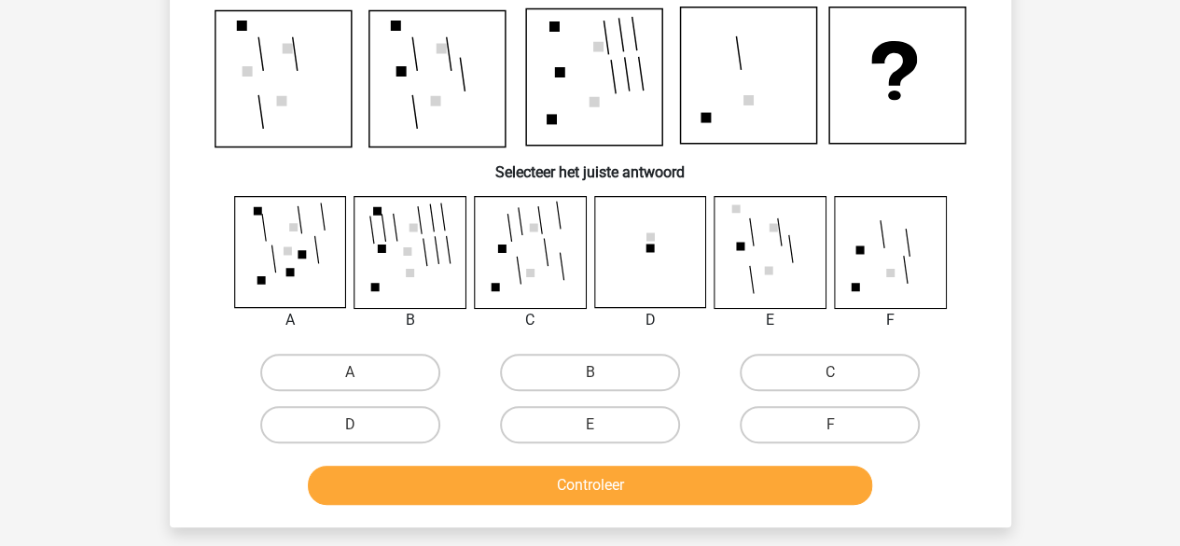
scroll to position [182, 0]
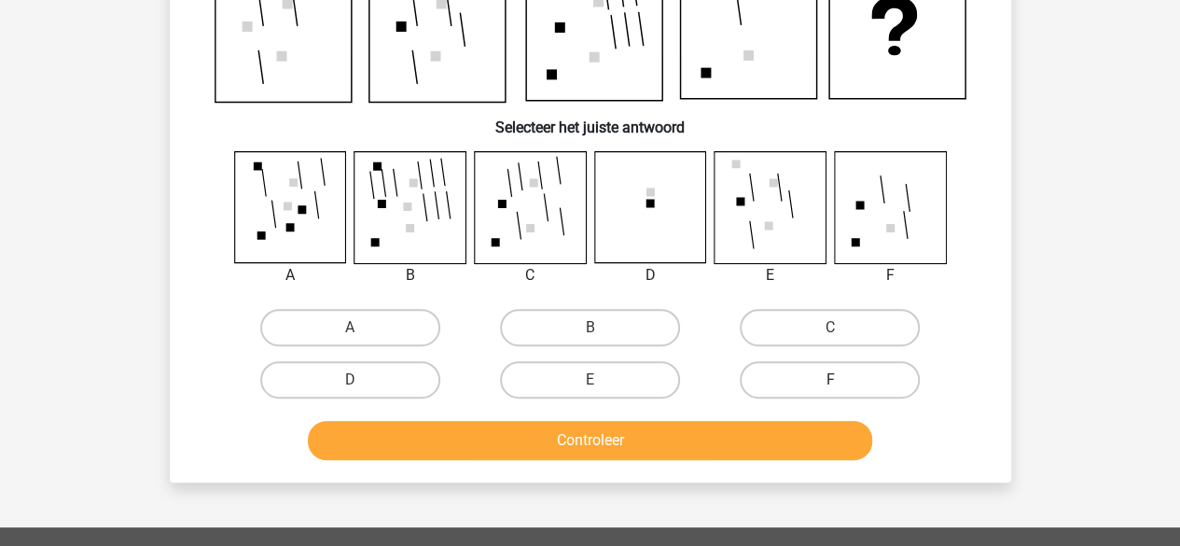
click at [770, 380] on label "F" at bounding box center [830, 379] width 180 height 37
click at [830, 380] on input "F" at bounding box center [836, 386] width 12 height 12
radio input "true"
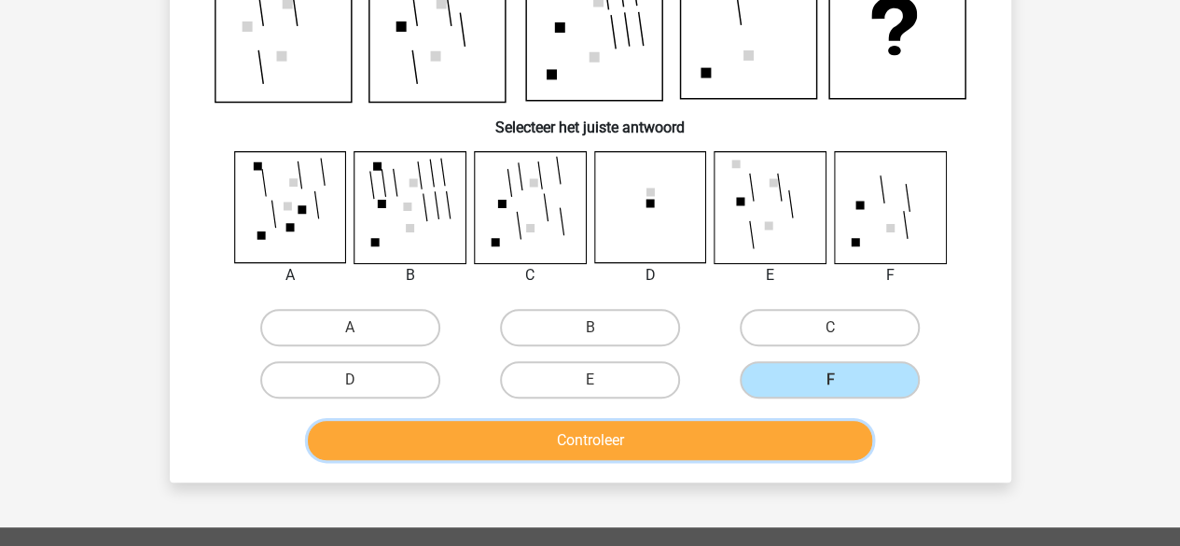
click at [696, 441] on button "Controleer" at bounding box center [590, 440] width 564 height 39
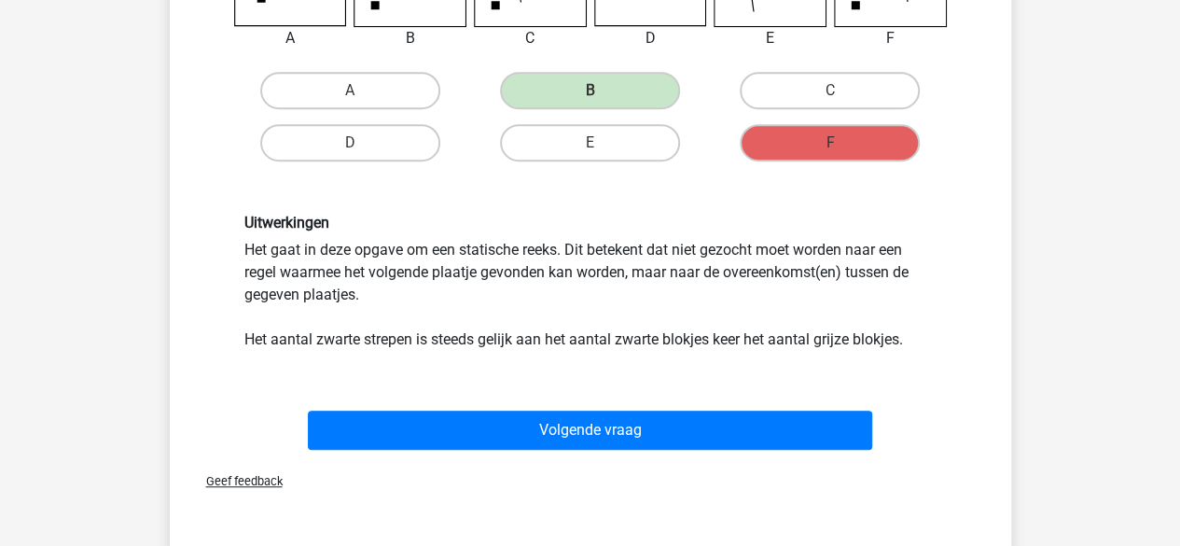
scroll to position [423, 0]
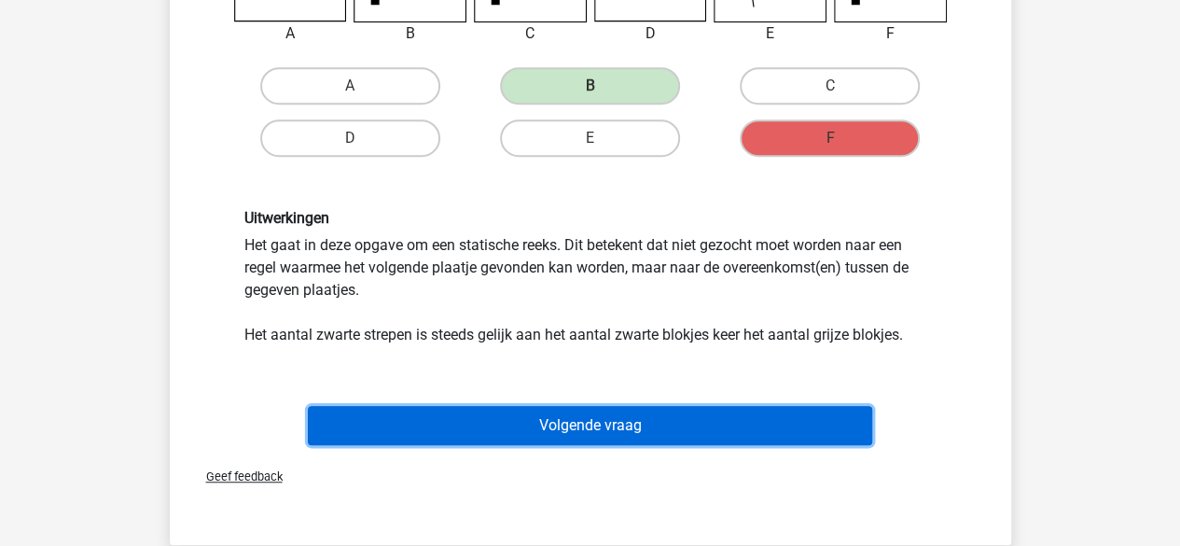
click at [632, 421] on button "Volgende vraag" at bounding box center [590, 425] width 564 height 39
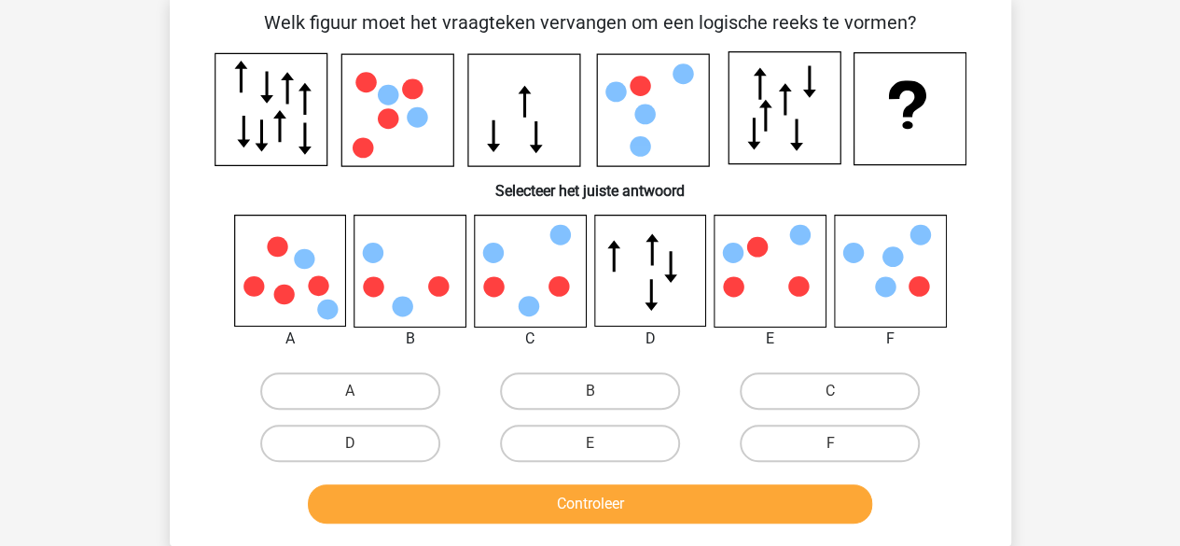
scroll to position [86, 0]
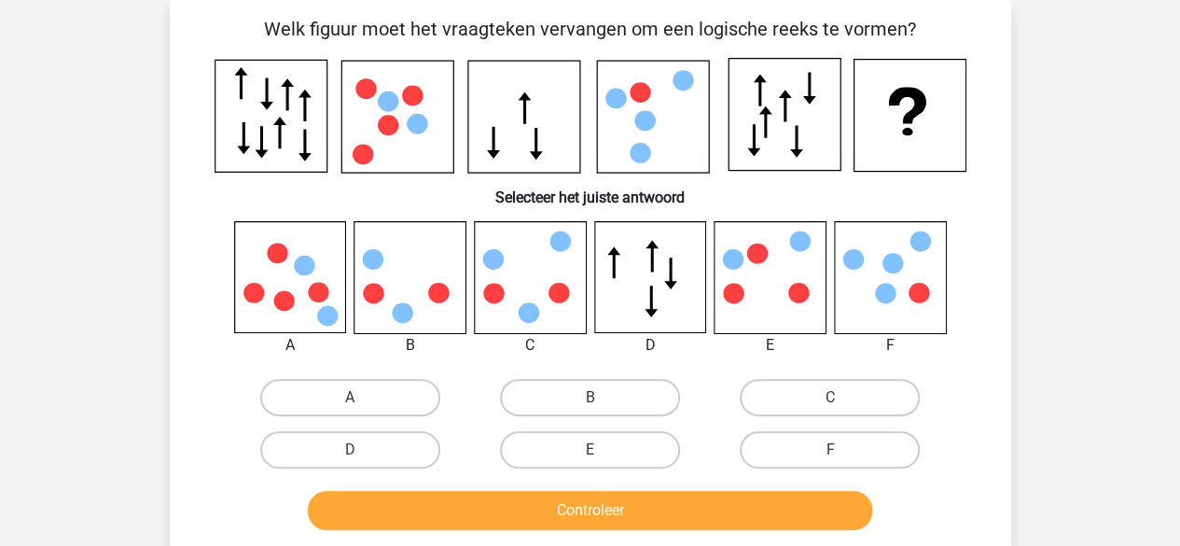
click at [471, 128] on icon at bounding box center [523, 117] width 112 height 112
click at [842, 456] on label "F" at bounding box center [830, 449] width 180 height 37
click at [842, 456] on input "F" at bounding box center [836, 455] width 12 height 12
radio input "true"
click at [755, 532] on div "Controleer" at bounding box center [590, 514] width 720 height 47
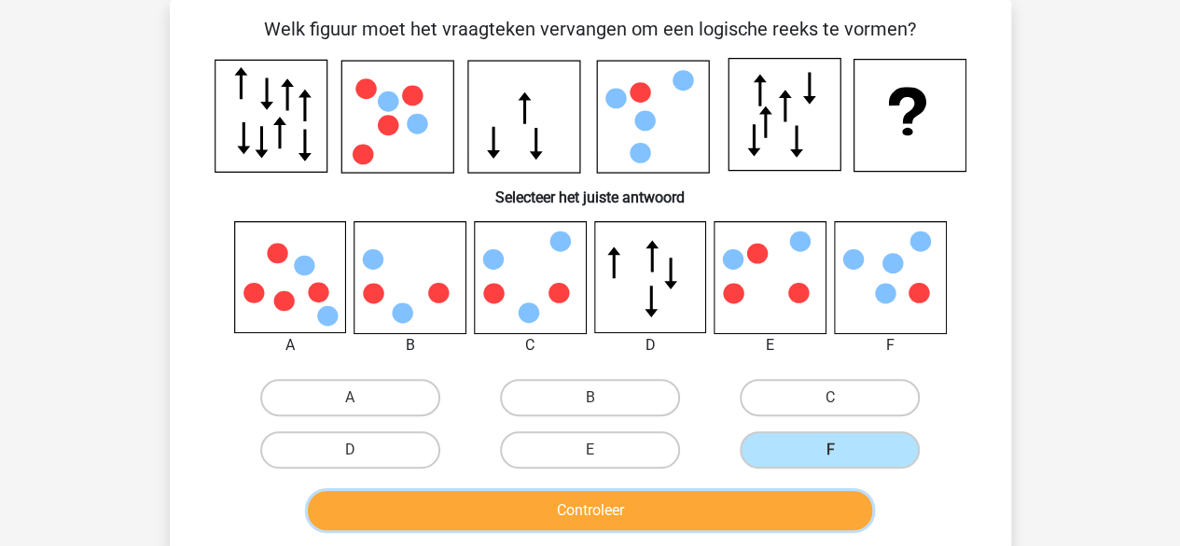
click at [735, 502] on button "Controleer" at bounding box center [590, 510] width 564 height 39
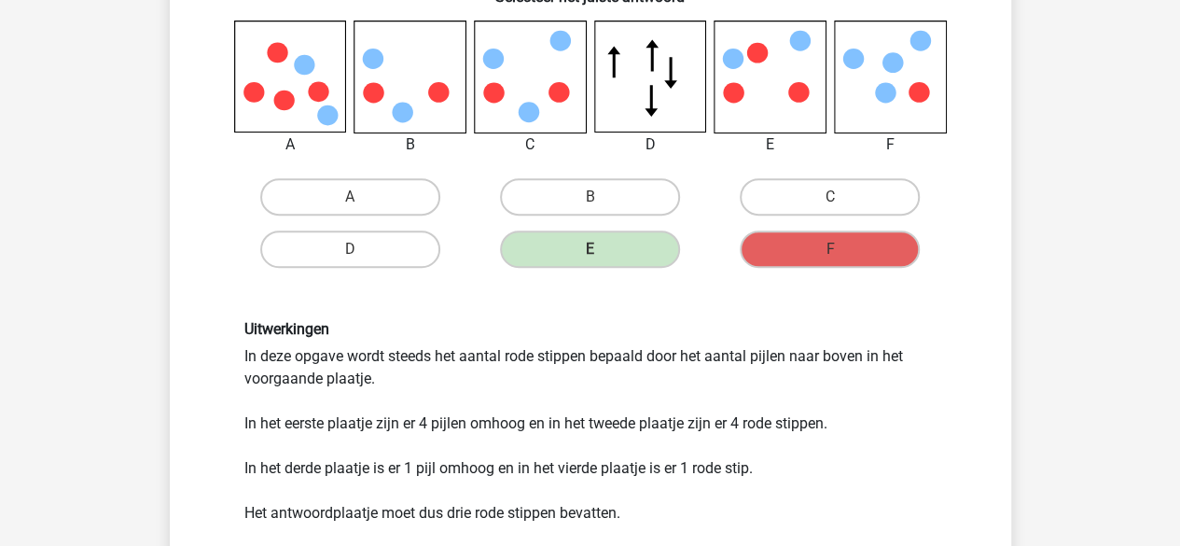
scroll to position [283, 0]
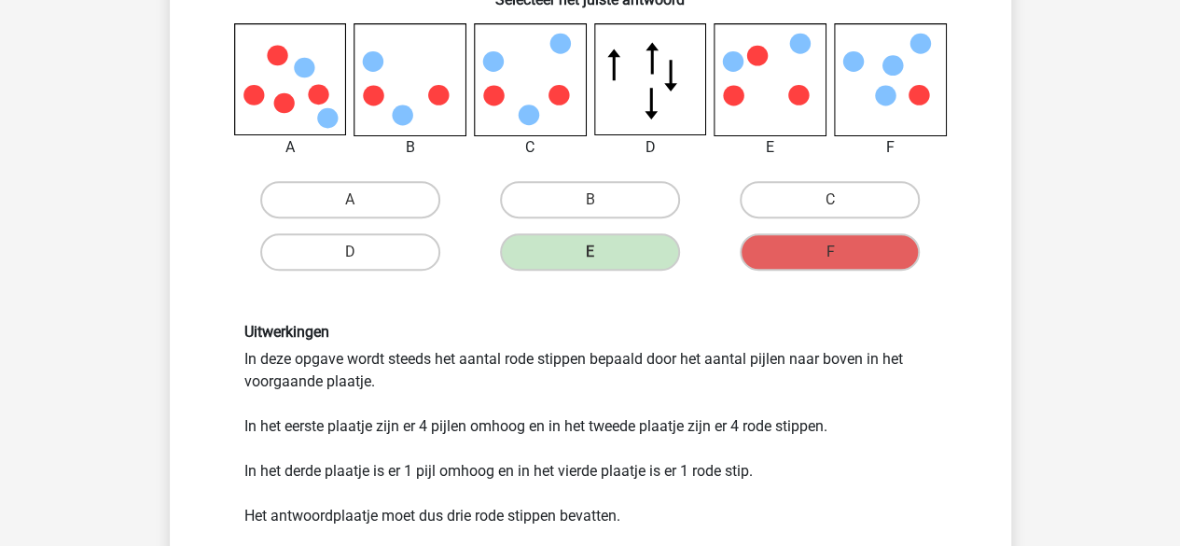
click at [735, 502] on div "Uitwerkingen In deze opgave wordt steeds het aantal rode stippen bepaald door h…" at bounding box center [590, 425] width 720 height 204
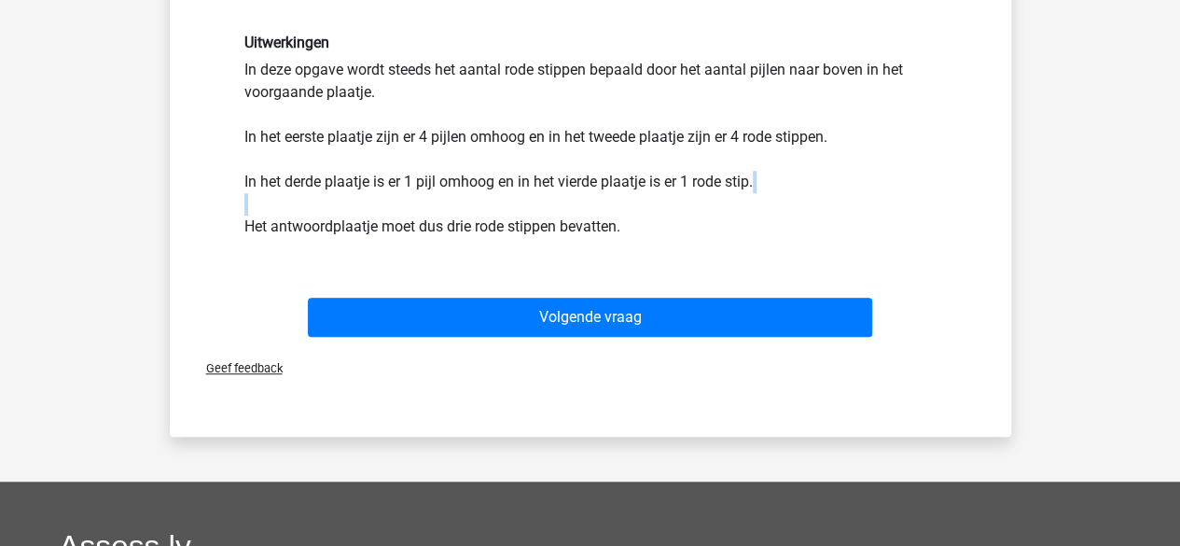
scroll to position [581, 0]
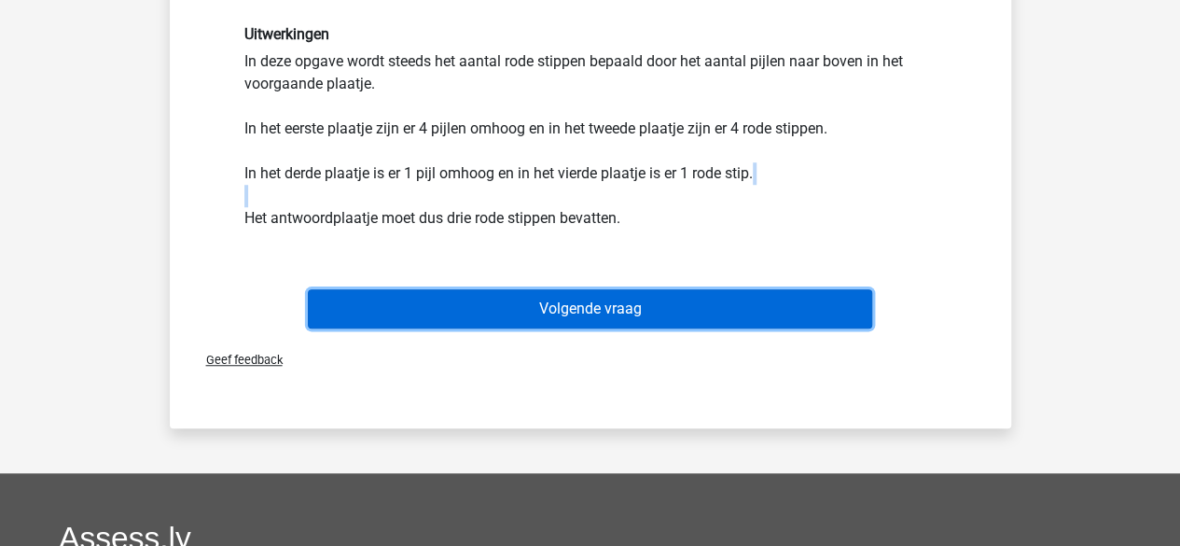
click at [712, 301] on button "Volgende vraag" at bounding box center [590, 308] width 564 height 39
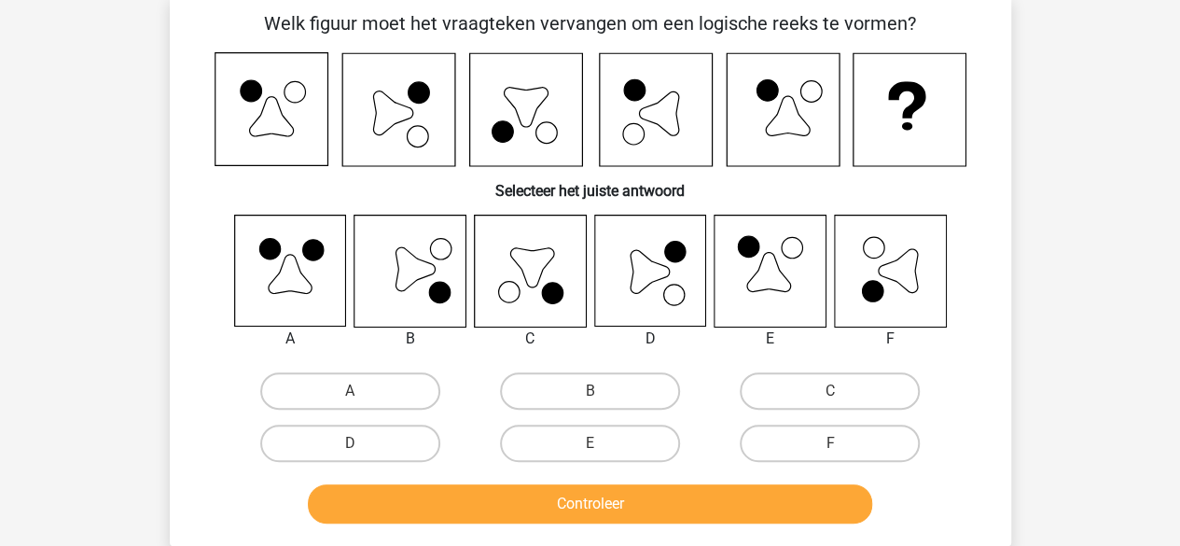
scroll to position [86, 0]
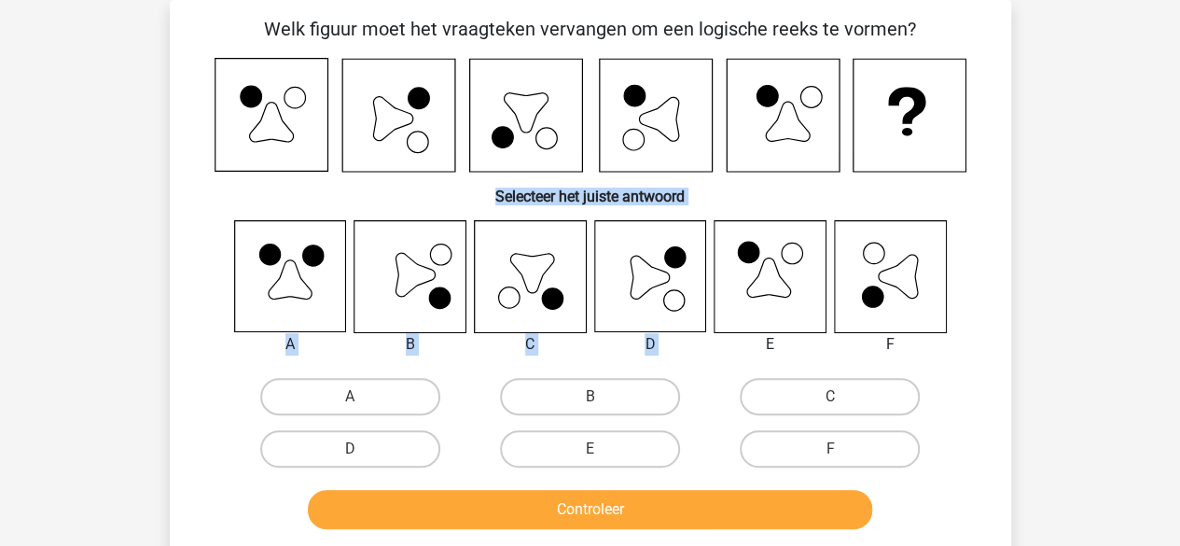
drag, startPoint x: 712, startPoint y: 301, endPoint x: 275, endPoint y: 128, distance: 470.5
click at [275, 128] on div "Welk figuur moet het vraagteken vervangen om een logische reeks te vormen? Sele…" at bounding box center [590, 275] width 826 height 520
click at [821, 125] on icon at bounding box center [782, 115] width 113 height 113
click at [408, 137] on icon at bounding box center [398, 115] width 113 height 113
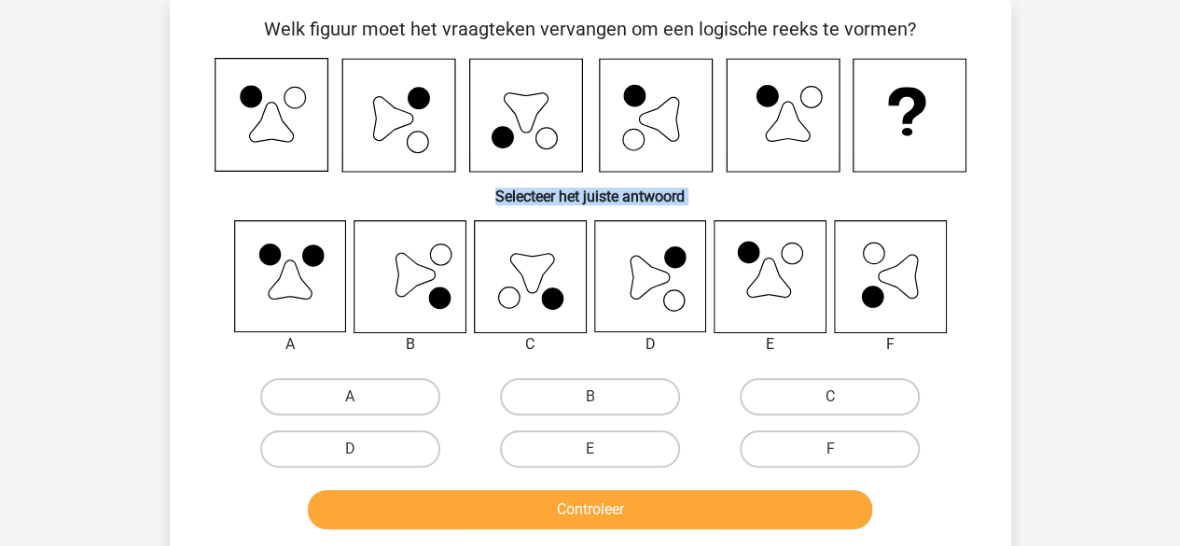
click at [408, 137] on icon at bounding box center [398, 115] width 113 height 113
click at [346, 454] on label "D" at bounding box center [350, 448] width 180 height 37
click at [350, 454] on input "D" at bounding box center [356, 455] width 12 height 12
radio input "true"
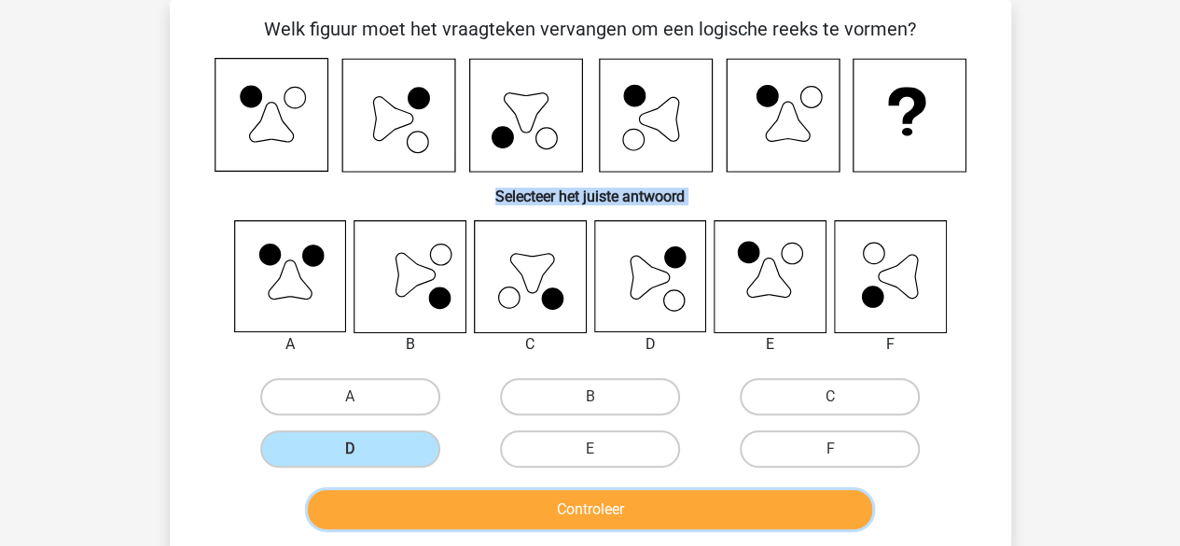
click at [410, 500] on button "Controleer" at bounding box center [590, 509] width 564 height 39
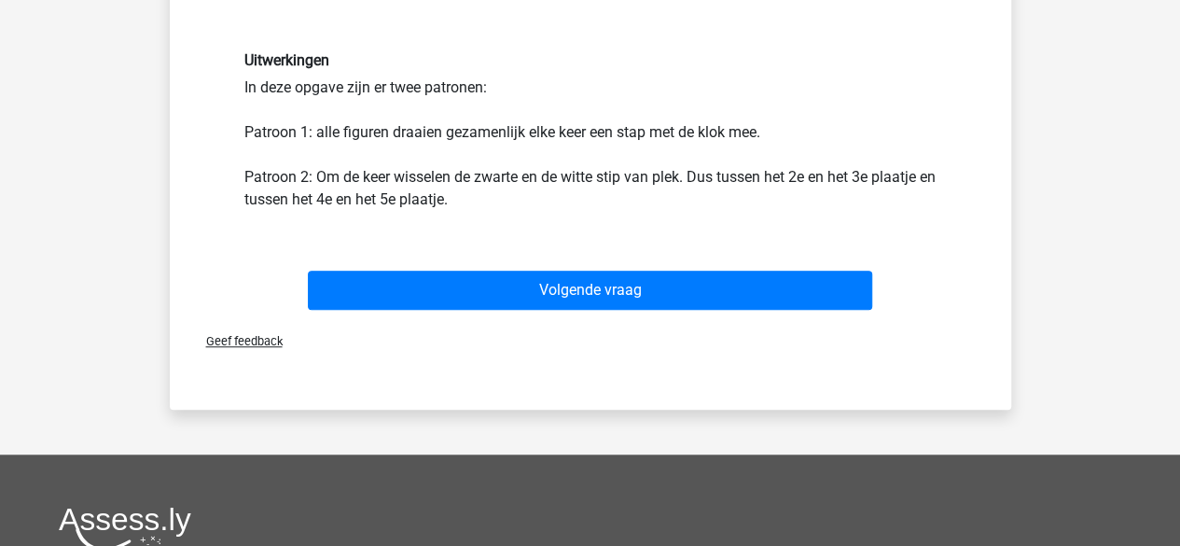
scroll to position [556, 0]
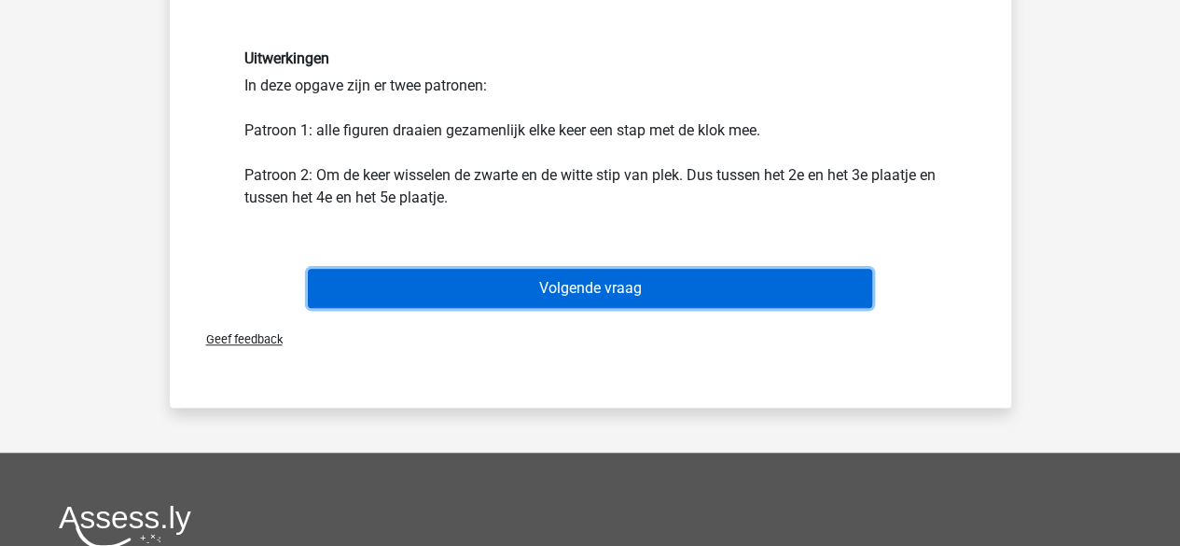
click at [435, 294] on button "Volgende vraag" at bounding box center [590, 288] width 564 height 39
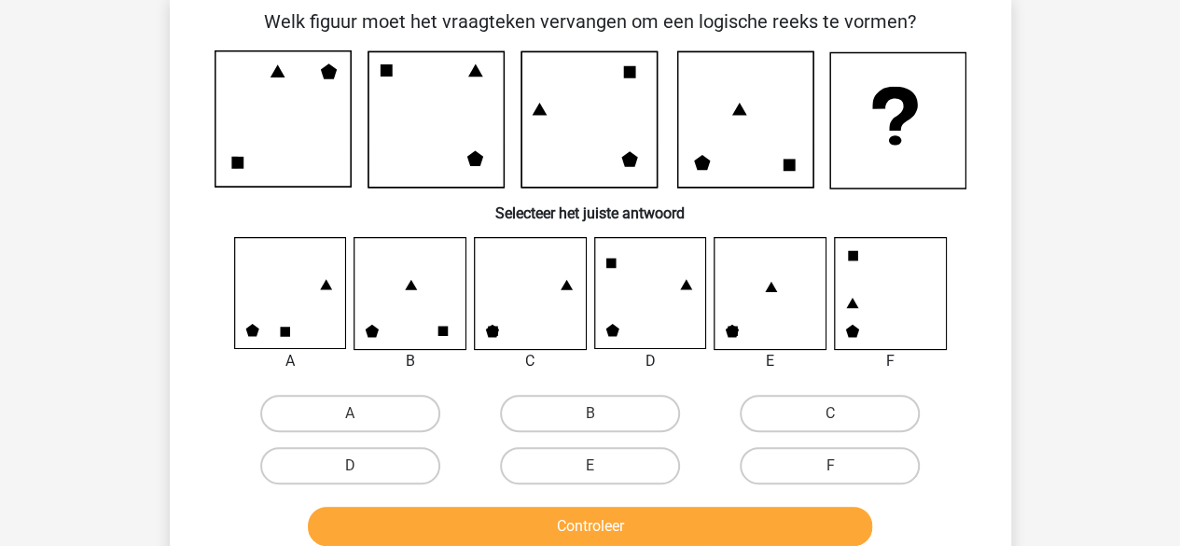
scroll to position [86, 0]
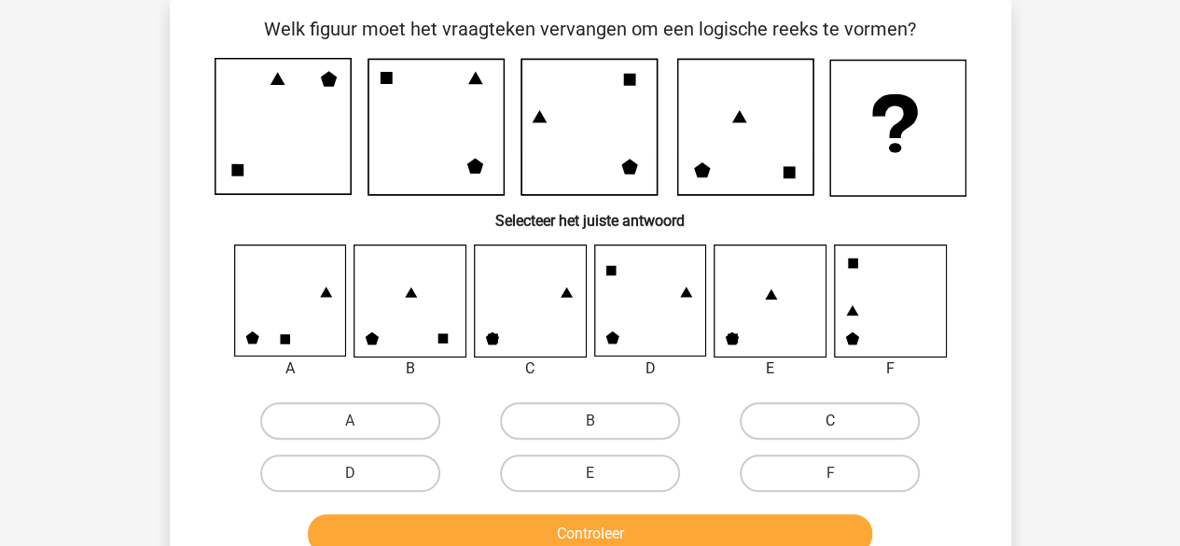
click at [865, 417] on label "C" at bounding box center [830, 420] width 180 height 37
click at [842, 421] on input "C" at bounding box center [836, 427] width 12 height 12
radio input "true"
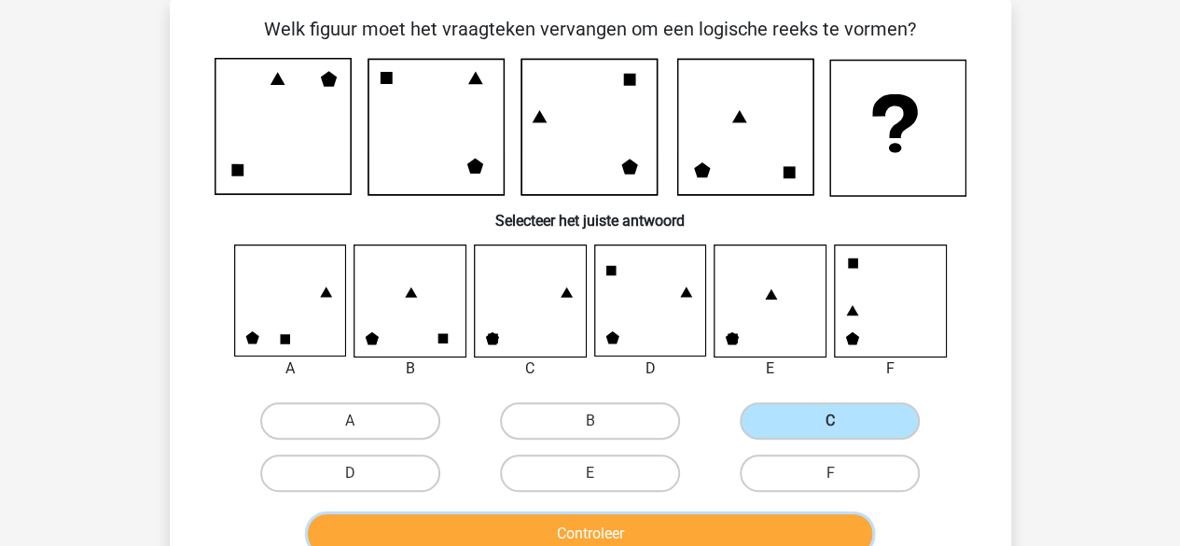
click at [698, 519] on button "Controleer" at bounding box center [590, 533] width 564 height 39
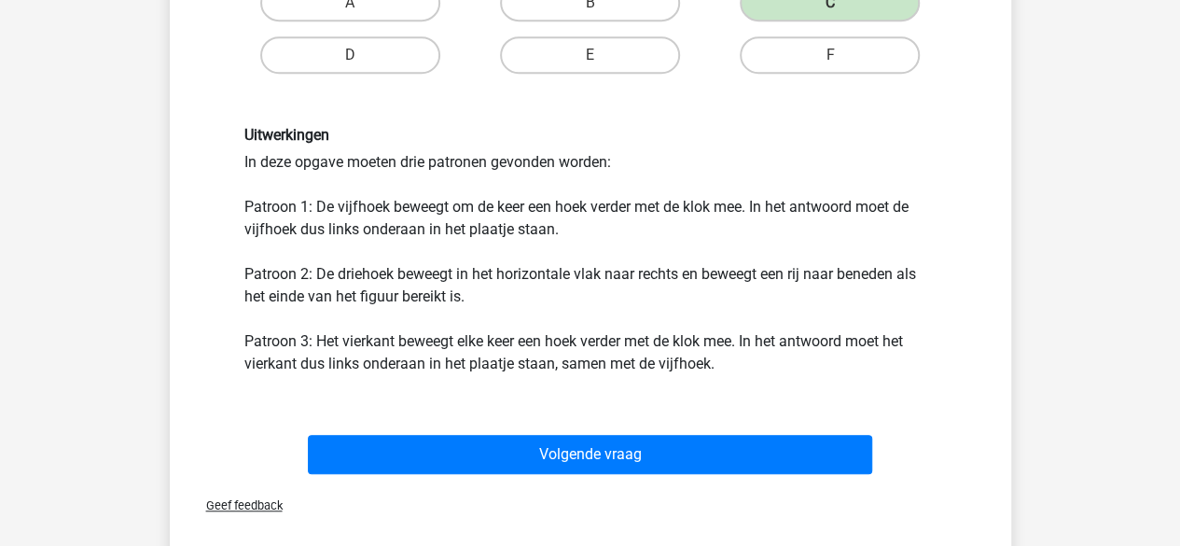
scroll to position [512, 0]
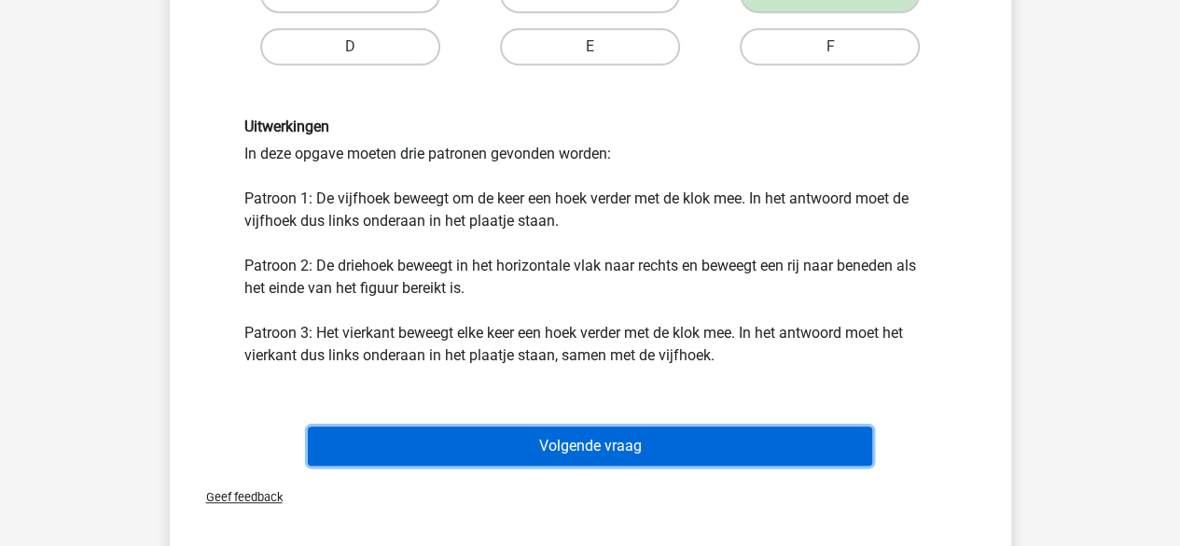
click at [689, 430] on button "Volgende vraag" at bounding box center [590, 445] width 564 height 39
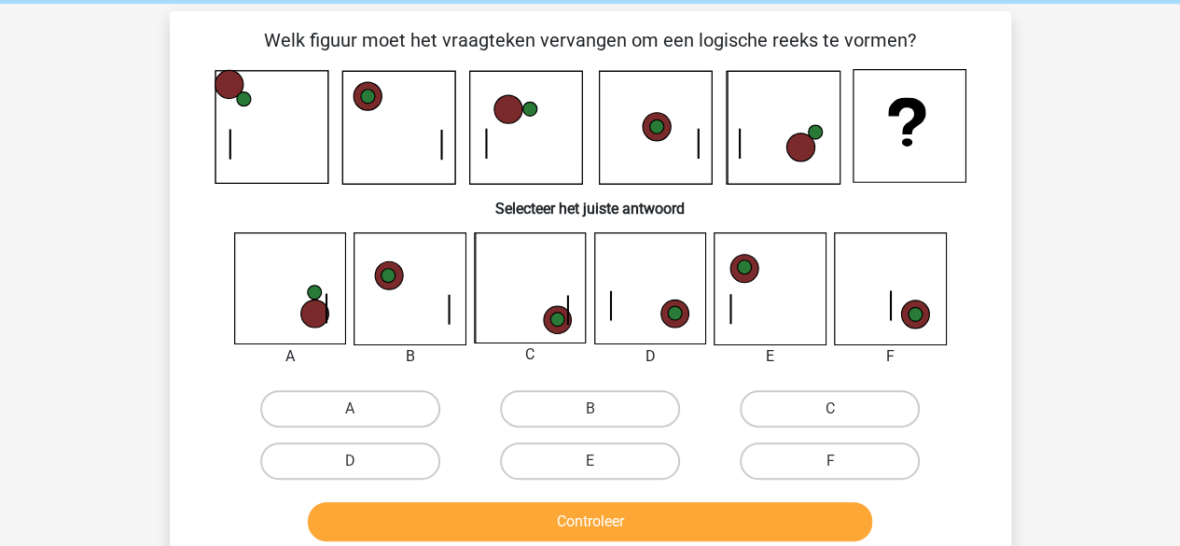
scroll to position [69, 0]
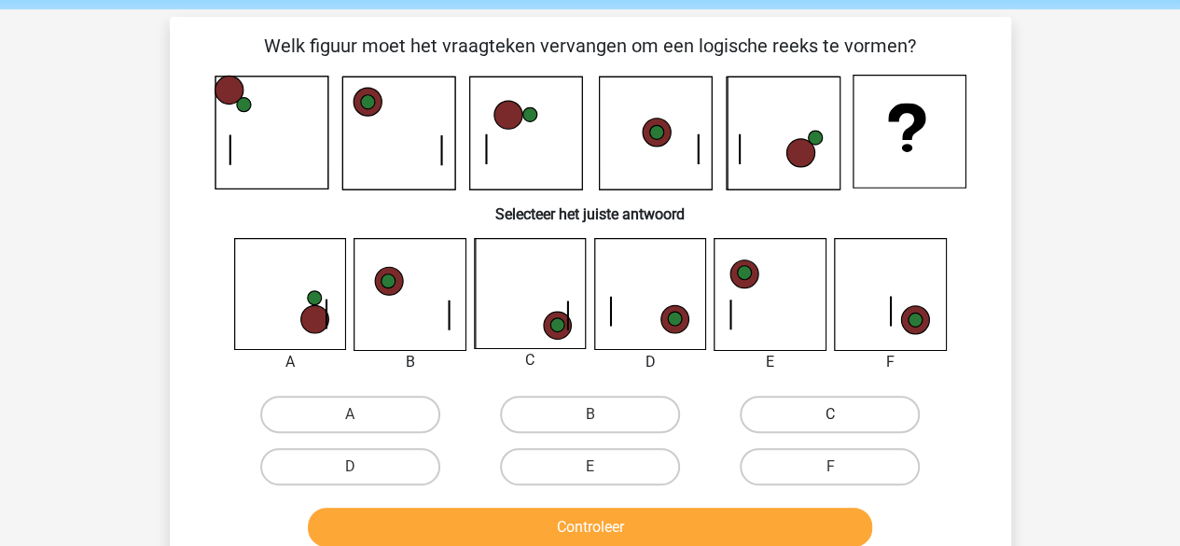
click at [826, 421] on label "C" at bounding box center [830, 413] width 180 height 37
click at [830, 421] on input "C" at bounding box center [836, 420] width 12 height 12
radio input "true"
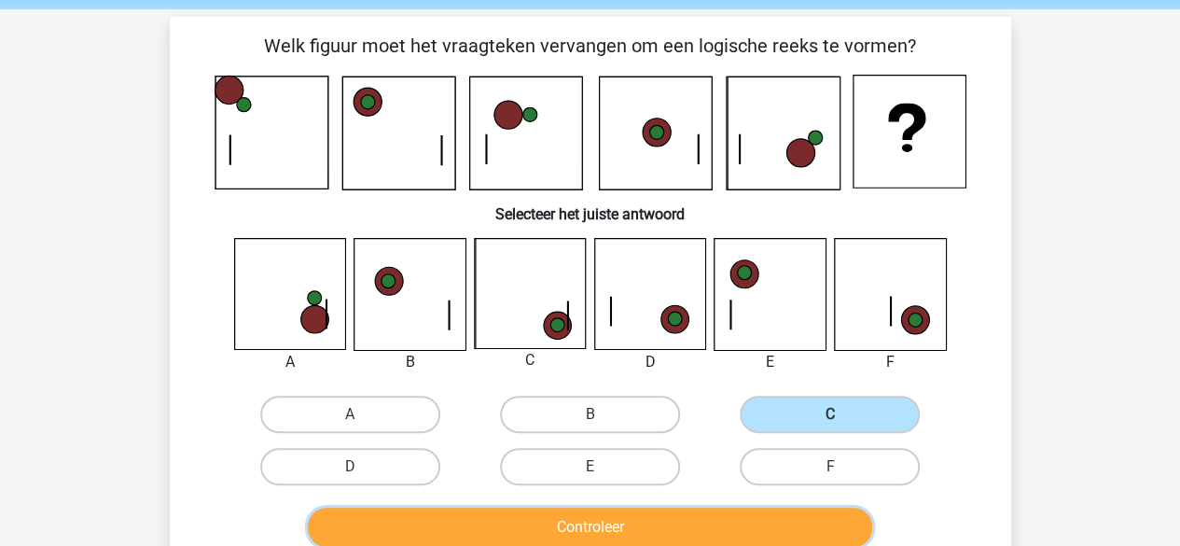
click at [642, 530] on button "Controleer" at bounding box center [590, 526] width 564 height 39
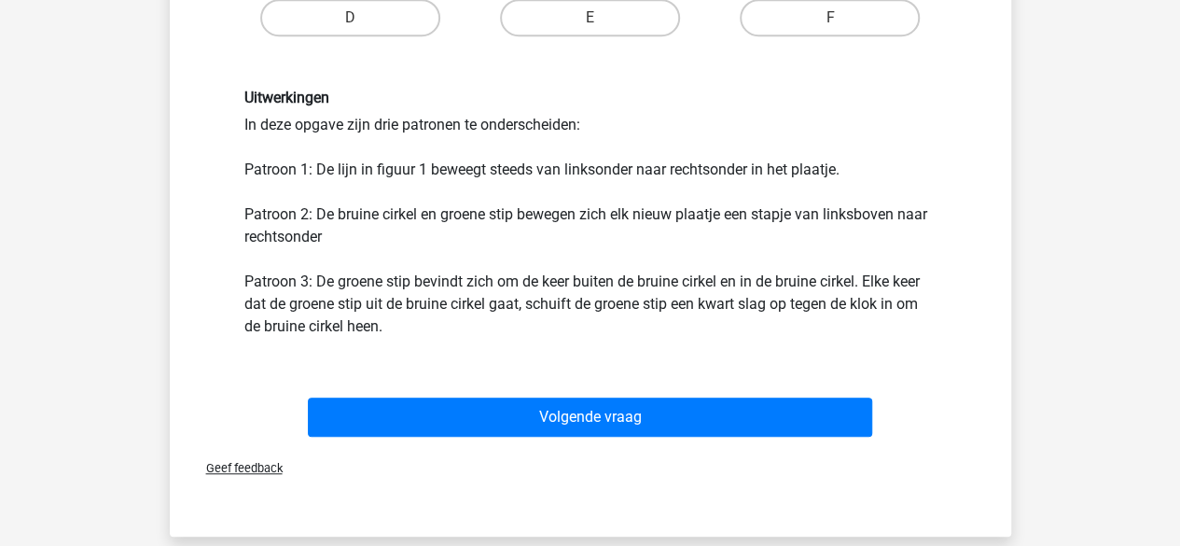
scroll to position [519, 0]
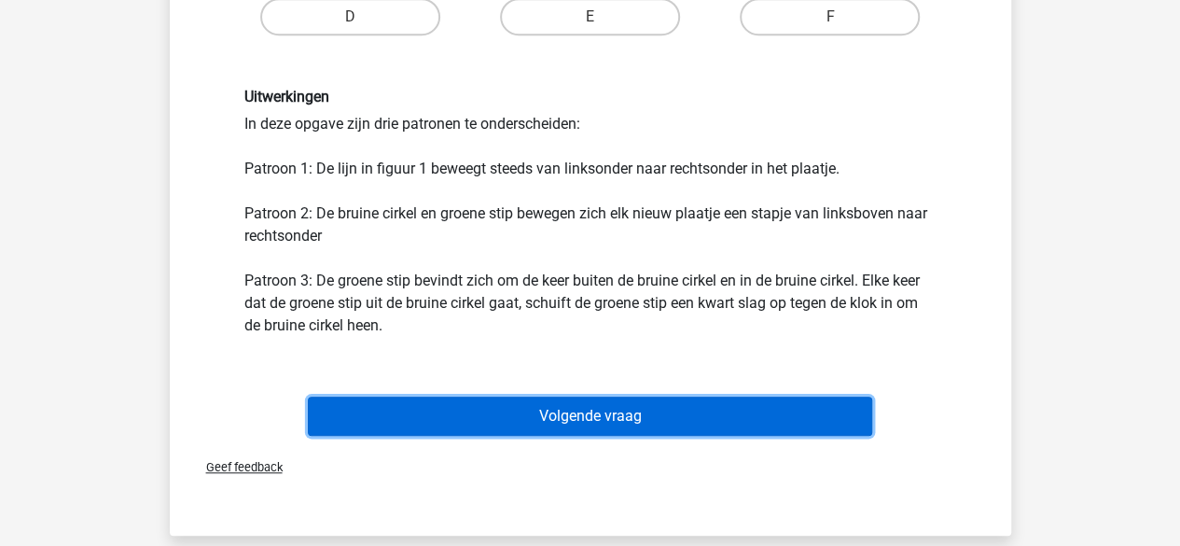
click at [578, 430] on button "Volgende vraag" at bounding box center [590, 415] width 564 height 39
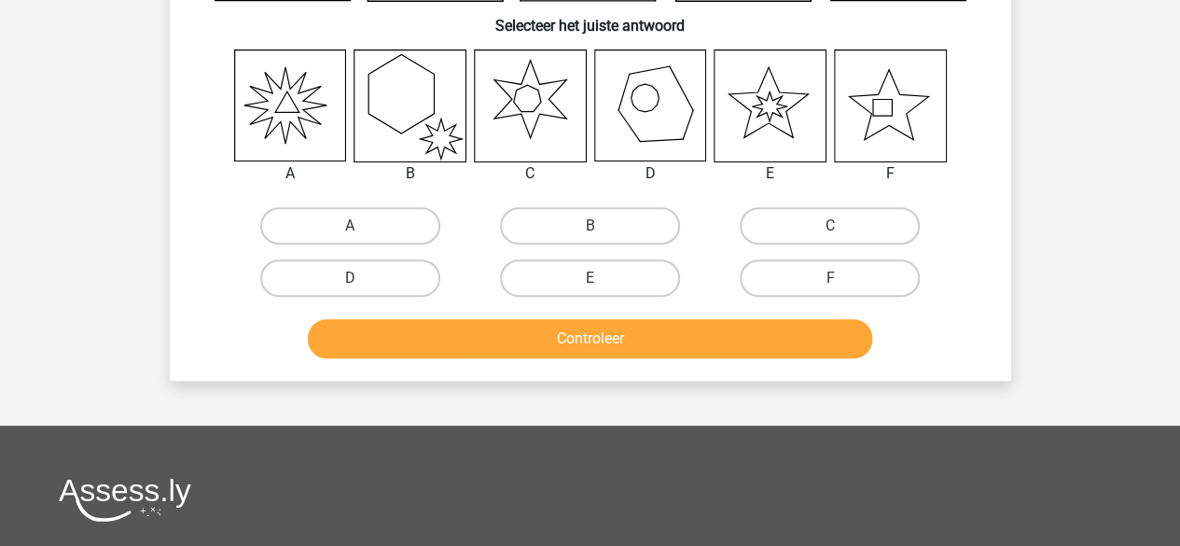
scroll to position [86, 0]
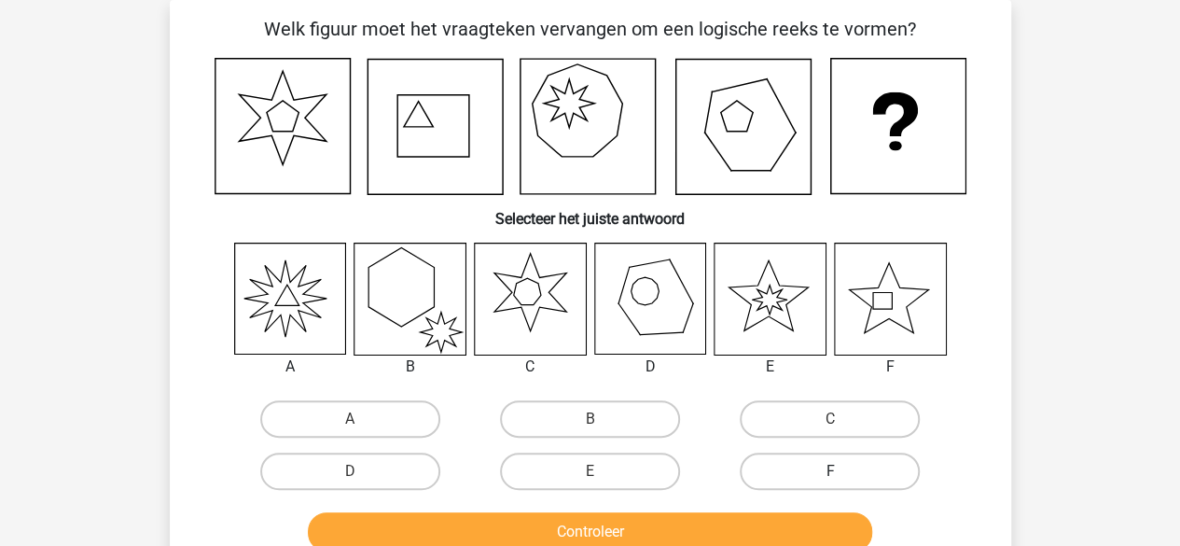
click at [845, 456] on label "F" at bounding box center [830, 470] width 180 height 37
click at [842, 471] on input "F" at bounding box center [836, 477] width 12 height 12
radio input "true"
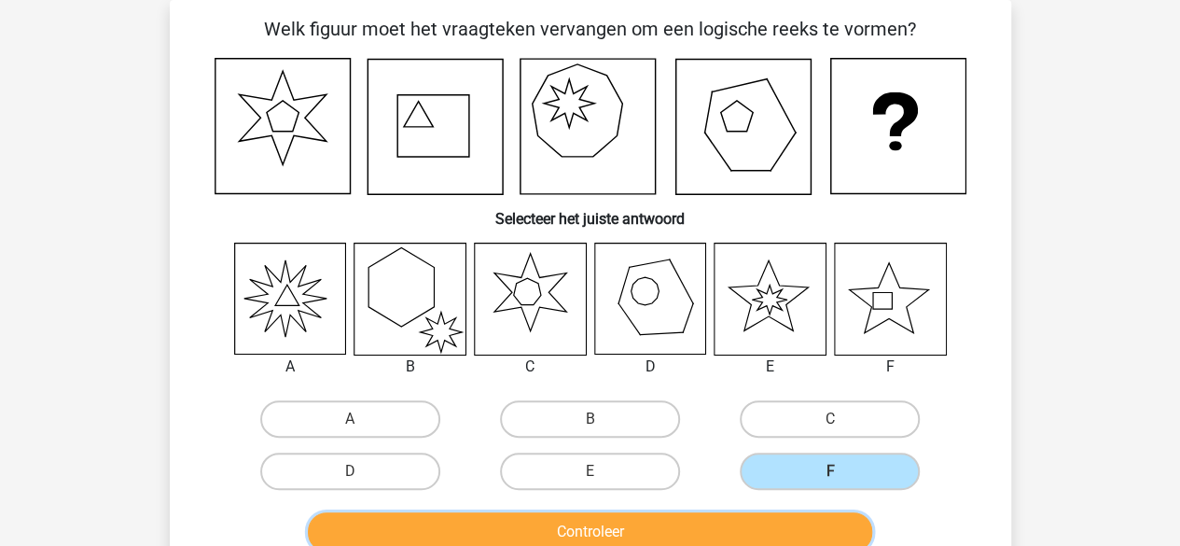
click at [803, 517] on button "Controleer" at bounding box center [590, 531] width 564 height 39
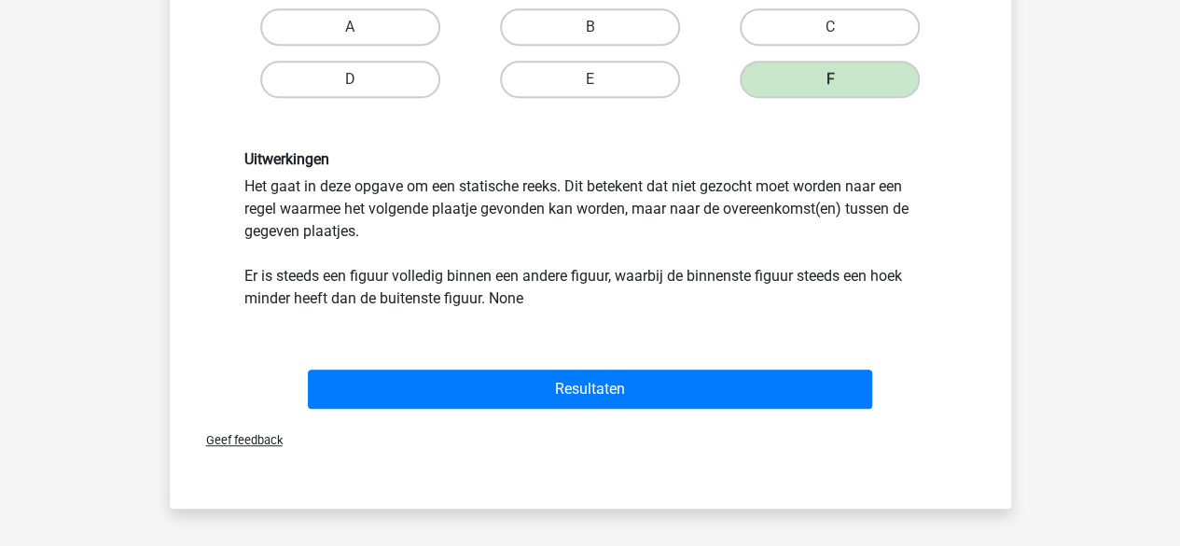
scroll to position [479, 0]
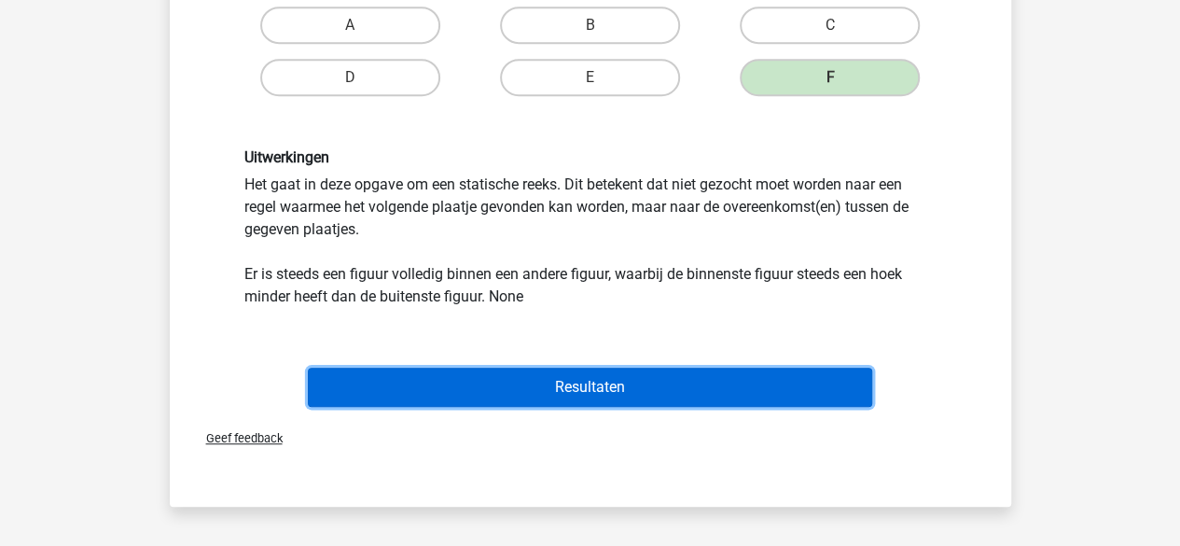
click at [791, 376] on button "Resultaten" at bounding box center [590, 386] width 564 height 39
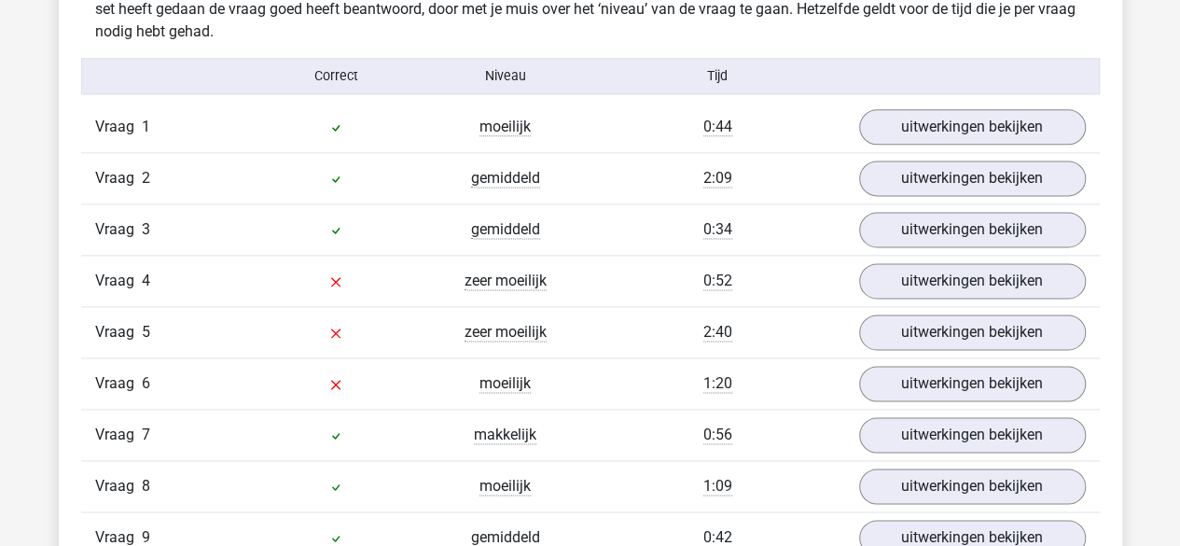
scroll to position [1174, 0]
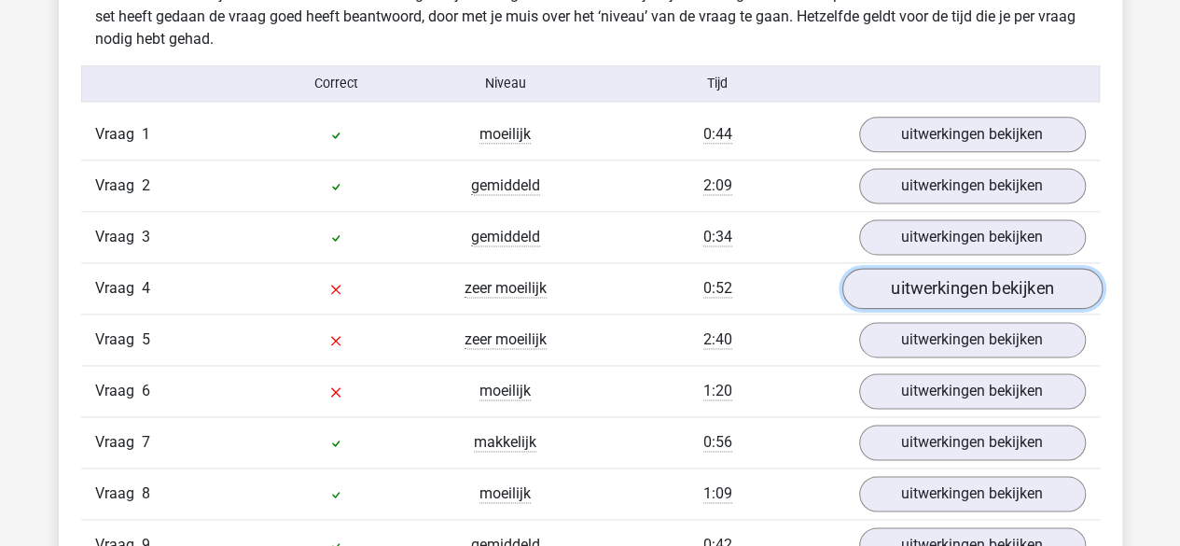
click at [906, 281] on link "uitwerkingen bekijken" at bounding box center [971, 288] width 260 height 41
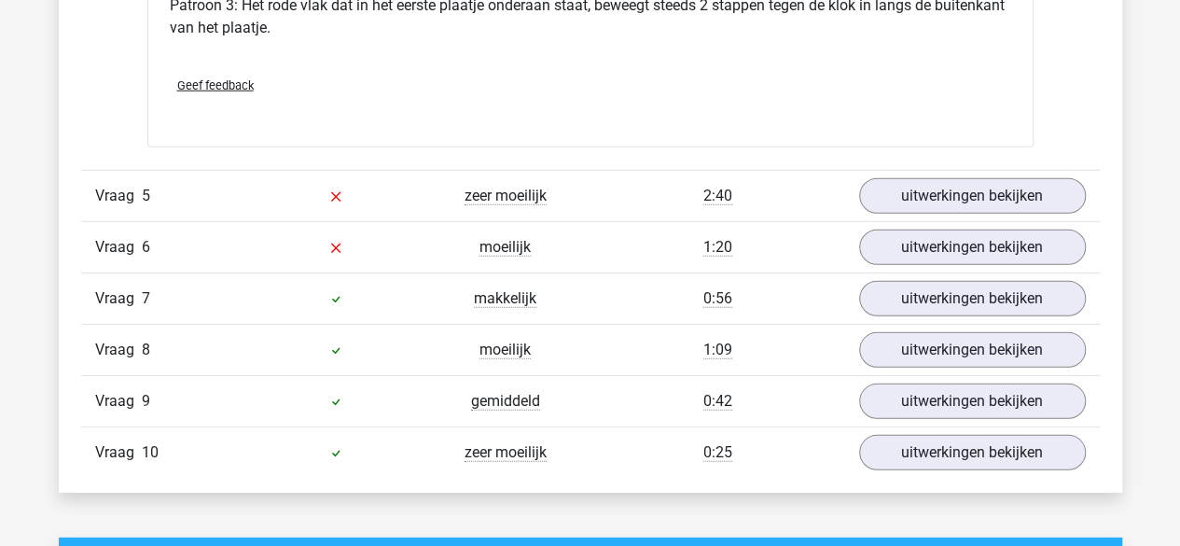
scroll to position [2563, 0]
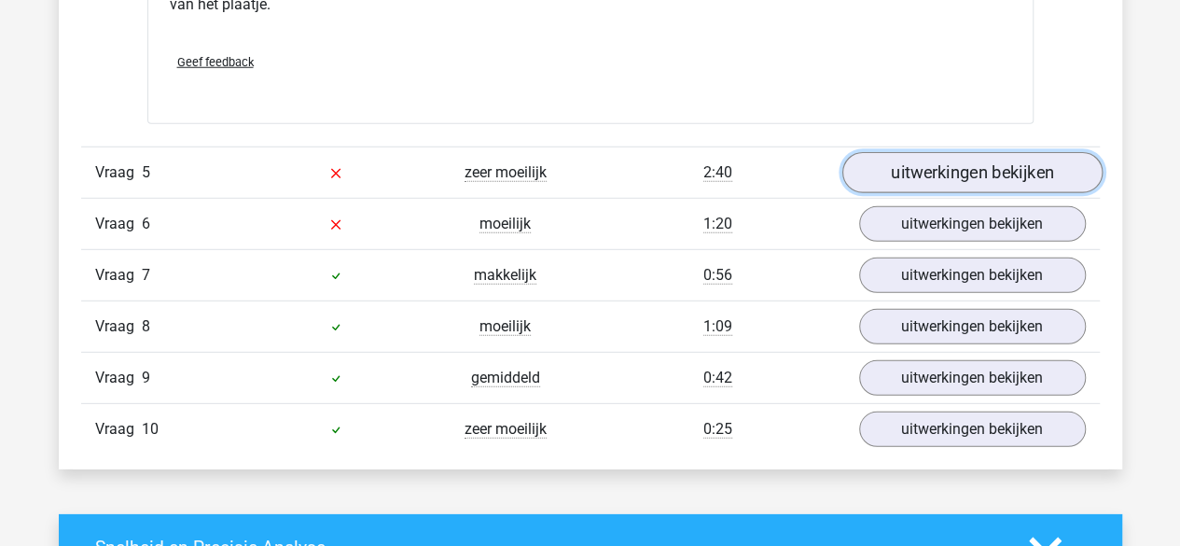
click at [959, 160] on link "uitwerkingen bekijken" at bounding box center [971, 172] width 260 height 41
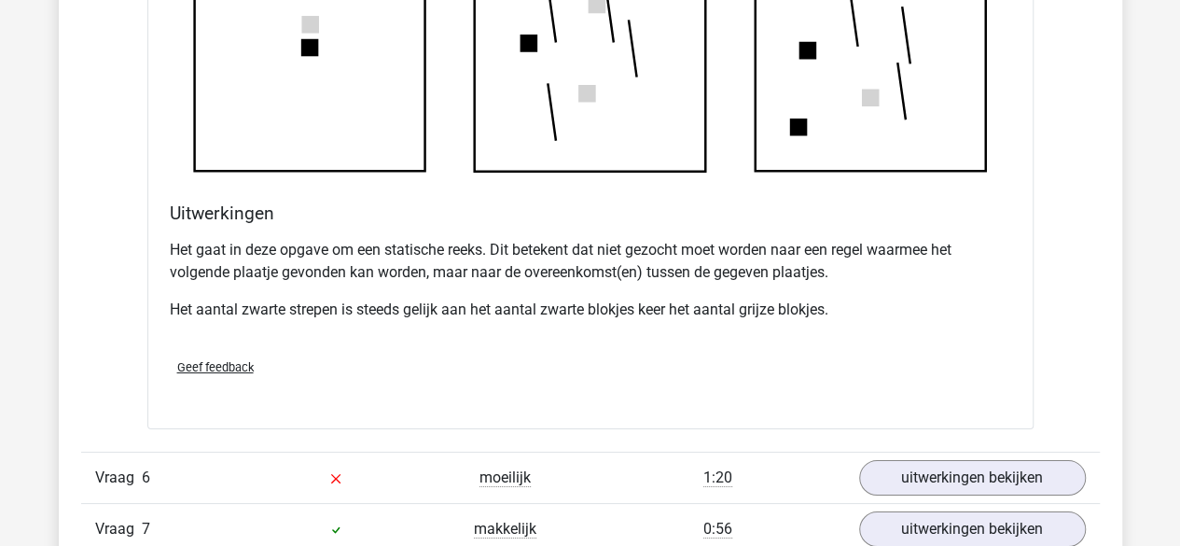
scroll to position [3413, 0]
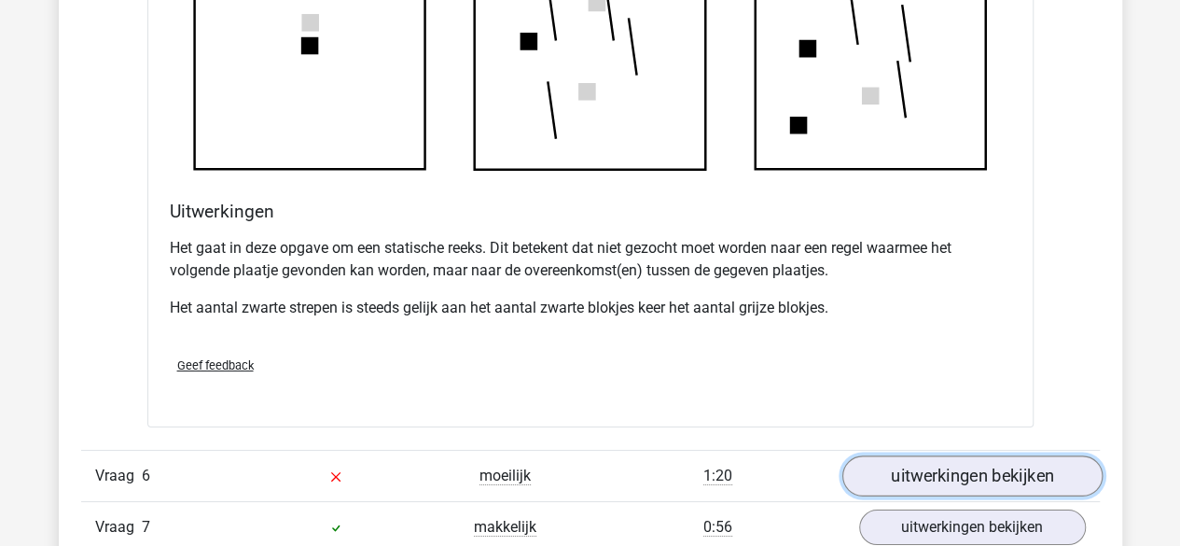
click at [948, 482] on link "uitwerkingen bekijken" at bounding box center [971, 476] width 260 height 41
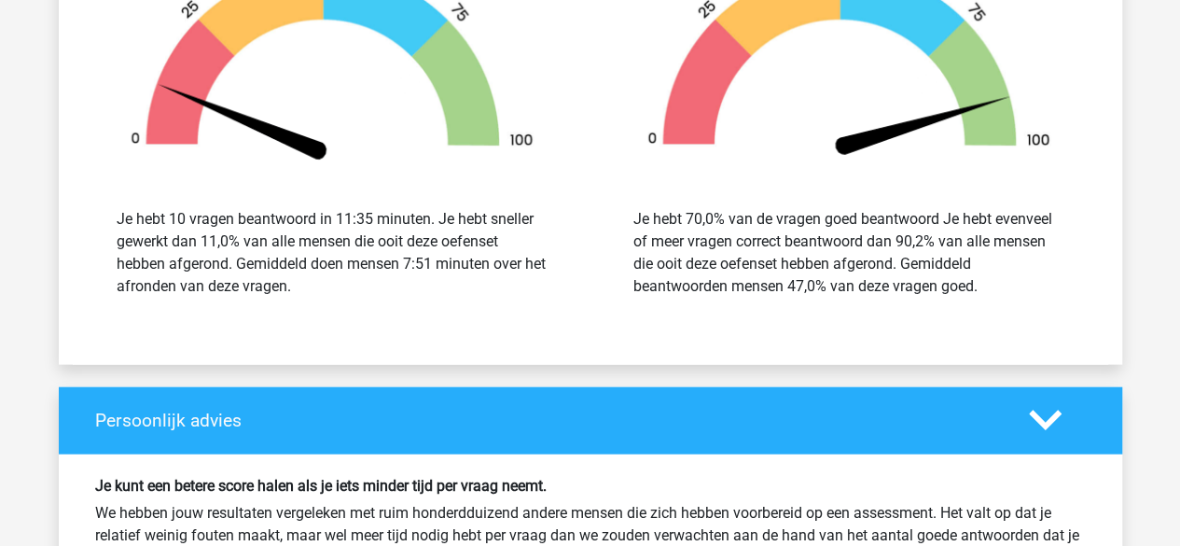
scroll to position [5547, 0]
